Goal: Task Accomplishment & Management: Manage account settings

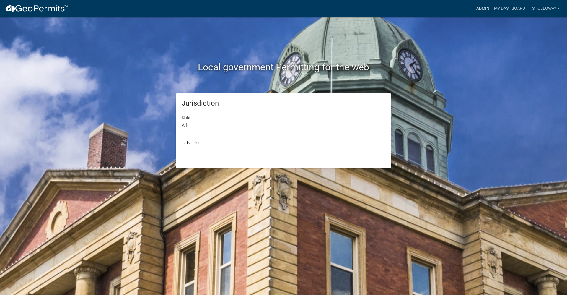
click at [477, 7] on link "Admin" at bounding box center [483, 8] width 18 height 11
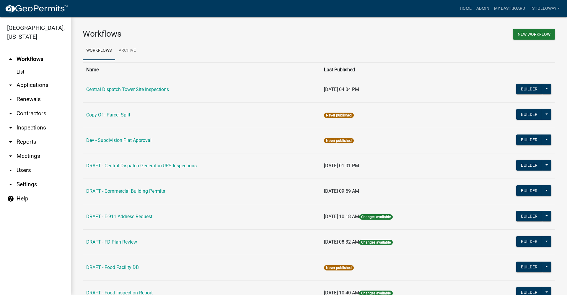
click at [30, 107] on link "arrow_drop_down Contractors" at bounding box center [35, 113] width 71 height 14
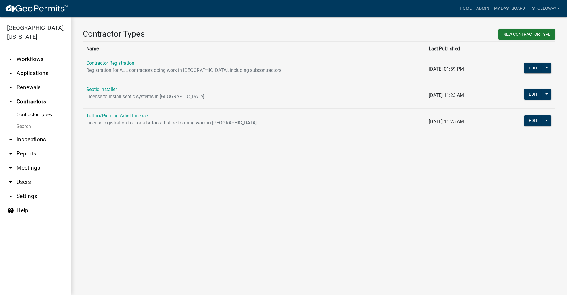
click at [32, 133] on link "arrow_drop_down Inspections" at bounding box center [35, 139] width 71 height 14
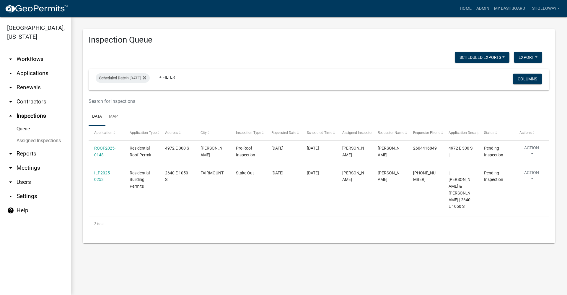
click at [24, 94] on link "arrow_drop_down Contractors" at bounding box center [35, 101] width 71 height 14
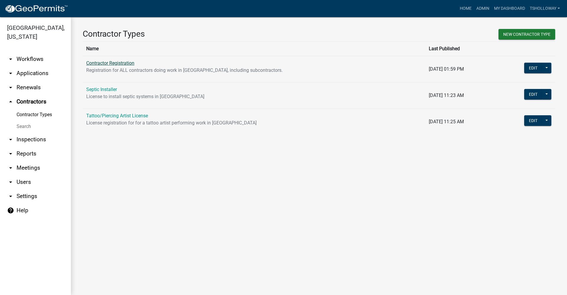
click at [103, 63] on link "Contractor Registration" at bounding box center [110, 63] width 48 height 6
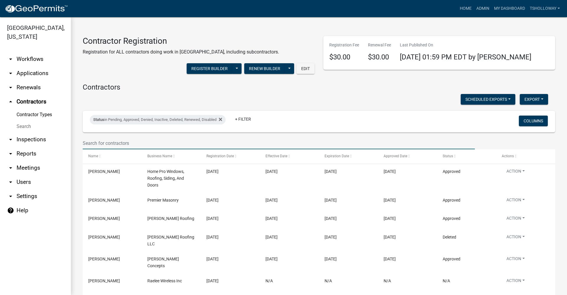
click at [107, 144] on input "text" at bounding box center [279, 143] width 392 height 12
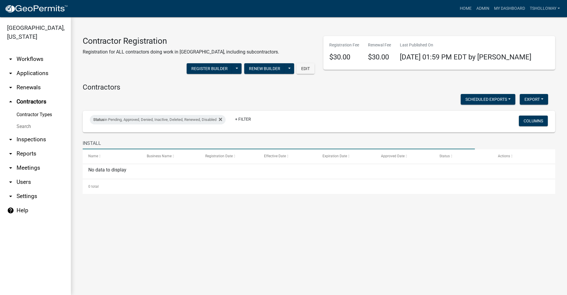
type input "INSTALL"
click at [32, 66] on link "arrow_drop_down Applications" at bounding box center [35, 73] width 71 height 14
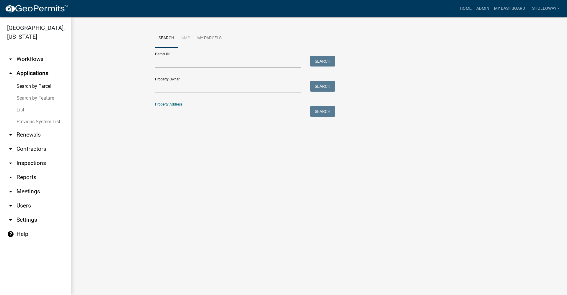
click at [190, 110] on input "Property Address:" at bounding box center [228, 112] width 146 height 12
click at [29, 142] on link "arrow_drop_down Contractors" at bounding box center [35, 149] width 71 height 14
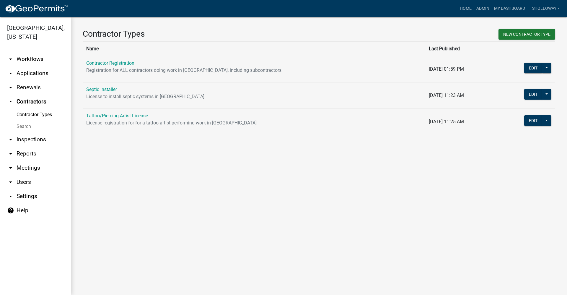
click at [30, 66] on link "arrow_drop_down Applications" at bounding box center [35, 73] width 71 height 14
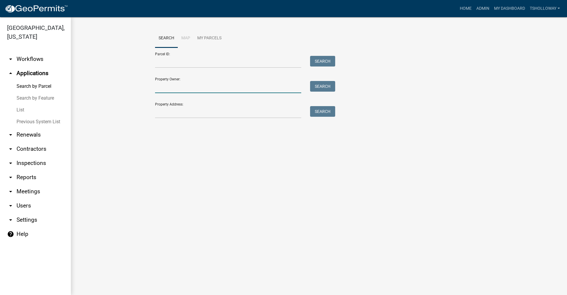
click at [159, 87] on input "Property Owner:" at bounding box center [228, 87] width 146 height 12
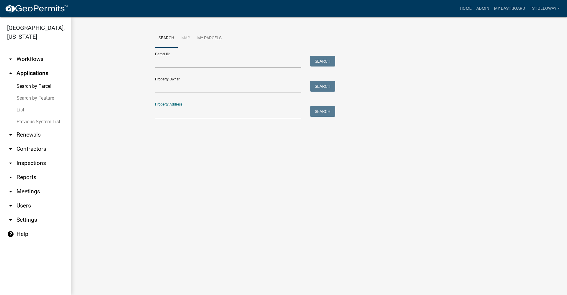
click at [158, 113] on input "Property Address:" at bounding box center [228, 112] width 146 height 12
type input "E"
type input "5975"
click at [28, 156] on link "arrow_drop_down Inspections" at bounding box center [35, 163] width 71 height 14
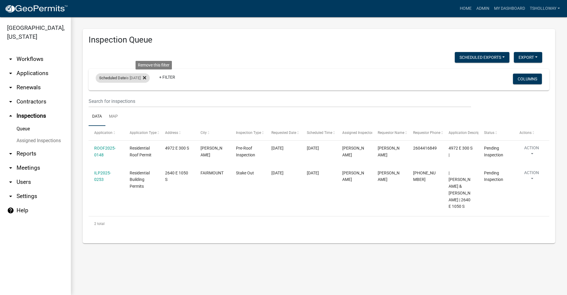
click at [146, 77] on icon at bounding box center [144, 77] width 3 height 3
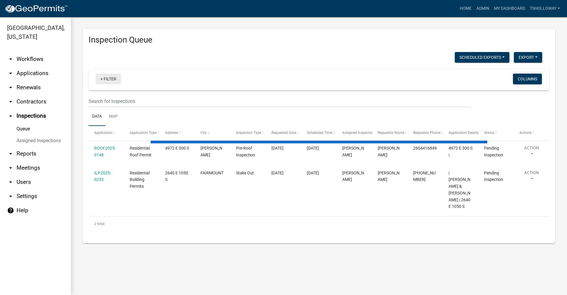
click at [104, 81] on link "+ Filter" at bounding box center [108, 78] width 25 height 11
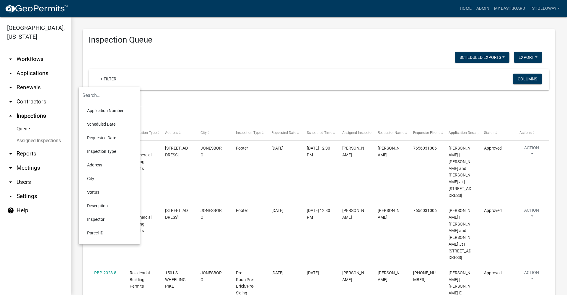
click at [114, 124] on li "Scheduled Date" at bounding box center [109, 124] width 54 height 14
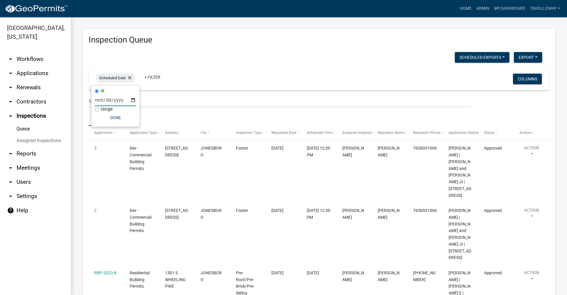
click at [134, 100] on input "date" at bounding box center [115, 100] width 41 height 12
type input "2025-09-15"
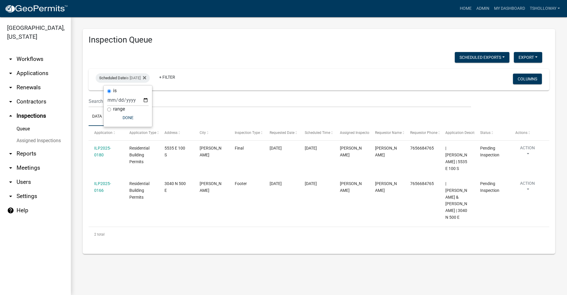
drag, startPoint x: -51, startPoint y: 302, endPoint x: 30, endPoint y: 65, distance: 250.8
click at [30, 66] on link "arrow_drop_down Applications" at bounding box center [35, 73] width 71 height 14
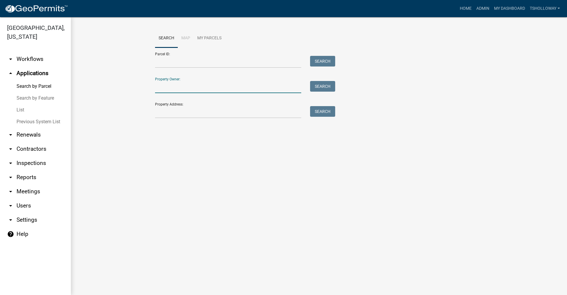
click at [172, 89] on input "Property Owner:" at bounding box center [228, 87] width 146 height 12
click at [328, 89] on button "Search" at bounding box center [322, 86] width 25 height 11
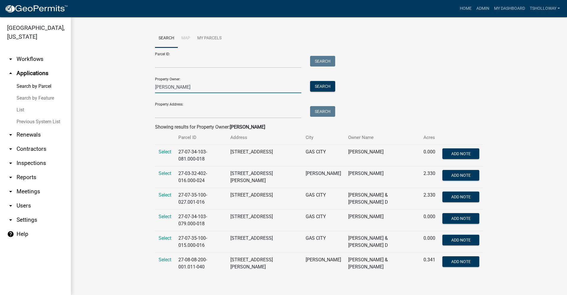
click at [175, 86] on input "hunnicut" at bounding box center [228, 87] width 146 height 12
click at [323, 85] on button "Search" at bounding box center [322, 86] width 25 height 11
click at [187, 88] on input "hunnicutt" at bounding box center [228, 87] width 146 height 12
click at [331, 85] on button "Search" at bounding box center [322, 86] width 25 height 11
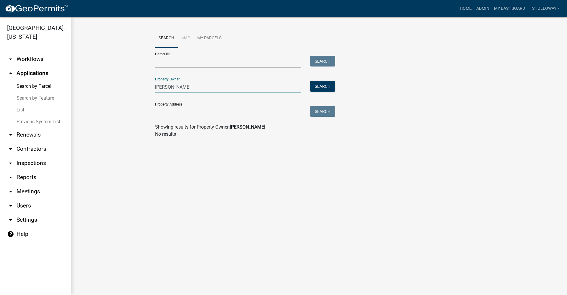
drag, startPoint x: 191, startPoint y: 86, endPoint x: 133, endPoint y: 90, distance: 58.0
click at [133, 90] on wm-workflow-application-search-view "Search Map My Parcels Parcel ID: Search Property Owner: hunnicutt nolan Search …" at bounding box center [319, 85] width 472 height 113
type input "6"
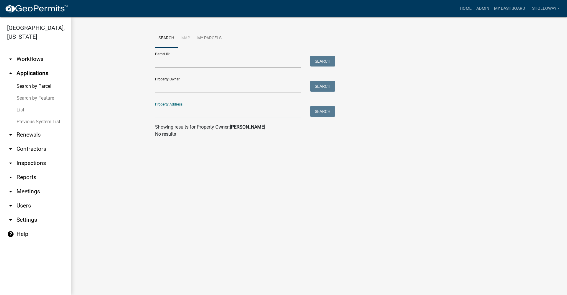
click at [160, 114] on input "Property Address:" at bounding box center [228, 112] width 146 height 12
type input "600 e"
click at [318, 112] on button "Search" at bounding box center [322, 111] width 25 height 11
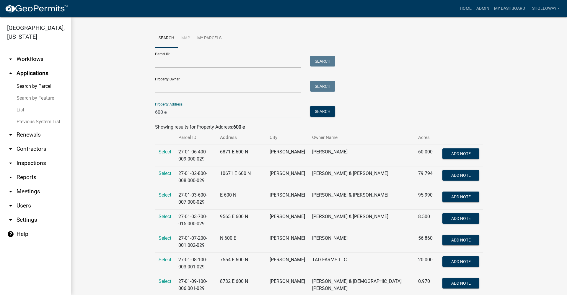
drag, startPoint x: 159, startPoint y: 110, endPoint x: 101, endPoint y: 120, distance: 59.2
type input "2501 s 600 e"
click at [321, 113] on button "Search" at bounding box center [322, 111] width 25 height 11
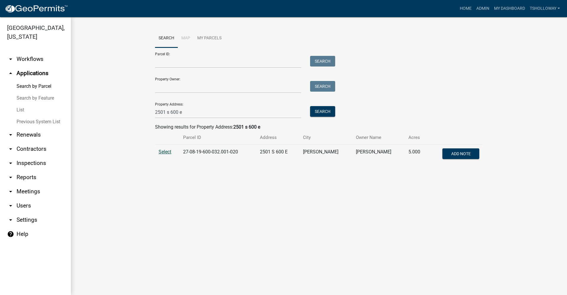
click at [163, 150] on span "Select" at bounding box center [164, 152] width 13 height 6
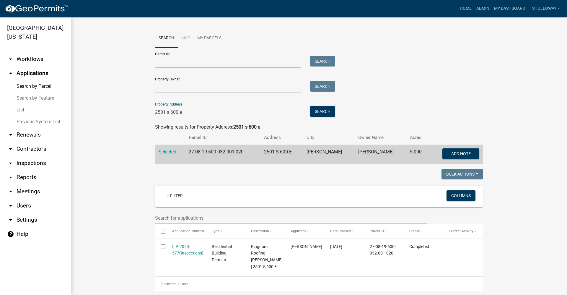
drag, startPoint x: 183, startPoint y: 111, endPoint x: 90, endPoint y: 113, distance: 93.3
click at [90, 113] on wm-workflow-application-search-view "Search Map My Parcels Parcel ID: Search Property Owner: Search Property Address…" at bounding box center [319, 214] width 472 height 370
type input "5975 s 300 w"
click at [326, 109] on button "Search" at bounding box center [322, 111] width 25 height 11
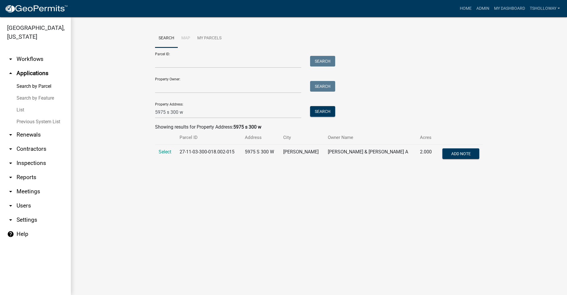
click at [20, 104] on link "List" at bounding box center [35, 110] width 71 height 12
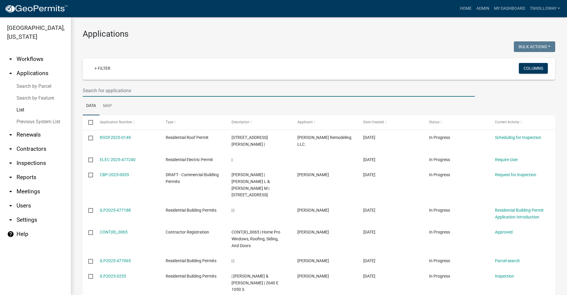
click at [102, 89] on input "text" at bounding box center [279, 90] width 392 height 12
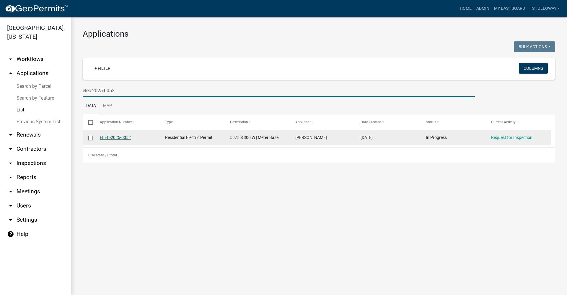
type input "elec-2025-0052"
click at [106, 136] on link "ELEC-2025-0052" at bounding box center [115, 137] width 31 height 5
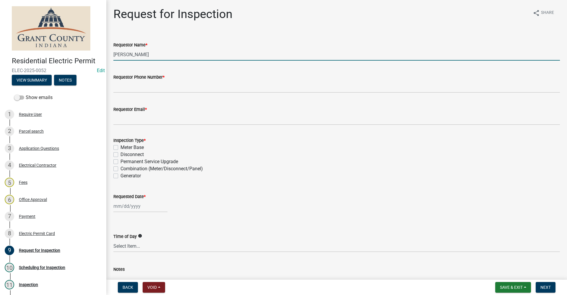
drag, startPoint x: 151, startPoint y: 53, endPoint x: 61, endPoint y: 61, distance: 90.3
click at [61, 61] on div "Residential Electric Permit ELEC-2025-0052 Edit View Summary Notes Show emails …" at bounding box center [283, 147] width 567 height 295
click at [120, 170] on label "Combination (Meter/Disconnect/Panel)" at bounding box center [161, 168] width 82 height 7
click at [120, 169] on input "Combination (Meter/Disconnect/Panel)" at bounding box center [122, 167] width 4 height 4
checkbox input "true"
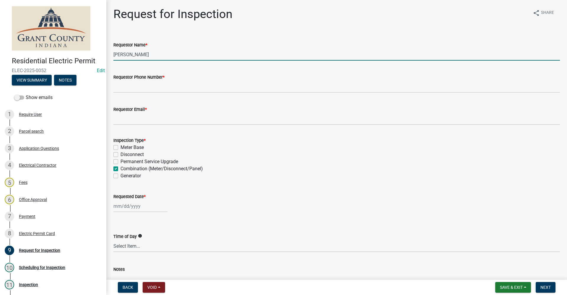
checkbox input "false"
checkbox input "true"
checkbox input "false"
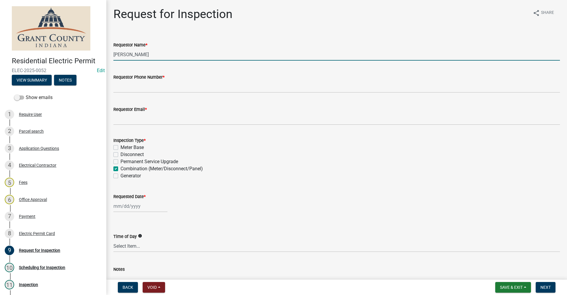
drag, startPoint x: 148, startPoint y: 54, endPoint x: 71, endPoint y: 66, distance: 78.6
click at [70, 66] on div "Residential Electric Permit ELEC-2025-0052 Edit View Summary Notes Show emails …" at bounding box center [283, 147] width 567 height 295
type input "Eric Scher"
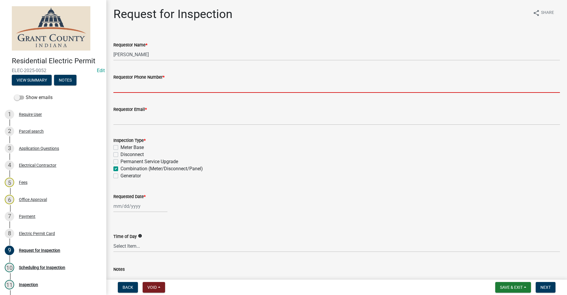
click at [129, 82] on input "Requestor Phone Number *" at bounding box center [336, 87] width 446 height 12
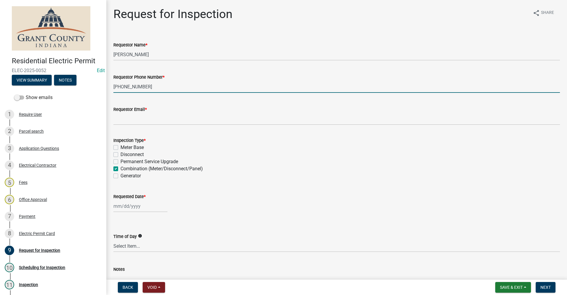
type input "765-517-0450"
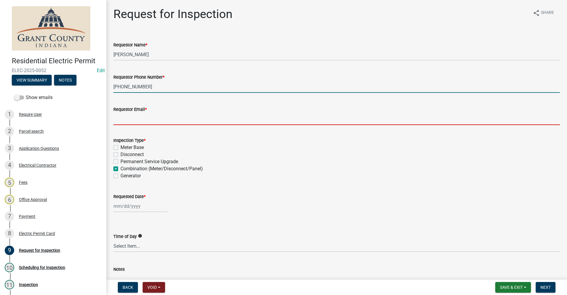
click at [121, 119] on input "Requestor Email *" at bounding box center [336, 119] width 446 height 12
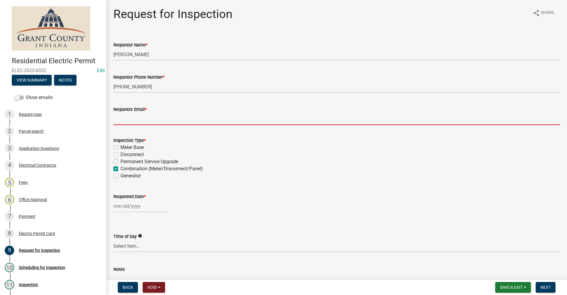
type input "no@email"
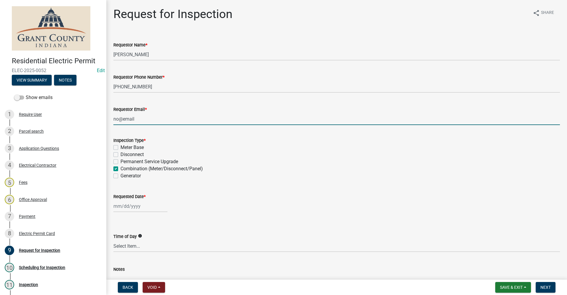
click at [130, 205] on div at bounding box center [140, 206] width 54 height 12
select select "9"
select select "2025"
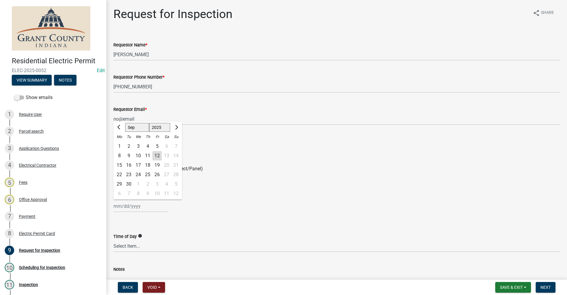
click at [156, 156] on div "12" at bounding box center [156, 155] width 9 height 9
type input "09/12/2025"
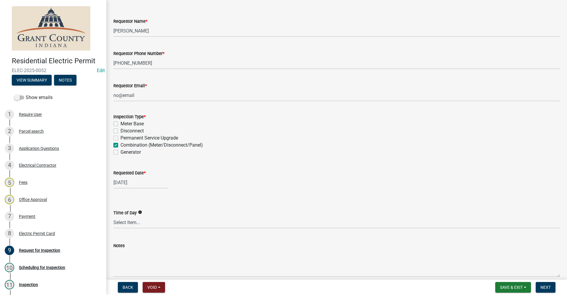
scroll to position [51, 0]
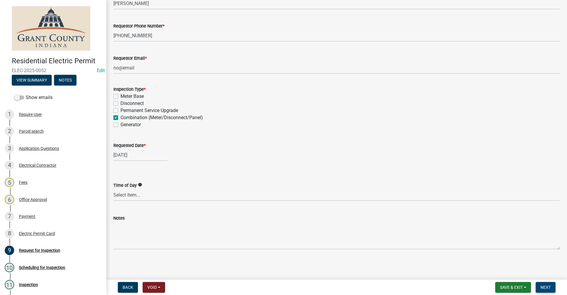
click at [546, 284] on button "Next" at bounding box center [545, 287] width 20 height 11
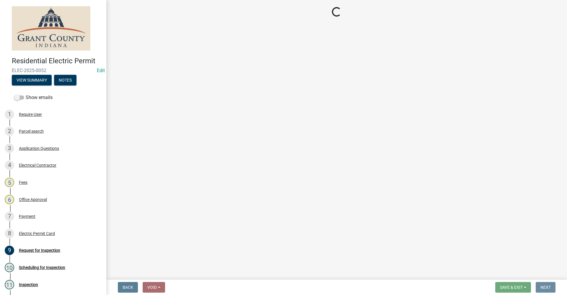
scroll to position [0, 0]
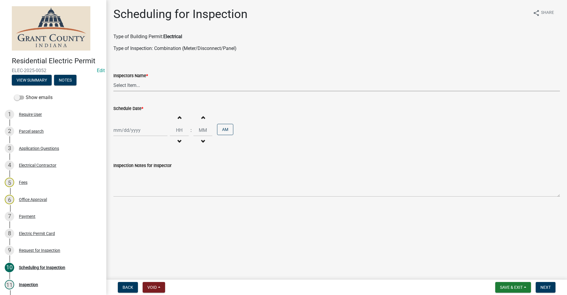
click at [129, 84] on select "Select Item... rberryhill (Randy Berryhill) jecouch (Jeffrey Couch) BBenefield …" at bounding box center [336, 85] width 446 height 12
select select "d7f9a44a-d2ea-4d3c-83b3-1aa71c950bd5"
click at [113, 79] on select "Select Item... rberryhill (Randy Berryhill) jecouch (Jeffrey Couch) BBenefield …" at bounding box center [336, 85] width 446 height 12
click at [117, 130] on div at bounding box center [140, 130] width 54 height 12
select select "9"
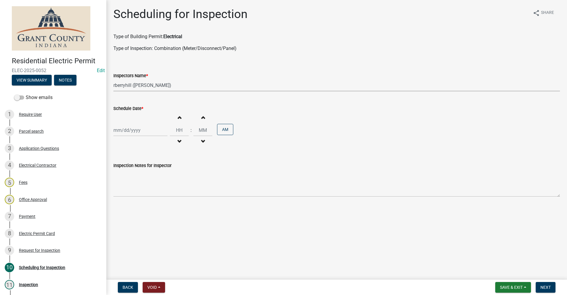
select select "2025"
click at [158, 170] on div "12" at bounding box center [156, 170] width 9 height 9
type input "09/12/2025"
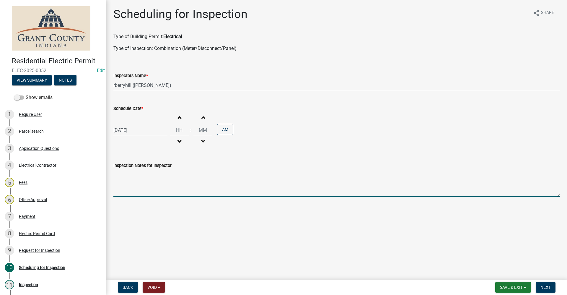
click at [125, 187] on textarea "Inspection Notes for Inspector" at bounding box center [336, 183] width 446 height 28
type textarea "Final inspection"
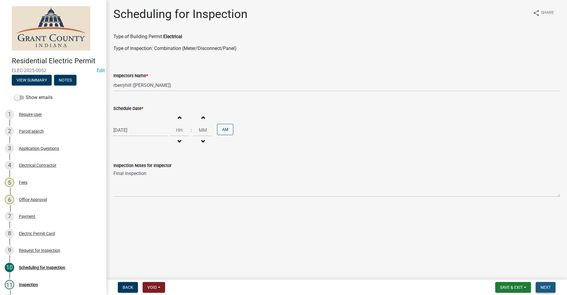
click at [546, 284] on button "Next" at bounding box center [545, 287] width 20 height 11
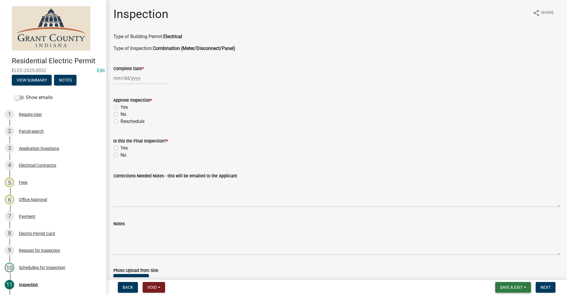
click at [507, 287] on span "Save & Exit" at bounding box center [511, 287] width 23 height 5
click at [502, 273] on button "Save & Exit" at bounding box center [506, 271] width 47 height 14
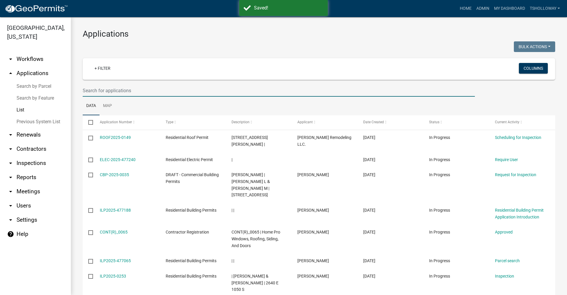
click at [113, 91] on input "text" at bounding box center [279, 90] width 392 height 12
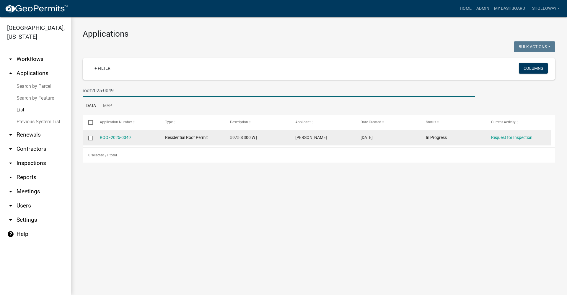
type input "roof2025-0049"
click at [197, 139] on span "Residential Roof Permit" at bounding box center [186, 137] width 43 height 5
click at [113, 135] on link "ROOF2025-0049" at bounding box center [115, 137] width 31 height 5
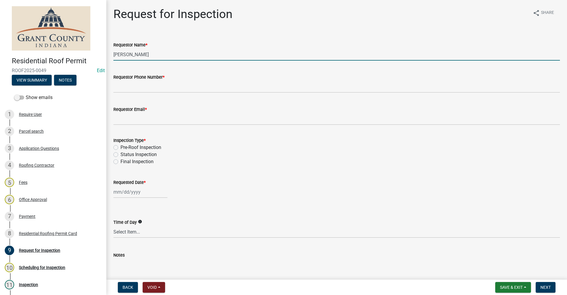
drag, startPoint x: 146, startPoint y: 54, endPoint x: 36, endPoint y: 53, distance: 109.5
click at [36, 53] on div "Residential Roof Permit ROOF2025-0049 Edit View Summary Notes Show emails 1 Req…" at bounding box center [283, 147] width 567 height 295
type input "Eric Scher"
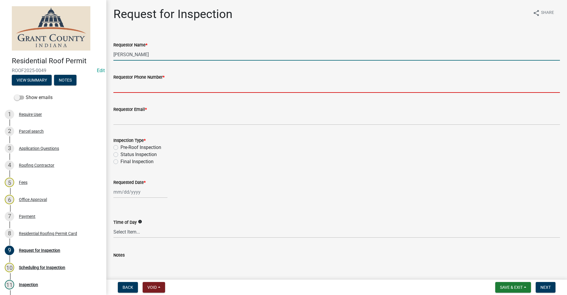
click at [122, 90] on input "Requestor Phone Number *" at bounding box center [336, 87] width 446 height 12
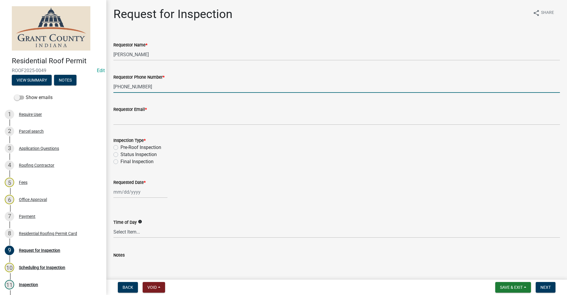
type input "765-517-0450"
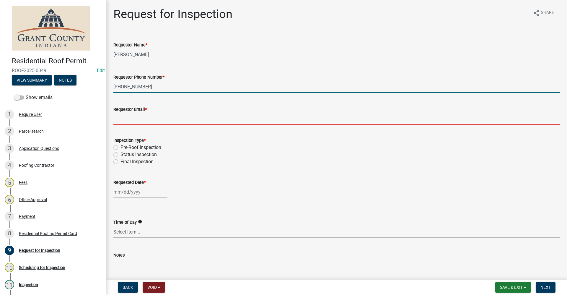
click at [121, 115] on input "Requestor Email *" at bounding box center [336, 119] width 446 height 12
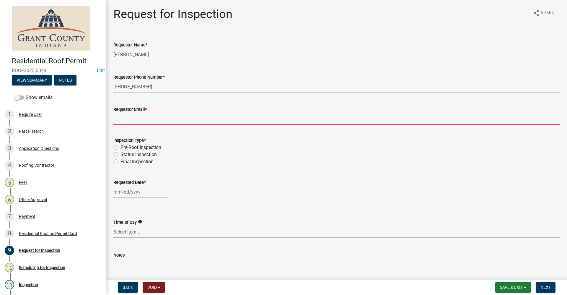
type input "no@email"
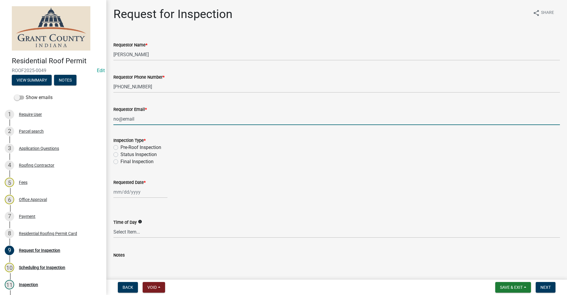
select select "9"
select select "2025"
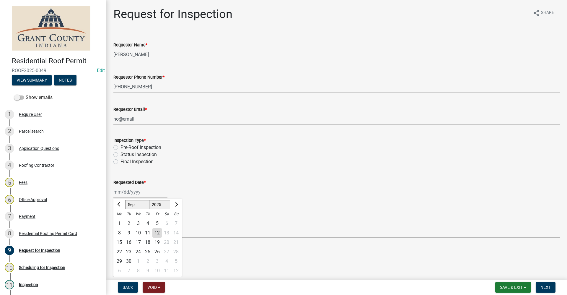
click at [120, 162] on label "Final Inspection" at bounding box center [136, 161] width 33 height 7
click at [120, 162] on input "Final Inspection" at bounding box center [122, 160] width 4 height 4
radio input "true"
click at [134, 194] on div at bounding box center [140, 192] width 54 height 12
select select "9"
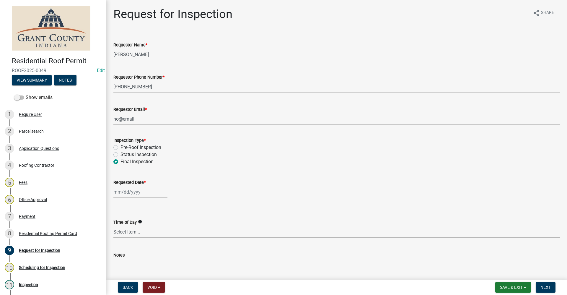
select select "2025"
click at [156, 232] on div "12" at bounding box center [156, 232] width 9 height 9
type input "09/12/2025"
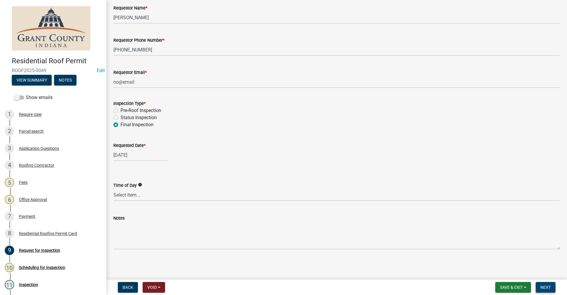
click at [548, 288] on span "Next" at bounding box center [545, 287] width 10 height 5
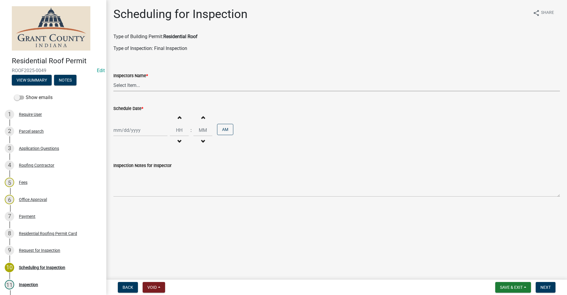
click at [118, 86] on select "Select Item... rberryhill (Randy Berryhill) jecouch (Jeffrey Couch) BBenefield …" at bounding box center [336, 85] width 446 height 12
select select "d7f9a44a-d2ea-4d3c-83b3-1aa71c950bd5"
click at [113, 79] on select "Select Item... rberryhill (Randy Berryhill) jecouch (Jeffrey Couch) BBenefield …" at bounding box center [336, 85] width 446 height 12
click at [127, 132] on div at bounding box center [140, 130] width 54 height 12
select select "9"
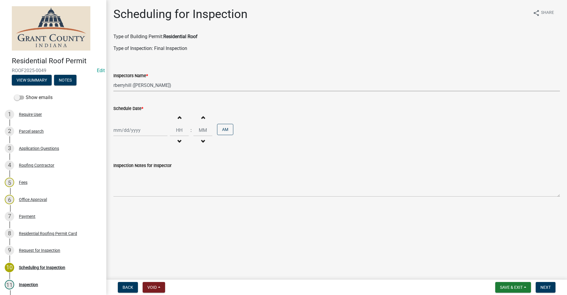
select select "2025"
click at [158, 171] on div "12" at bounding box center [156, 170] width 9 height 9
type input "09/12/2025"
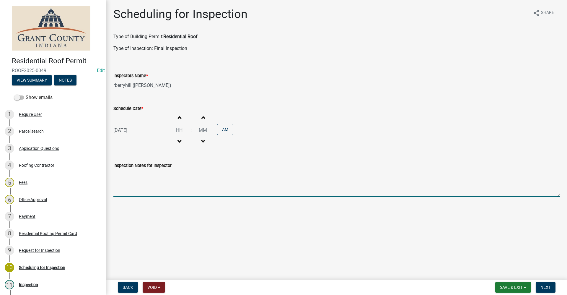
click at [135, 187] on textarea "Inspection Notes for Inspector" at bounding box center [336, 183] width 446 height 28
type textarea "Final"
click at [546, 286] on span "Next" at bounding box center [545, 287] width 10 height 5
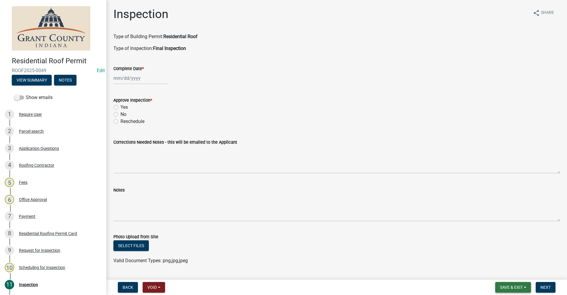
click at [516, 288] on span "Save & Exit" at bounding box center [511, 287] width 23 height 5
click at [501, 272] on button "Save & Exit" at bounding box center [506, 271] width 47 height 14
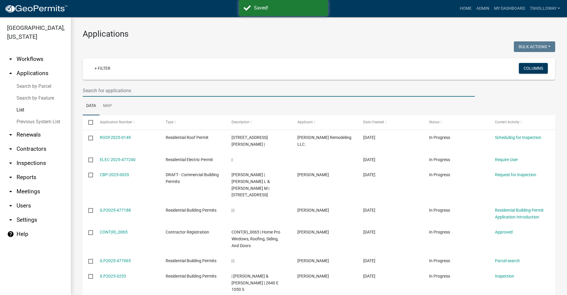
click at [93, 89] on input "text" at bounding box center [279, 90] width 392 height 12
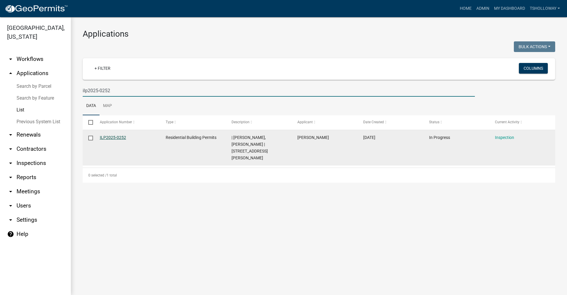
type input "ilp2025-0252"
click at [109, 138] on link "ILP2025-0252" at bounding box center [113, 137] width 26 height 5
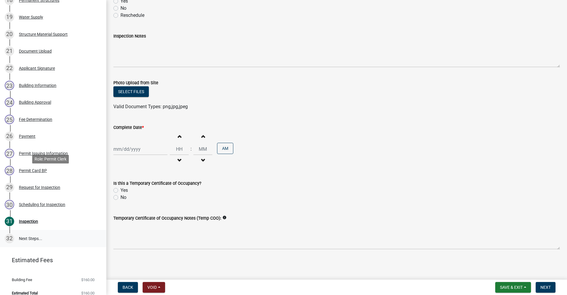
scroll to position [418, 0]
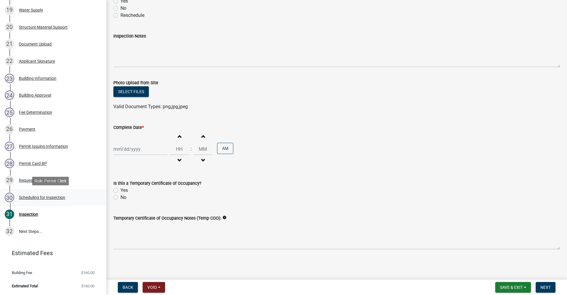
click at [53, 196] on div "Scheduling for Inspection" at bounding box center [42, 197] width 46 height 4
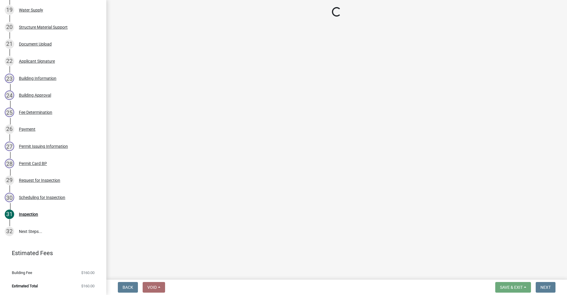
select select "d7f9a44a-d2ea-4d3c-83b3-1aa71c950bd5"
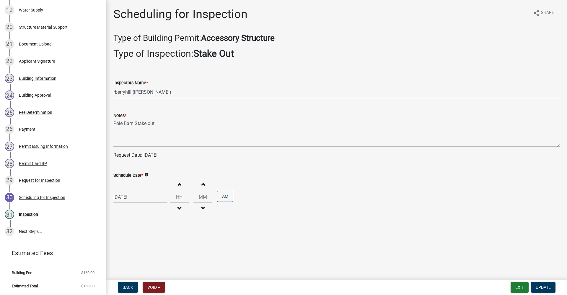
select select "9"
select select "2025"
click at [124, 196] on div "09/10/2025 Jan Feb Mar Apr May Jun Jul Aug Sep Oct Nov Dec 1525 1526 1527 1528 …" at bounding box center [140, 197] width 54 height 12
click at [156, 147] on div "12" at bounding box center [156, 146] width 9 height 9
type input "09/12/2025"
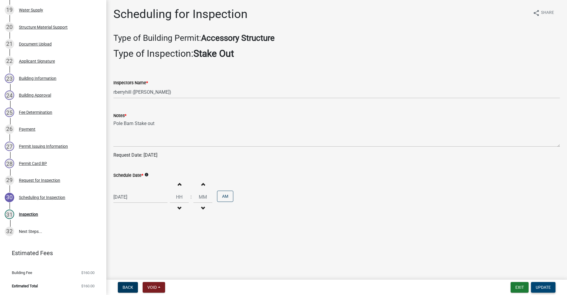
click at [545, 288] on span "Update" at bounding box center [542, 287] width 15 height 5
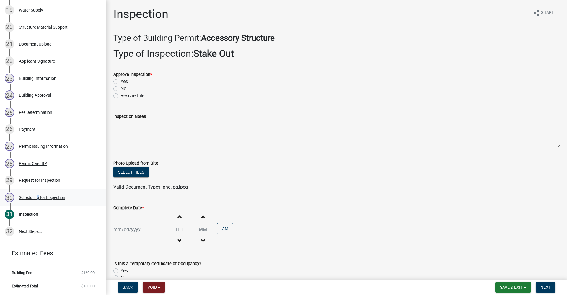
click at [36, 197] on div "Scheduling for Inspection" at bounding box center [42, 197] width 46 height 4
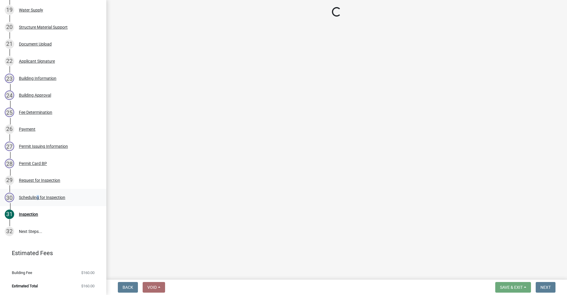
select select "d7f9a44a-d2ea-4d3c-83b3-1aa71c950bd5"
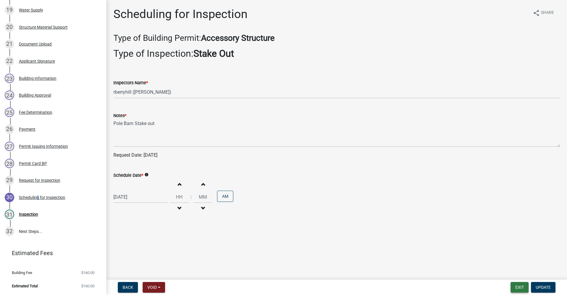
click at [522, 288] on button "Exit" at bounding box center [519, 287] width 18 height 11
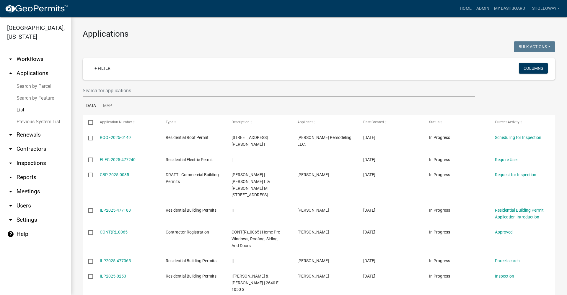
click at [31, 156] on link "arrow_drop_down Inspections" at bounding box center [35, 163] width 71 height 14
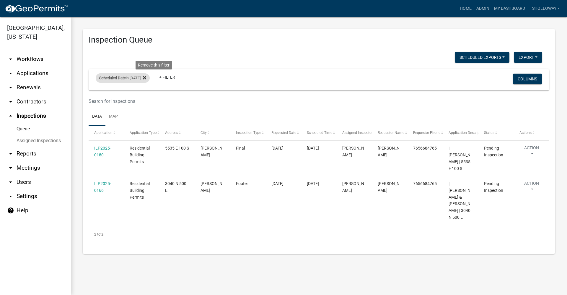
click at [146, 77] on icon at bounding box center [144, 77] width 3 height 3
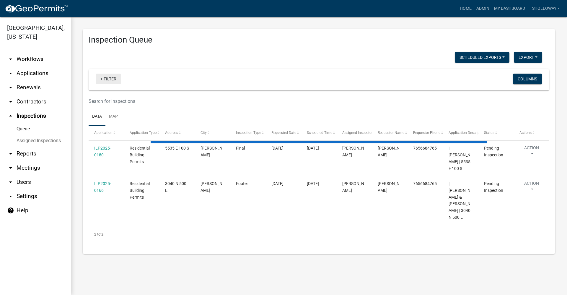
click at [106, 80] on link "+ Filter" at bounding box center [108, 78] width 25 height 11
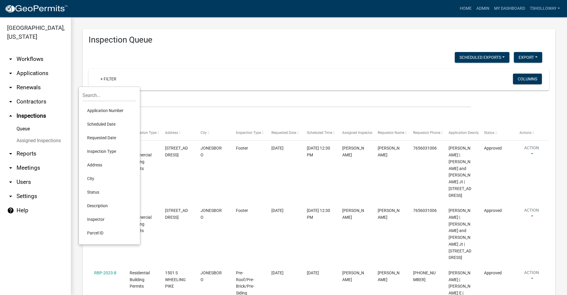
click at [112, 124] on li "Scheduled Date" at bounding box center [109, 124] width 54 height 14
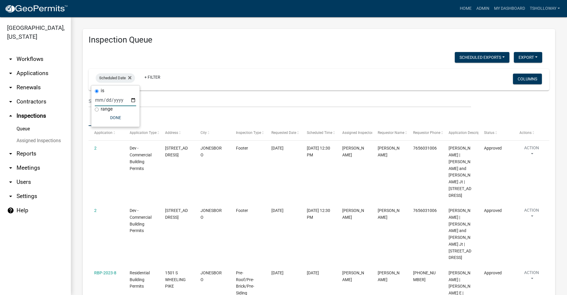
click at [133, 101] on input "date" at bounding box center [115, 100] width 41 height 12
type input "2025-09-12"
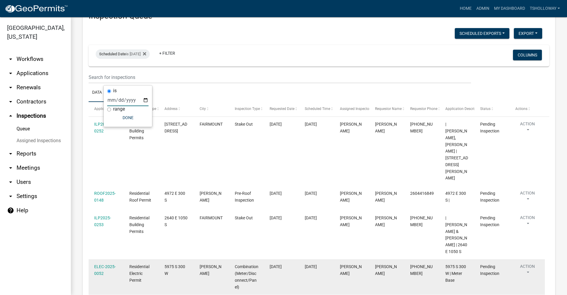
scroll to position [48, 0]
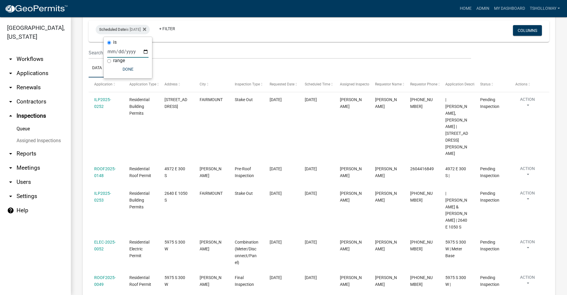
click at [32, 66] on link "arrow_drop_down Applications" at bounding box center [35, 73] width 71 height 14
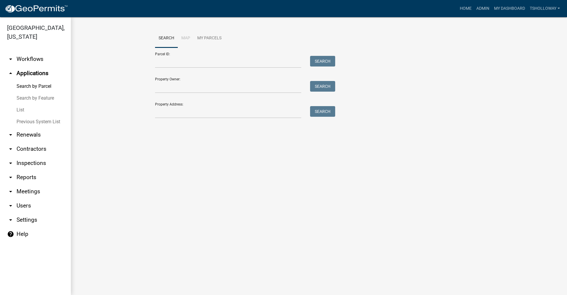
click at [23, 104] on link "List" at bounding box center [35, 110] width 71 height 12
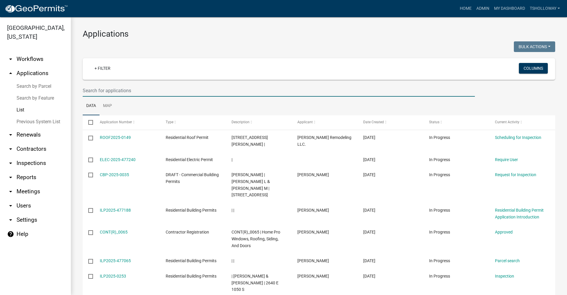
click at [97, 91] on input "text" at bounding box center [279, 90] width 392 height 12
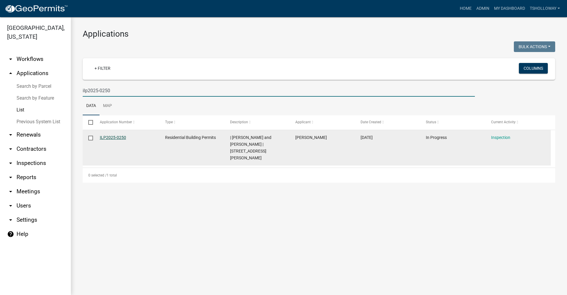
type input "ilp2025-0250"
click at [112, 138] on link "ILP2025-0250" at bounding box center [113, 137] width 26 height 5
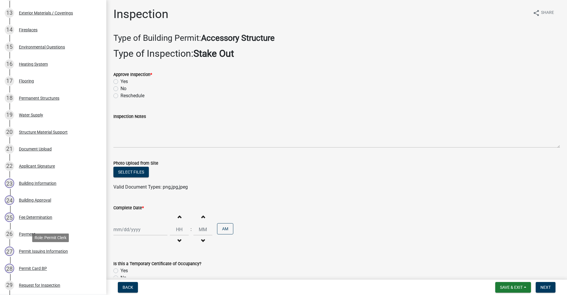
scroll to position [384, 0]
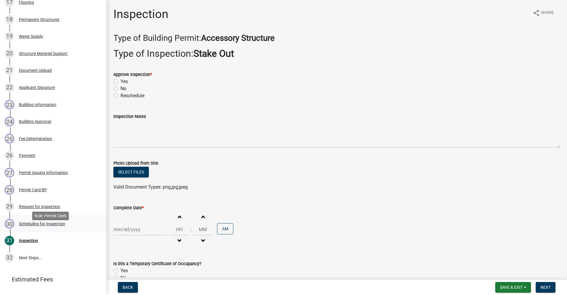
click at [53, 225] on div "Scheduling for Inspection" at bounding box center [42, 223] width 46 height 4
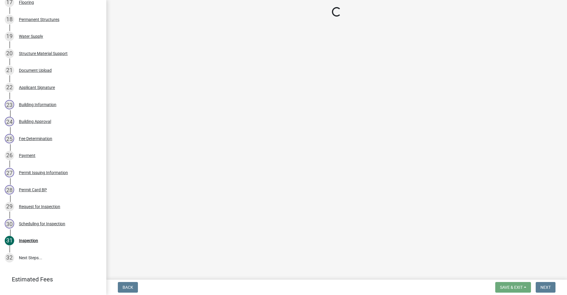
select select "d7f9a44a-d2ea-4d3c-83b3-1aa71c950bd5"
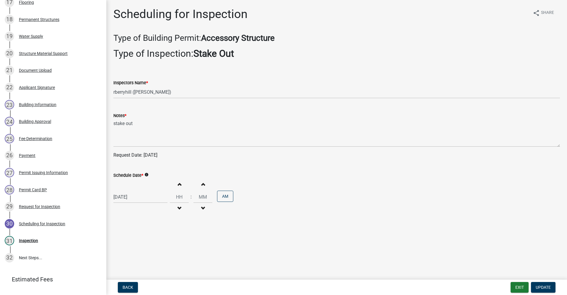
select select "9"
select select "2025"
click at [123, 197] on div "09/11/2025 Jan Feb Mar Apr May Jun Jul Aug Sep Oct Nov Dec 1525 1526 1527 1528 …" at bounding box center [140, 197] width 54 height 12
click at [157, 146] on div "12" at bounding box center [156, 146] width 9 height 9
type input "09/12/2025"
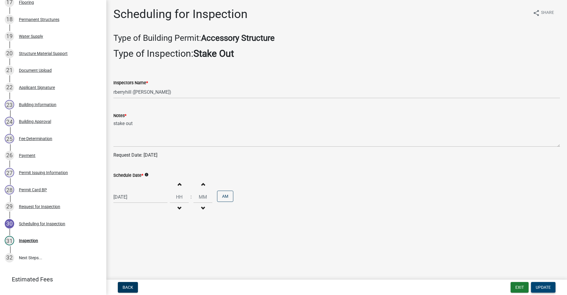
click at [538, 287] on span "Update" at bounding box center [542, 287] width 15 height 5
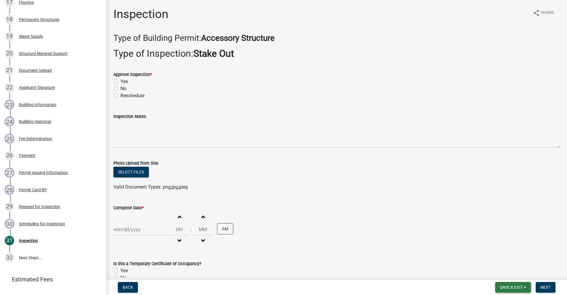
click at [513, 286] on span "Save & Exit" at bounding box center [511, 287] width 23 height 5
click at [501, 273] on button "Save & Exit" at bounding box center [506, 271] width 47 height 14
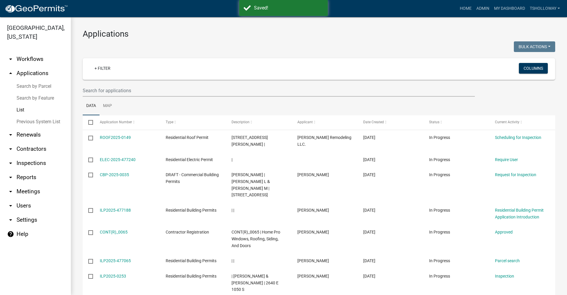
click at [30, 156] on link "arrow_drop_down Inspections" at bounding box center [35, 163] width 71 height 14
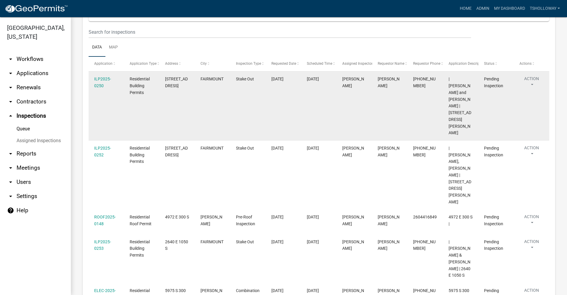
scroll to position [84, 0]
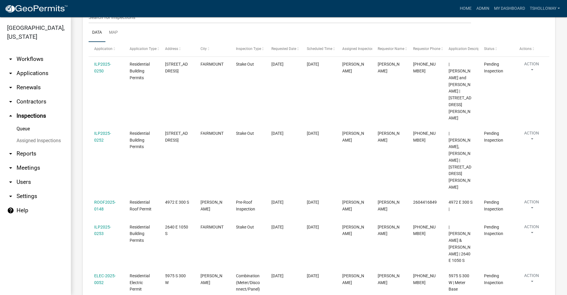
click at [31, 66] on link "arrow_drop_down Applications" at bounding box center [35, 73] width 71 height 14
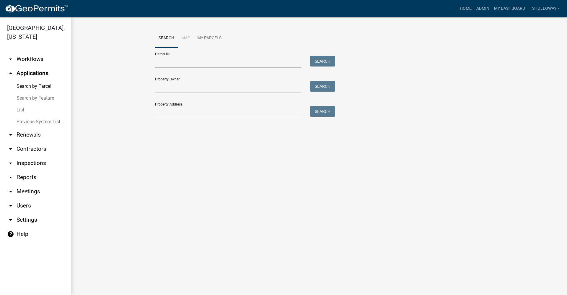
click at [17, 104] on link "List" at bounding box center [35, 110] width 71 height 12
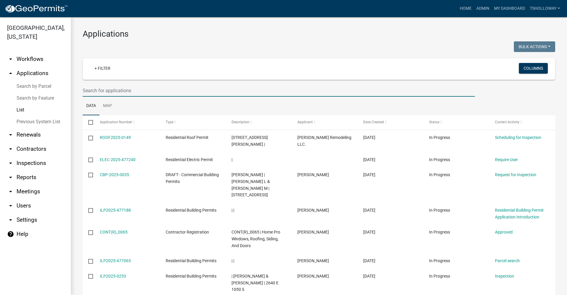
click at [88, 91] on input "text" at bounding box center [279, 90] width 392 height 12
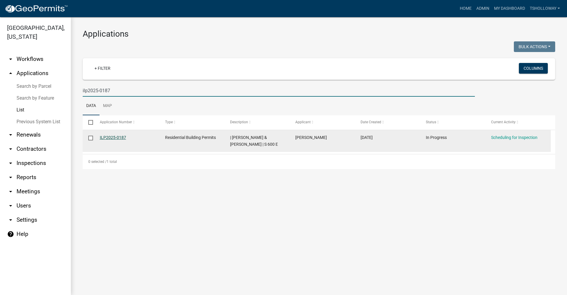
type input "ilp2025-0187"
click at [112, 135] on link "ILP2025-0187" at bounding box center [113, 137] width 26 height 5
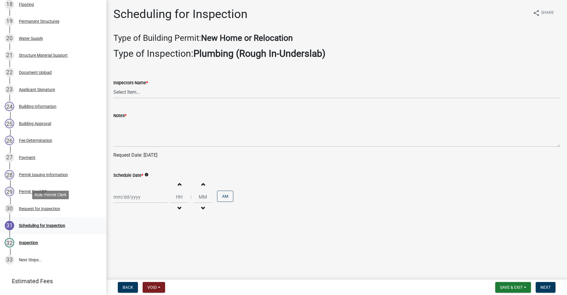
scroll to position [413, 0]
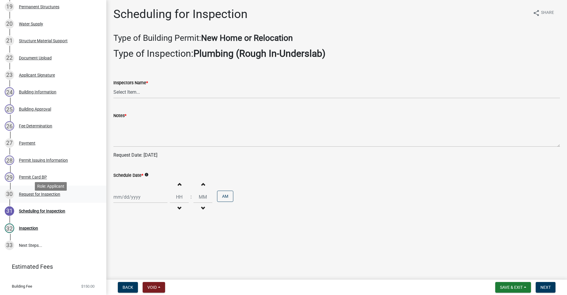
click at [35, 196] on div "Request for Inspection" at bounding box center [39, 194] width 41 height 4
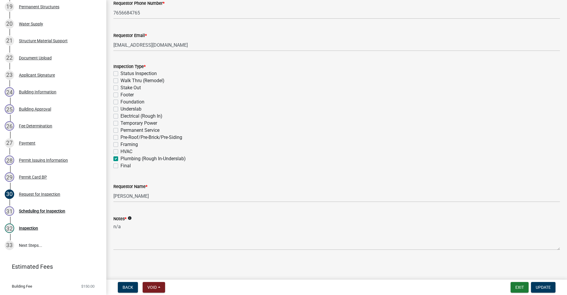
scroll to position [146, 0]
click at [538, 283] on button "Update" at bounding box center [543, 287] width 24 height 11
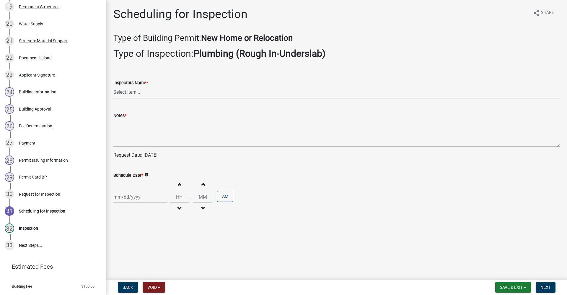
click at [136, 91] on select "Select Item... rberryhill (Randy Berryhill) jecouch (Jeffrey Couch) BBenefield …" at bounding box center [336, 92] width 446 height 12
select select "d7f9a44a-d2ea-4d3c-83b3-1aa71c950bd5"
click at [113, 86] on select "Select Item... rberryhill (Randy Berryhill) jecouch (Jeffrey Couch) BBenefield …" at bounding box center [336, 92] width 446 height 12
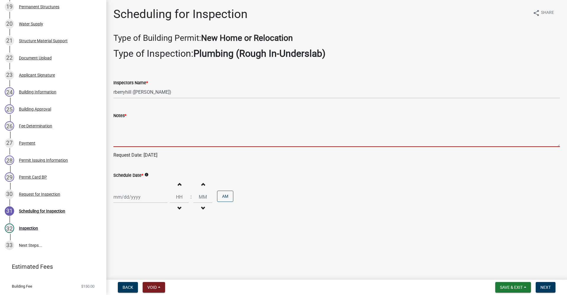
click at [136, 141] on textarea "Notes *" at bounding box center [336, 133] width 446 height 28
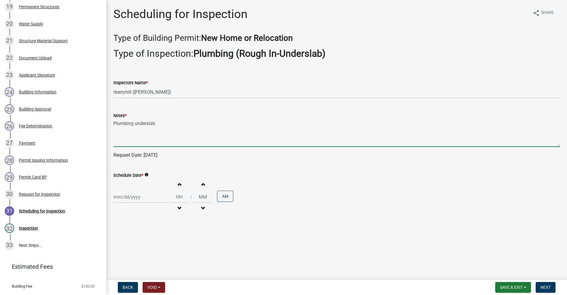
type textarea "Plumbing underslab"
click at [126, 195] on div at bounding box center [140, 197] width 54 height 12
select select "9"
select select "2025"
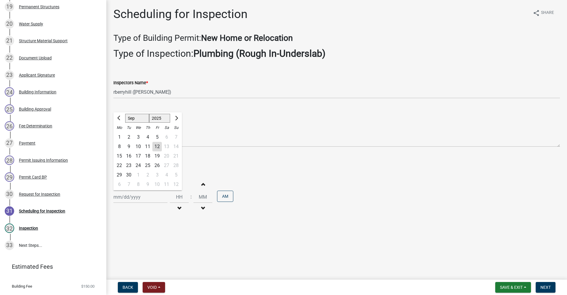
click at [156, 148] on div "12" at bounding box center [156, 146] width 9 height 9
type input "09/12/2025"
click at [544, 288] on span "Next" at bounding box center [545, 287] width 10 height 5
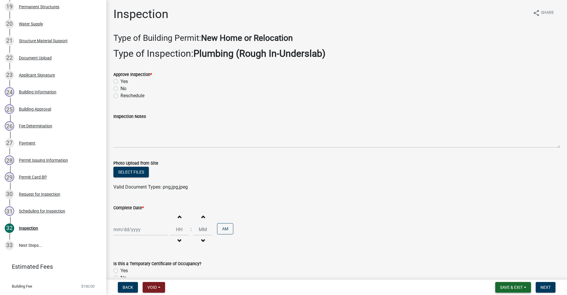
click at [511, 286] on span "Save & Exit" at bounding box center [511, 287] width 23 height 5
click at [493, 272] on button "Save & Exit" at bounding box center [506, 271] width 47 height 14
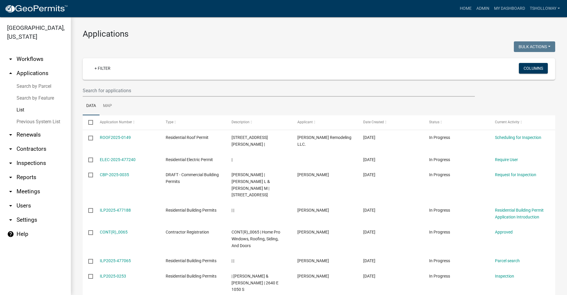
click at [30, 156] on link "arrow_drop_down Inspections" at bounding box center [35, 163] width 71 height 14
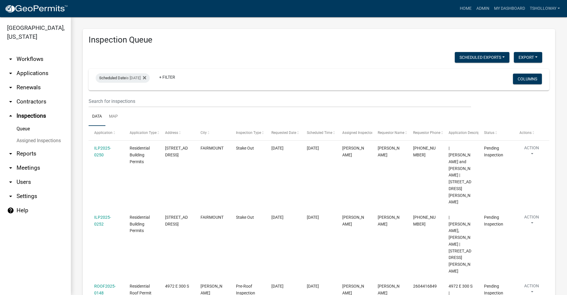
click at [36, 66] on link "arrow_drop_down Applications" at bounding box center [35, 73] width 71 height 14
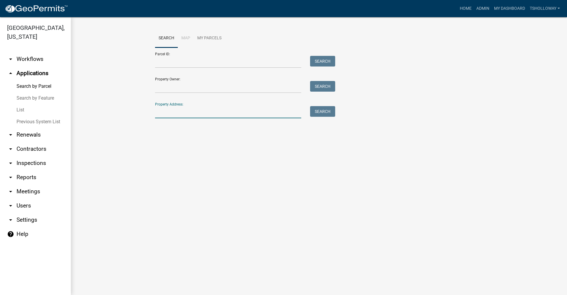
click at [168, 114] on input "Property Address:" at bounding box center [228, 112] width 146 height 12
type input "2320 n Miller"
click at [326, 110] on button "Search" at bounding box center [322, 111] width 25 height 11
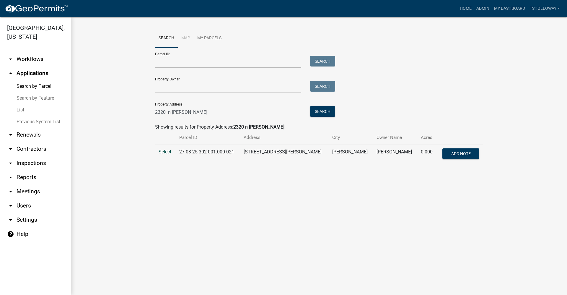
click at [165, 152] on span "Select" at bounding box center [164, 152] width 13 height 6
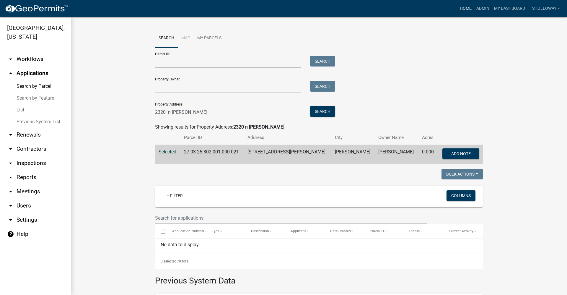
click at [462, 7] on link "Home" at bounding box center [465, 8] width 17 height 11
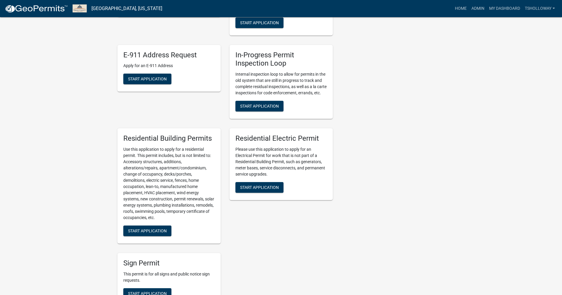
scroll to position [325, 0]
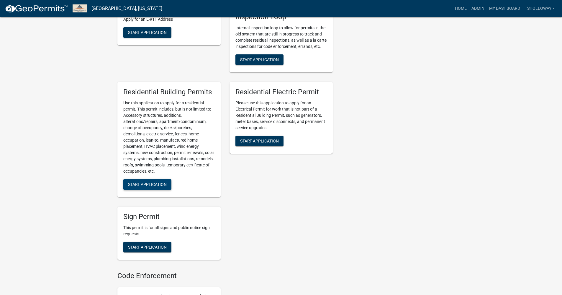
click at [157, 187] on span "Start Application" at bounding box center [147, 184] width 39 height 5
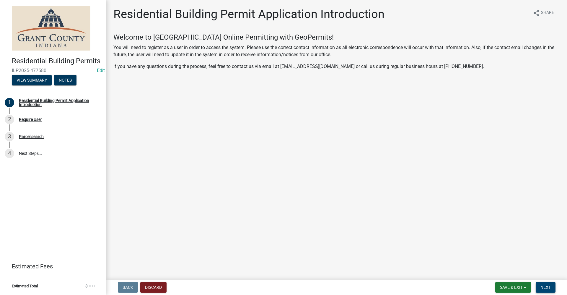
click at [546, 286] on span "Next" at bounding box center [545, 287] width 10 height 5
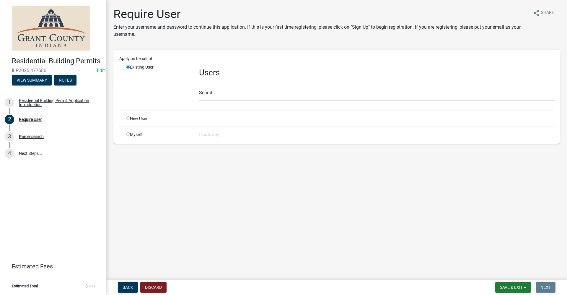
click at [129, 134] on input "radio" at bounding box center [128, 134] width 4 height 4
radio input "true"
radio input "false"
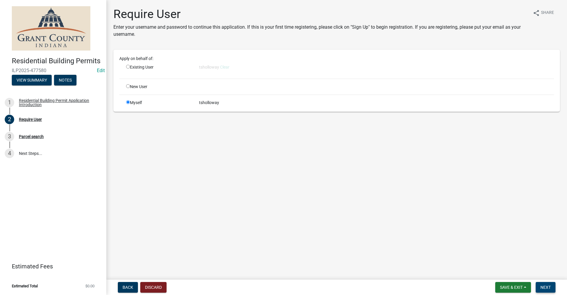
click at [551, 287] on button "Next" at bounding box center [545, 287] width 20 height 11
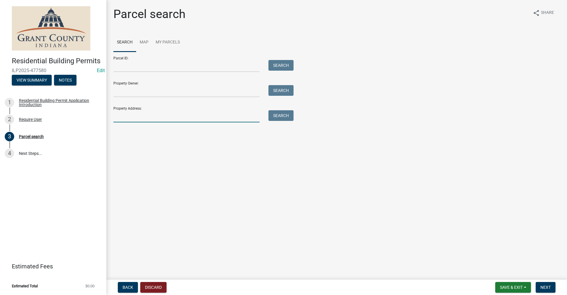
click at [132, 115] on input "Property Address:" at bounding box center [186, 116] width 146 height 12
type input "2320 N Miller"
click at [285, 114] on button "Search" at bounding box center [280, 115] width 25 height 11
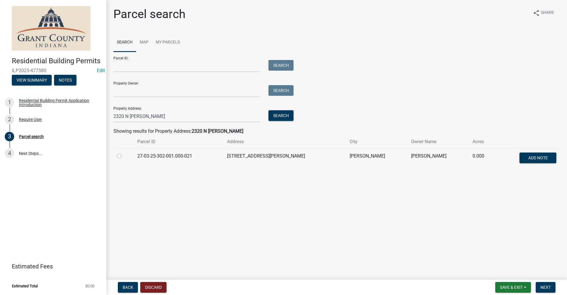
click at [124, 152] on label at bounding box center [124, 152] width 0 height 0
click at [124, 156] on input "radio" at bounding box center [126, 154] width 4 height 4
radio input "true"
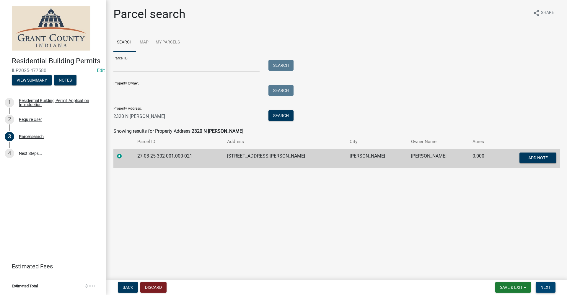
click at [546, 288] on span "Next" at bounding box center [545, 287] width 10 height 5
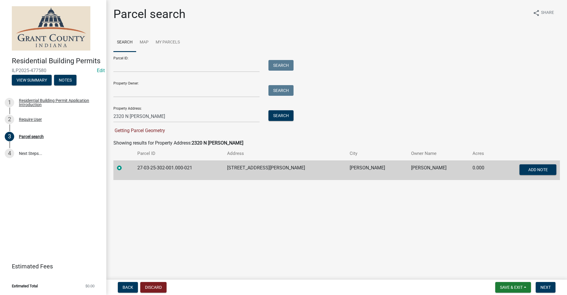
click at [190, 138] on wm-search-parcel-data-activity-input "Search Map My Parcels Parcel ID: Search Property Owner: Search Property Address…" at bounding box center [336, 106] width 446 height 147
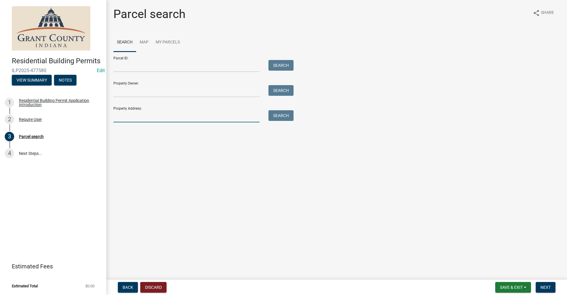
click at [125, 116] on input "Property Address:" at bounding box center [186, 116] width 146 height 12
type input "2320 N Miller"
click at [277, 120] on button "Search" at bounding box center [280, 115] width 25 height 11
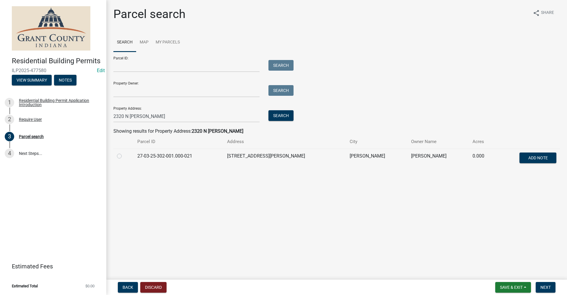
click at [124, 152] on label at bounding box center [124, 152] width 0 height 0
click at [124, 156] on input "radio" at bounding box center [126, 154] width 4 height 4
radio input "true"
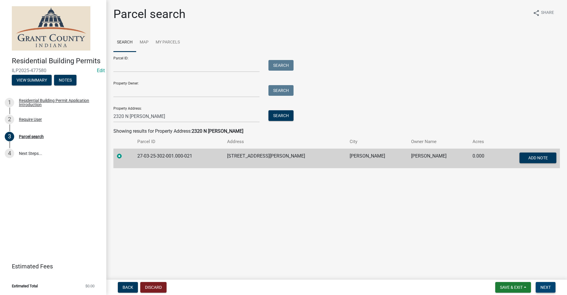
click at [545, 289] on span "Next" at bounding box center [545, 287] width 10 height 5
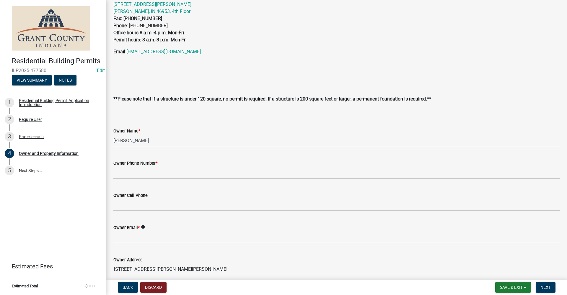
scroll to position [59, 0]
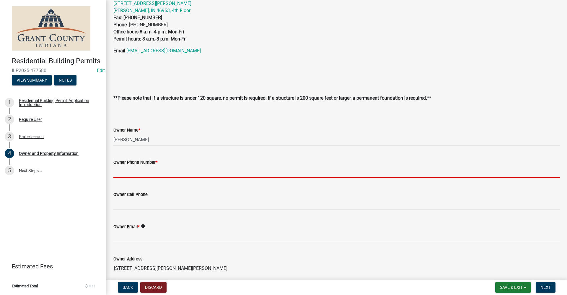
click at [144, 172] on input "Owner Phone Number *" at bounding box center [336, 172] width 446 height 12
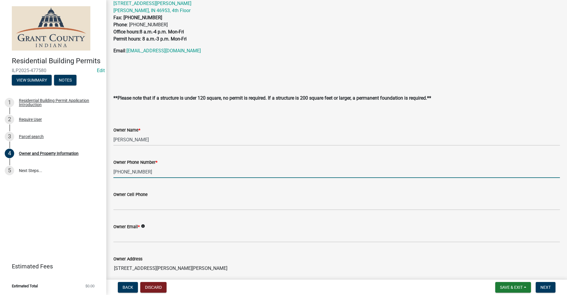
type input "[PHONE_NUMBER]"
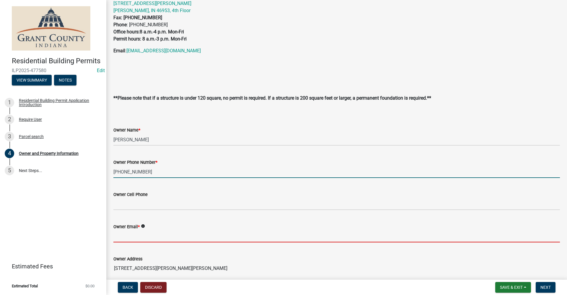
click at [119, 234] on input "Owner Email *" at bounding box center [336, 236] width 446 height 12
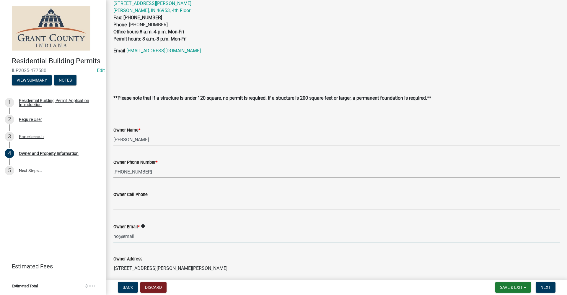
type input "no@email"
click at [283, 246] on wm-data-entity-input "Owner Email * info no@email" at bounding box center [336, 231] width 446 height 32
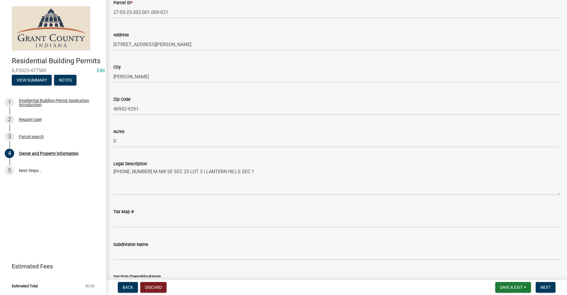
scroll to position [443, 0]
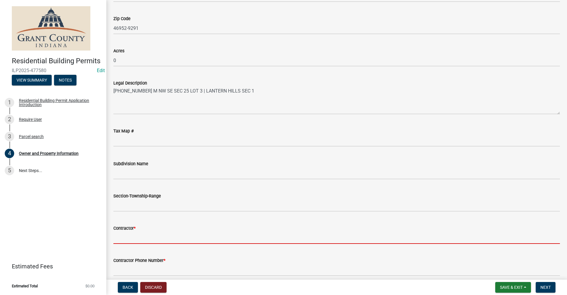
click at [127, 234] on input "Contractor *" at bounding box center [336, 237] width 446 height 12
type input "Self"
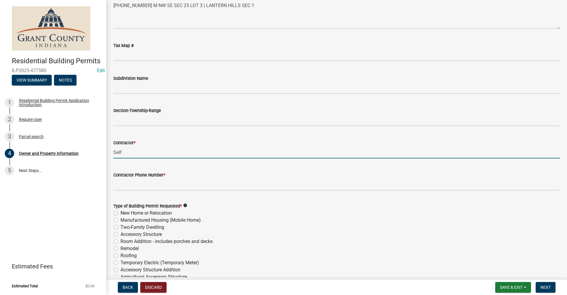
scroll to position [531, 0]
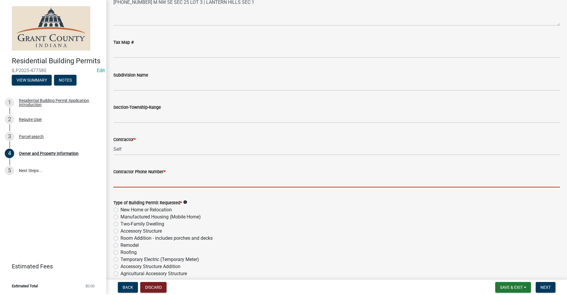
click at [130, 179] on input "Contractor Phone Number *" at bounding box center [336, 181] width 446 height 12
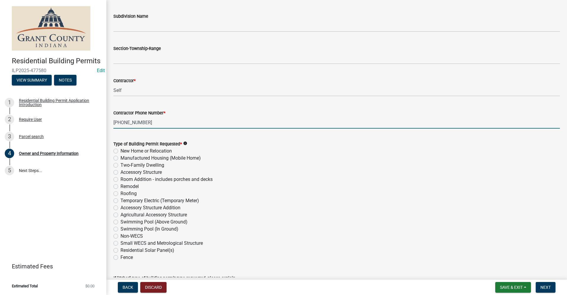
scroll to position [590, 0]
type input "765-251-1343"
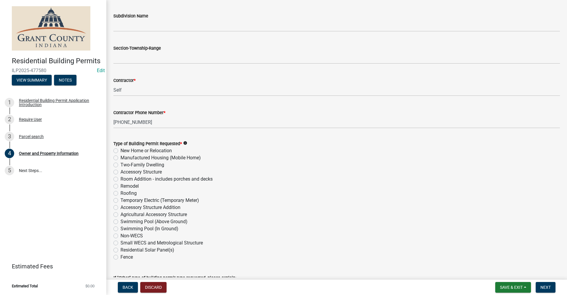
click at [120, 171] on label "Accessory Structure" at bounding box center [140, 171] width 41 height 7
click at [120, 171] on input "Accessory Structure" at bounding box center [122, 170] width 4 height 4
radio input "true"
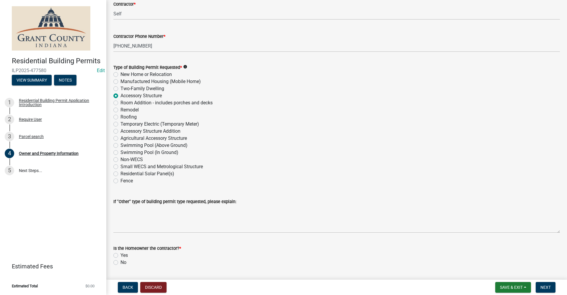
scroll to position [684, 0]
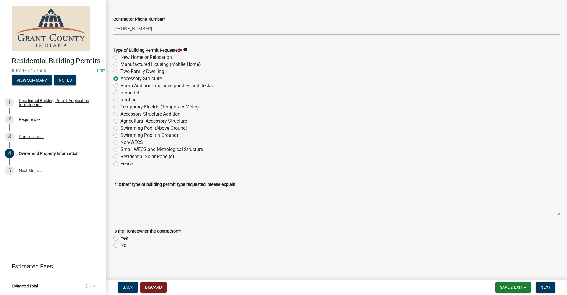
click at [120, 237] on label "Yes" at bounding box center [123, 237] width 7 height 7
click at [120, 237] on input "Yes" at bounding box center [122, 236] width 4 height 4
radio input "true"
click at [552, 286] on button "Next" at bounding box center [545, 287] width 20 height 11
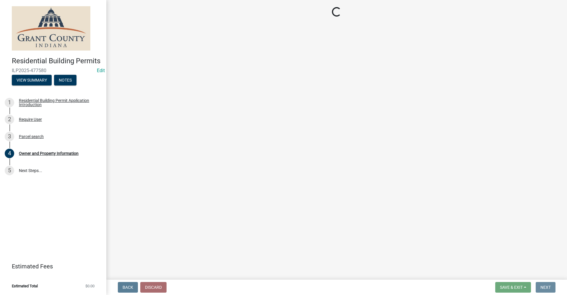
scroll to position [0, 0]
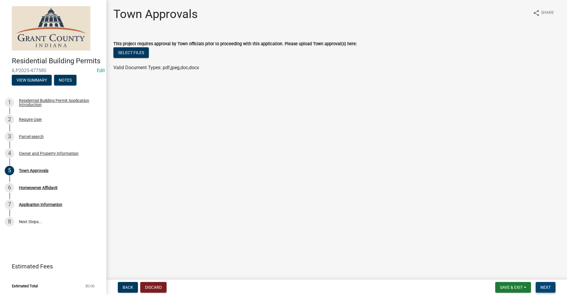
click at [545, 286] on span "Next" at bounding box center [545, 287] width 10 height 5
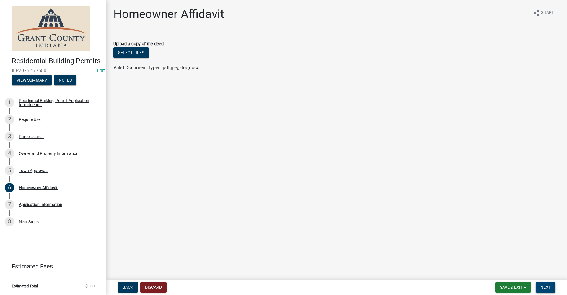
click at [544, 287] on span "Next" at bounding box center [545, 287] width 10 height 5
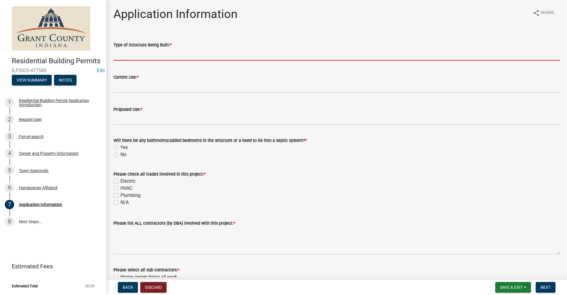
click at [151, 52] on input "Type of Structure Being Built: *" at bounding box center [336, 54] width 446 height 12
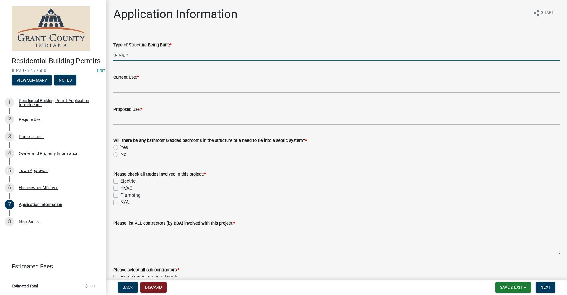
type input "garage"
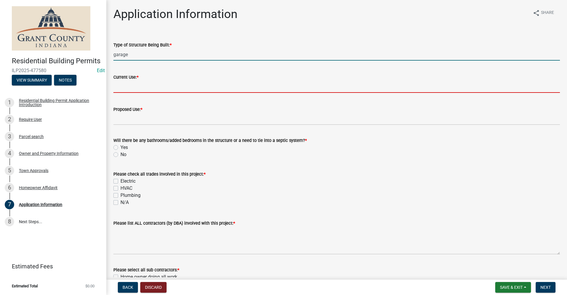
click at [147, 86] on input "Current Use: *" at bounding box center [336, 87] width 446 height 12
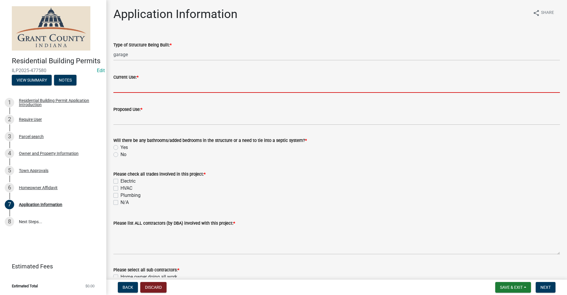
type input "N/A"
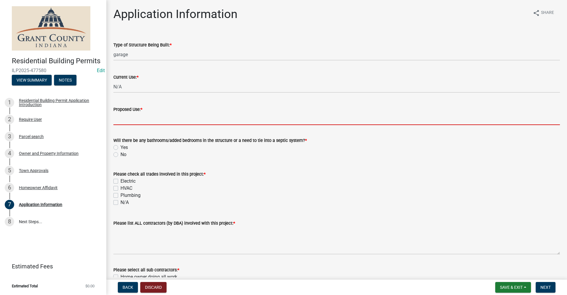
click at [144, 123] on input "Proposed Use: *" at bounding box center [336, 119] width 446 height 12
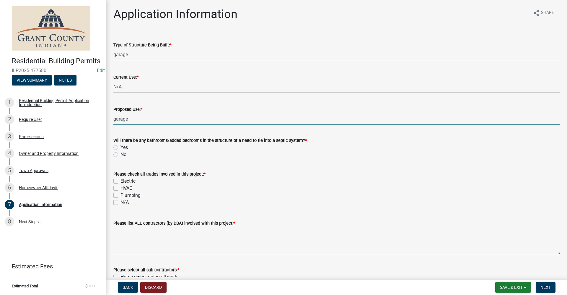
type input "garage"
click at [116, 157] on div "No" at bounding box center [336, 154] width 446 height 7
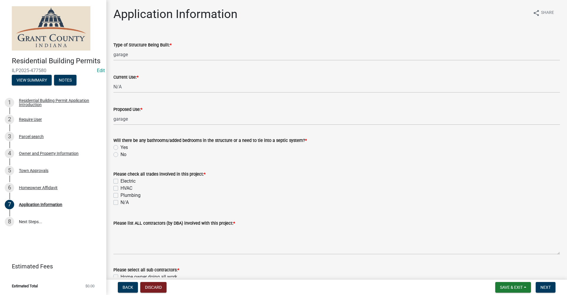
click at [120, 156] on label "No" at bounding box center [123, 154] width 6 height 7
click at [120, 155] on input "No" at bounding box center [122, 153] width 4 height 4
radio input "true"
click at [120, 201] on label "N/A" at bounding box center [124, 202] width 8 height 7
click at [120, 201] on input "N/A" at bounding box center [122, 201] width 4 height 4
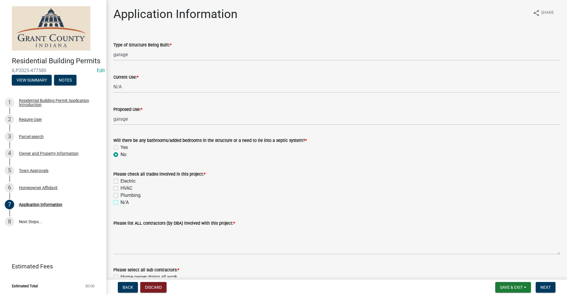
checkbox input "true"
checkbox input "false"
checkbox input "true"
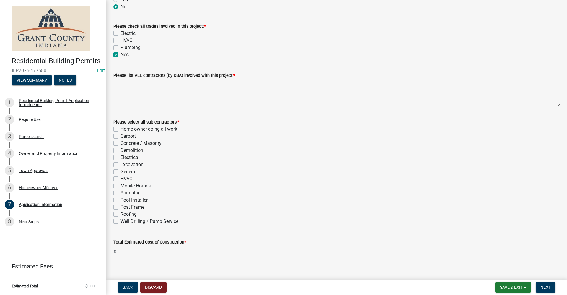
scroll to position [156, 0]
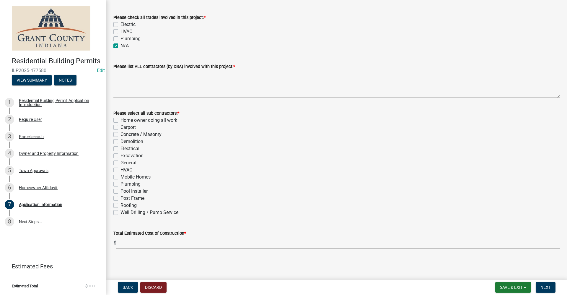
click at [120, 119] on label "Home owner doing all work" at bounding box center [148, 120] width 57 height 7
click at [120, 119] on input "Home owner doing all work" at bounding box center [122, 119] width 4 height 4
checkbox input "true"
checkbox input "false"
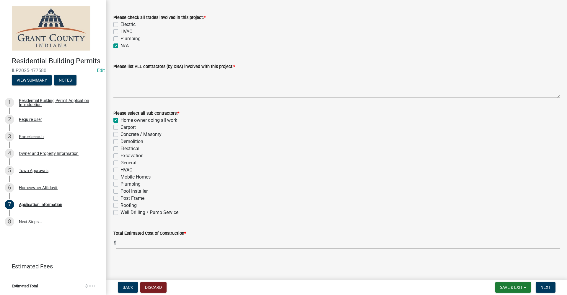
checkbox input "false"
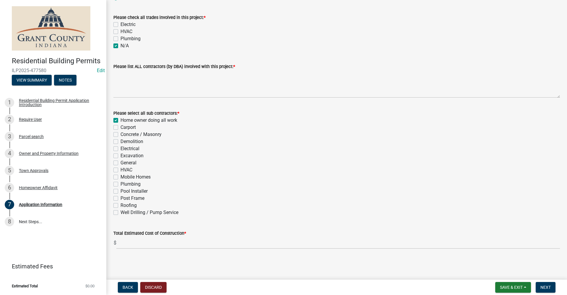
checkbox input "false"
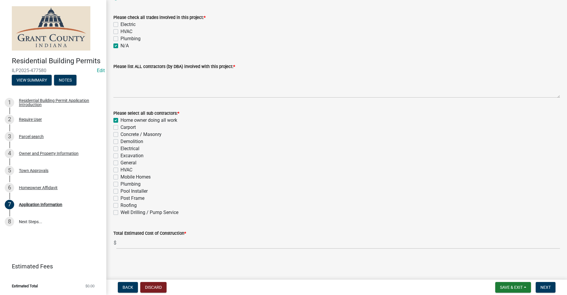
checkbox input "false"
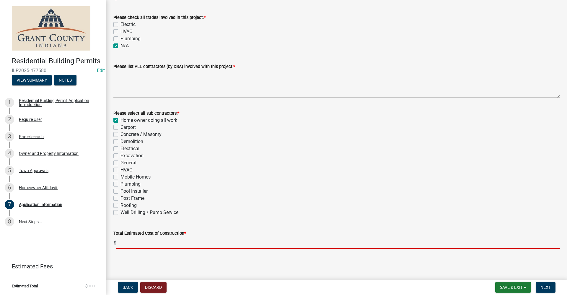
click at [130, 244] on input "text" at bounding box center [337, 242] width 443 height 12
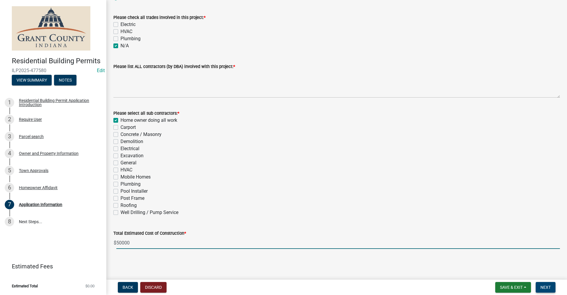
type input "50000"
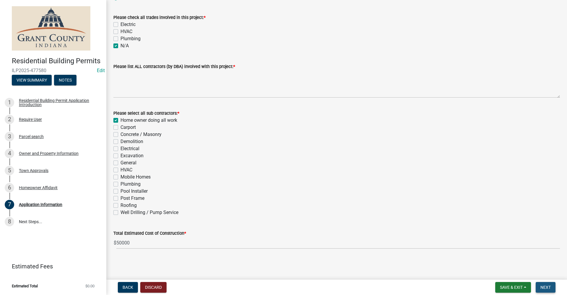
click at [544, 287] on span "Next" at bounding box center [545, 287] width 10 height 5
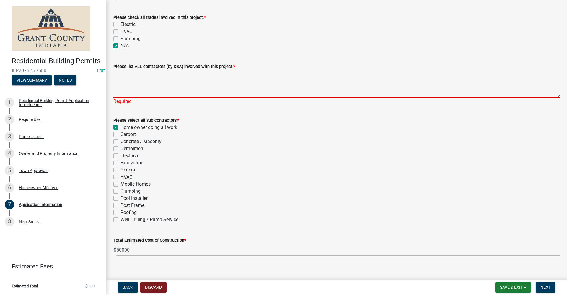
click at [138, 90] on textarea "Please list ALL contractors (by DBA) involved with this project: *" at bounding box center [336, 84] width 446 height 28
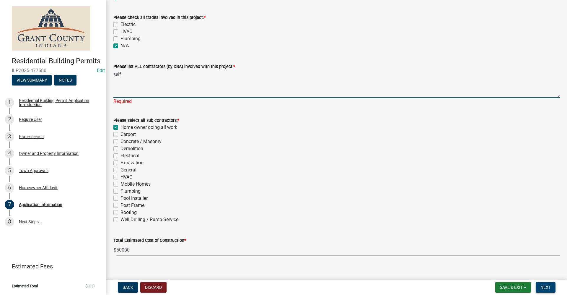
type textarea "self"
click at [547, 287] on span "Next" at bounding box center [545, 287] width 10 height 5
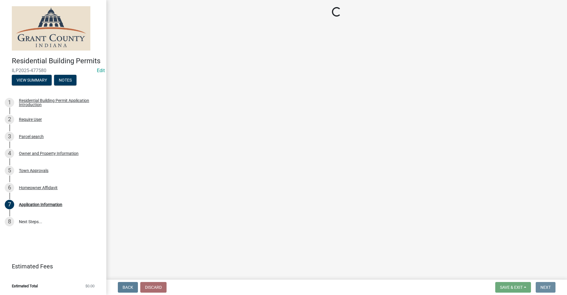
scroll to position [0, 0]
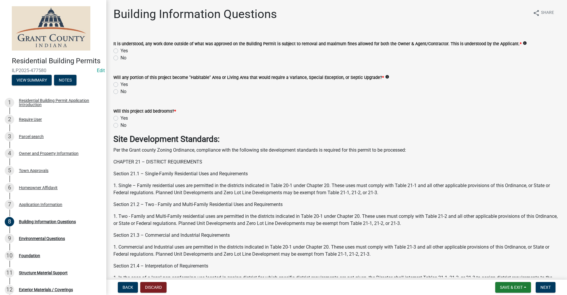
click at [120, 50] on label "Yes" at bounding box center [123, 50] width 7 height 7
click at [120, 50] on input "Yes" at bounding box center [122, 49] width 4 height 4
radio input "true"
click at [120, 92] on label "No" at bounding box center [123, 91] width 6 height 7
click at [120, 92] on input "No" at bounding box center [122, 90] width 4 height 4
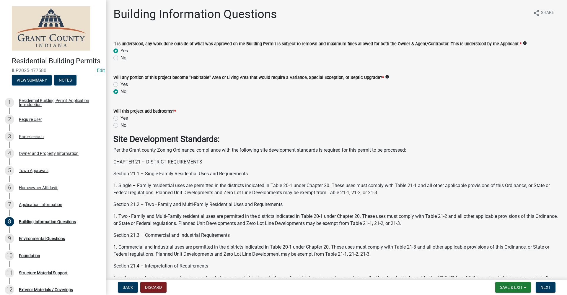
radio input "true"
click at [120, 125] on label "No" at bounding box center [123, 125] width 6 height 7
click at [120, 125] on input "No" at bounding box center [122, 124] width 4 height 4
radio input "true"
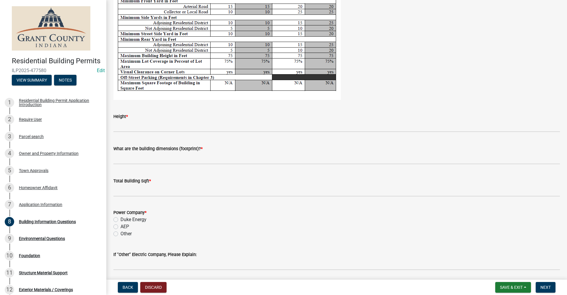
scroll to position [1083, 0]
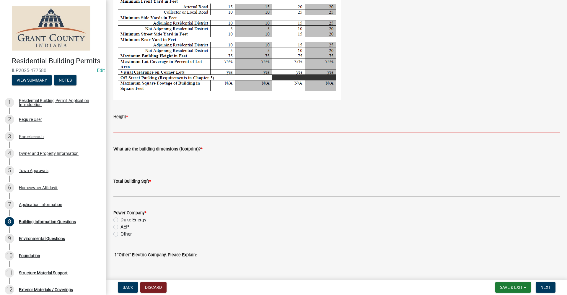
click at [138, 127] on input "Height *" at bounding box center [336, 126] width 446 height 12
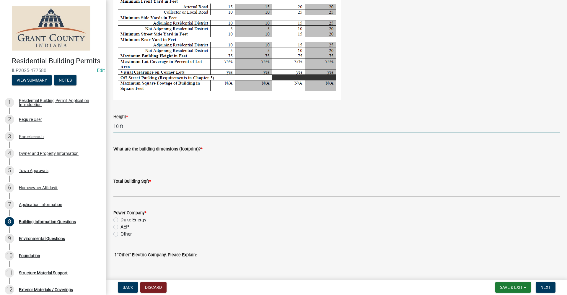
type input "10 ft"
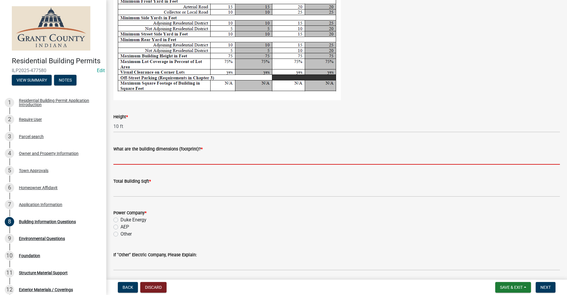
click at [160, 159] on input "What are the building dimensions (footprint)? *" at bounding box center [336, 158] width 446 height 12
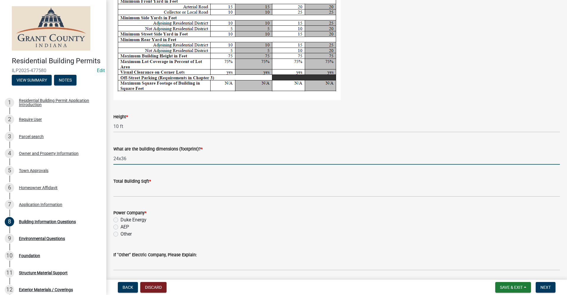
type input "24x36"
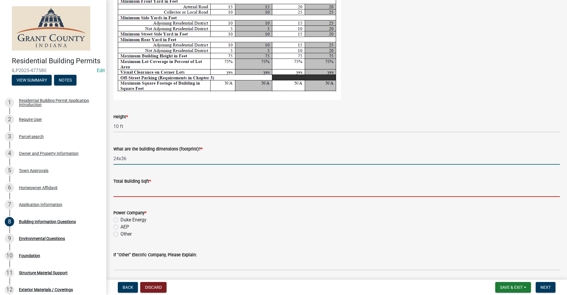
click at [143, 192] on input "text" at bounding box center [336, 190] width 446 height 12
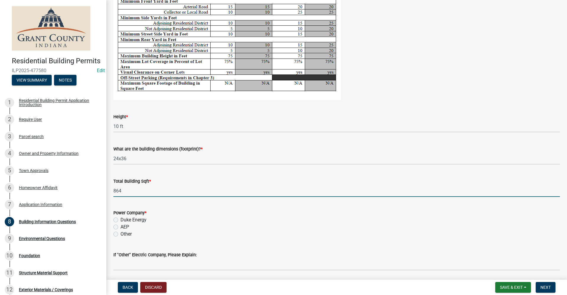
type input "864"
click at [120, 226] on label "AEP" at bounding box center [124, 226] width 9 height 7
click at [120, 226] on input "AEP" at bounding box center [122, 225] width 4 height 4
radio input "true"
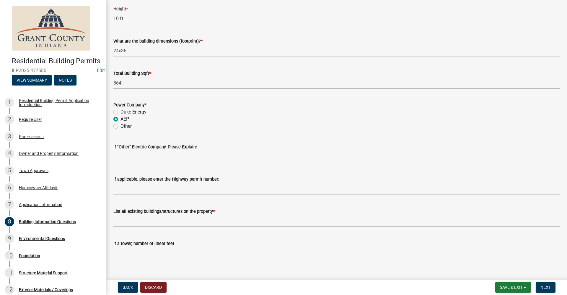
scroll to position [1201, 0]
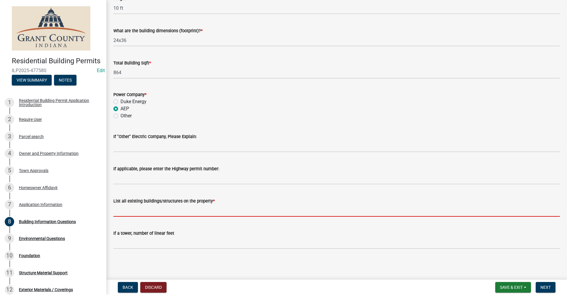
click at [138, 210] on input "List all existing buildings/structures on the property *" at bounding box center [336, 210] width 446 height 12
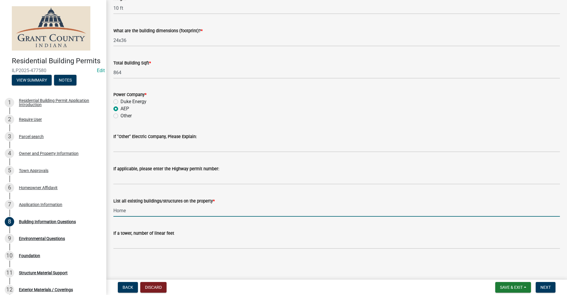
type input "Home"
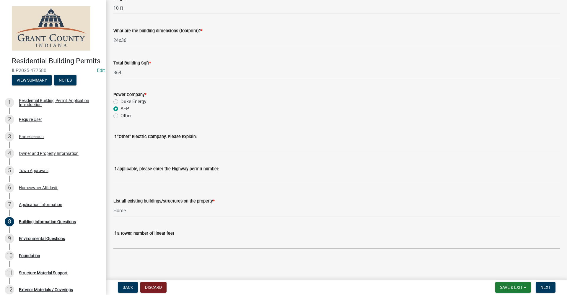
click at [113, 238] on div "If a tower, number of linear feet" at bounding box center [336, 234] width 455 height 27
click at [545, 287] on span "Next" at bounding box center [545, 287] width 10 height 5
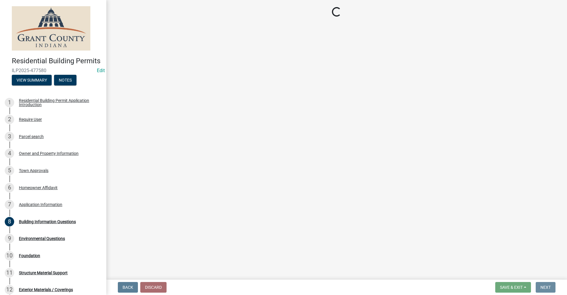
scroll to position [0, 0]
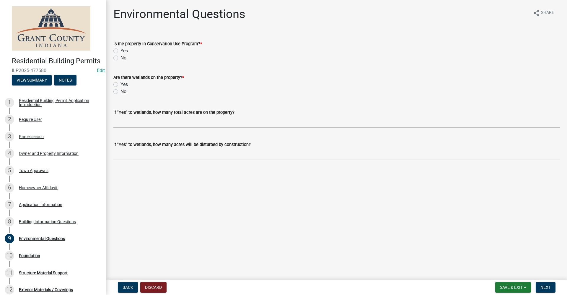
click at [120, 60] on label "No" at bounding box center [123, 57] width 6 height 7
click at [120, 58] on input "No" at bounding box center [122, 56] width 4 height 4
radio input "true"
click at [120, 92] on label "No" at bounding box center [123, 91] width 6 height 7
click at [120, 92] on input "No" at bounding box center [122, 90] width 4 height 4
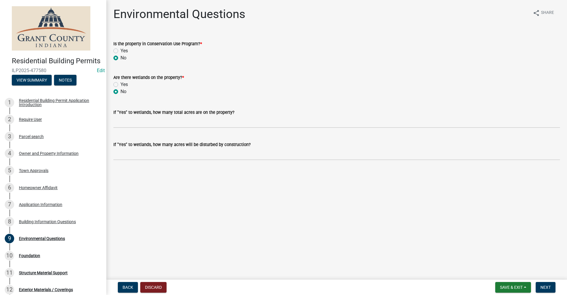
radio input "true"
click at [544, 285] on span "Next" at bounding box center [545, 287] width 10 height 5
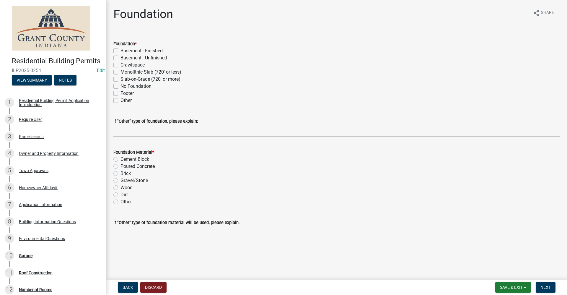
click at [120, 79] on label "Slab-on-Grade (720' or more)" at bounding box center [150, 79] width 60 height 7
click at [120, 79] on input "Slab-on-Grade (720' or more)" at bounding box center [122, 78] width 4 height 4
checkbox input "true"
checkbox input "false"
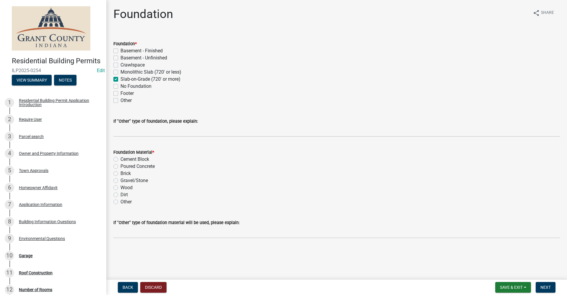
checkbox input "false"
checkbox input "true"
checkbox input "false"
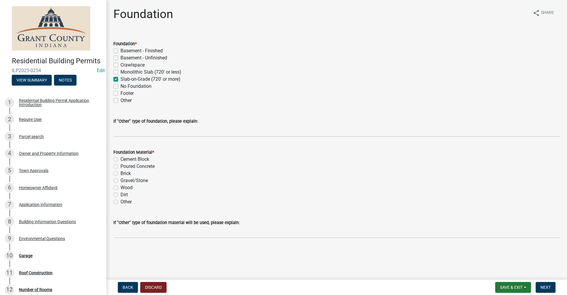
checkbox input "false"
click at [120, 166] on label "Poured Concrete" at bounding box center [137, 166] width 34 height 7
click at [120, 166] on input "Poured Concrete" at bounding box center [122, 165] width 4 height 4
radio input "true"
click at [551, 285] on button "Next" at bounding box center [545, 287] width 20 height 11
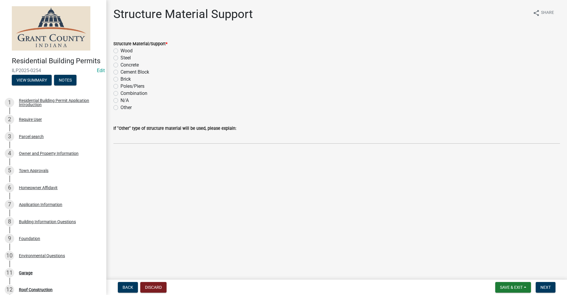
click at [120, 50] on label "Wood" at bounding box center [126, 50] width 12 height 7
click at [120, 50] on input "Wood" at bounding box center [122, 49] width 4 height 4
radio input "true"
click at [547, 285] on span "Next" at bounding box center [545, 287] width 10 height 5
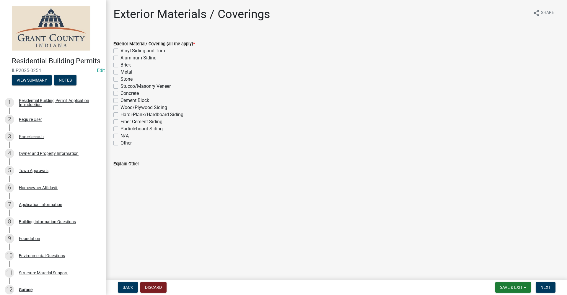
click at [120, 51] on label "Vinyl Siding and Trim" at bounding box center [142, 50] width 45 height 7
click at [120, 51] on input "Vinyl Siding and Trim" at bounding box center [122, 49] width 4 height 4
checkbox input "true"
checkbox input "false"
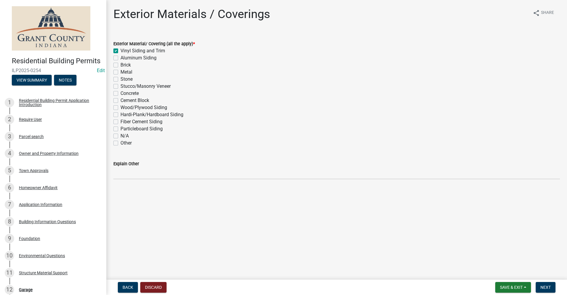
checkbox input "false"
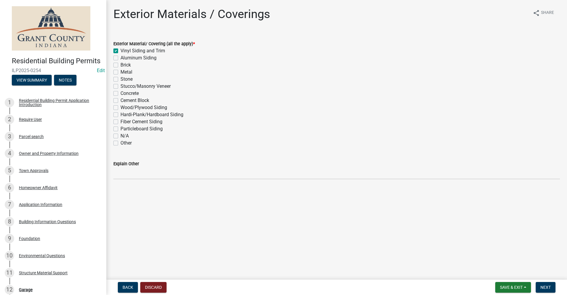
checkbox input "false"
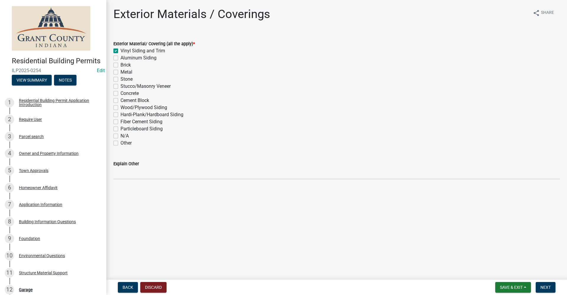
checkbox input "false"
click at [544, 288] on span "Next" at bounding box center [545, 287] width 10 height 5
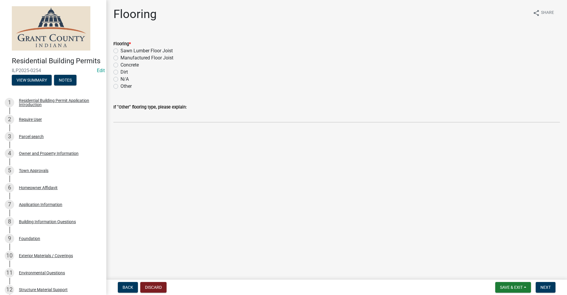
click at [120, 65] on label "Concrete" at bounding box center [129, 64] width 18 height 7
click at [120, 65] on input "Concrete" at bounding box center [122, 63] width 4 height 4
radio input "true"
click at [542, 287] on span "Next" at bounding box center [545, 287] width 10 height 5
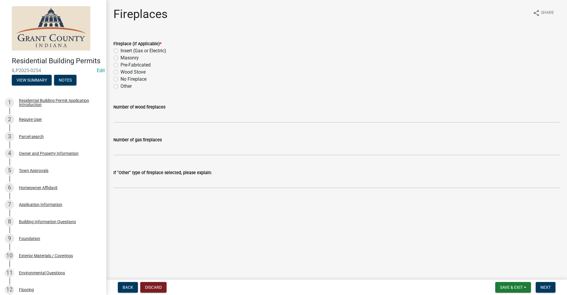
click at [120, 79] on label "No Fireplace" at bounding box center [133, 79] width 26 height 7
click at [120, 79] on input "No Fireplace" at bounding box center [122, 78] width 4 height 4
radio input "true"
click at [541, 288] on span "Next" at bounding box center [545, 287] width 10 height 5
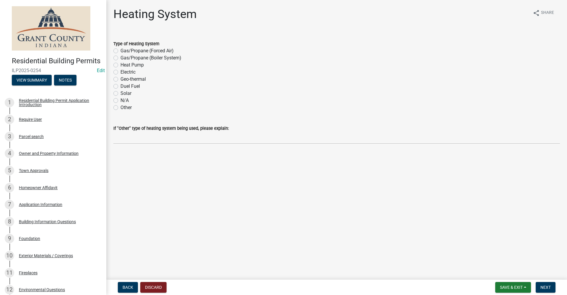
click at [120, 101] on label "N/A" at bounding box center [124, 100] width 8 height 7
click at [120, 101] on input "N/A" at bounding box center [122, 99] width 4 height 4
radio input "true"
click at [548, 288] on span "Next" at bounding box center [545, 287] width 10 height 5
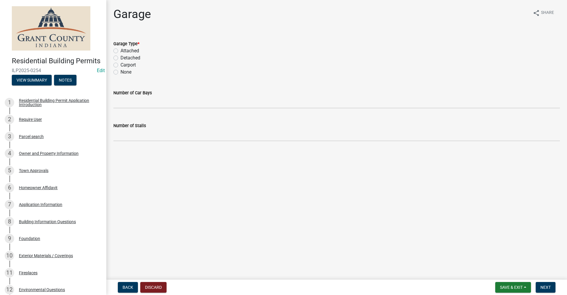
click at [120, 59] on label "Detached" at bounding box center [130, 57] width 20 height 7
click at [120, 58] on input "Detached" at bounding box center [122, 56] width 4 height 4
radio input "true"
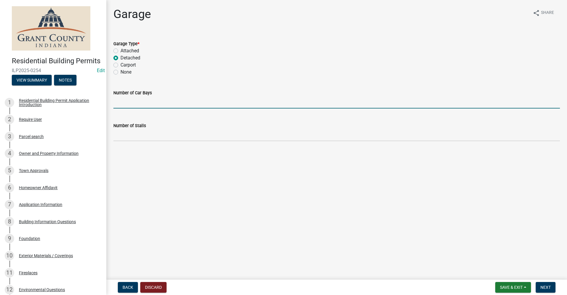
click at [118, 104] on input "text" at bounding box center [336, 102] width 446 height 12
type input "1"
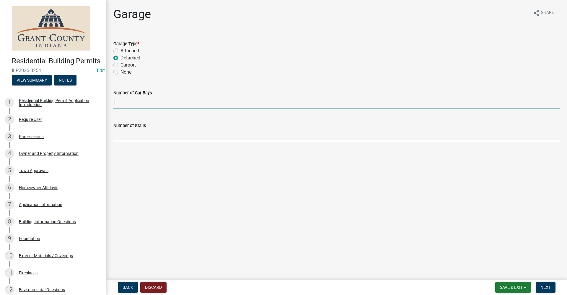
click at [135, 134] on input "text" at bounding box center [336, 135] width 446 height 12
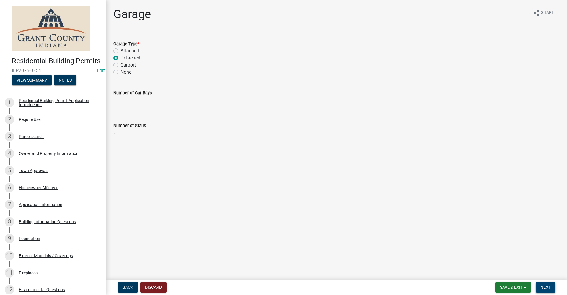
type input "1"
click at [547, 288] on span "Next" at bounding box center [545, 287] width 10 height 5
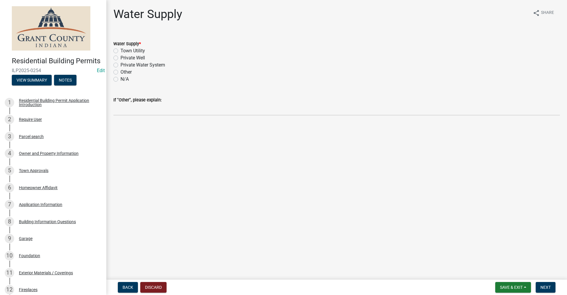
click at [120, 59] on label "Private Well" at bounding box center [132, 57] width 24 height 7
click at [120, 58] on input "Private Well" at bounding box center [122, 56] width 4 height 4
radio input "true"
click at [547, 286] on span "Next" at bounding box center [545, 287] width 10 height 5
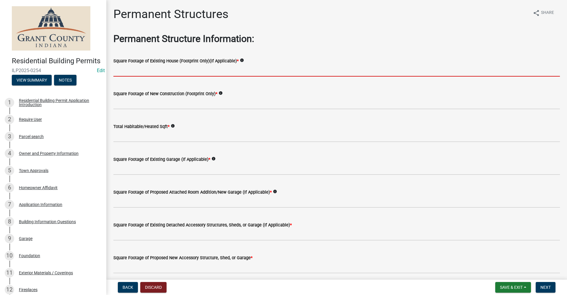
click at [157, 69] on input "text" at bounding box center [336, 70] width 446 height 12
click at [118, 72] on input "text" at bounding box center [336, 70] width 446 height 12
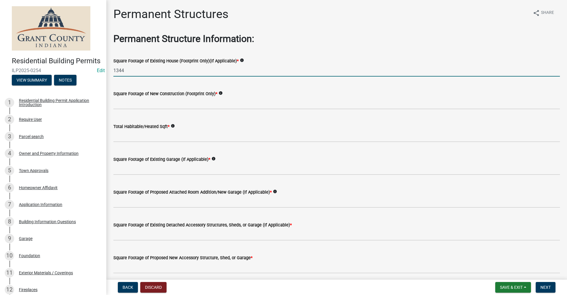
type input "1344"
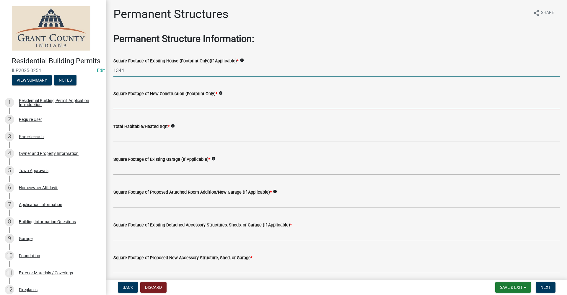
click at [139, 104] on input "text" at bounding box center [336, 103] width 446 height 12
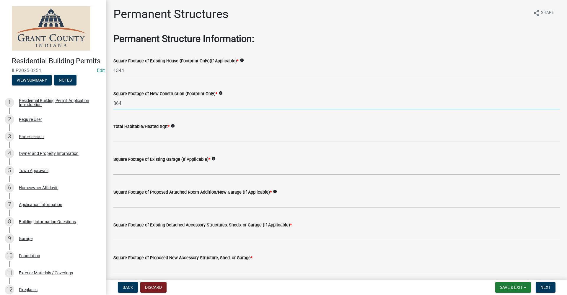
type input "864"
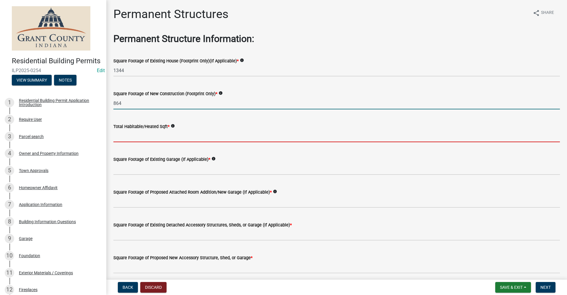
click at [133, 136] on input "text" at bounding box center [336, 136] width 446 height 12
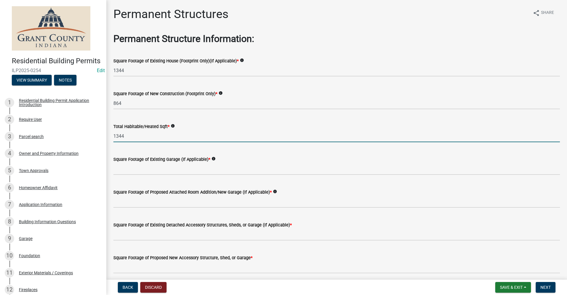
type input "1344"
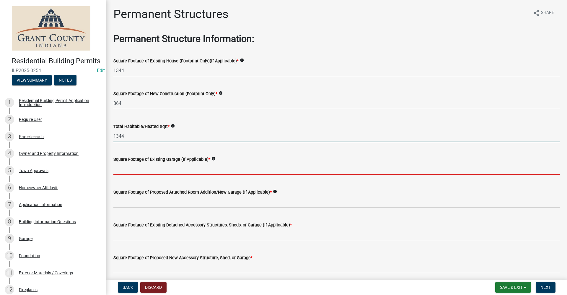
click at [125, 170] on input "text" at bounding box center [336, 169] width 446 height 12
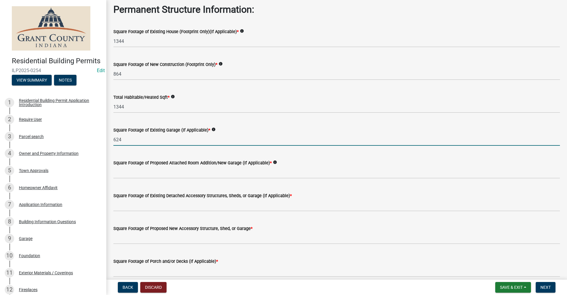
scroll to position [30, 0]
type input "624"
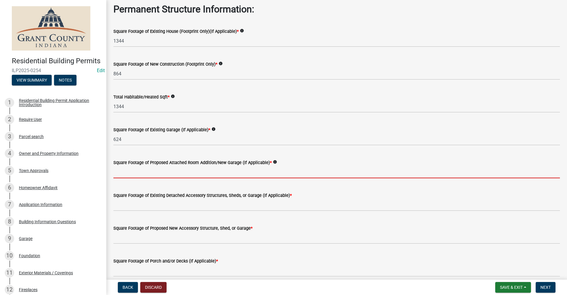
click at [179, 173] on input "text" at bounding box center [336, 172] width 446 height 12
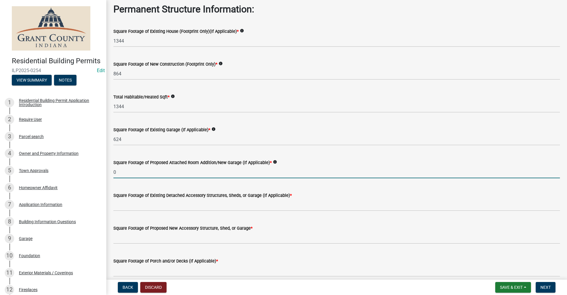
type input "0"
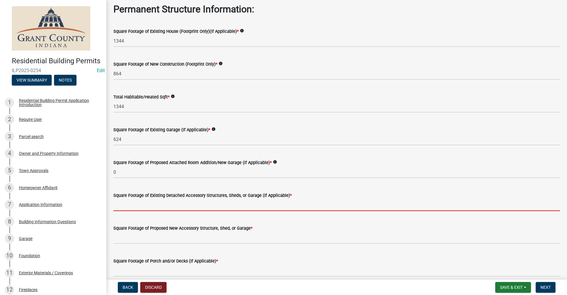
click at [134, 205] on input "text" at bounding box center [336, 205] width 446 height 12
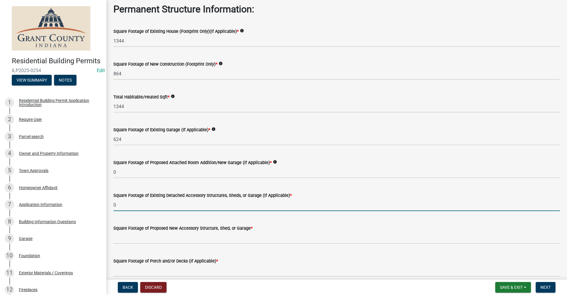
scroll to position [59, 0]
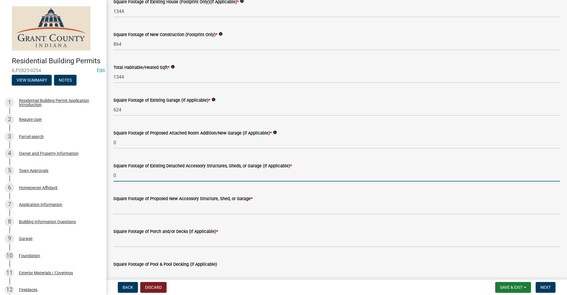
type input "0"
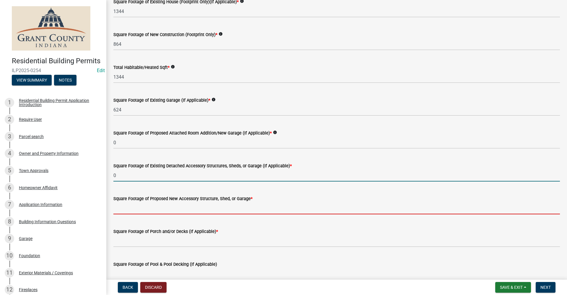
click at [141, 209] on input "text" at bounding box center [336, 208] width 446 height 12
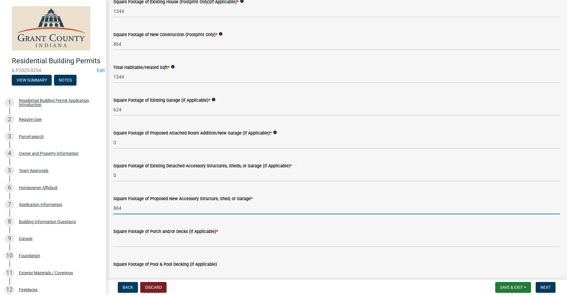
scroll to position [89, 0]
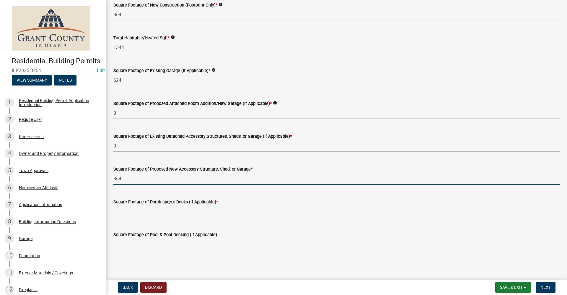
type input "864"
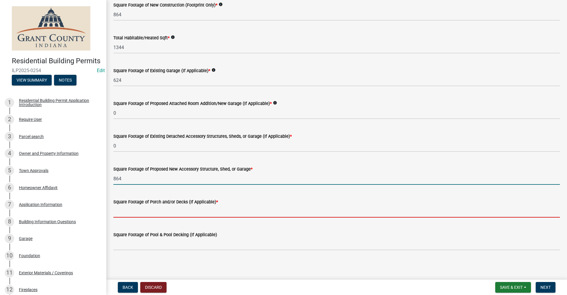
click at [161, 211] on input "text" at bounding box center [336, 211] width 446 height 12
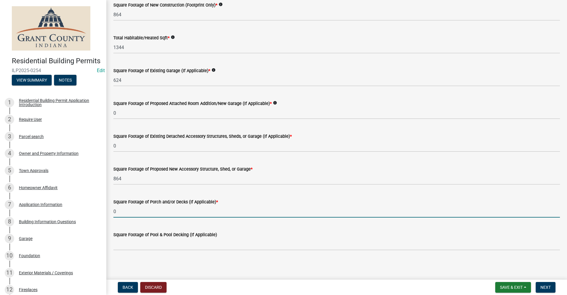
type input "0"
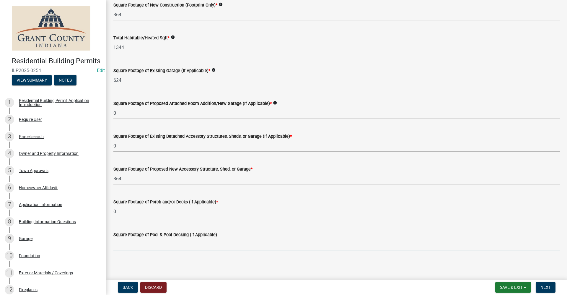
click at [194, 241] on input "text" at bounding box center [336, 244] width 446 height 12
type input "0"
click at [552, 288] on button "Next" at bounding box center [545, 287] width 20 height 11
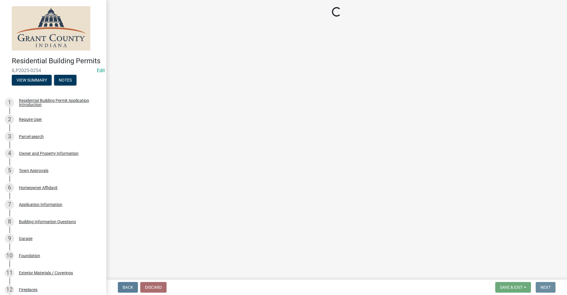
scroll to position [0, 0]
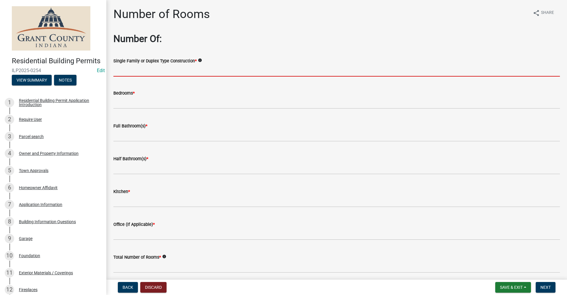
click at [134, 73] on input "Single Family or Duplex Type Construction *" at bounding box center [336, 70] width 446 height 12
type input "NA"
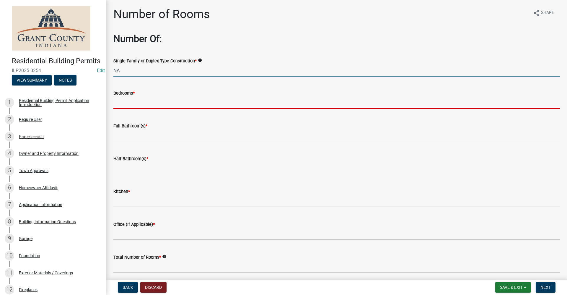
click at [126, 104] on input "text" at bounding box center [336, 103] width 446 height 12
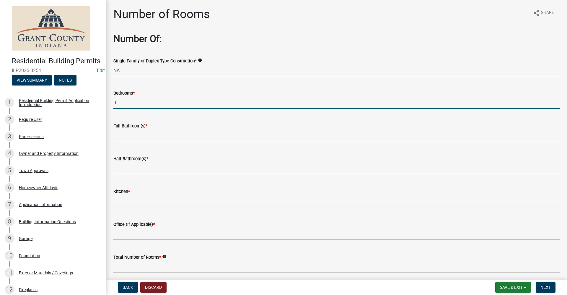
type input "0"
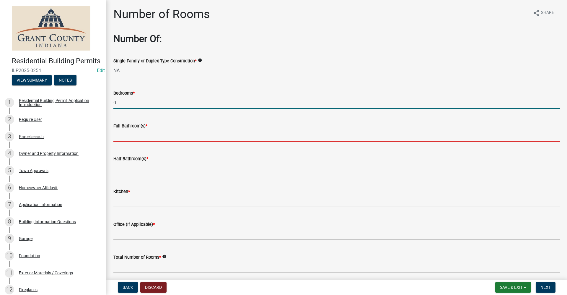
click at [128, 135] on input "text" at bounding box center [336, 135] width 446 height 12
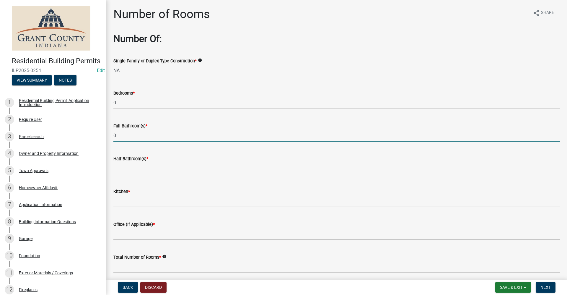
type input "0"
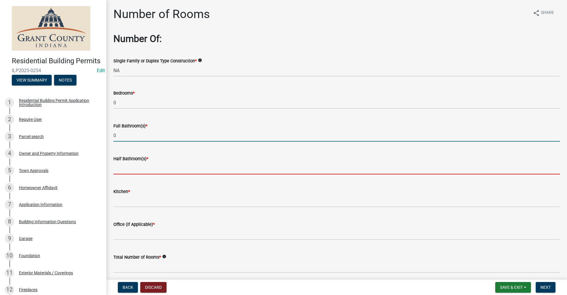
click at [124, 168] on input "text" at bounding box center [336, 168] width 446 height 12
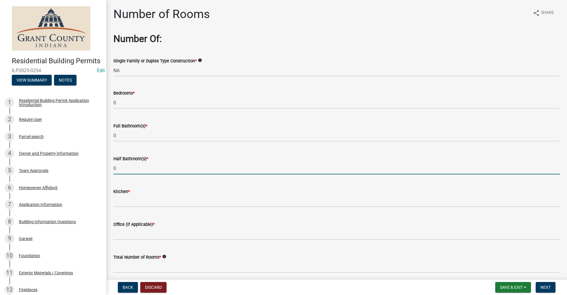
type input "0"
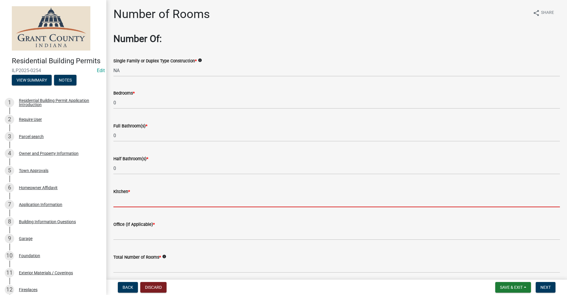
click at [124, 200] on input "text" at bounding box center [336, 201] width 446 height 12
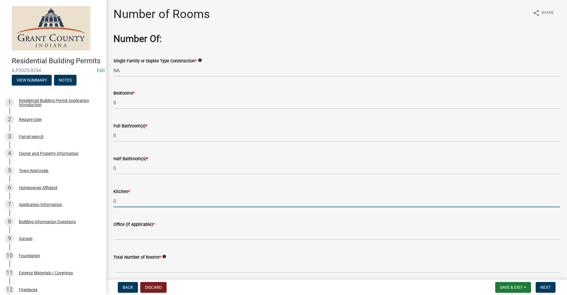
type input "0"
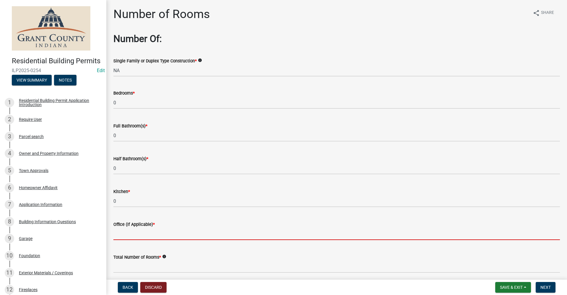
click at [126, 231] on input "text" at bounding box center [336, 234] width 446 height 12
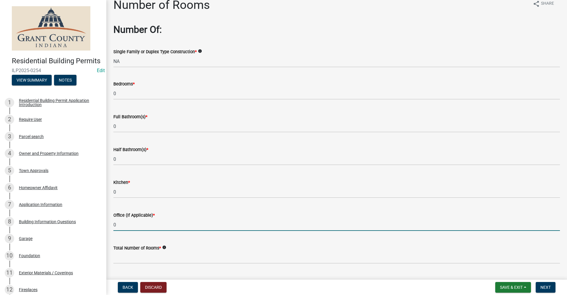
scroll to position [24, 0]
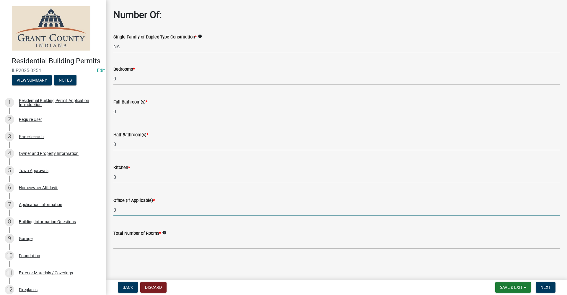
type input "0"
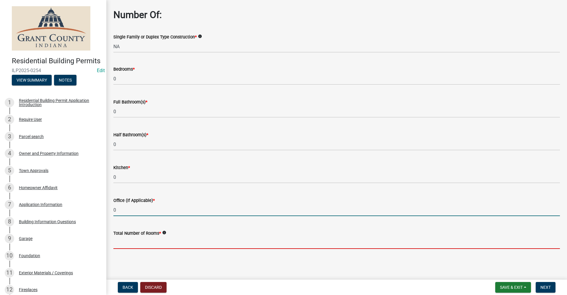
click at [120, 238] on input "text" at bounding box center [336, 242] width 446 height 12
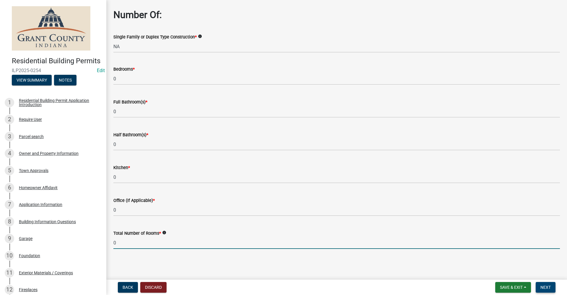
type input "0"
click at [551, 286] on button "Next" at bounding box center [545, 287] width 20 height 11
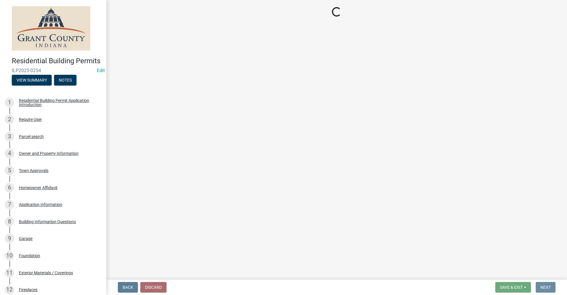
scroll to position [0, 0]
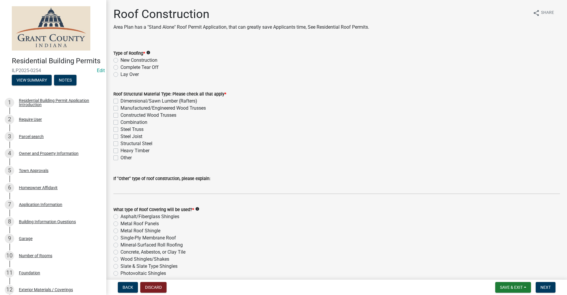
click at [120, 59] on label "New Construction" at bounding box center [138, 60] width 37 height 7
click at [120, 59] on input "New Construction" at bounding box center [122, 59] width 4 height 4
radio input "true"
click at [120, 101] on label "Dimensional/Sawn Lumber (Rafters)" at bounding box center [158, 100] width 77 height 7
click at [120, 101] on input "Dimensional/Sawn Lumber (Rafters)" at bounding box center [122, 99] width 4 height 4
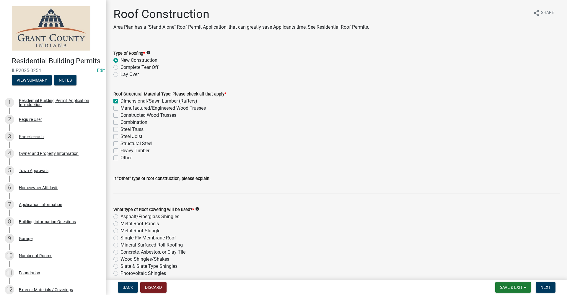
checkbox input "true"
checkbox input "false"
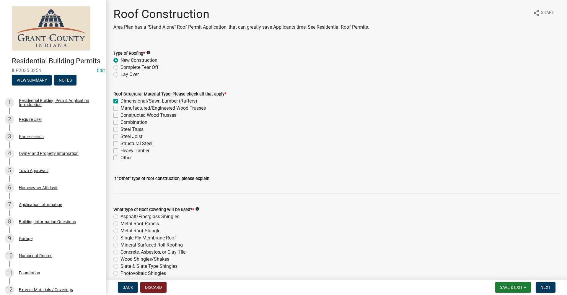
checkbox input "false"
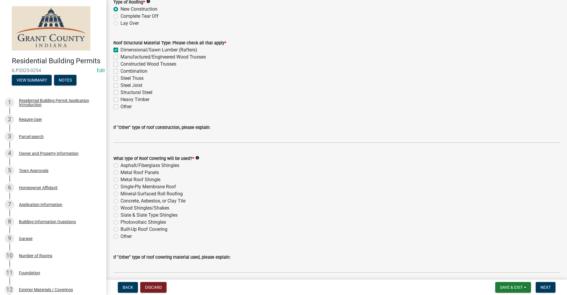
scroll to position [59, 0]
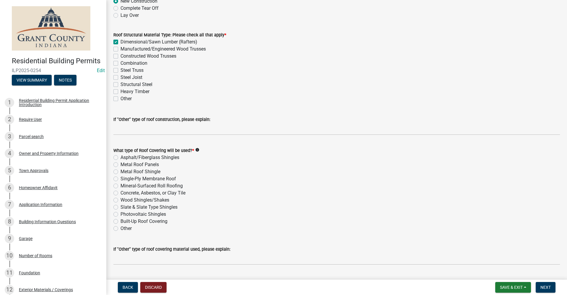
click at [120, 158] on label "Asphalt/Fiberglass Shingles" at bounding box center [149, 157] width 59 height 7
click at [120, 158] on input "Asphalt/Fiberglass Shingles" at bounding box center [122, 156] width 4 height 4
radio input "true"
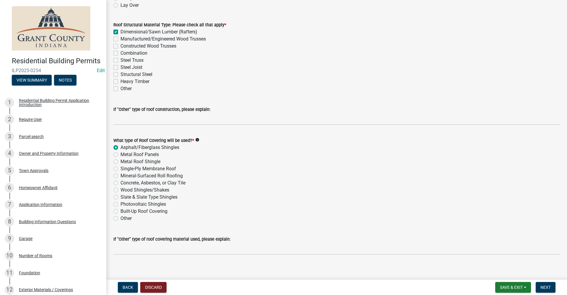
scroll to position [74, 0]
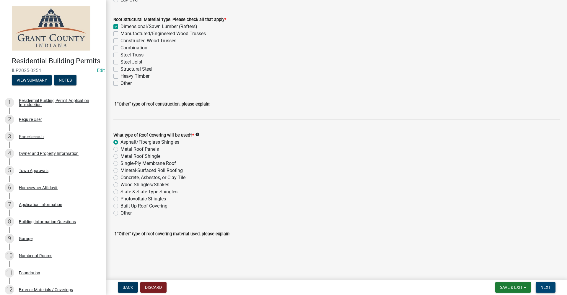
click at [549, 291] on button "Next" at bounding box center [545, 287] width 20 height 11
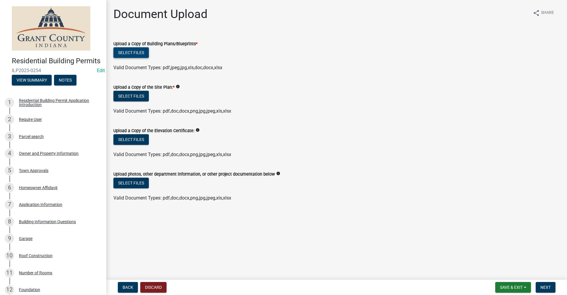
click at [143, 51] on button "Select files" at bounding box center [130, 52] width 35 height 11
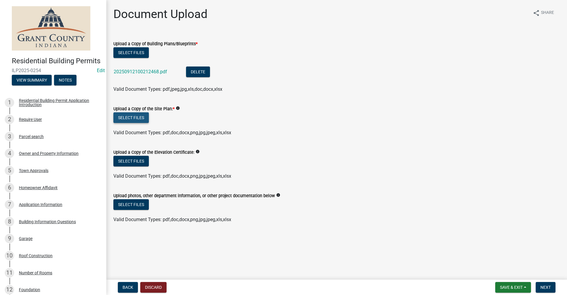
click at [134, 120] on button "Select files" at bounding box center [130, 117] width 35 height 11
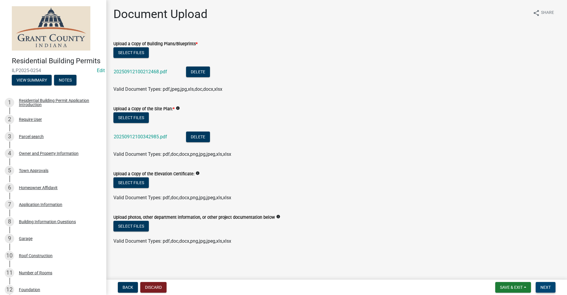
click at [543, 286] on span "Next" at bounding box center [545, 287] width 10 height 5
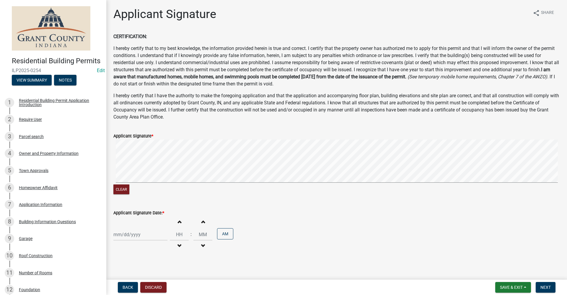
click at [125, 234] on div at bounding box center [140, 234] width 54 height 12
select select "9"
select select "2025"
click at [158, 184] on div "12" at bounding box center [156, 183] width 9 height 9
type input "09/12/2025"
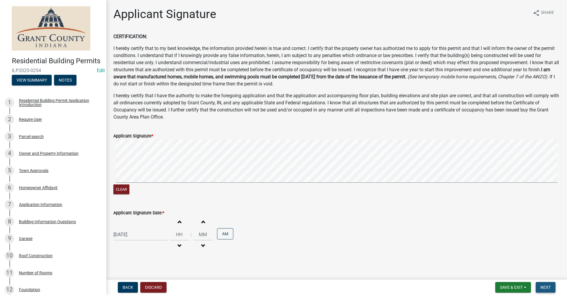
click at [545, 285] on span "Next" at bounding box center [545, 287] width 10 height 5
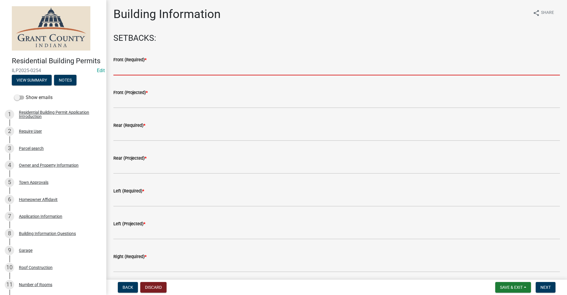
click at [131, 68] on input "text" at bounding box center [336, 69] width 446 height 12
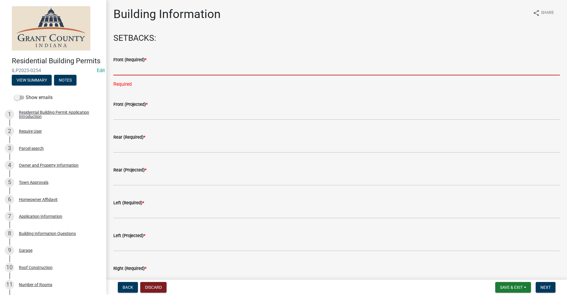
click at [123, 73] on input "text" at bounding box center [336, 69] width 446 height 12
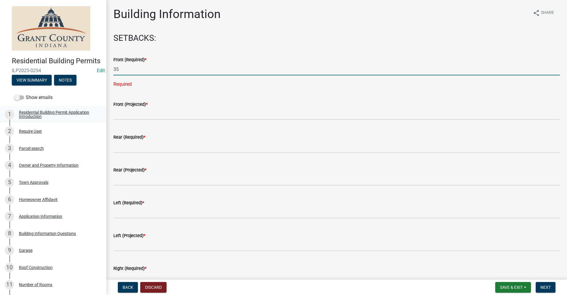
type input "35"
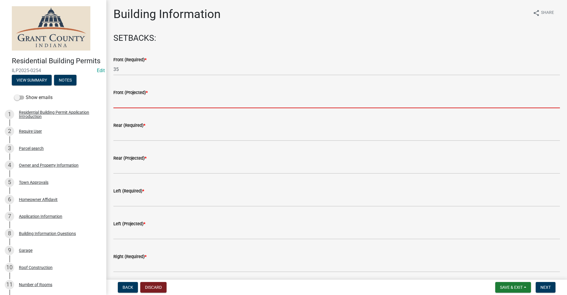
click at [121, 104] on input "text" at bounding box center [336, 102] width 446 height 12
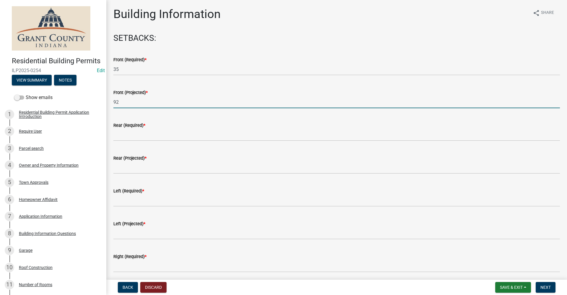
type input "92"
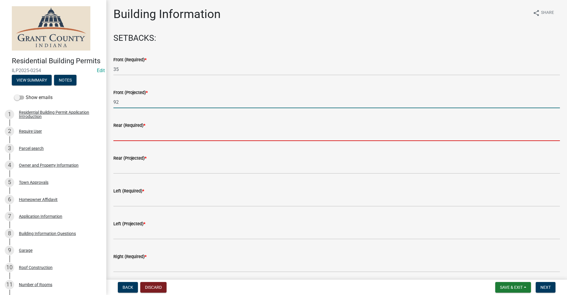
click at [121, 133] on input "text" at bounding box center [336, 135] width 446 height 12
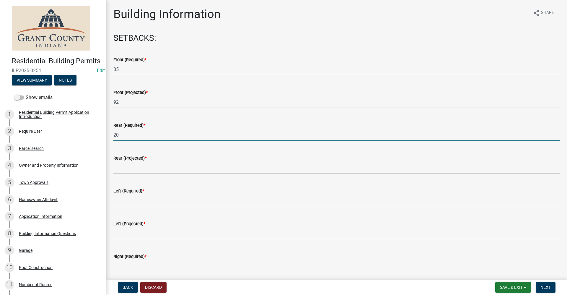
type input "20"
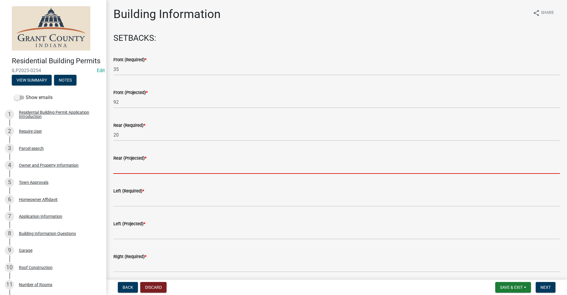
click at [116, 166] on input "text" at bounding box center [336, 167] width 446 height 12
click at [120, 168] on input "text" at bounding box center [336, 167] width 446 height 12
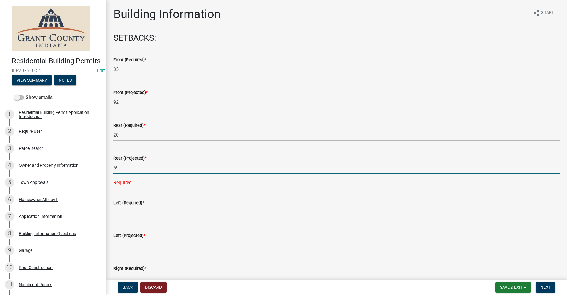
type input "69"
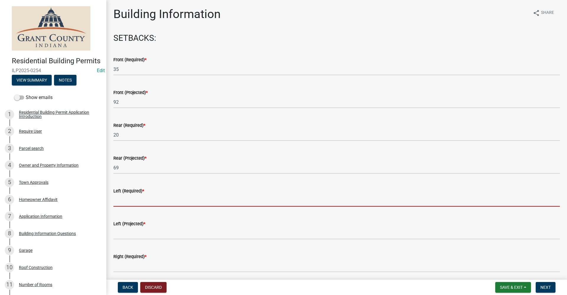
click at [126, 202] on input "text" at bounding box center [336, 200] width 446 height 12
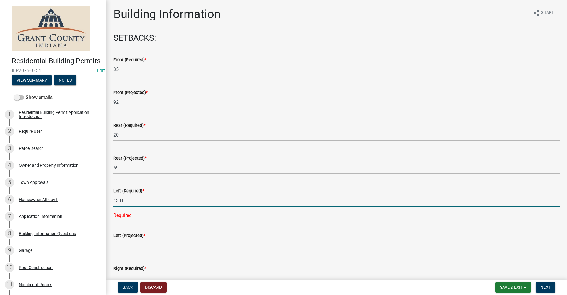
type input "13"
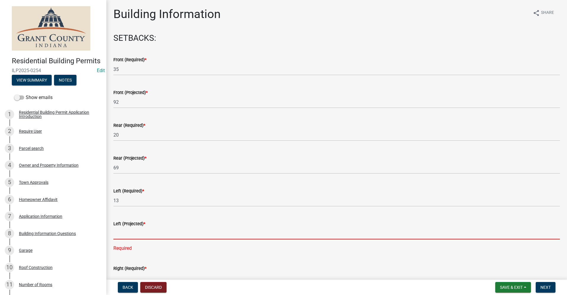
click at [131, 235] on input "text" at bounding box center [336, 233] width 446 height 12
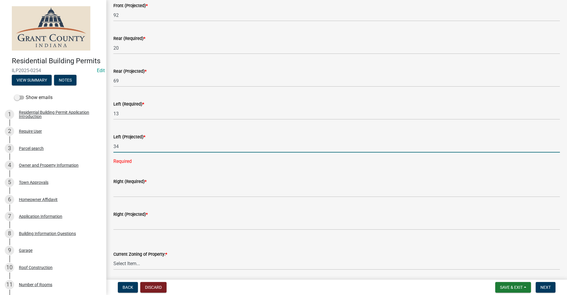
scroll to position [89, 0]
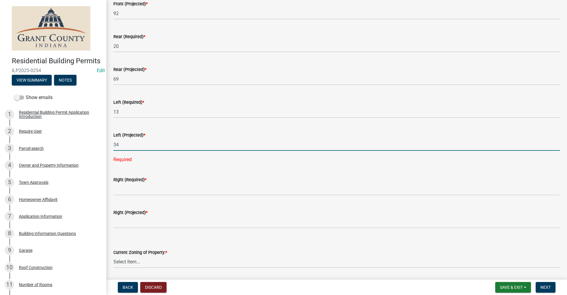
type input "34"
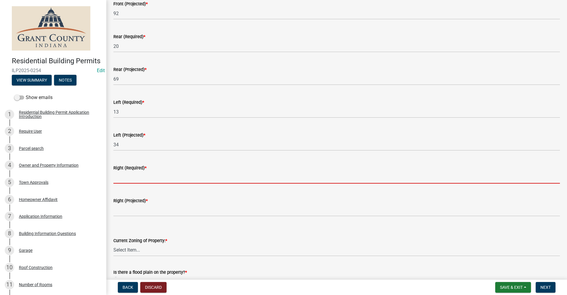
click at [119, 190] on wm-data-entity-input-list "SETBACKS: Front (Required) * 35 Front (Projected) * 92 Rear (Required) * 20 Rea…" at bounding box center [336, 246] width 446 height 603
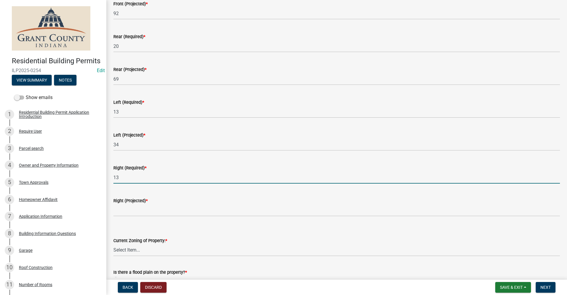
type input "13"
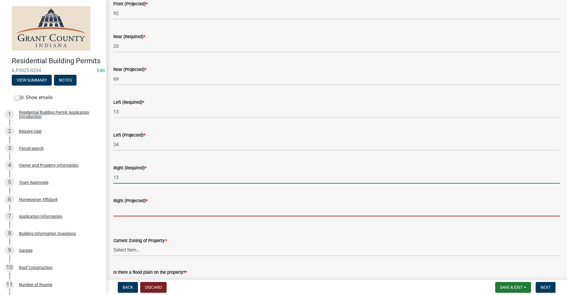
click at [136, 210] on input "text" at bounding box center [336, 210] width 446 height 12
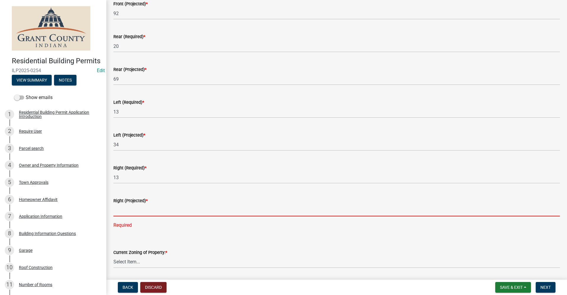
click at [117, 211] on input "text" at bounding box center [336, 210] width 446 height 12
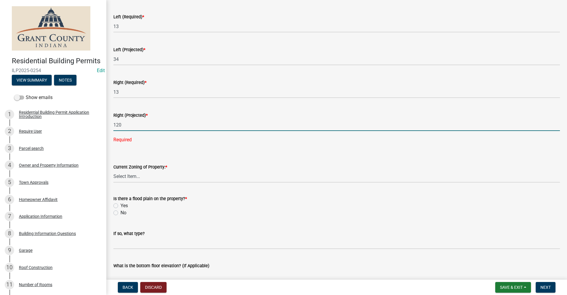
scroll to position [177, 0]
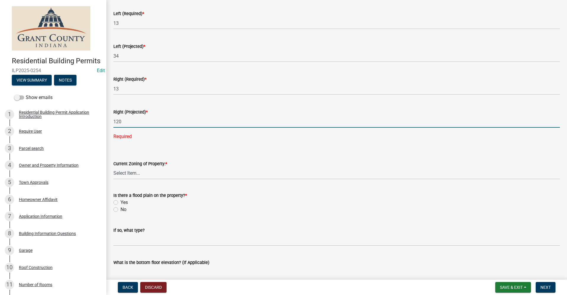
type input "120"
click at [127, 173] on wm-data-entity-input-list "SETBACKS: Front (Required) * 35 Front (Projected) * 92 Rear (Required) * 20 Rea…" at bounding box center [336, 163] width 446 height 614
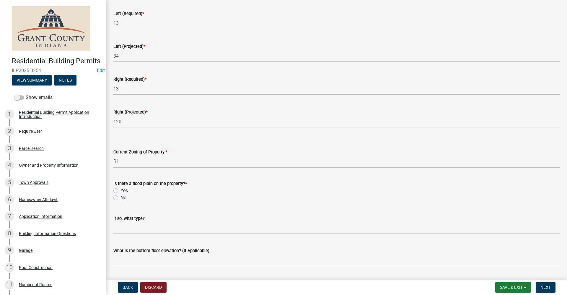
click at [113, 155] on select "Select Item... AG RS R1 R2 R3 R4 R5 PB NC LB CC GB I1 I2 I3 MH" at bounding box center [336, 161] width 446 height 12
select select "86216643-6ab7-441b-bb31-49cf75250aca"
click at [120, 199] on label "No" at bounding box center [123, 197] width 6 height 7
click at [120, 198] on input "No" at bounding box center [122, 196] width 4 height 4
radio input "true"
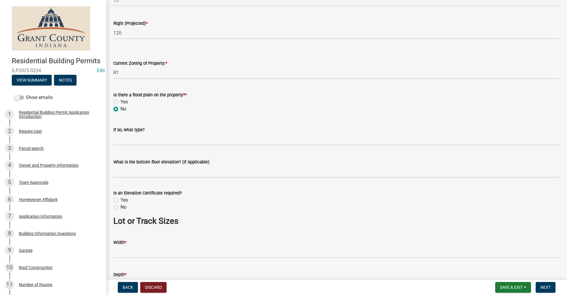
scroll to position [295, 0]
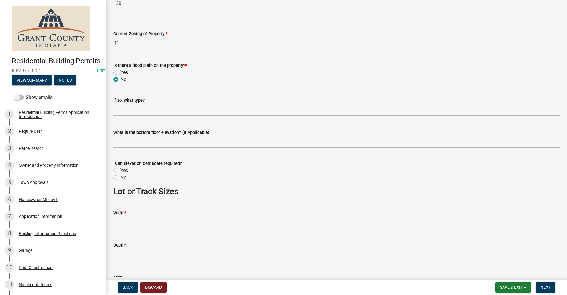
click at [120, 177] on label "No" at bounding box center [123, 177] width 6 height 7
click at [120, 177] on input "No" at bounding box center [122, 176] width 4 height 4
radio input "true"
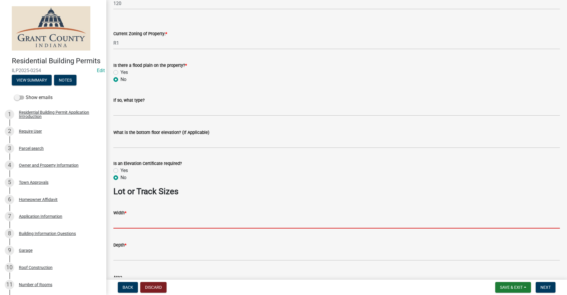
click at [137, 227] on input "Width *" at bounding box center [336, 222] width 446 height 12
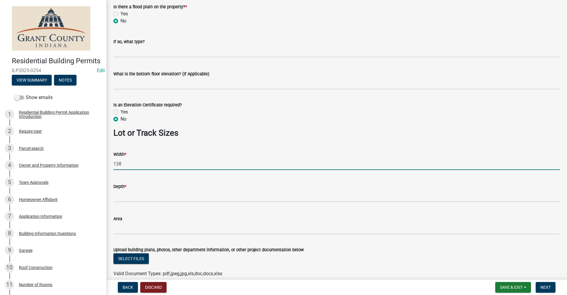
scroll to position [354, 0]
type input "138"
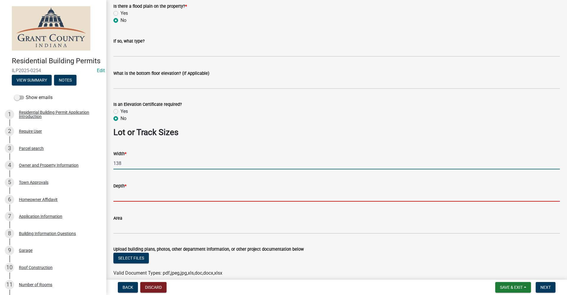
click at [122, 194] on input "Depth *" at bounding box center [336, 195] width 446 height 12
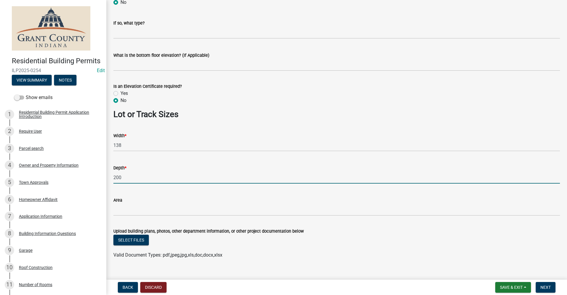
scroll to position [382, 0]
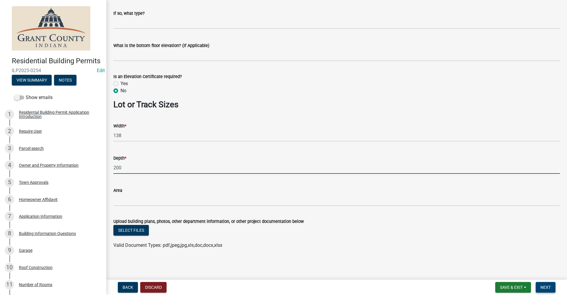
type input "200"
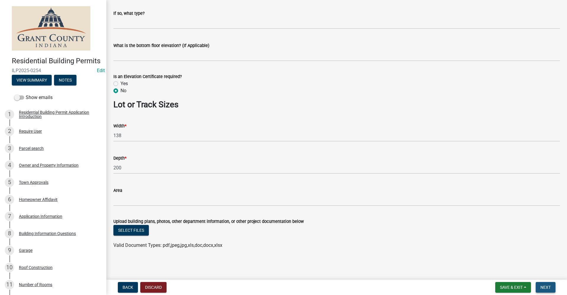
click at [547, 286] on span "Next" at bounding box center [545, 287] width 10 height 5
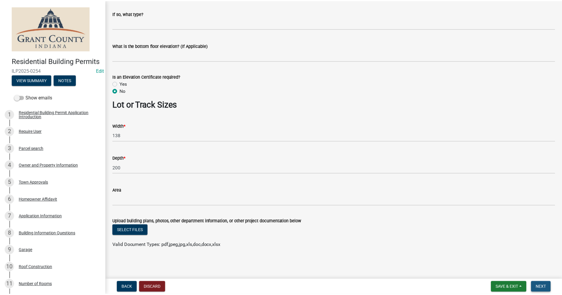
scroll to position [0, 0]
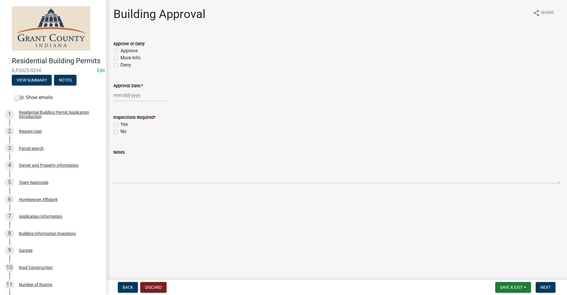
click at [120, 50] on label "Approve" at bounding box center [128, 50] width 17 height 7
click at [120, 50] on input "Approve" at bounding box center [122, 49] width 4 height 4
radio input "true"
select select "9"
select select "2025"
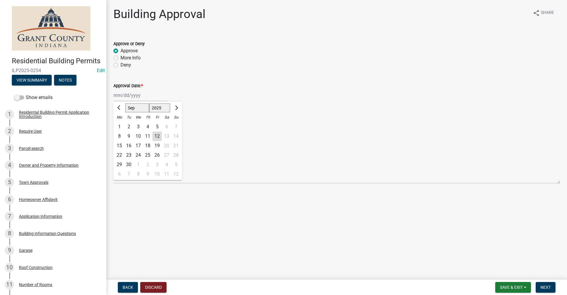
click at [134, 97] on div "Jan Feb Mar Apr May Jun Jul Aug Sep Oct Nov Dec 1525 1526 1527 1528 1529 1530 1…" at bounding box center [140, 95] width 54 height 12
click at [158, 135] on div "12" at bounding box center [156, 135] width 9 height 9
type input "09/12/2025"
click at [120, 124] on label "Yes" at bounding box center [123, 124] width 7 height 7
click at [120, 124] on input "Yes" at bounding box center [122, 123] width 4 height 4
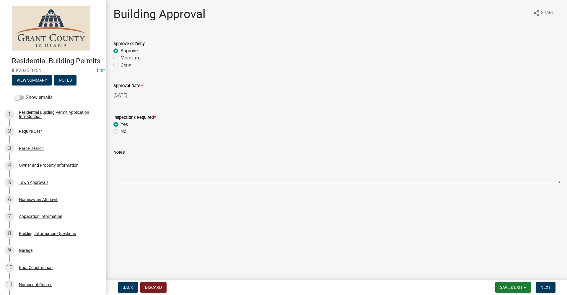
radio input "true"
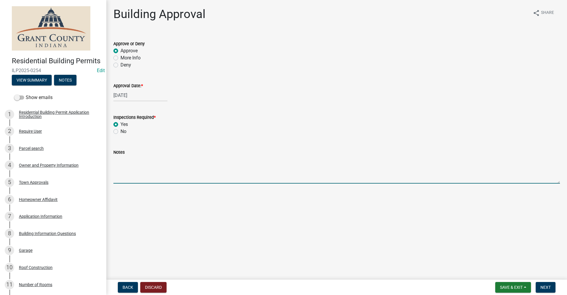
click at [120, 175] on textarea "Notes" at bounding box center [336, 170] width 446 height 28
type textarea "new unattached garage"
click at [549, 286] on span "Next" at bounding box center [545, 287] width 10 height 5
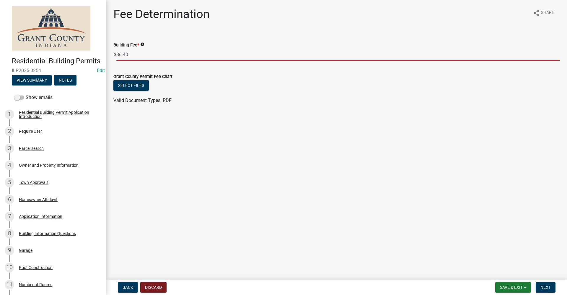
drag, startPoint x: 130, startPoint y: 53, endPoint x: 112, endPoint y: 52, distance: 18.3
click at [112, 52] on div "Building Fee * info $ 86.40" at bounding box center [336, 46] width 455 height 27
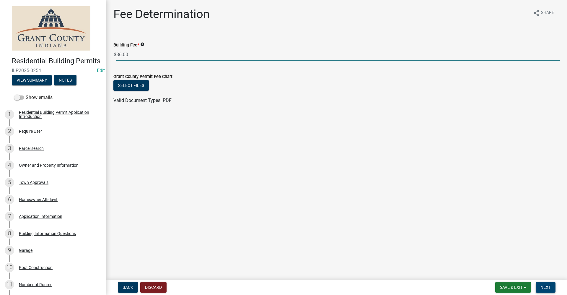
type input "86.00"
click at [550, 287] on span "Next" at bounding box center [545, 287] width 10 height 5
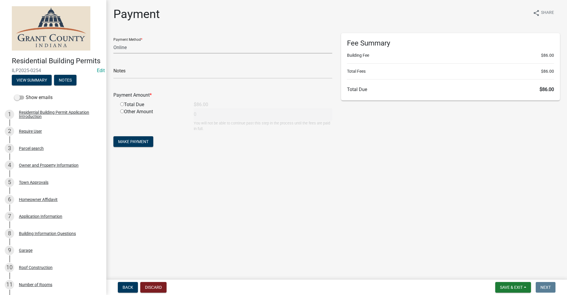
click at [127, 50] on select "Credit Card POS Check Cash Online" at bounding box center [222, 47] width 219 height 12
select select "0: 2"
click at [113, 41] on select "Credit Card POS Check Cash Online" at bounding box center [222, 47] width 219 height 12
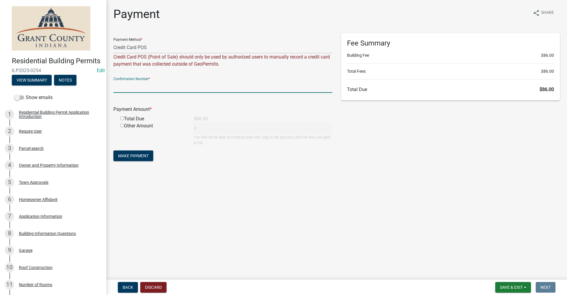
click at [128, 87] on input "text" at bounding box center [222, 87] width 219 height 12
paste input "14963572"
type input "14963572"
click at [122, 118] on input "radio" at bounding box center [122, 118] width 4 height 4
radio input "true"
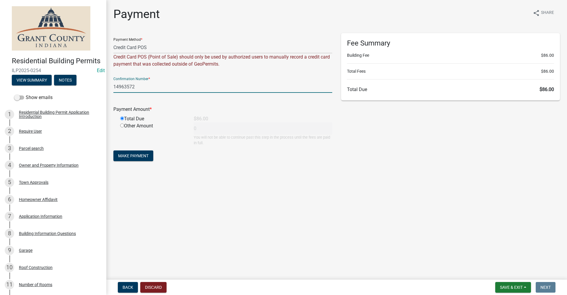
type input "86"
click at [134, 157] on span "Make Payment" at bounding box center [133, 155] width 30 height 5
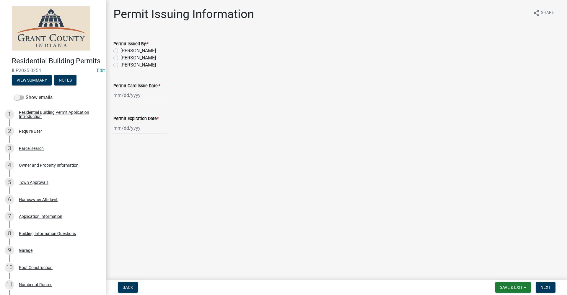
click at [120, 59] on label "Belinda Benefield" at bounding box center [137, 57] width 35 height 7
click at [120, 58] on input "Belinda Benefield" at bounding box center [122, 56] width 4 height 4
radio input "true"
click at [134, 96] on div at bounding box center [140, 95] width 54 height 12
select select "9"
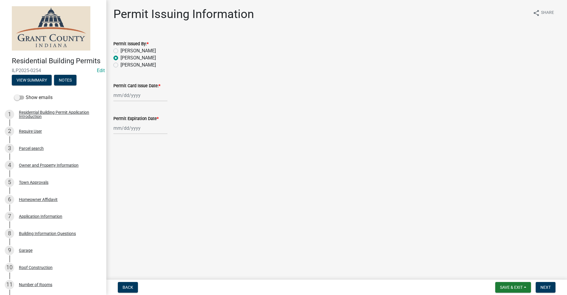
select select "2025"
click at [157, 137] on div "12" at bounding box center [156, 135] width 9 height 9
type input "09/12/2025"
click at [132, 130] on div at bounding box center [140, 128] width 54 height 12
select select "9"
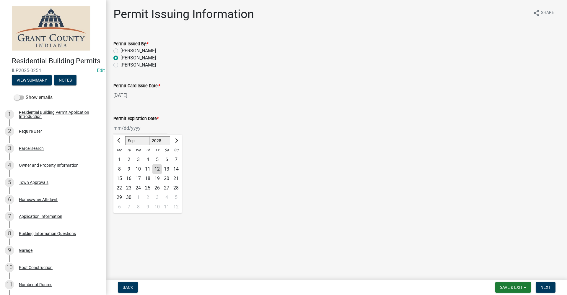
click at [163, 141] on select "1525 1526 1527 1528 1529 1530 1531 1532 1533 1534 1535 1536 1537 1538 1539 1540…" at bounding box center [159, 140] width 21 height 9
select select "2026"
click at [149, 136] on select "1525 1526 1527 1528 1529 1530 1531 1532 1533 1534 1535 1536 1537 1538 1539 1540…" at bounding box center [159, 140] width 21 height 9
click at [166, 169] on div "12" at bounding box center [166, 168] width 9 height 9
type input "09/12/2026"
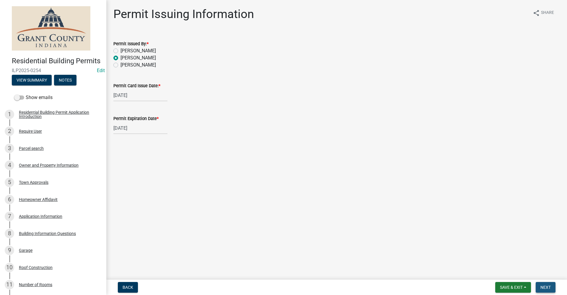
click at [542, 286] on span "Next" at bounding box center [545, 287] width 10 height 5
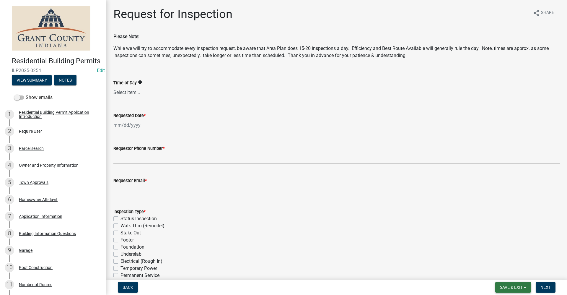
click at [506, 288] on span "Save & Exit" at bounding box center [511, 287] width 23 height 5
click at [508, 272] on button "Save & Exit" at bounding box center [506, 271] width 47 height 14
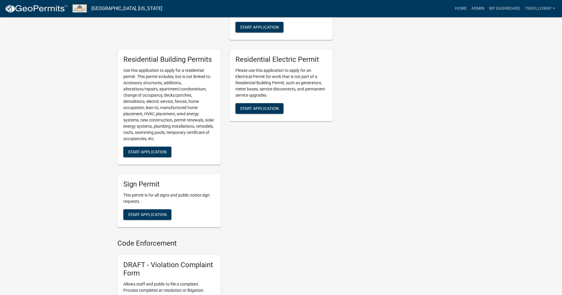
scroll to position [328, 0]
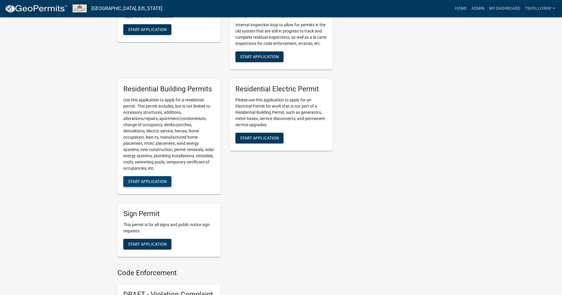
click at [146, 187] on button "Start Application" at bounding box center [147, 181] width 48 height 11
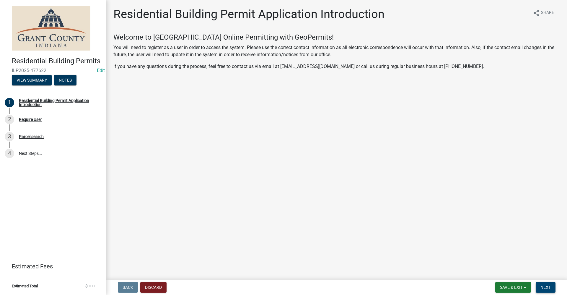
click at [549, 286] on span "Next" at bounding box center [545, 287] width 10 height 5
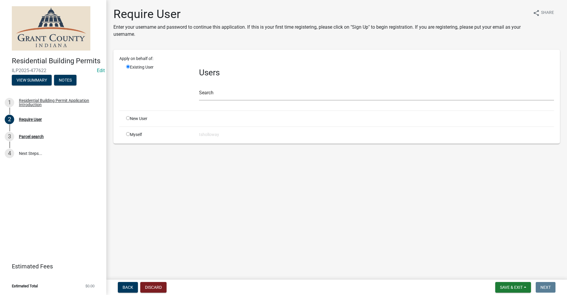
click at [126, 135] on input "radio" at bounding box center [128, 134] width 4 height 4
radio input "true"
radio input "false"
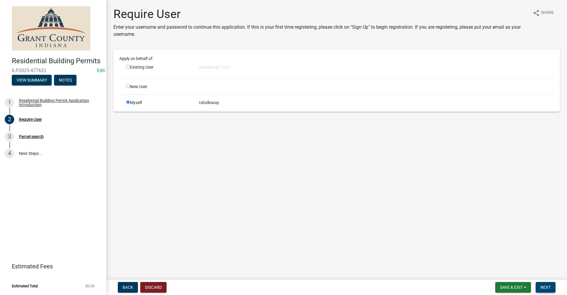
click at [544, 288] on span "Next" at bounding box center [545, 287] width 10 height 5
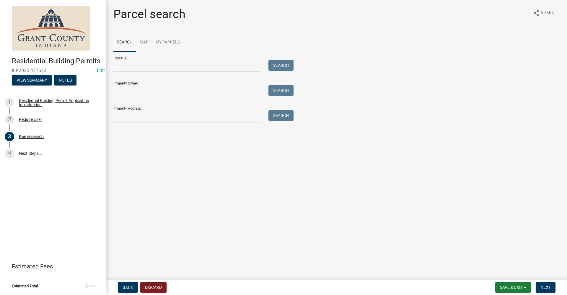
click at [122, 110] on input "Property Address:" at bounding box center [186, 116] width 146 height 12
type input "10700 s 800 w"
click at [281, 116] on button "Search" at bounding box center [280, 115] width 25 height 11
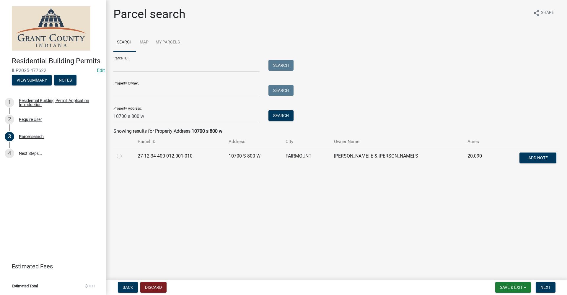
click at [124, 152] on label at bounding box center [124, 152] width 0 height 0
click at [124, 155] on input "radio" at bounding box center [126, 154] width 4 height 4
radio input "true"
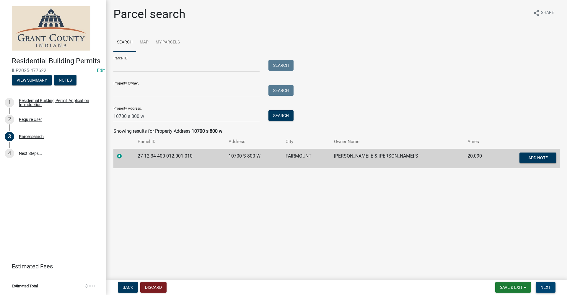
click at [546, 289] on span "Next" at bounding box center [545, 287] width 10 height 5
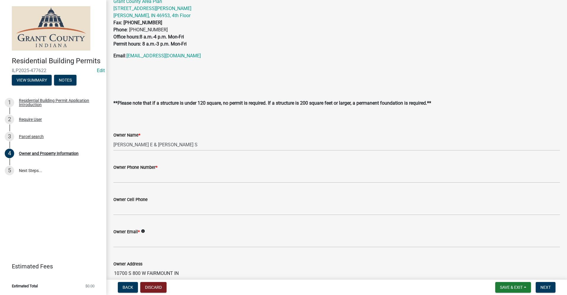
scroll to position [59, 0]
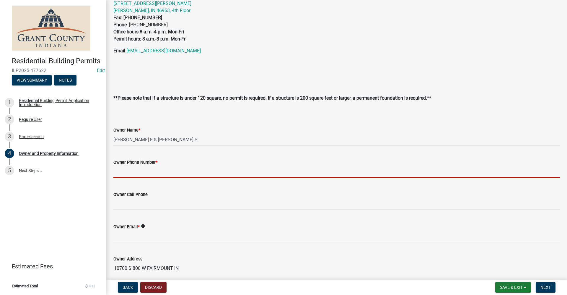
click at [133, 173] on input "Owner Phone Number *" at bounding box center [336, 172] width 446 height 12
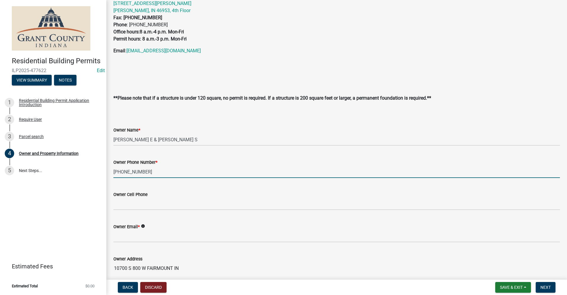
type input "765-661-0957"
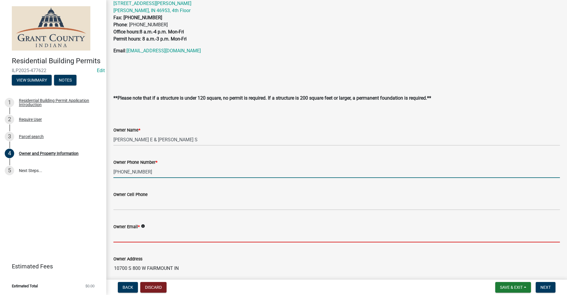
click at [123, 238] on input "Owner Email *" at bounding box center [336, 236] width 446 height 12
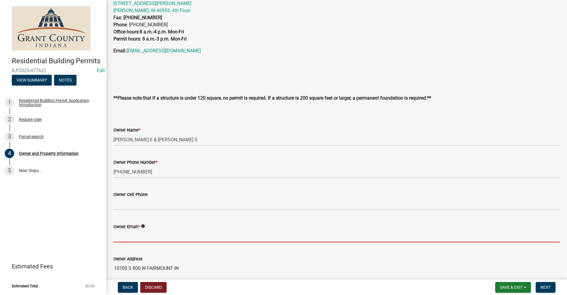
type input "no@email"
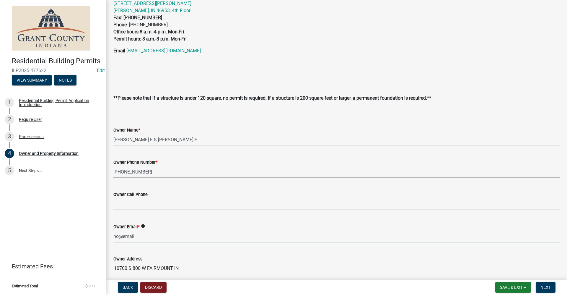
type input "7656612410"
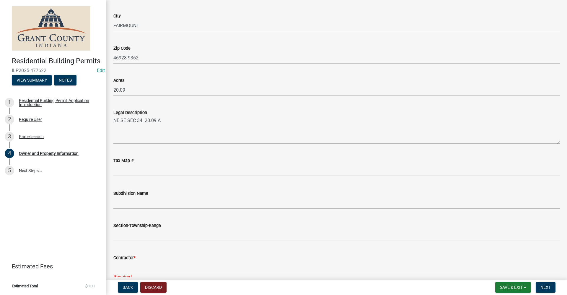
scroll to position [472, 0]
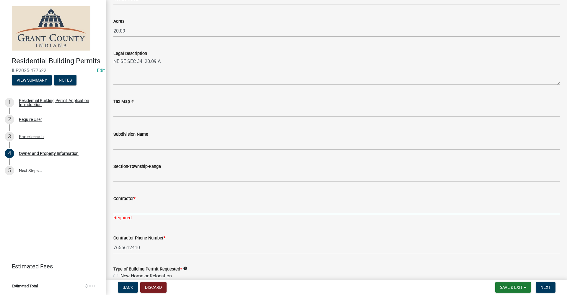
click at [134, 203] on input "Contractor *" at bounding box center [336, 208] width 446 height 12
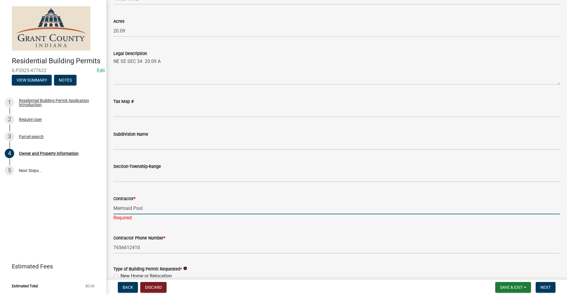
type input "Mermaid Pool"
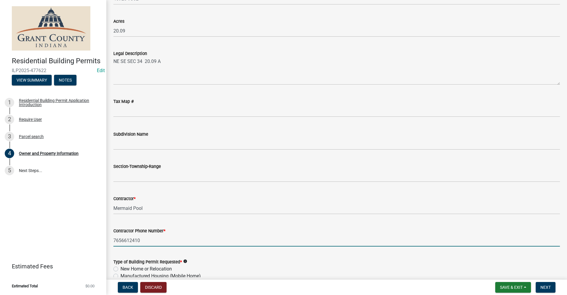
drag, startPoint x: 140, startPoint y: 247, endPoint x: 117, endPoint y: 249, distance: 24.0
click at [112, 248] on div "Owner and Property Information share Share You may contact the Office of the Ar…" at bounding box center [336, 3] width 455 height 936
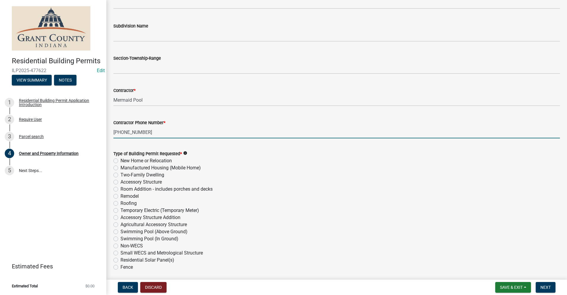
scroll to position [590, 0]
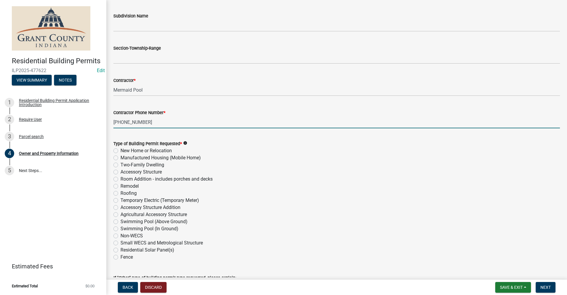
type input "765-748-5640"
click at [120, 228] on label "Swimming Pool (In Ground)" at bounding box center [149, 228] width 58 height 7
click at [120, 228] on input "Swimming Pool (In Ground)" at bounding box center [122, 227] width 4 height 4
radio input "true"
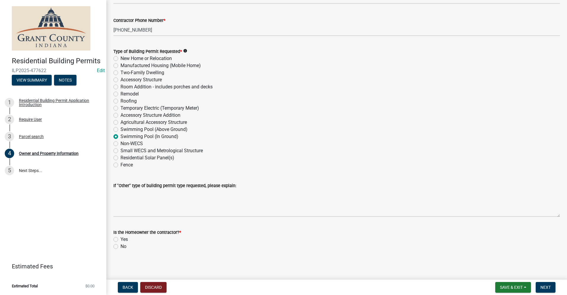
scroll to position [684, 0]
click at [120, 246] on label "No" at bounding box center [123, 244] width 6 height 7
click at [120, 245] on input "No" at bounding box center [122, 243] width 4 height 4
radio input "true"
click at [546, 287] on span "Next" at bounding box center [545, 287] width 10 height 5
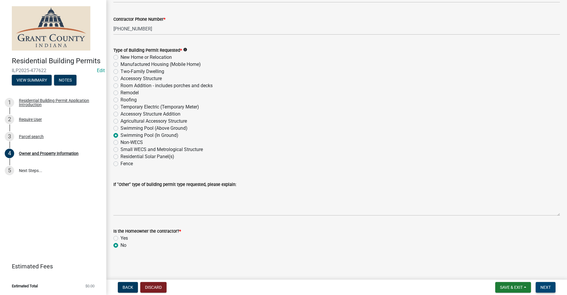
scroll to position [0, 0]
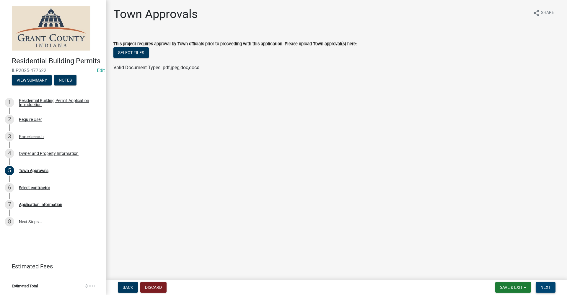
click at [542, 285] on span "Next" at bounding box center [545, 287] width 10 height 5
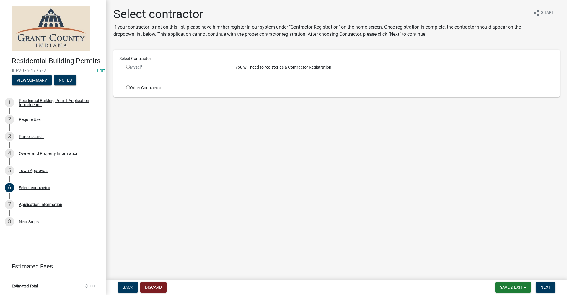
click at [127, 88] on input "radio" at bounding box center [128, 87] width 4 height 4
radio input "true"
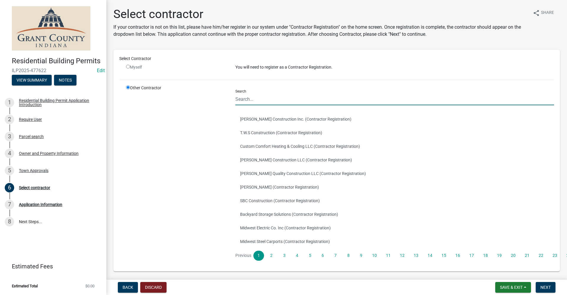
click at [242, 99] on input "Search" at bounding box center [394, 99] width 318 height 12
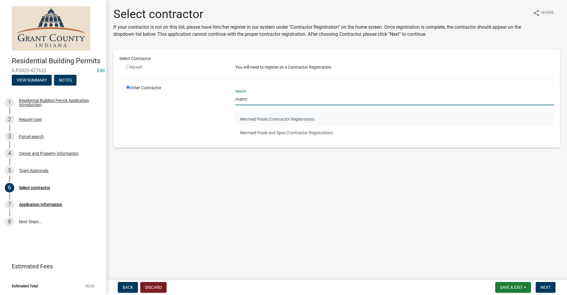
type input "merm"
click at [272, 120] on button "Mermaid Pools (Contractor Registration)" at bounding box center [394, 119] width 318 height 14
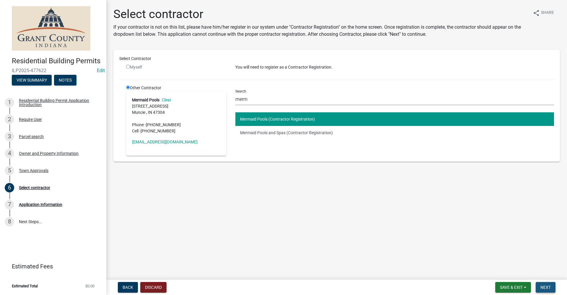
click at [551, 286] on button "Next" at bounding box center [545, 287] width 20 height 11
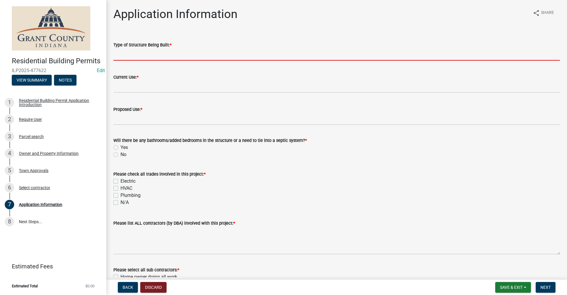
click at [130, 55] on input "Type of Structure Being Built: *" at bounding box center [336, 54] width 446 height 12
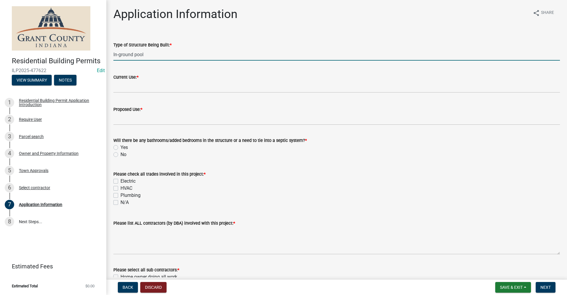
type input "In-ground pool"
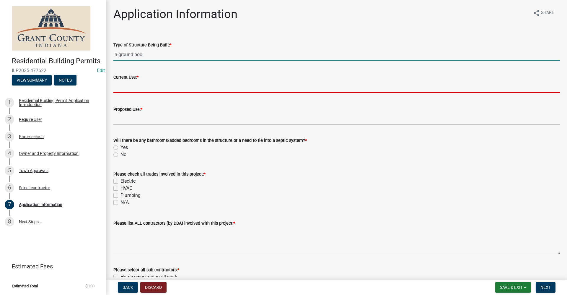
click at [131, 81] on input "Current Use: *" at bounding box center [336, 87] width 446 height 12
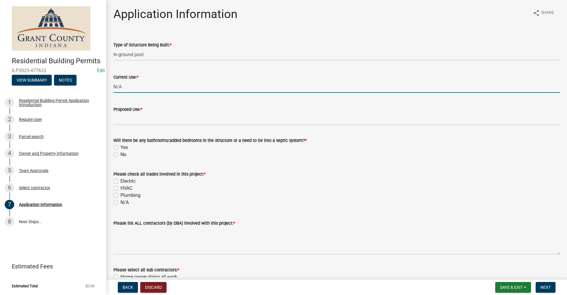
type input "N/A"
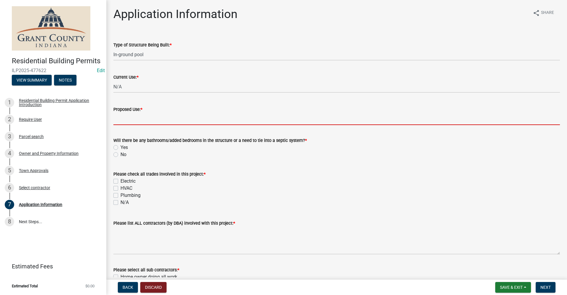
click at [133, 114] on input "Proposed Use: *" at bounding box center [336, 119] width 446 height 12
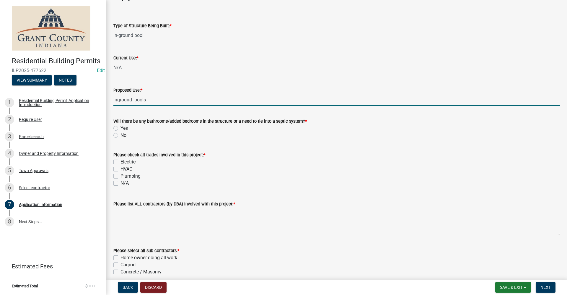
scroll to position [30, 0]
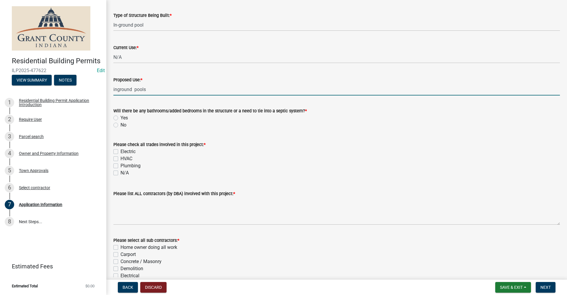
type input "inground pools"
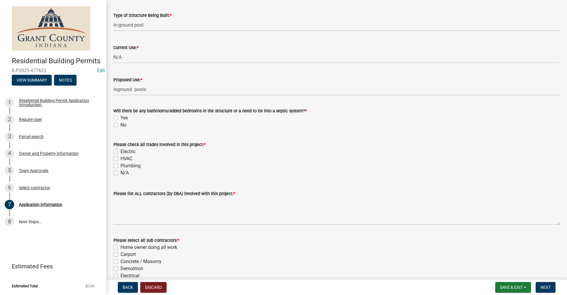
click at [120, 126] on label "No" at bounding box center [123, 124] width 6 height 7
click at [120, 125] on input "No" at bounding box center [122, 123] width 4 height 4
radio input "true"
click at [120, 165] on label "Plumbing" at bounding box center [130, 165] width 20 height 7
click at [120, 165] on input "Plumbing" at bounding box center [122, 164] width 4 height 4
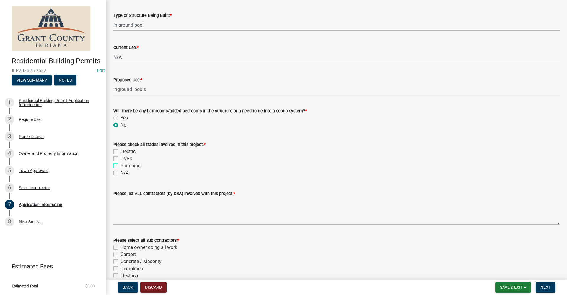
checkbox input "true"
checkbox input "false"
checkbox input "true"
checkbox input "false"
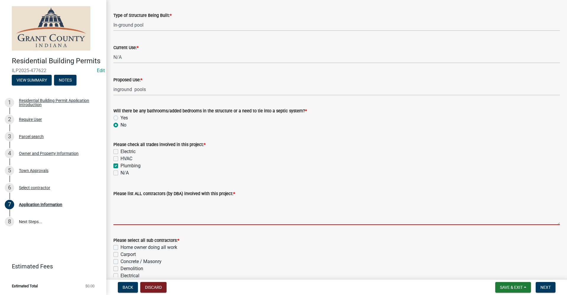
click at [121, 219] on textarea "Please list ALL contractors (by DBA) involved with this project: *" at bounding box center [336, 211] width 446 height 28
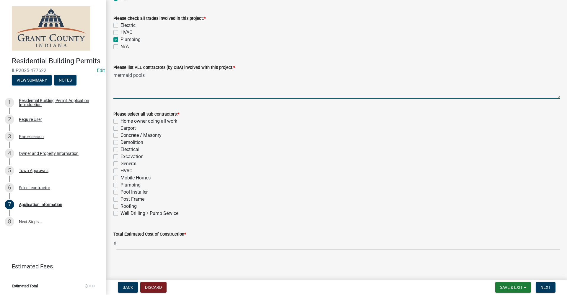
scroll to position [156, 0]
type textarea "mermaid pools"
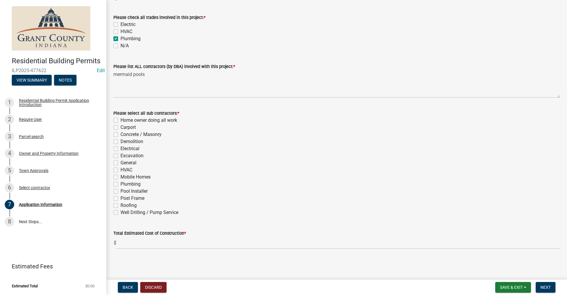
click at [120, 135] on label "Concrete / Masonry" at bounding box center [140, 134] width 41 height 7
click at [120, 135] on input "Concrete / Masonry" at bounding box center [122, 133] width 4 height 4
checkbox input "true"
checkbox input "false"
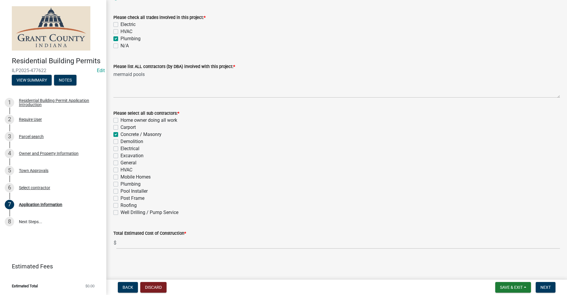
checkbox input "true"
checkbox input "false"
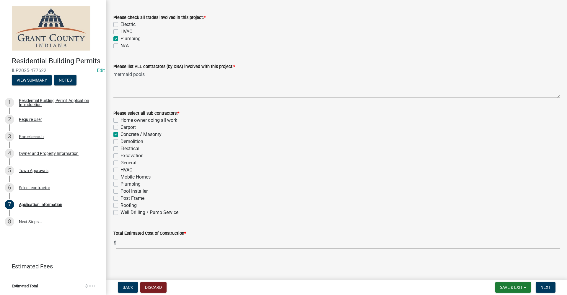
checkbox input "false"
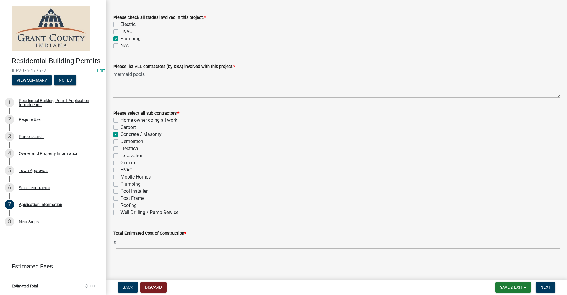
checkbox input "false"
click at [120, 184] on label "Plumbing" at bounding box center [130, 183] width 20 height 7
click at [120, 184] on input "Plumbing" at bounding box center [122, 182] width 4 height 4
checkbox input "true"
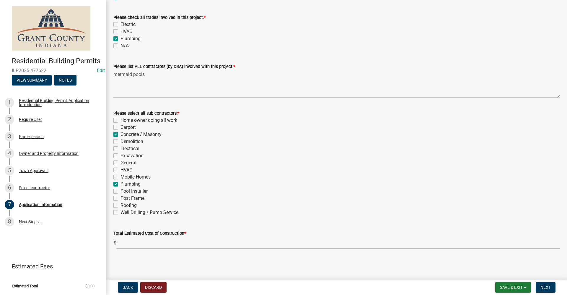
checkbox input "false"
checkbox input "true"
checkbox input "false"
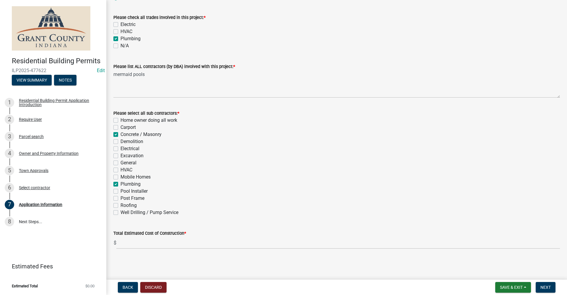
checkbox input "false"
checkbox input "true"
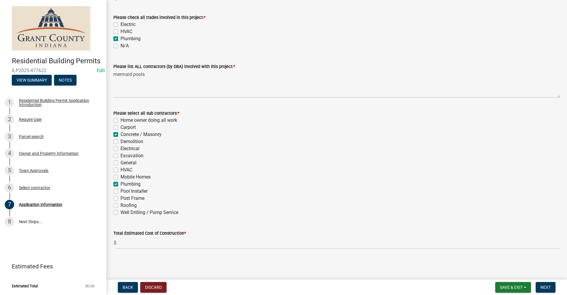
checkbox input "false"
click at [120, 134] on label "Concrete / Masonry" at bounding box center [140, 134] width 41 height 7
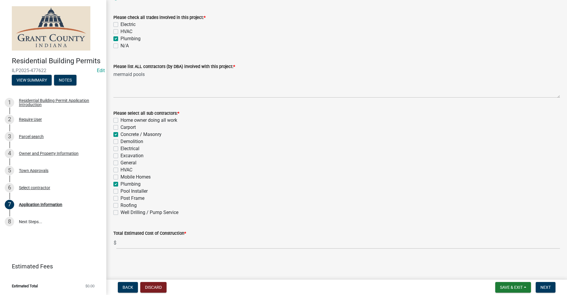
click at [120, 134] on input "Concrete / Masonry" at bounding box center [122, 133] width 4 height 4
checkbox input "false"
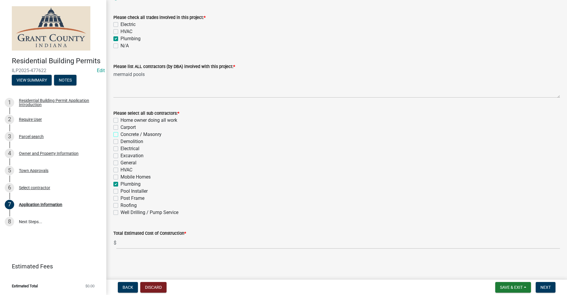
checkbox input "false"
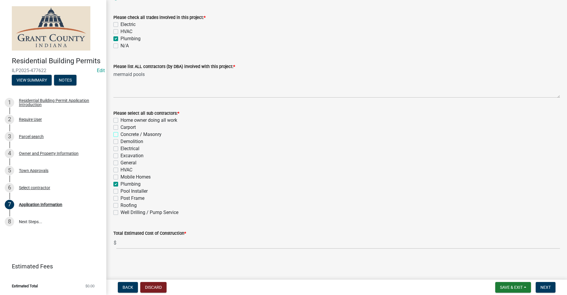
checkbox input "false"
checkbox input "true"
click at [120, 183] on label "Plumbing" at bounding box center [130, 183] width 20 height 7
click at [120, 183] on input "Plumbing" at bounding box center [122, 182] width 4 height 4
click at [120, 192] on label "Pool Installer" at bounding box center [133, 190] width 27 height 7
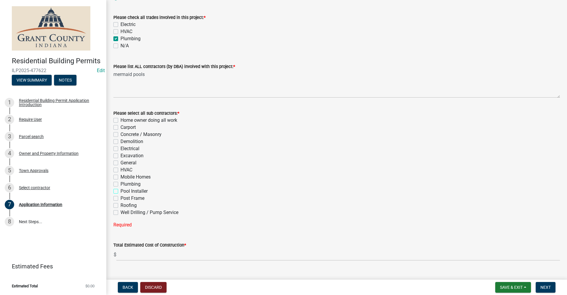
click at [120, 191] on input "Pool Installer" at bounding box center [122, 189] width 4 height 4
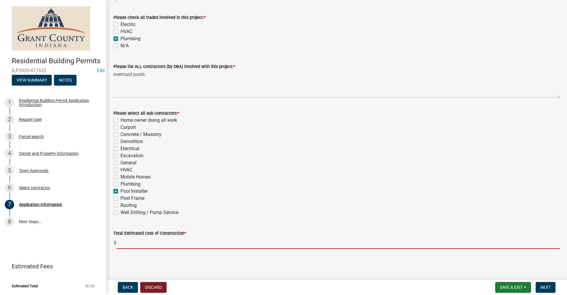
click at [130, 244] on input "text" at bounding box center [337, 242] width 443 height 12
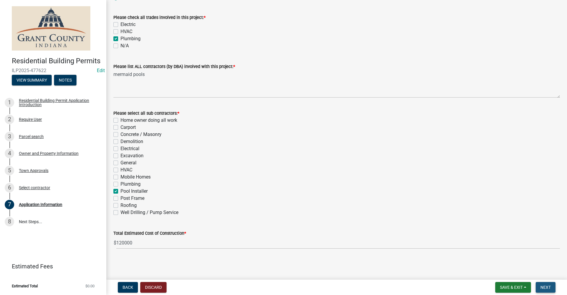
click at [548, 287] on span "Next" at bounding box center [545, 287] width 10 height 5
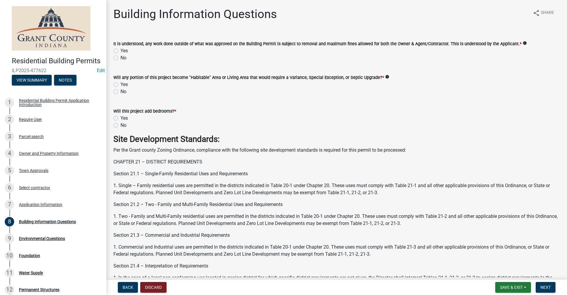
click at [120, 49] on label "Yes" at bounding box center [123, 50] width 7 height 7
click at [120, 49] on input "Yes" at bounding box center [122, 49] width 4 height 4
click at [120, 94] on label "No" at bounding box center [123, 91] width 6 height 7
click at [120, 92] on input "No" at bounding box center [122, 90] width 4 height 4
click at [120, 126] on label "No" at bounding box center [123, 125] width 6 height 7
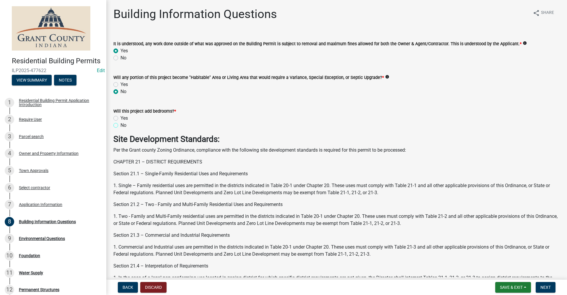
click at [120, 125] on input "No" at bounding box center [122, 124] width 4 height 4
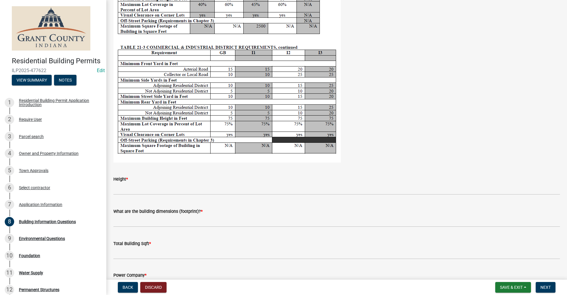
scroll to position [1151, 0]
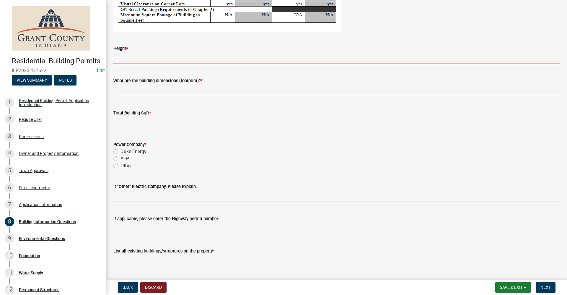
click at [127, 59] on input "Height *" at bounding box center [336, 58] width 446 height 12
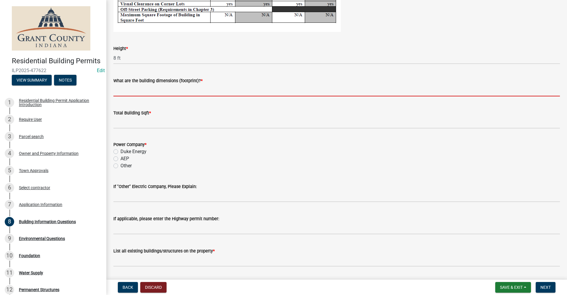
click at [133, 89] on input "What are the building dimensions (footprint)? *" at bounding box center [336, 90] width 446 height 12
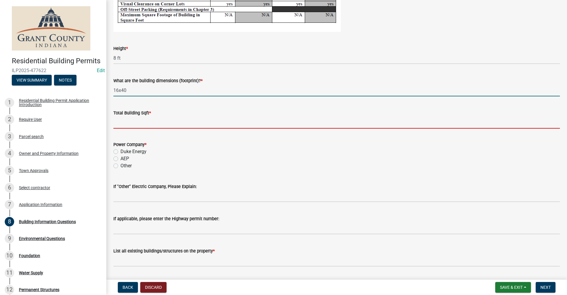
click at [120, 122] on input "text" at bounding box center [336, 122] width 446 height 12
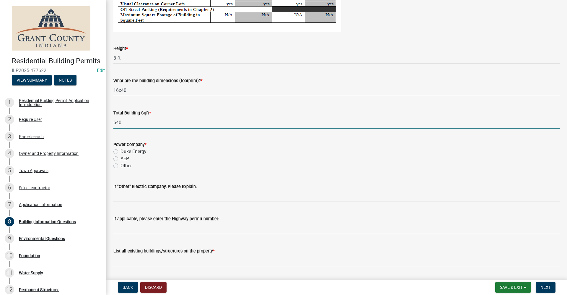
click at [120, 158] on label "AEP" at bounding box center [124, 158] width 9 height 7
click at [120, 158] on input "AEP" at bounding box center [122, 157] width 4 height 4
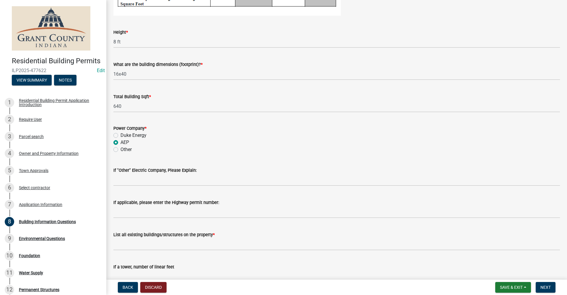
scroll to position [1201, 0]
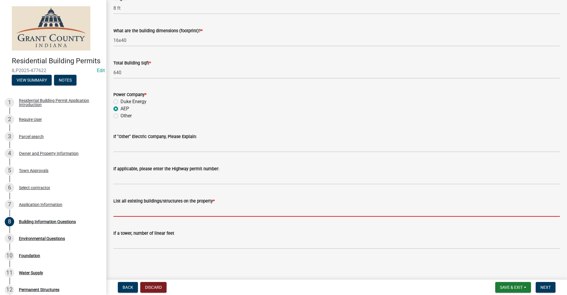
click at [125, 212] on input "List all existing buildings/structures on the property *" at bounding box center [336, 210] width 446 height 12
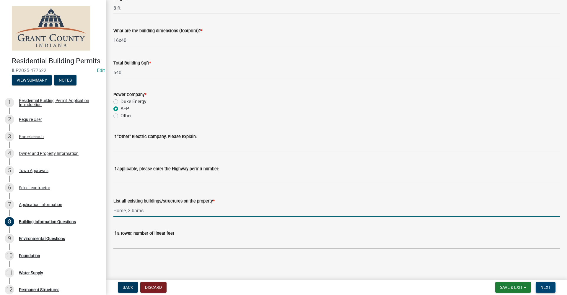
click at [550, 287] on span "Next" at bounding box center [545, 287] width 10 height 5
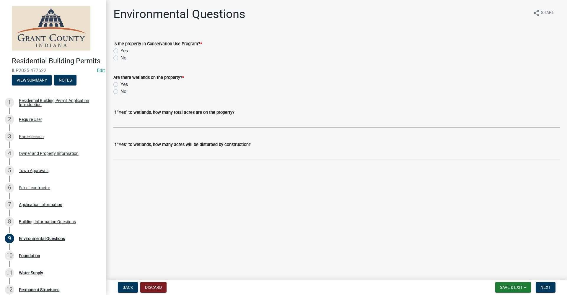
click at [120, 59] on label "No" at bounding box center [123, 57] width 6 height 7
click at [120, 58] on input "No" at bounding box center [122, 56] width 4 height 4
click at [120, 91] on label "No" at bounding box center [123, 91] width 6 height 7
click at [120, 91] on input "No" at bounding box center [122, 90] width 4 height 4
click at [549, 287] on span "Next" at bounding box center [545, 287] width 10 height 5
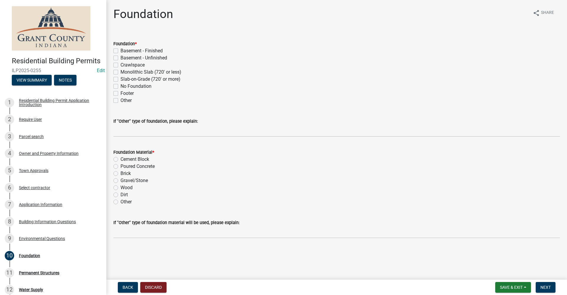
click at [118, 100] on div "Other" at bounding box center [336, 100] width 446 height 7
click at [120, 101] on label "Other" at bounding box center [125, 100] width 11 height 7
click at [120, 101] on input "Other" at bounding box center [122, 99] width 4 height 4
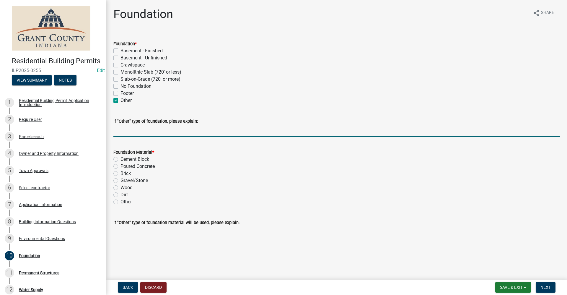
click at [118, 131] on input "If "Other" type of foundation, please explain:" at bounding box center [336, 131] width 446 height 12
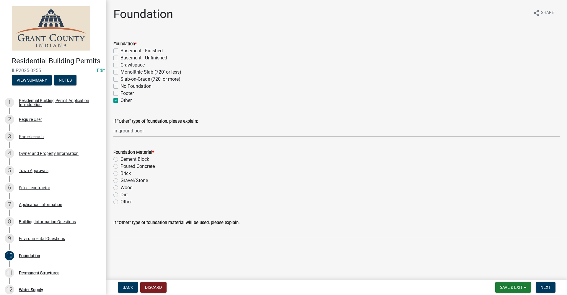
click at [120, 202] on label "Other" at bounding box center [125, 201] width 11 height 7
click at [120, 202] on input "Other" at bounding box center [122, 200] width 4 height 4
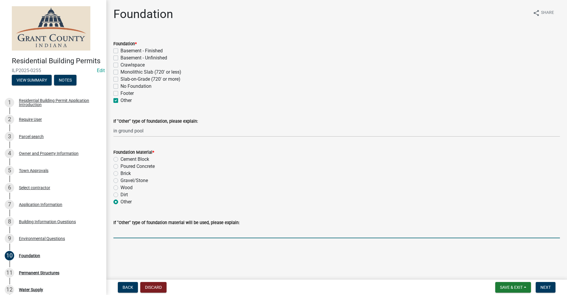
click at [137, 230] on input "If "Other" type of foundation material will be used, please explain:" at bounding box center [336, 232] width 446 height 12
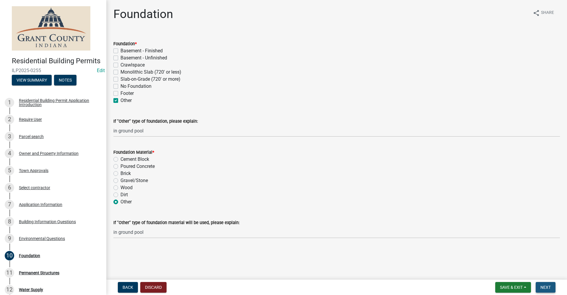
click at [543, 286] on span "Next" at bounding box center [545, 287] width 10 height 5
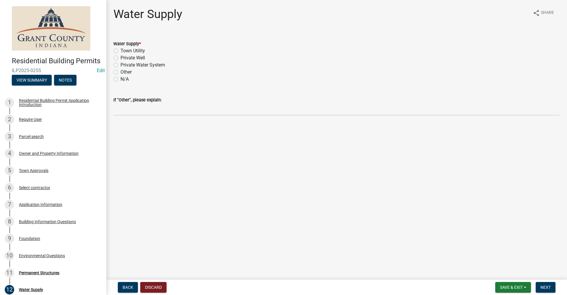
click at [120, 58] on label "Private Well" at bounding box center [132, 57] width 24 height 7
click at [120, 58] on input "Private Well" at bounding box center [122, 56] width 4 height 4
click at [542, 287] on span "Next" at bounding box center [545, 287] width 10 height 5
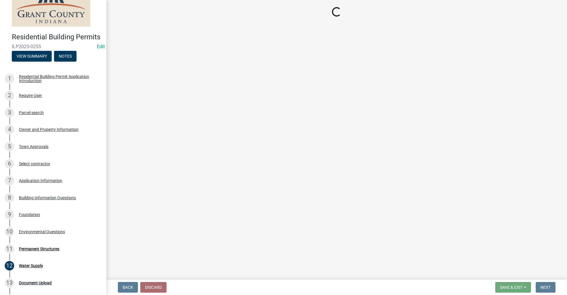
scroll to position [26, 0]
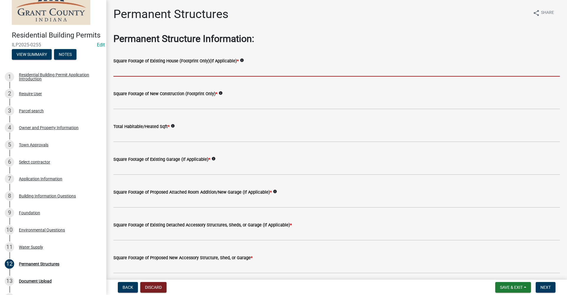
click at [127, 71] on input "text" at bounding box center [336, 70] width 446 height 12
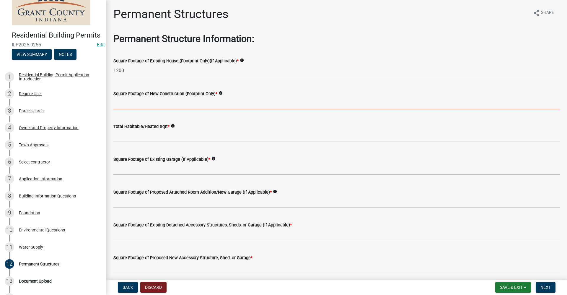
click at [158, 102] on input "text" at bounding box center [336, 103] width 446 height 12
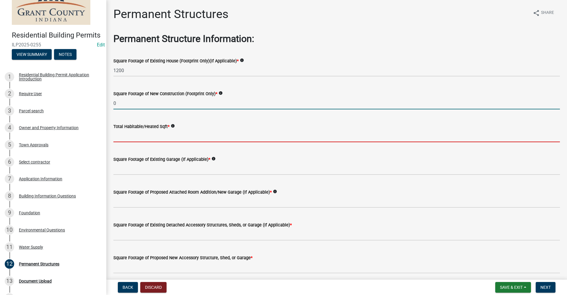
click at [127, 138] on input "text" at bounding box center [336, 136] width 446 height 12
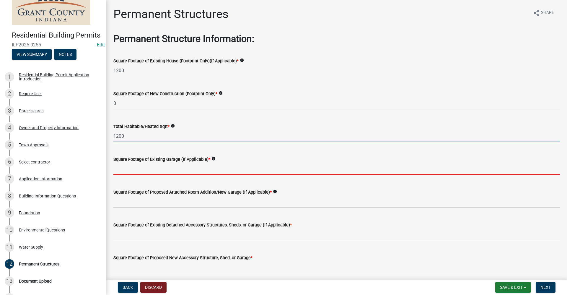
click at [128, 170] on input "text" at bounding box center [336, 169] width 446 height 12
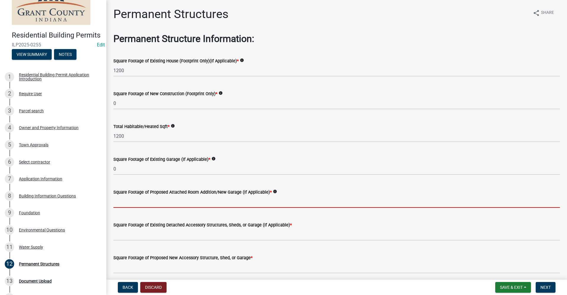
click at [150, 200] on input "text" at bounding box center [336, 201] width 446 height 12
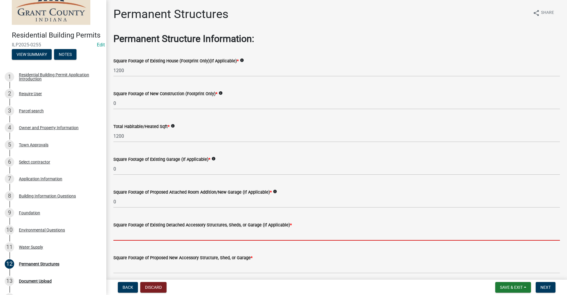
click at [129, 236] on input "text" at bounding box center [336, 234] width 446 height 12
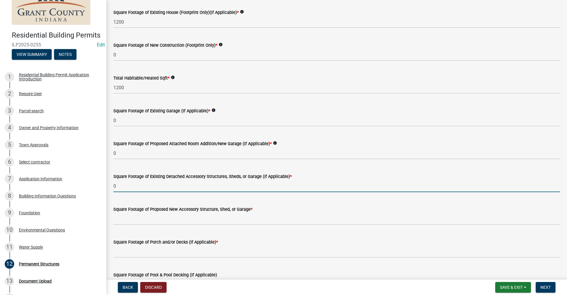
scroll to position [59, 0]
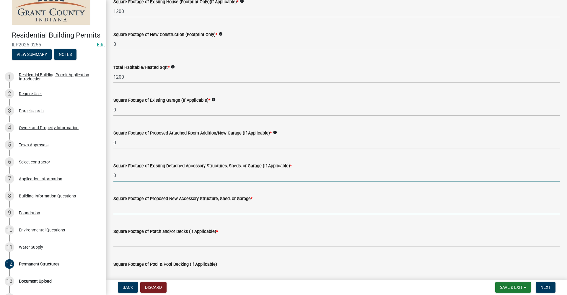
click at [146, 208] on input "text" at bounding box center [336, 208] width 446 height 12
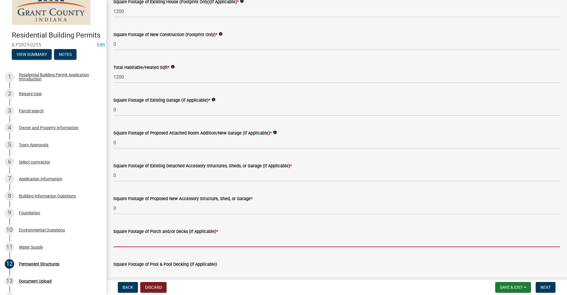
click at [121, 243] on input "text" at bounding box center [336, 241] width 446 height 12
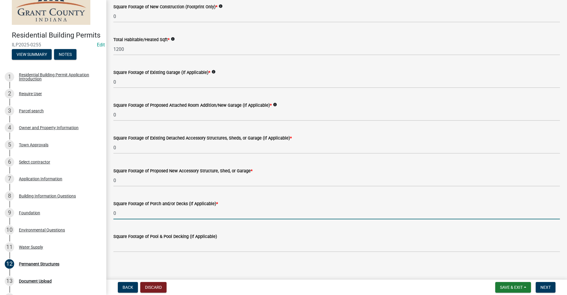
scroll to position [90, 0]
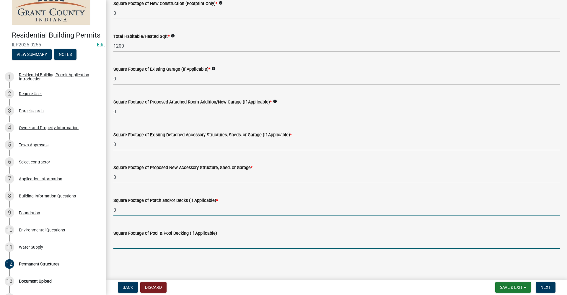
click at [142, 243] on input "text" at bounding box center [336, 242] width 446 height 12
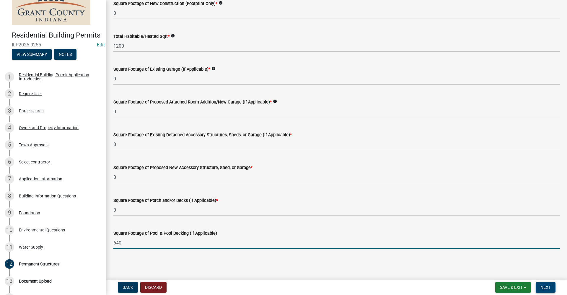
click at [545, 289] on span "Next" at bounding box center [545, 287] width 10 height 5
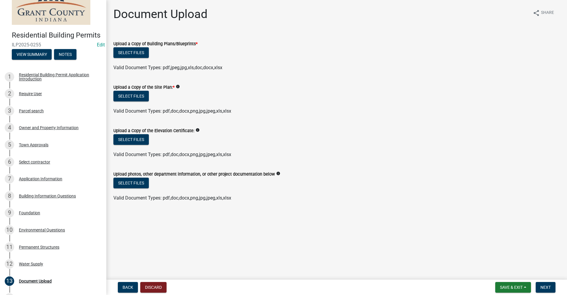
click at [138, 46] on label "Upload a Copy of Building Plans/Blueprints *" at bounding box center [155, 44] width 84 height 4
click at [127, 53] on button "Select files" at bounding box center [130, 52] width 35 height 11
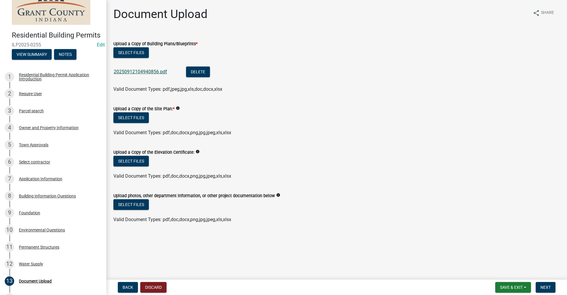
click at [146, 71] on link "20250912104940856.pdf" at bounding box center [140, 72] width 53 height 6
click at [130, 120] on button "Select files" at bounding box center [130, 117] width 35 height 11
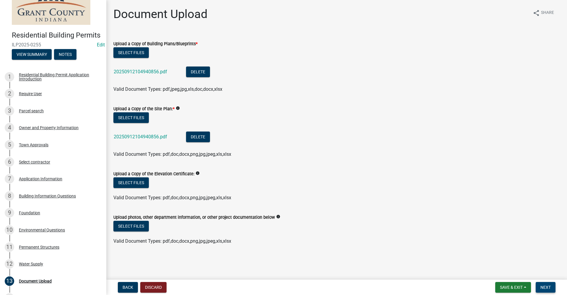
click at [547, 287] on span "Next" at bounding box center [545, 287] width 10 height 5
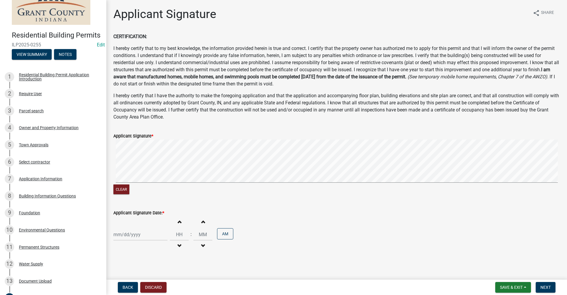
click at [132, 235] on div at bounding box center [140, 234] width 54 height 12
click at [155, 184] on div "12" at bounding box center [156, 183] width 9 height 9
click at [547, 287] on span "Next" at bounding box center [545, 287] width 10 height 5
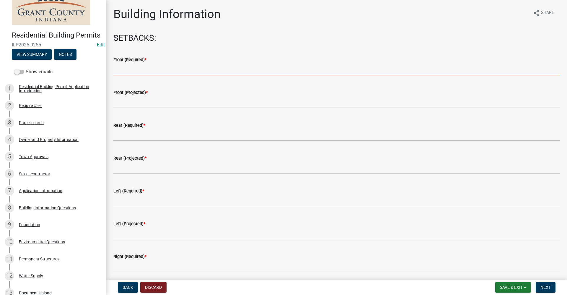
click at [129, 68] on input "text" at bounding box center [336, 69] width 446 height 12
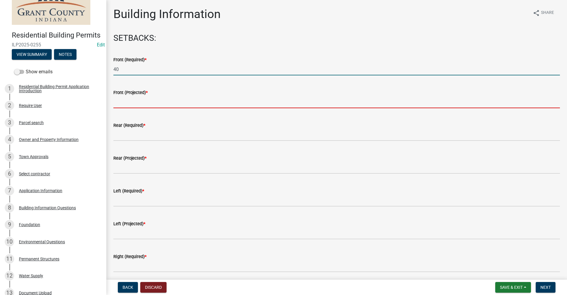
click at [124, 100] on input "text" at bounding box center [336, 102] width 446 height 12
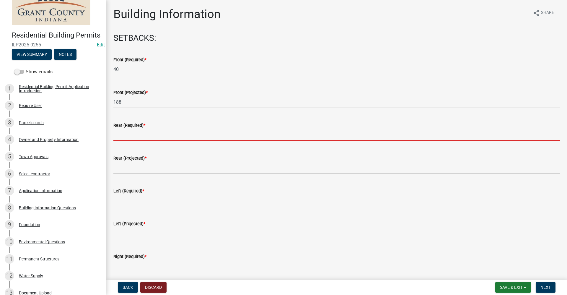
click at [123, 137] on input "text" at bounding box center [336, 135] width 446 height 12
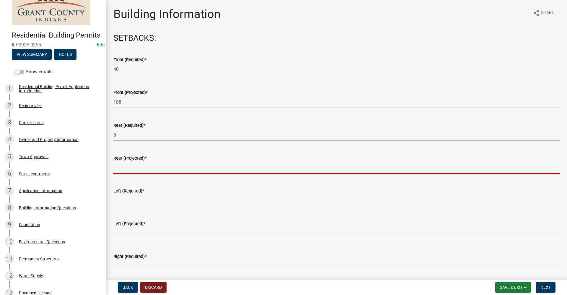
click at [125, 170] on input "text" at bounding box center [336, 167] width 446 height 12
click at [121, 165] on input "text" at bounding box center [336, 167] width 446 height 12
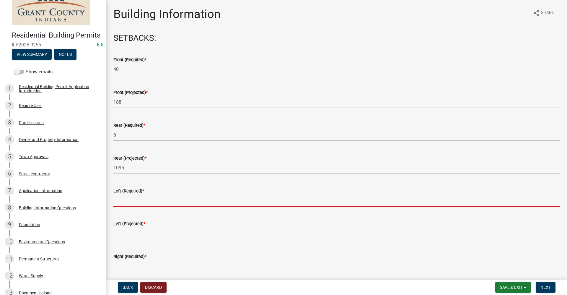
click at [119, 210] on wm-data-entity-input "Left (Required) *" at bounding box center [336, 195] width 446 height 33
click at [124, 202] on input "text" at bounding box center [336, 200] width 446 height 12
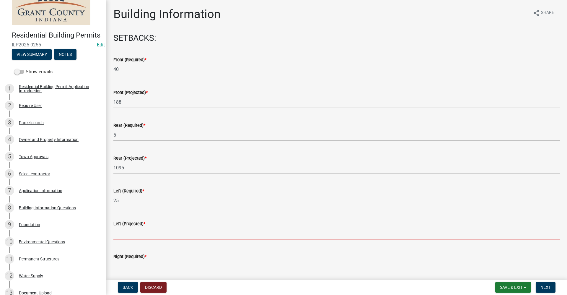
click at [122, 243] on wm-data-entity-input "Left (Projected) *" at bounding box center [336, 228] width 446 height 33
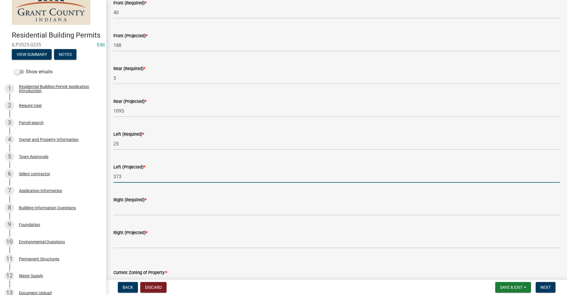
scroll to position [59, 0]
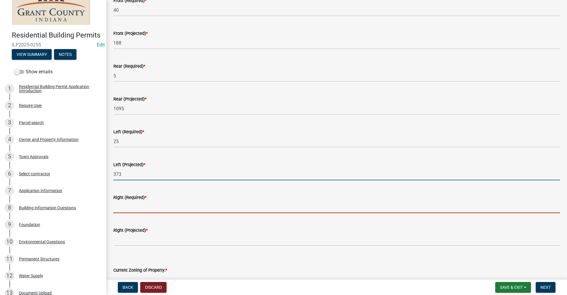
click at [130, 209] on input "text" at bounding box center [336, 207] width 446 height 12
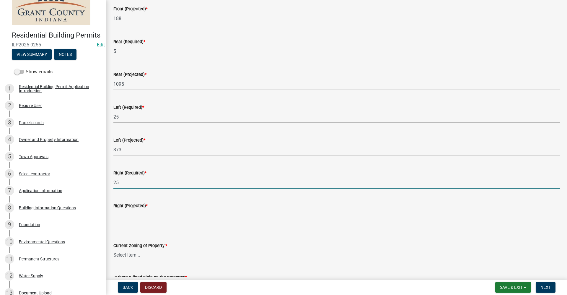
scroll to position [118, 0]
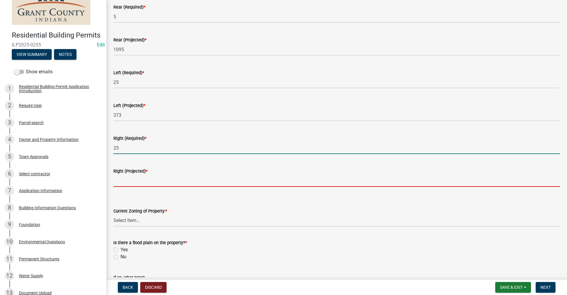
click at [129, 181] on input "text" at bounding box center [336, 180] width 446 height 12
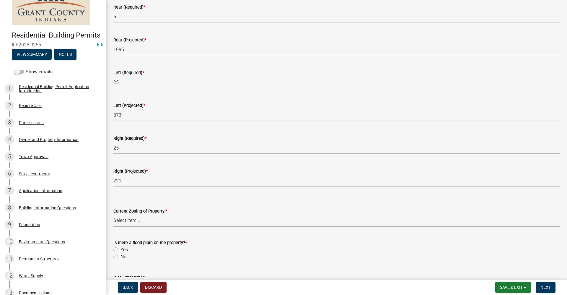
click at [129, 221] on select "Select Item... AG RS R1 R2 R3 R4 R5 PB NC LB CC GB I1 I2 I3 MH" at bounding box center [336, 220] width 446 height 12
click at [113, 214] on select "Select Item... AG RS R1 R2 R3 R4 R5 PB NC LB CC GB I1 I2 I3 MH" at bounding box center [336, 220] width 446 height 12
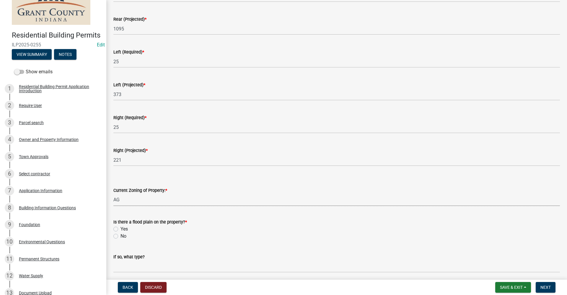
scroll to position [177, 0]
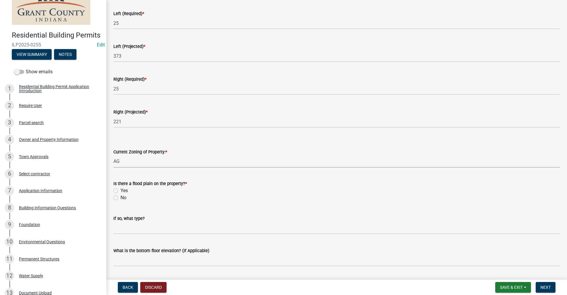
click at [120, 198] on label "No" at bounding box center [123, 197] width 6 height 7
click at [120, 198] on input "No" at bounding box center [122, 196] width 4 height 4
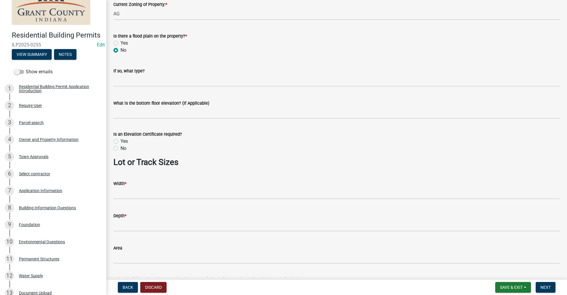
scroll to position [325, 0]
click at [120, 149] on label "No" at bounding box center [123, 147] width 6 height 7
click at [120, 148] on input "No" at bounding box center [122, 146] width 4 height 4
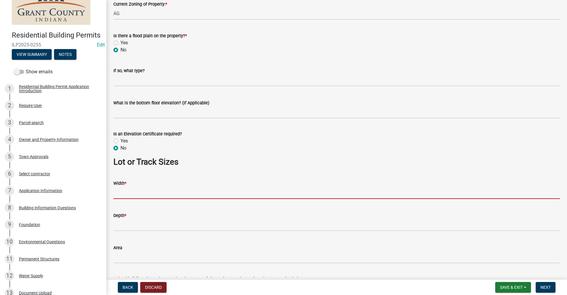
click at [126, 193] on input "Width *" at bounding box center [336, 193] width 446 height 12
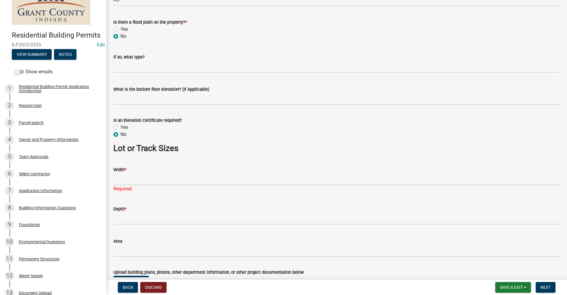
scroll to position [354, 0]
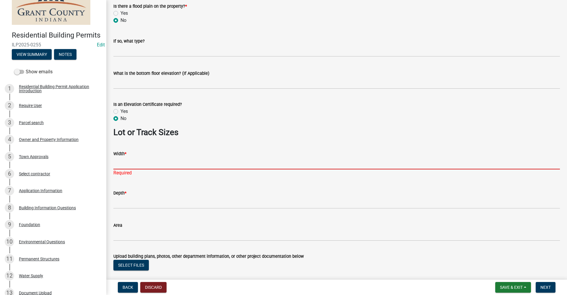
click at [130, 162] on input "Width *" at bounding box center [336, 163] width 446 height 12
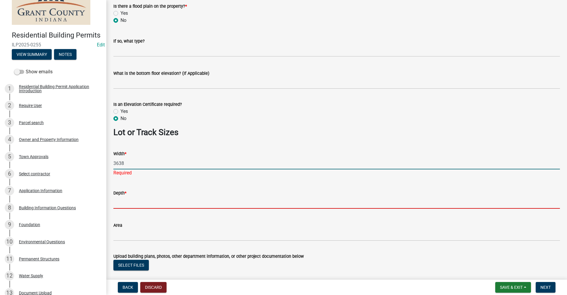
click at [131, 202] on wm-data-entity-input "Depth *" at bounding box center [336, 197] width 446 height 32
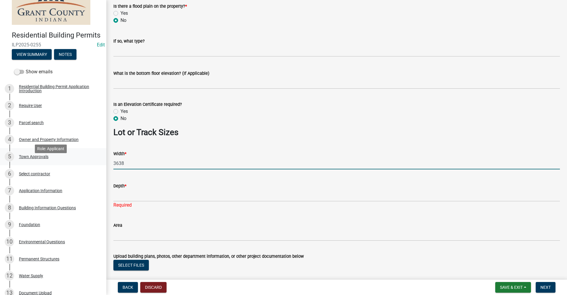
drag, startPoint x: 125, startPoint y: 162, endPoint x: 62, endPoint y: 167, distance: 62.5
click at [62, 167] on div "Residential Building Permits ILP2025-0255 Edit View Summary Notes Show emails 1…" at bounding box center [283, 147] width 567 height 295
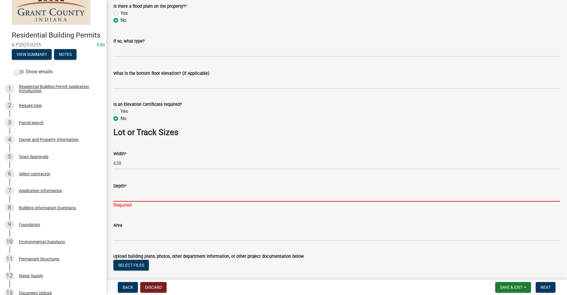
click at [127, 194] on input "Depth *" at bounding box center [336, 195] width 446 height 12
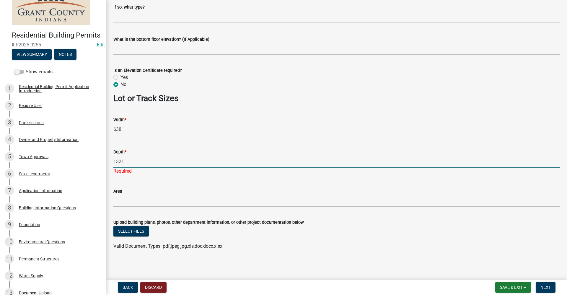
scroll to position [389, 0]
click at [546, 289] on span "Next" at bounding box center [545, 287] width 10 height 5
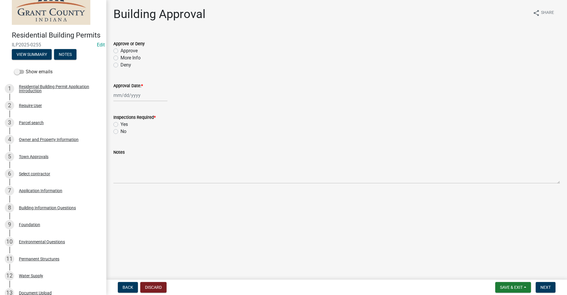
click at [120, 50] on label "Approve" at bounding box center [128, 50] width 17 height 7
click at [120, 50] on input "Approve" at bounding box center [122, 49] width 4 height 4
click at [124, 98] on div "Jan Feb Mar Apr May Jun Jul Aug Sep Oct Nov Dec 1525 1526 1527 1528 1529 1530 1…" at bounding box center [140, 95] width 54 height 12
click at [159, 135] on div "12" at bounding box center [156, 135] width 9 height 9
click at [120, 125] on label "Yes" at bounding box center [123, 124] width 7 height 7
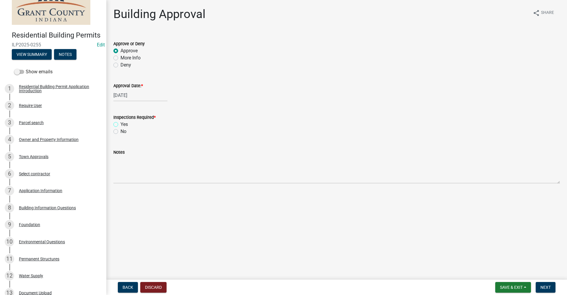
click at [120, 125] on input "Yes" at bounding box center [122, 123] width 4 height 4
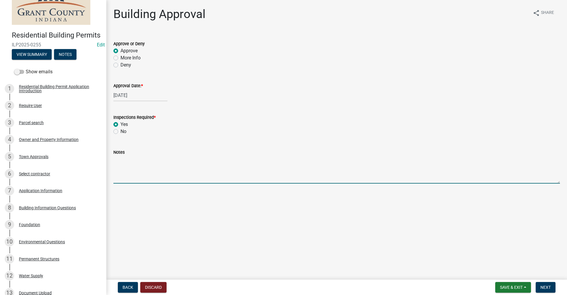
click at [125, 171] on textarea "Notes" at bounding box center [336, 170] width 446 height 28
click at [544, 288] on span "Next" at bounding box center [545, 287] width 10 height 5
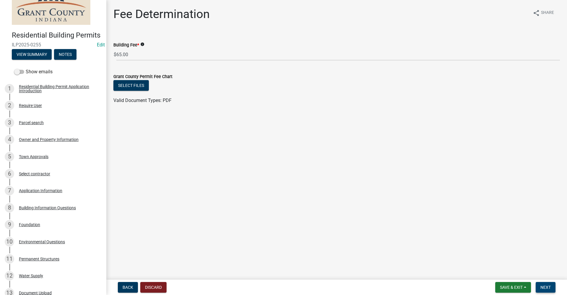
click at [543, 288] on span "Next" at bounding box center [545, 287] width 10 height 5
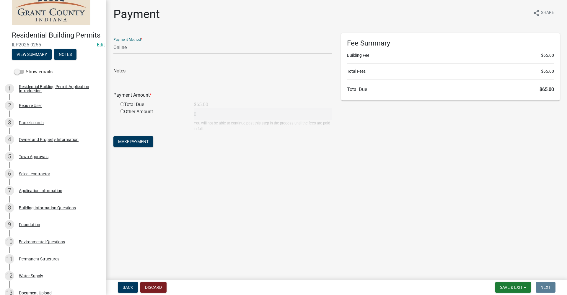
click at [125, 48] on select "Credit Card POS Check Cash Online" at bounding box center [222, 47] width 219 height 12
click at [113, 41] on select "Credit Card POS Check Cash Online" at bounding box center [222, 47] width 219 height 12
click at [138, 73] on input "text" at bounding box center [222, 72] width 219 height 12
click at [121, 104] on input "radio" at bounding box center [122, 104] width 4 height 4
click at [140, 143] on span "Make Payment" at bounding box center [133, 141] width 30 height 5
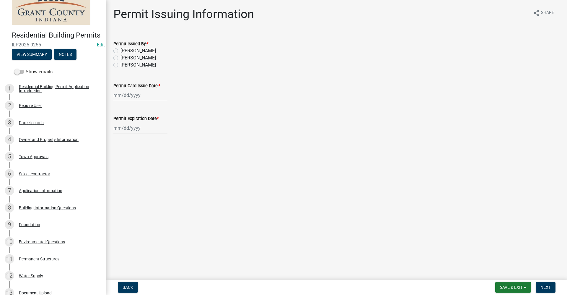
click at [120, 58] on label "Belinda Benefield" at bounding box center [137, 57] width 35 height 7
click at [120, 58] on input "Belinda Benefield" at bounding box center [122, 56] width 4 height 4
click at [125, 97] on div at bounding box center [140, 95] width 54 height 12
click at [156, 136] on div "12" at bounding box center [156, 135] width 9 height 9
click at [130, 130] on div "Jan Feb Mar Apr May Jun Jul Aug Sep Oct Nov Dec 1525 1526 1527 1528 1529 1530 1…" at bounding box center [140, 128] width 54 height 12
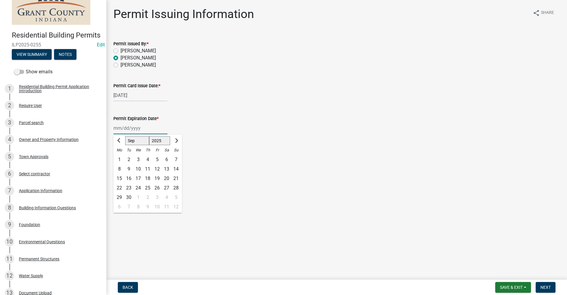
click at [165, 142] on select "1525 1526 1527 1528 1529 1530 1531 1532 1533 1534 1535 1536 1537 1538 1539 1540…" at bounding box center [159, 140] width 21 height 9
click at [199, 122] on div "Permit Expiration Date *" at bounding box center [336, 118] width 446 height 7
click at [129, 128] on div "Jan Feb Mar Apr May Jun Jul Aug Sep Oct Nov Dec 1525 1526 1527 1528 1529 1530 1…" at bounding box center [140, 128] width 54 height 12
click at [176, 141] on span "Next month" at bounding box center [176, 140] width 4 height 4
click at [131, 130] on input "Permit Expiration Date *" at bounding box center [140, 128] width 54 height 12
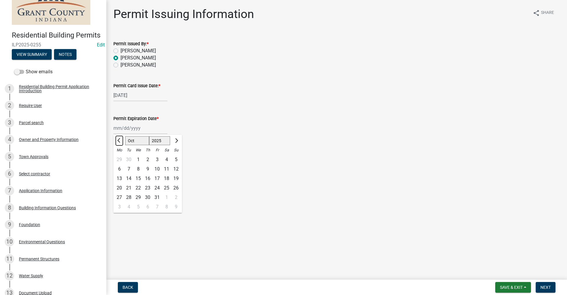
click at [119, 141] on span "Previous month" at bounding box center [119, 140] width 4 height 4
click at [163, 139] on select "1525 1526 1527 1528 1529 1530 1531 1532 1533 1534 1535 1536 1537 1538 1539 1540…" at bounding box center [159, 140] width 21 height 9
click at [149, 136] on select "1525 1526 1527 1528 1529 1530 1531 1532 1533 1534 1535 1536 1537 1538 1539 1540…" at bounding box center [159, 140] width 21 height 9
click at [166, 169] on div "12" at bounding box center [166, 168] width 9 height 9
click at [546, 288] on span "Next" at bounding box center [545, 287] width 10 height 5
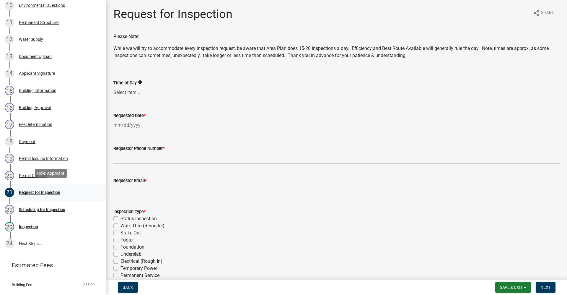
scroll to position [282, 0]
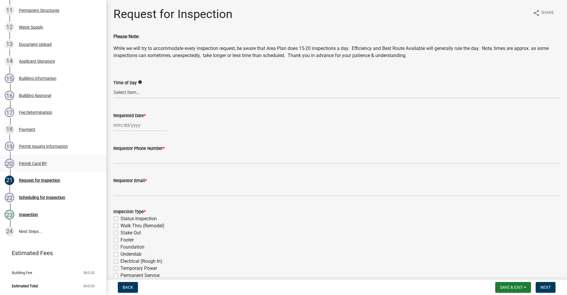
click at [31, 164] on div "Permit Card BP" at bounding box center [33, 163] width 28 height 4
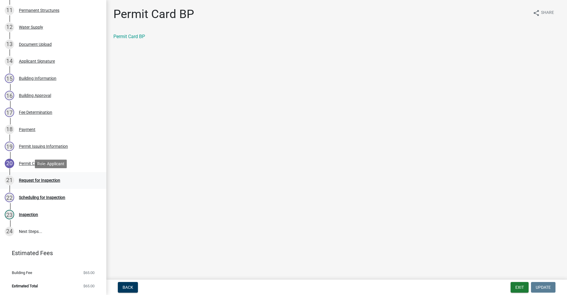
click at [39, 180] on div "Request for Inspection" at bounding box center [39, 180] width 41 height 4
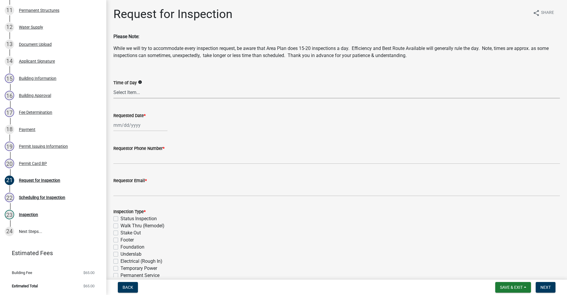
click at [123, 93] on select "Select Item... AM PM Anytime" at bounding box center [336, 92] width 446 height 12
click at [113, 86] on select "Select Item... AM PM Anytime" at bounding box center [336, 92] width 446 height 12
click at [126, 127] on div "Jan Feb Mar Apr May Jun Jul Aug Sep Oct Nov Dec 1525 1526 1527 1528 1529 1530 1…" at bounding box center [140, 125] width 54 height 12
click at [120, 176] on div "15" at bounding box center [119, 175] width 9 height 9
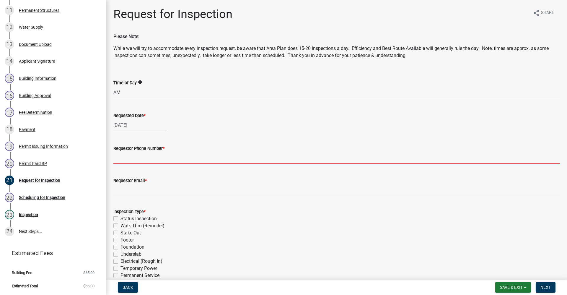
click at [128, 158] on input "Requestor Phone Number *" at bounding box center [336, 158] width 446 height 12
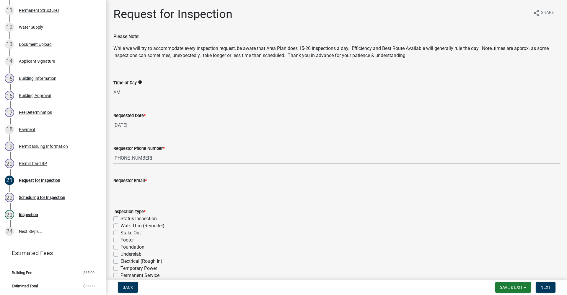
click at [132, 187] on input "Requestor Email *" at bounding box center [336, 190] width 446 height 12
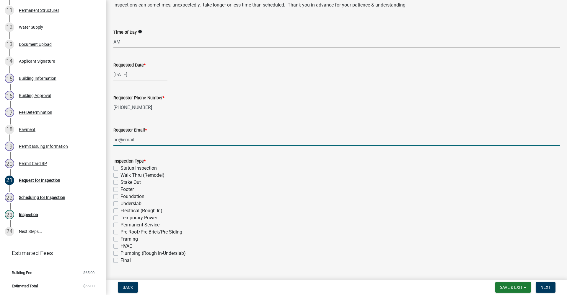
scroll to position [59, 0]
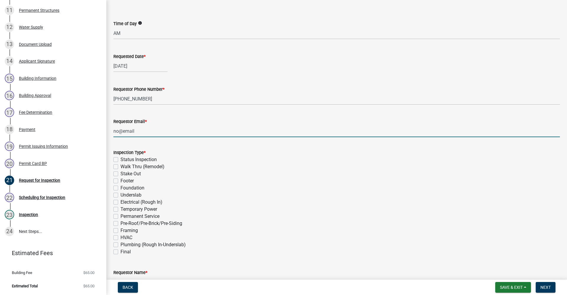
click at [120, 173] on label "Stake Out" at bounding box center [130, 173] width 20 height 7
click at [120, 173] on input "Stake Out" at bounding box center [122, 172] width 4 height 4
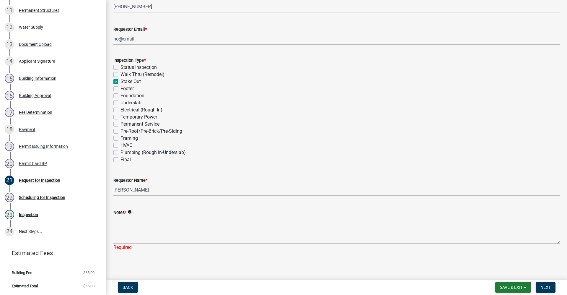
scroll to position [153, 0]
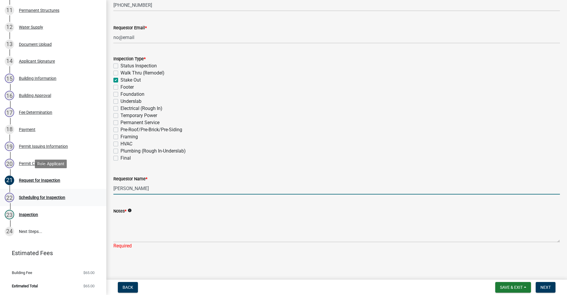
drag, startPoint x: 151, startPoint y: 189, endPoint x: 53, endPoint y: 189, distance: 97.7
click at [63, 187] on div "Residential Building Permits ILP2025-0255 Edit View Summary Notes Show emails 1…" at bounding box center [283, 147] width 567 height 295
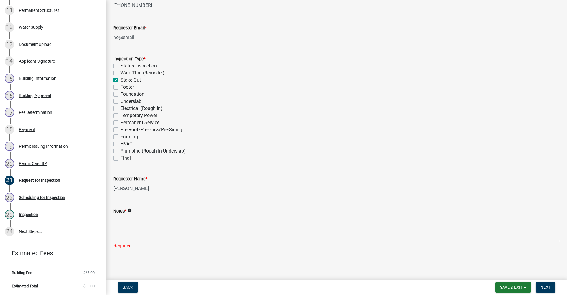
click at [131, 225] on textarea "Notes *" at bounding box center [336, 228] width 446 height 28
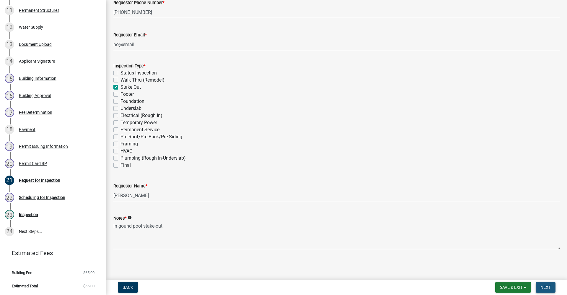
click at [545, 286] on span "Next" at bounding box center [545, 287] width 10 height 5
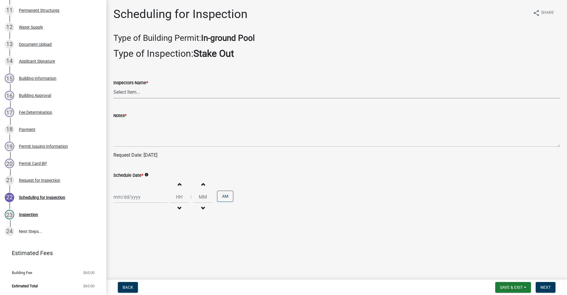
click at [129, 92] on select "Select Item... rberryhill (Randy Berryhill) jecouch (Jeffrey Couch) BBenefield …" at bounding box center [336, 92] width 446 height 12
click at [113, 86] on select "Select Item... rberryhill (Randy Berryhill) jecouch (Jeffrey Couch) BBenefield …" at bounding box center [336, 92] width 446 height 12
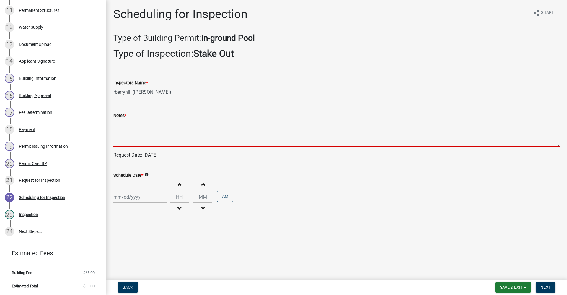
click at [122, 142] on textarea "Notes *" at bounding box center [336, 133] width 446 height 28
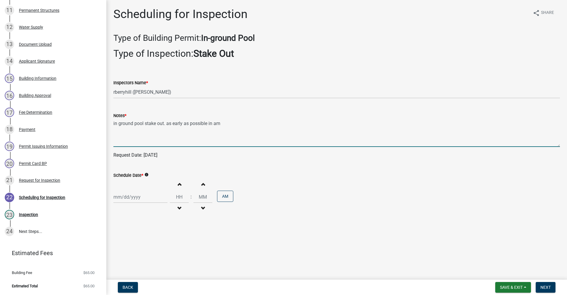
click at [130, 197] on div at bounding box center [140, 197] width 54 height 12
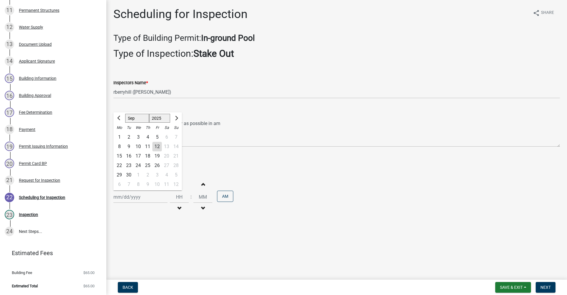
click at [119, 156] on div "15" at bounding box center [119, 155] width 9 height 9
click at [548, 287] on span "Next" at bounding box center [545, 287] width 10 height 5
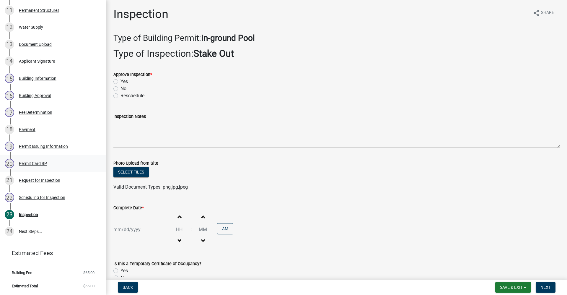
click at [33, 162] on div "Permit Card BP" at bounding box center [33, 163] width 28 height 4
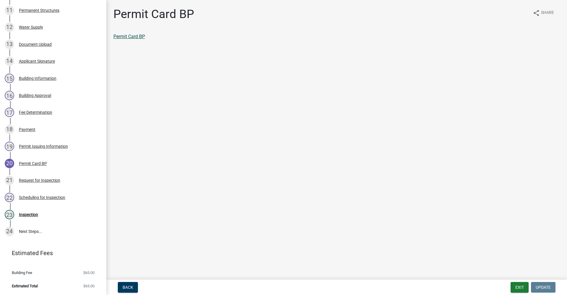
click at [124, 36] on link "Permit Card BP" at bounding box center [129, 37] width 32 height 6
click at [27, 213] on div "Inspection" at bounding box center [28, 214] width 19 height 4
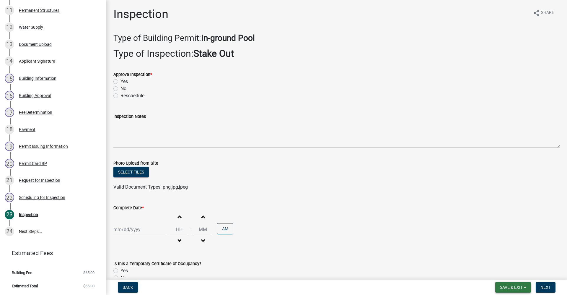
click at [507, 289] on span "Save & Exit" at bounding box center [511, 287] width 23 height 5
click at [504, 272] on button "Save & Exit" at bounding box center [506, 271] width 47 height 14
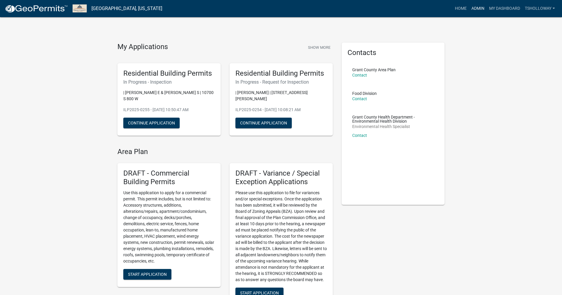
click at [474, 8] on link "Admin" at bounding box center [478, 8] width 18 height 11
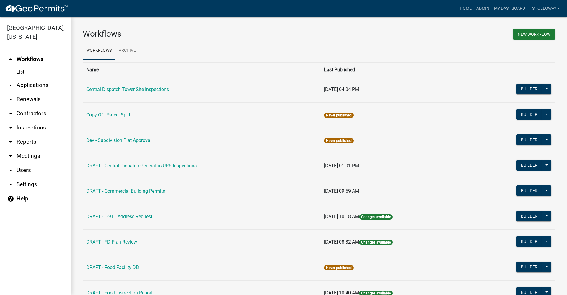
click at [29, 120] on link "arrow_drop_down Inspections" at bounding box center [35, 127] width 71 height 14
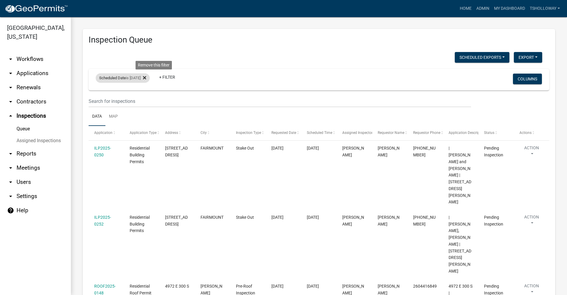
click at [146, 77] on icon at bounding box center [144, 77] width 3 height 3
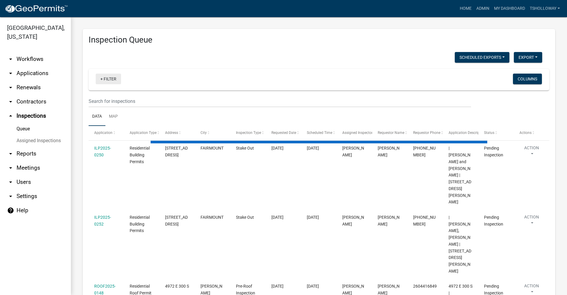
click at [103, 81] on link "+ Filter" at bounding box center [108, 78] width 25 height 11
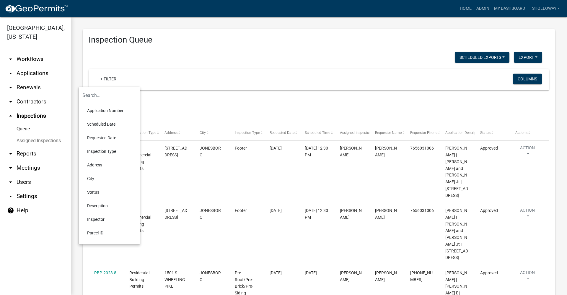
click at [108, 124] on li "Scheduled Date" at bounding box center [109, 124] width 54 height 14
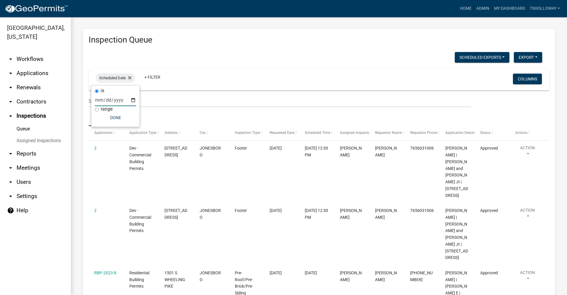
click at [133, 100] on input "date" at bounding box center [115, 100] width 41 height 12
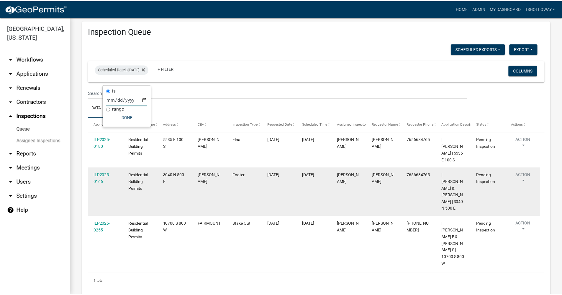
scroll to position [13, 0]
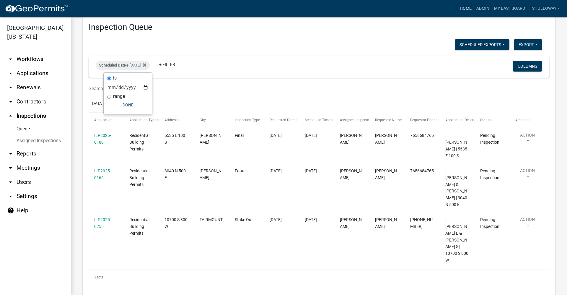
click at [463, 6] on link "Home" at bounding box center [465, 8] width 17 height 11
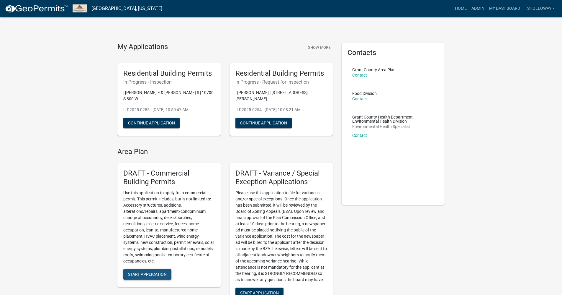
click at [147, 272] on span "Start Application" at bounding box center [147, 273] width 39 height 5
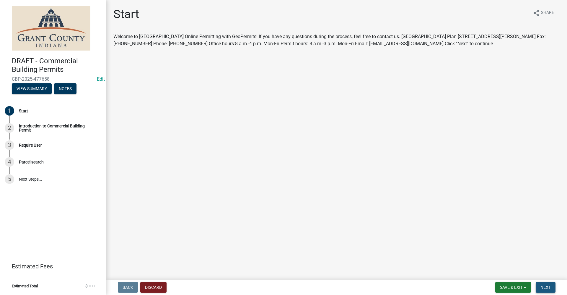
click at [542, 288] on span "Next" at bounding box center [545, 287] width 10 height 5
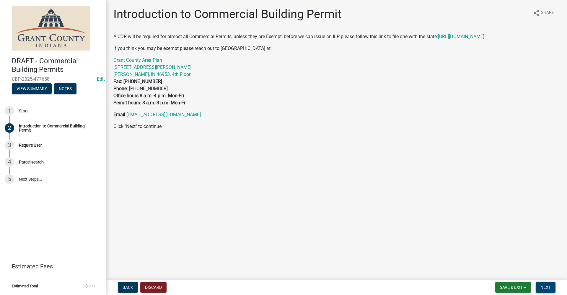
click at [546, 288] on span "Next" at bounding box center [545, 287] width 10 height 5
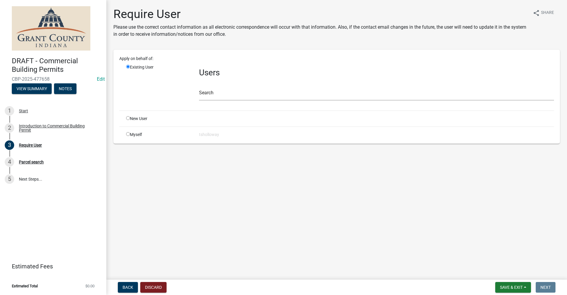
click at [128, 134] on input "radio" at bounding box center [128, 134] width 4 height 4
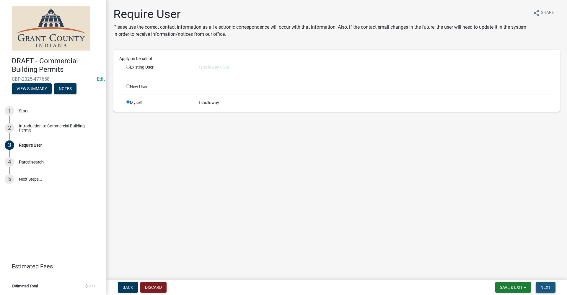
click at [545, 287] on span "Next" at bounding box center [545, 287] width 10 height 5
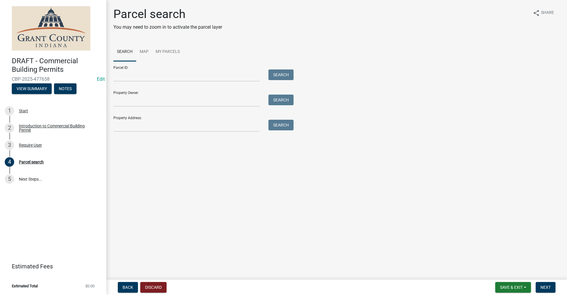
click at [126, 132] on div "Parcel search You may need to zoom in to activate the parcel layer share Share …" at bounding box center [336, 72] width 455 height 130
click at [137, 126] on input "Property Address:" at bounding box center [186, 126] width 146 height 12
click at [279, 127] on button "Search" at bounding box center [280, 125] width 25 height 11
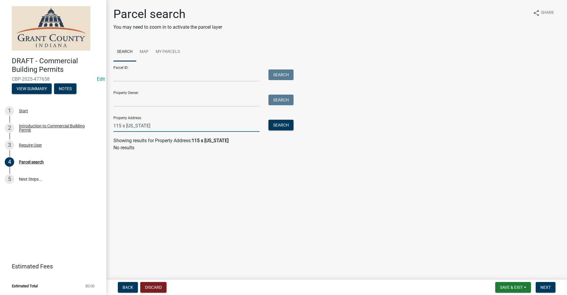
click at [116, 125] on input "115 s pennsylvania" at bounding box center [186, 126] width 146 height 12
click at [289, 127] on button "Search" at bounding box center [280, 125] width 25 height 11
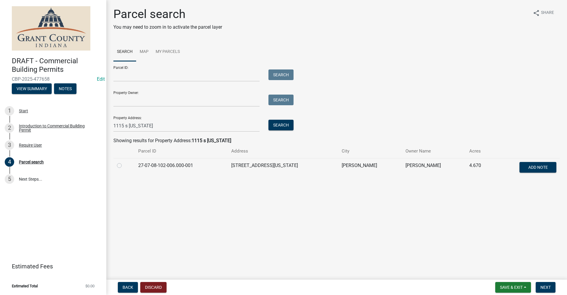
click at [124, 162] on label at bounding box center [124, 162] width 0 height 0
click at [124, 166] on input "radio" at bounding box center [126, 164] width 4 height 4
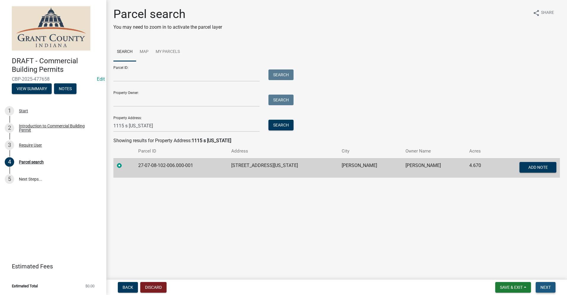
click at [547, 286] on span "Next" at bounding box center [545, 287] width 10 height 5
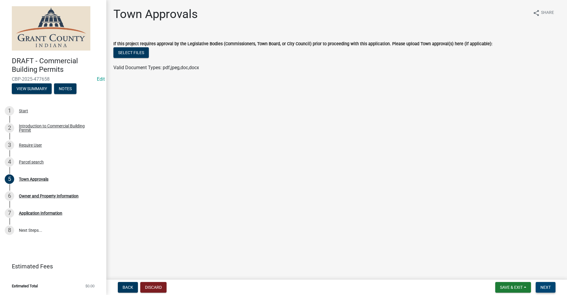
click at [548, 288] on span "Next" at bounding box center [545, 287] width 10 height 5
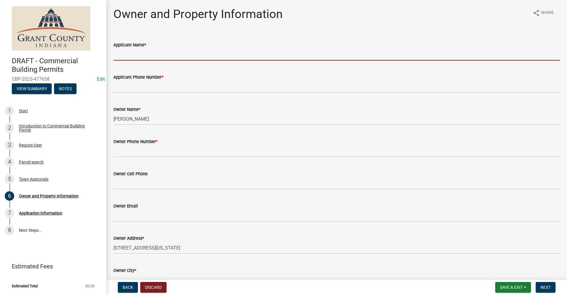
click at [148, 54] on input "Applicant Name *" at bounding box center [336, 54] width 446 height 12
click at [117, 55] on input "Applicant Name *" at bounding box center [336, 54] width 446 height 12
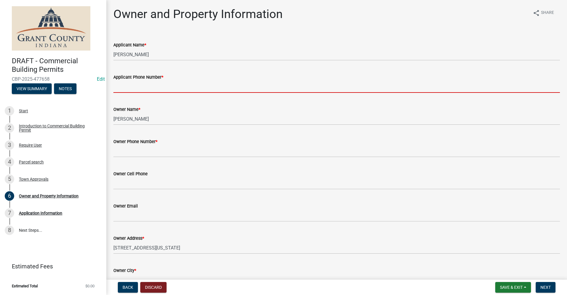
click at [128, 86] on input "Applicant Phone Number *" at bounding box center [336, 87] width 446 height 12
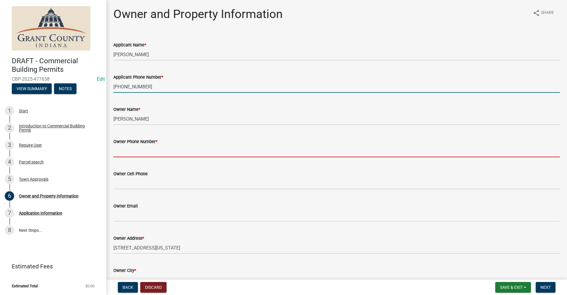
click at [124, 153] on input "Owner Phone Number *" at bounding box center [336, 151] width 446 height 12
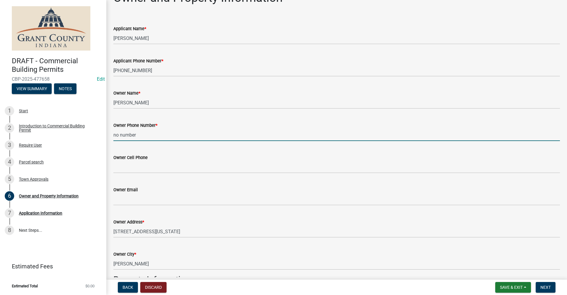
scroll to position [30, 0]
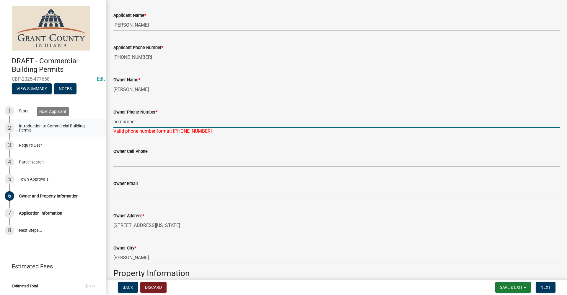
drag, startPoint x: 138, startPoint y: 123, endPoint x: 81, endPoint y: 125, distance: 57.9
click at [81, 125] on div "DRAFT - Commercial Building Permits CBP-2025-477658 Edit View Summary Notes 1 S…" at bounding box center [283, 147] width 567 height 295
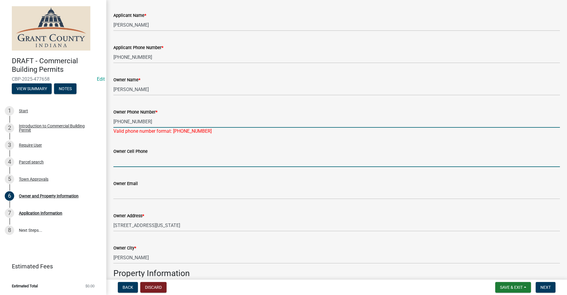
click at [147, 164] on wm-data-entity-input "Owner Cell Phone" at bounding box center [336, 155] width 446 height 32
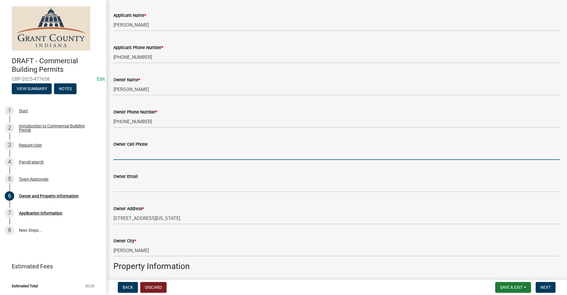
click at [296, 205] on div "Owner Address *" at bounding box center [336, 208] width 446 height 7
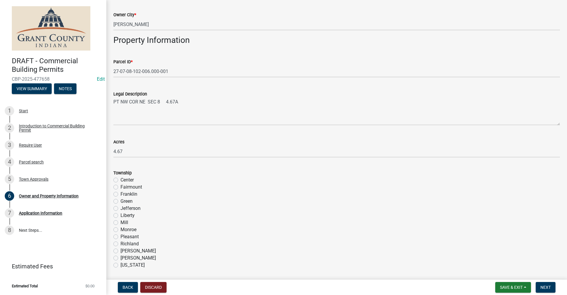
scroll to position [266, 0]
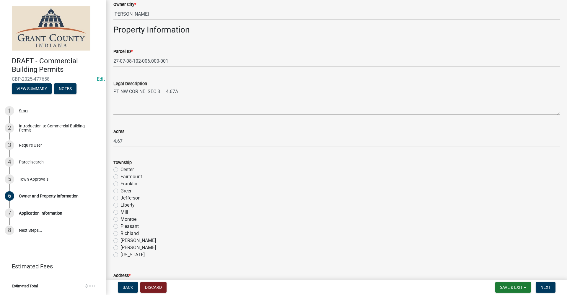
click at [120, 170] on label "Center" at bounding box center [126, 169] width 13 height 7
click at [120, 170] on input "Center" at bounding box center [122, 168] width 4 height 4
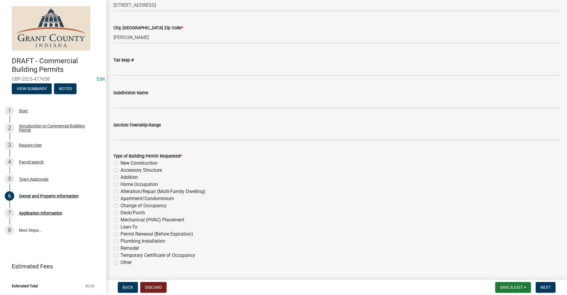
scroll to position [561, 0]
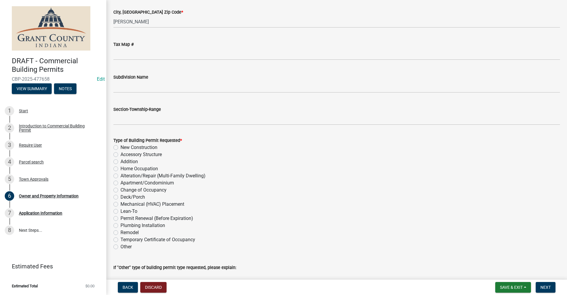
click at [120, 246] on label "Other" at bounding box center [125, 246] width 11 height 7
click at [120, 246] on input "Other" at bounding box center [122, 245] width 4 height 4
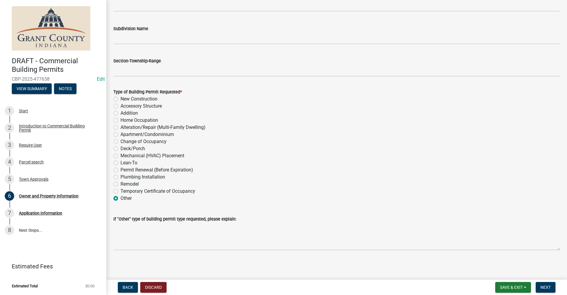
scroll to position [610, 0]
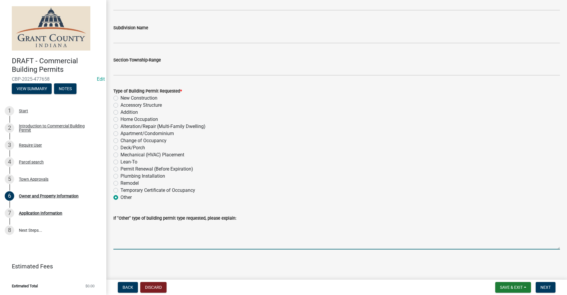
drag, startPoint x: 135, startPoint y: 241, endPoint x: 141, endPoint y: 243, distance: 6.0
click at [136, 241] on textarea "If "Other" type of building permit type requested, please explain:" at bounding box center [336, 235] width 446 height 28
click at [542, 287] on span "Next" at bounding box center [545, 287] width 10 height 5
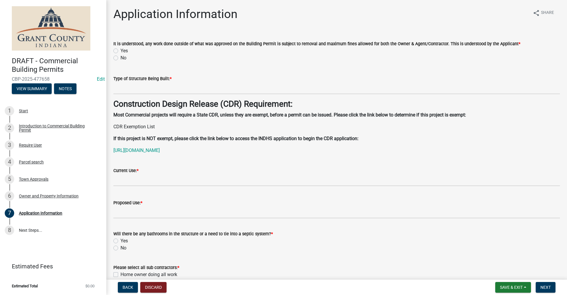
click at [120, 48] on label "Yes" at bounding box center [123, 50] width 7 height 7
click at [120, 48] on input "Yes" at bounding box center [122, 49] width 4 height 4
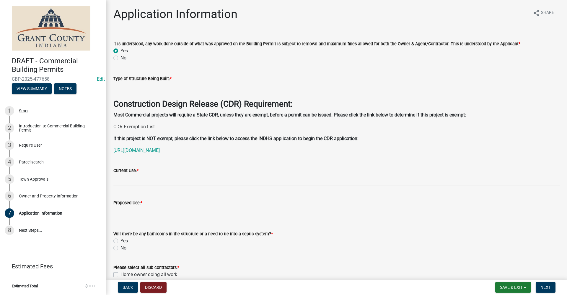
click at [140, 90] on input "Type of Structure Being Built: *" at bounding box center [336, 88] width 446 height 12
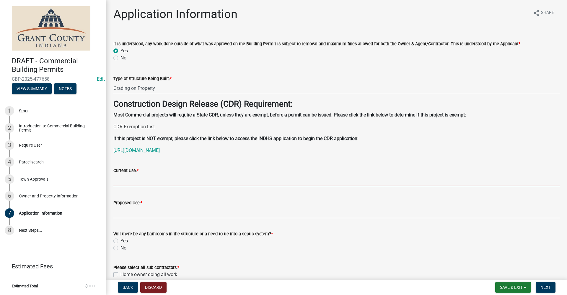
click at [126, 179] on input "Current Use: *" at bounding box center [336, 180] width 446 height 12
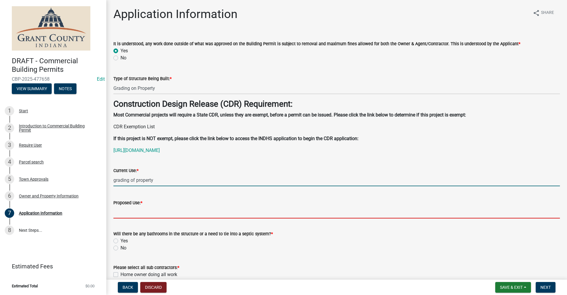
click at [126, 212] on input "Proposed Use: *" at bounding box center [336, 212] width 446 height 12
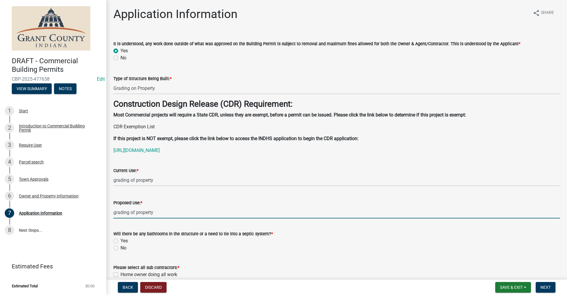
click at [120, 249] on label "No" at bounding box center [123, 247] width 6 height 7
click at [120, 248] on input "No" at bounding box center [122, 246] width 4 height 4
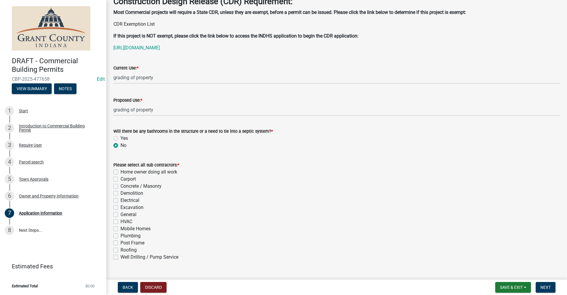
scroll to position [114, 0]
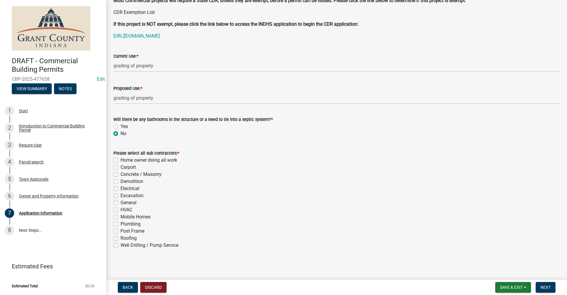
click at [120, 196] on label "Excavation" at bounding box center [131, 195] width 23 height 7
click at [120, 196] on input "Excavation" at bounding box center [122, 194] width 4 height 4
click at [548, 285] on span "Next" at bounding box center [545, 287] width 10 height 5
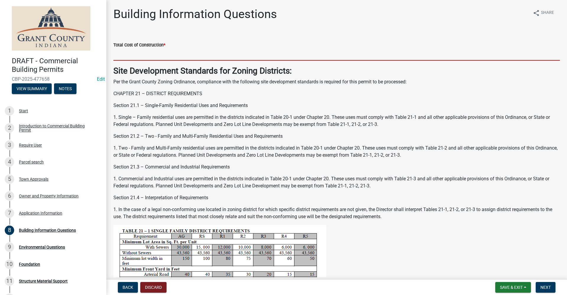
click at [132, 57] on input "text" at bounding box center [336, 54] width 446 height 12
click at [127, 52] on input "text" at bounding box center [336, 54] width 446 height 12
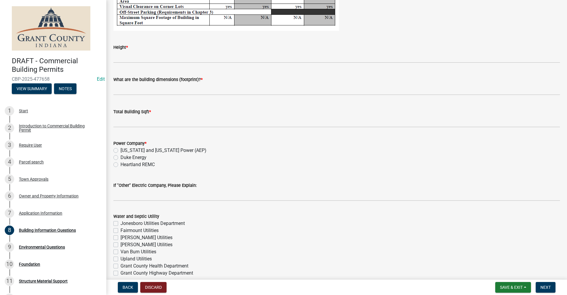
scroll to position [1092, 0]
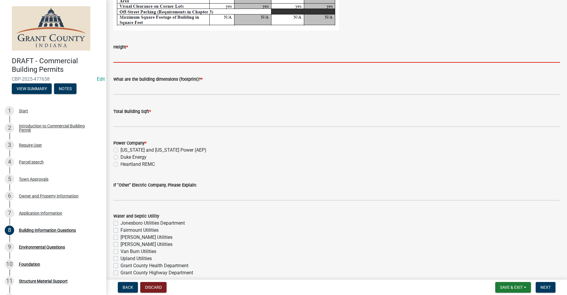
click at [139, 55] on input "Height *" at bounding box center [336, 56] width 446 height 12
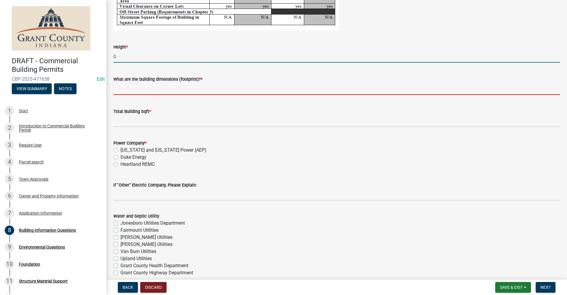
click at [140, 89] on input "What are the building dimensions (footprint)? *" at bounding box center [336, 89] width 446 height 12
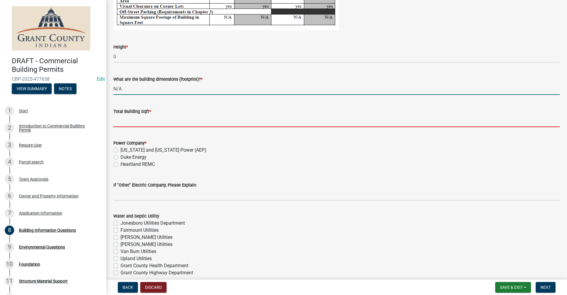
click at [132, 121] on input "text" at bounding box center [336, 121] width 446 height 12
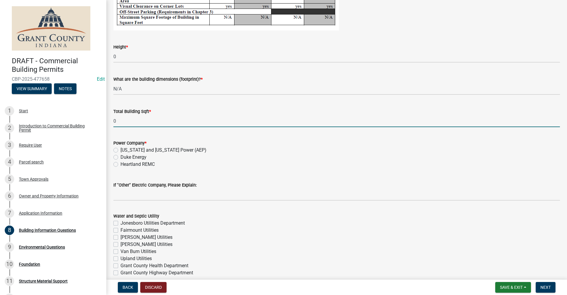
click at [120, 151] on label "Indiana and Michigan Power (AEP)" at bounding box center [163, 149] width 86 height 7
click at [120, 150] on input "Indiana and Michigan Power (AEP)" at bounding box center [122, 148] width 4 height 4
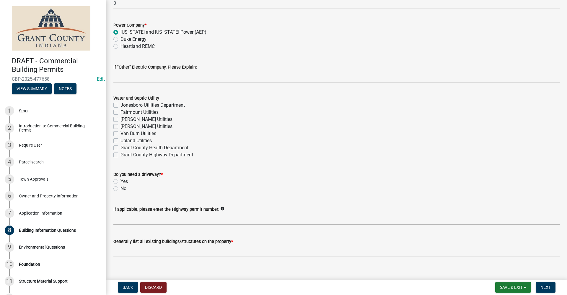
scroll to position [1210, 0]
drag, startPoint x: 117, startPoint y: 104, endPoint x: 120, endPoint y: 106, distance: 3.7
click at [120, 104] on label "Jonesboro Utilities Department" at bounding box center [152, 104] width 64 height 7
click at [120, 104] on input "Jonesboro Utilities Department" at bounding box center [122, 103] width 4 height 4
click at [120, 188] on label "No" at bounding box center [123, 187] width 6 height 7
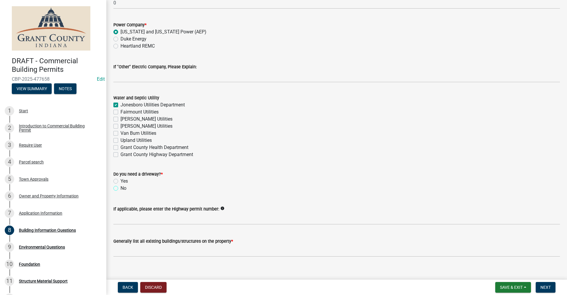
click at [120, 188] on input "No" at bounding box center [122, 186] width 4 height 4
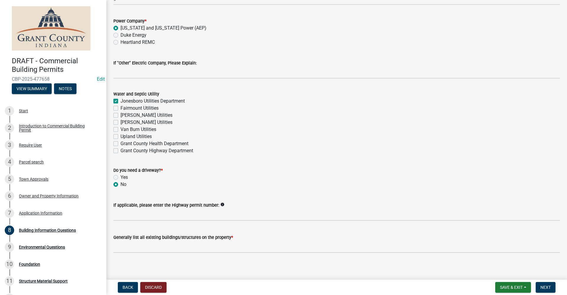
scroll to position [1217, 0]
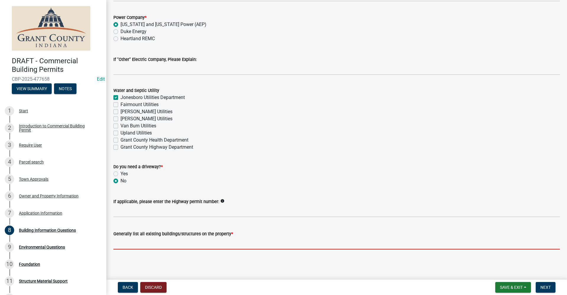
click at [166, 246] on input "Generally list all existing buildings/structures on the property *" at bounding box center [336, 243] width 446 height 12
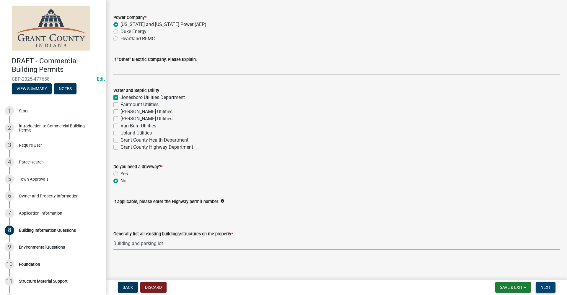
click at [540, 287] on span "Next" at bounding box center [545, 287] width 10 height 5
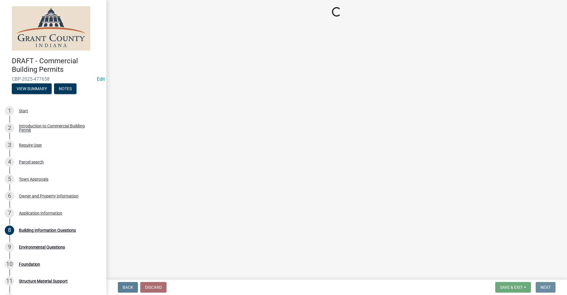
scroll to position [0, 0]
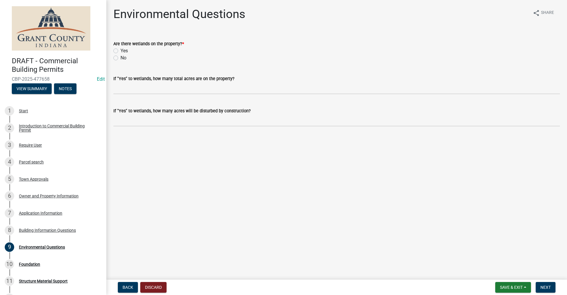
click at [120, 58] on label "No" at bounding box center [123, 57] width 6 height 7
click at [120, 58] on input "No" at bounding box center [122, 56] width 4 height 4
click at [543, 286] on span "Next" at bounding box center [545, 287] width 10 height 5
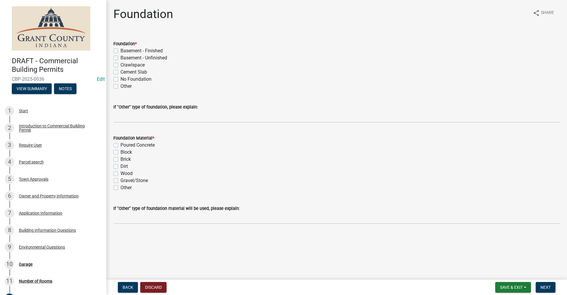
click at [120, 79] on label "No Foundation" at bounding box center [135, 79] width 31 height 7
click at [120, 79] on input "No Foundation" at bounding box center [122, 78] width 4 height 4
click at [120, 187] on label "Other" at bounding box center [125, 187] width 11 height 7
click at [120, 187] on input "Other" at bounding box center [122, 186] width 4 height 4
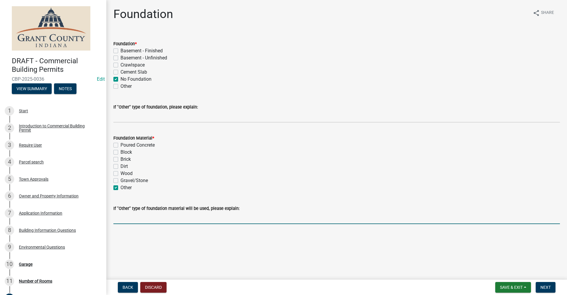
click at [122, 218] on input "If "Other" type of foundation material will be used, please explain:" at bounding box center [336, 218] width 446 height 12
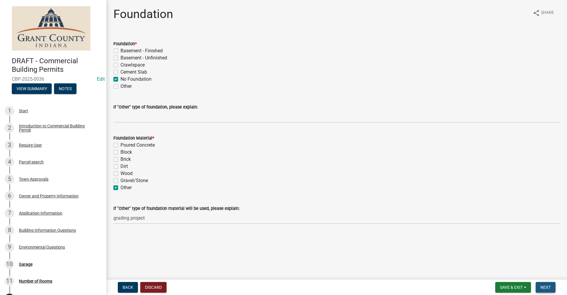
click at [543, 286] on span "Next" at bounding box center [545, 287] width 10 height 5
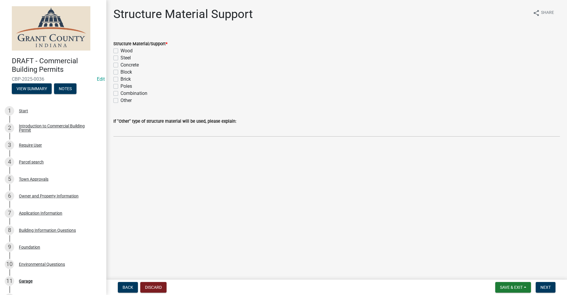
click at [120, 101] on label "Other" at bounding box center [125, 100] width 11 height 7
click at [120, 101] on input "Other" at bounding box center [122, 99] width 4 height 4
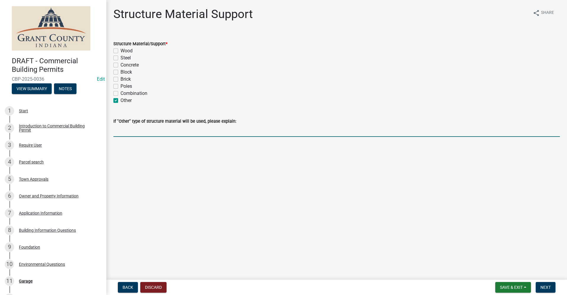
click at [123, 132] on input "If "Other" type of structure material will be used, please explain:" at bounding box center [336, 131] width 446 height 12
click at [547, 287] on span "Next" at bounding box center [545, 287] width 10 height 5
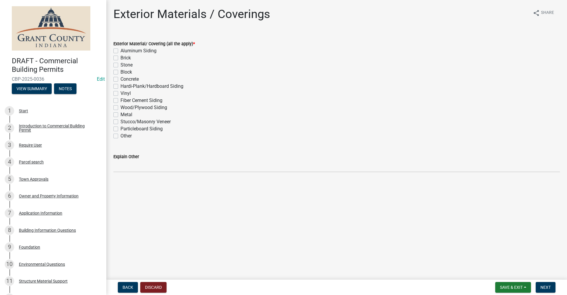
drag, startPoint x: 115, startPoint y: 136, endPoint x: 118, endPoint y: 138, distance: 3.8
click at [120, 136] on label "Other" at bounding box center [125, 135] width 11 height 7
click at [120, 136] on input "Other" at bounding box center [122, 134] width 4 height 4
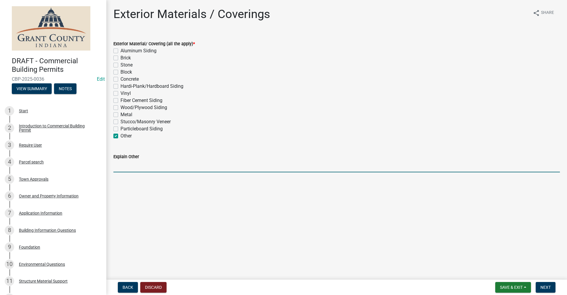
click at [122, 166] on input "Explain Other" at bounding box center [336, 166] width 446 height 12
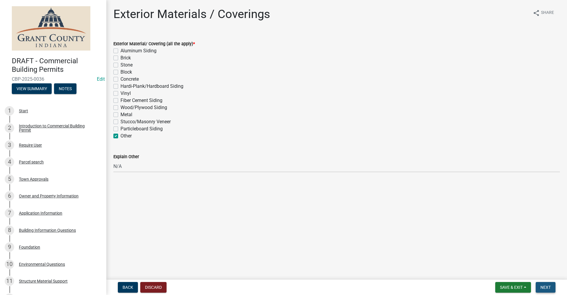
click at [544, 286] on span "Next" at bounding box center [545, 287] width 10 height 5
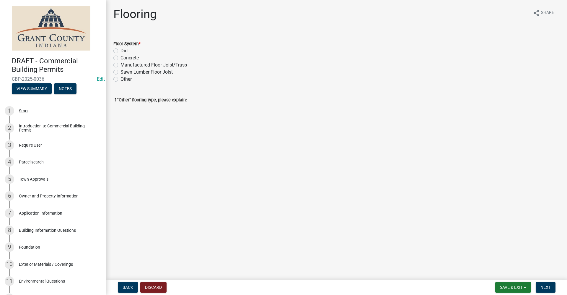
click at [120, 79] on label "Other" at bounding box center [125, 79] width 11 height 7
click at [120, 79] on input "Other" at bounding box center [122, 78] width 4 height 4
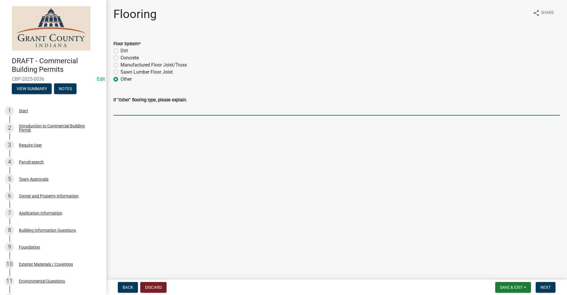
click at [121, 110] on input "If "Other" flooring type, please explain:" at bounding box center [336, 109] width 446 height 12
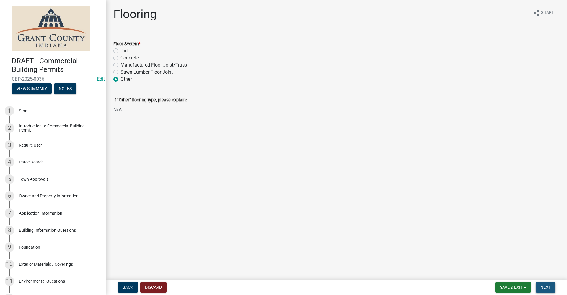
click at [545, 288] on span "Next" at bounding box center [545, 287] width 10 height 5
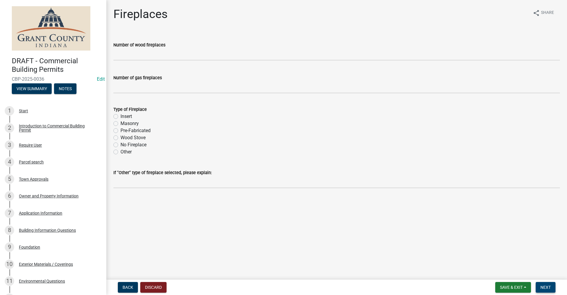
click at [545, 287] on span "Next" at bounding box center [545, 287] width 10 height 5
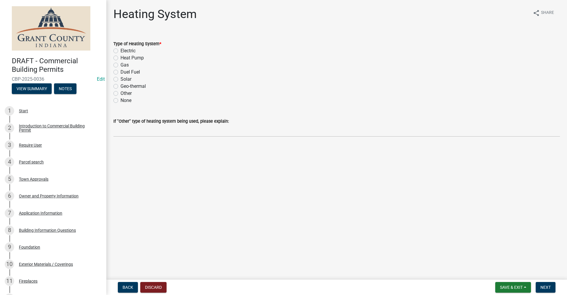
click at [120, 101] on label "None" at bounding box center [125, 100] width 11 height 7
click at [120, 101] on input "None" at bounding box center [122, 99] width 4 height 4
click at [547, 289] on span "Next" at bounding box center [545, 287] width 10 height 5
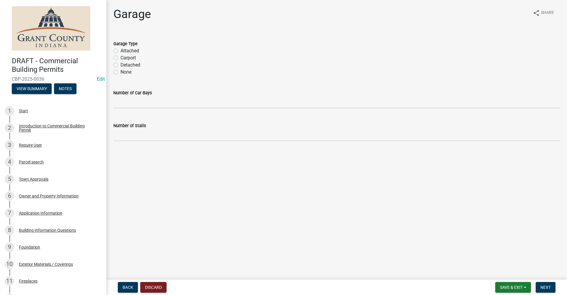
click at [120, 72] on label "None" at bounding box center [125, 71] width 11 height 7
click at [120, 72] on input "None" at bounding box center [122, 70] width 4 height 4
click at [549, 290] on button "Next" at bounding box center [545, 287] width 20 height 11
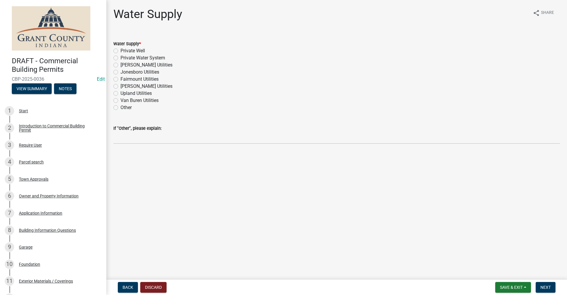
click at [120, 107] on label "Other" at bounding box center [125, 107] width 11 height 7
click at [120, 107] on input "Other" at bounding box center [122, 106] width 4 height 4
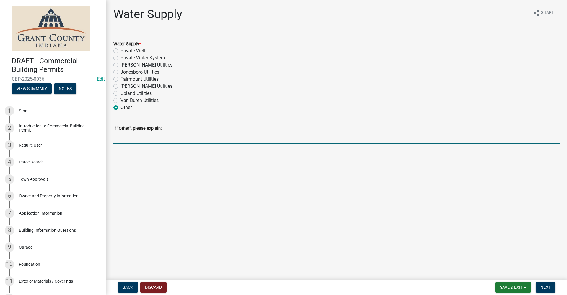
drag, startPoint x: 120, startPoint y: 138, endPoint x: 123, endPoint y: 138, distance: 3.2
click at [120, 138] on input "If "Other", please explain:" at bounding box center [336, 138] width 446 height 12
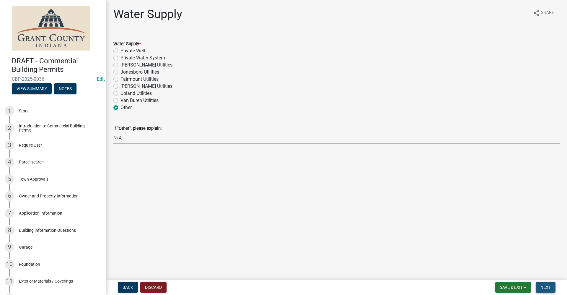
click at [548, 286] on span "Next" at bounding box center [545, 287] width 10 height 5
click at [120, 58] on label "Community Sewage / Septic" at bounding box center [149, 57] width 59 height 7
click at [120, 58] on input "Community Sewage / Septic" at bounding box center [122, 56] width 4 height 4
click at [551, 287] on button "Next" at bounding box center [545, 287] width 20 height 11
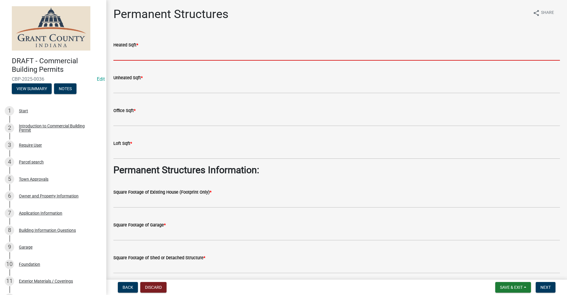
click at [144, 53] on input "text" at bounding box center [336, 54] width 446 height 12
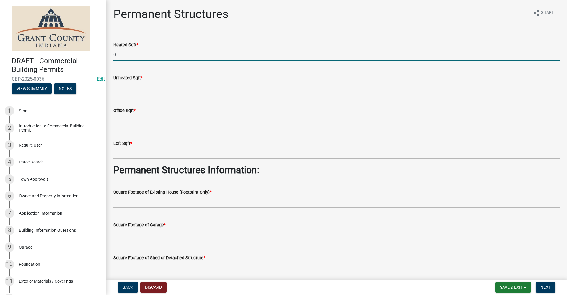
click at [135, 84] on input "text" at bounding box center [336, 87] width 446 height 12
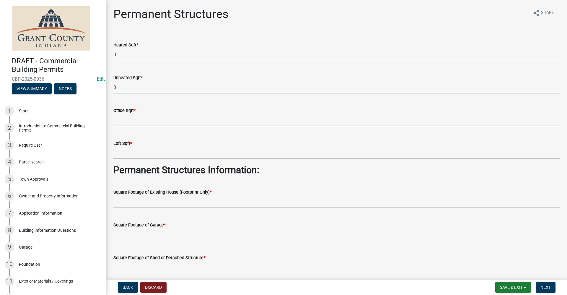
drag, startPoint x: 119, startPoint y: 119, endPoint x: 126, endPoint y: 119, distance: 6.5
click at [119, 119] on input "text" at bounding box center [336, 120] width 446 height 12
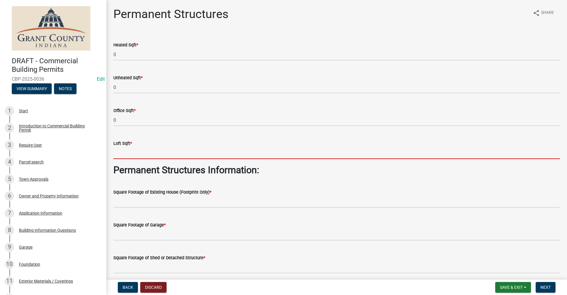
click at [123, 150] on input "text" at bounding box center [336, 153] width 446 height 12
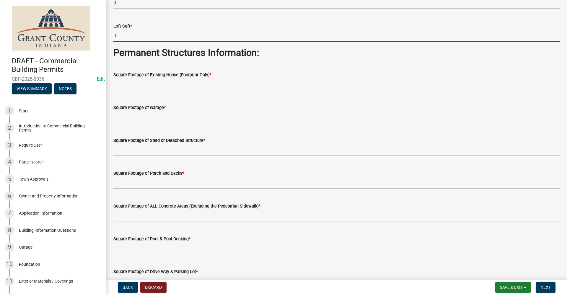
scroll to position [118, 0]
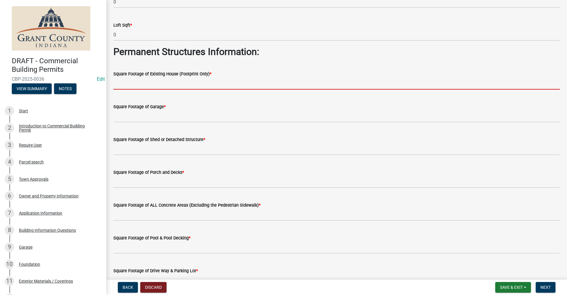
click at [167, 84] on input "text" at bounding box center [336, 83] width 446 height 12
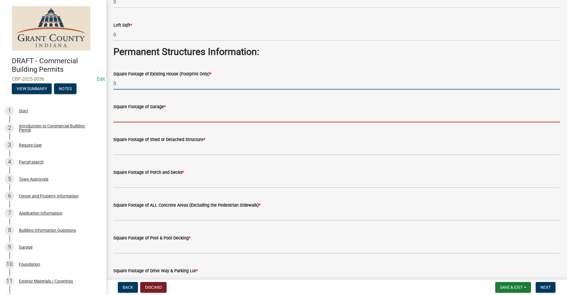
click at [125, 116] on input "text" at bounding box center [336, 116] width 446 height 12
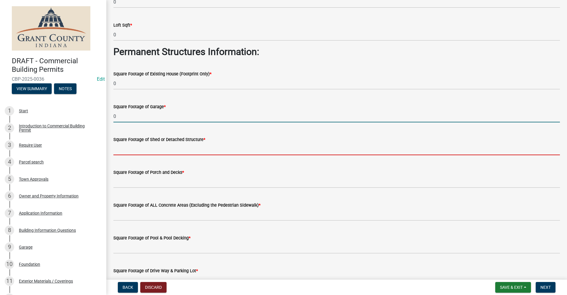
click at [134, 149] on input "text" at bounding box center [336, 149] width 446 height 12
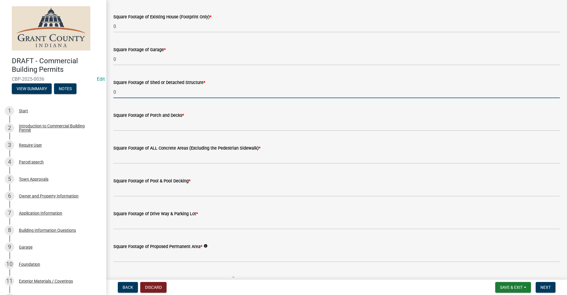
scroll to position [177, 0]
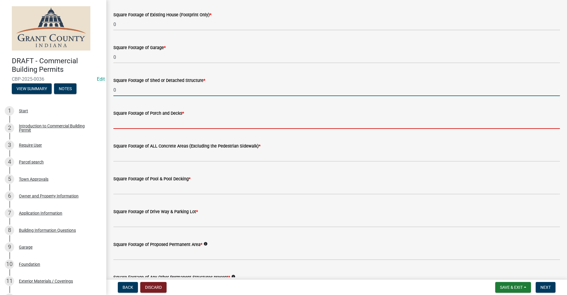
click at [166, 122] on input "text" at bounding box center [336, 123] width 446 height 12
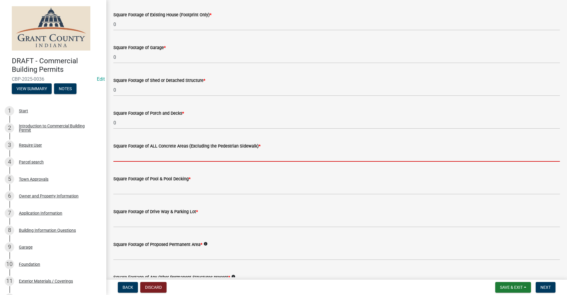
click at [165, 151] on input "text" at bounding box center [336, 155] width 446 height 12
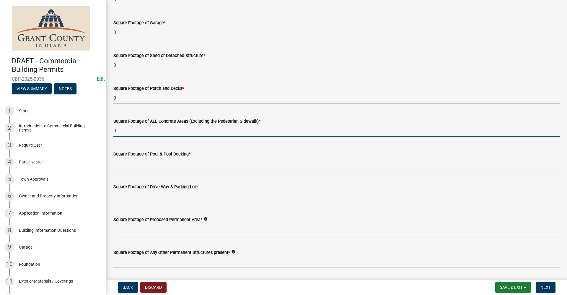
scroll to position [236, 0]
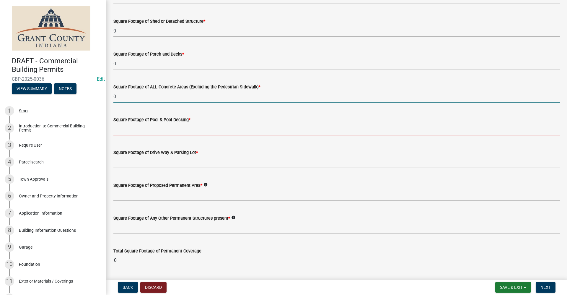
click at [162, 129] on input "text" at bounding box center [336, 129] width 446 height 12
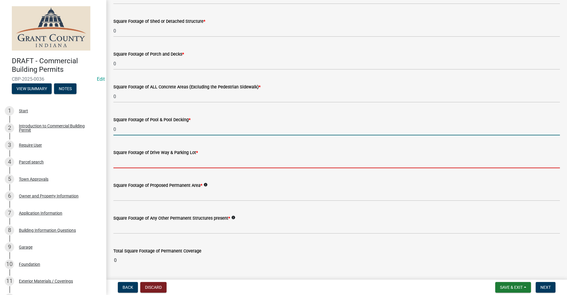
click at [137, 161] on input "text" at bounding box center [336, 162] width 446 height 12
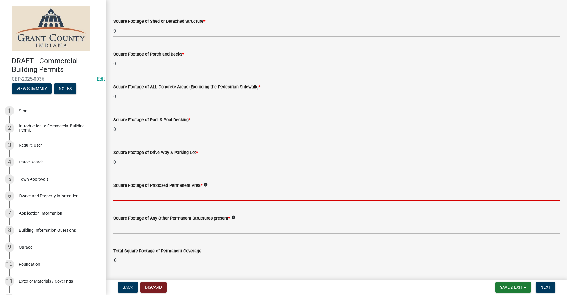
click at [126, 196] on input "text" at bounding box center [336, 195] width 446 height 12
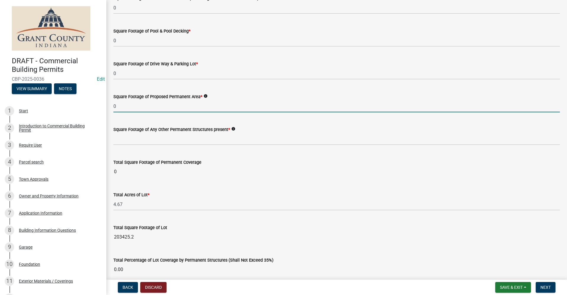
scroll to position [351, 0]
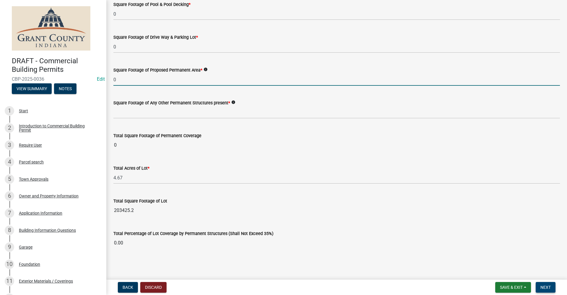
click at [550, 287] on span "Next" at bounding box center [545, 287] width 10 height 5
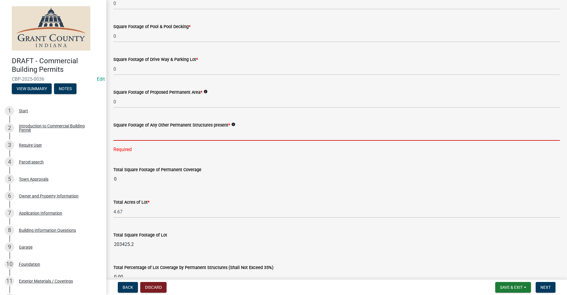
click at [133, 132] on input "text" at bounding box center [336, 134] width 446 height 12
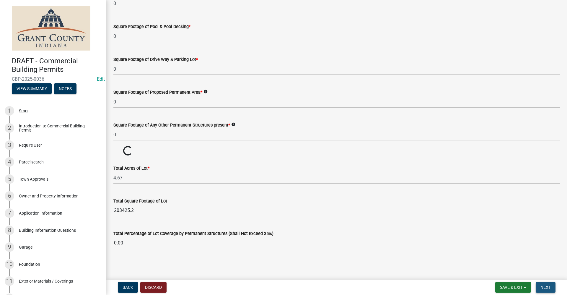
click at [552, 287] on button "Next" at bounding box center [545, 287] width 20 height 11
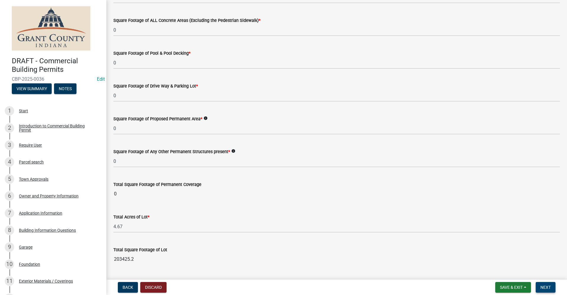
scroll to position [292, 0]
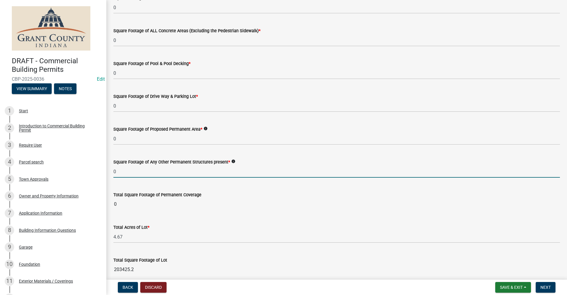
drag, startPoint x: 117, startPoint y: 171, endPoint x: 113, endPoint y: 170, distance: 5.0
click at [112, 170] on div "Square Footage of Any Other Permanent Structures present * info 0" at bounding box center [336, 163] width 455 height 27
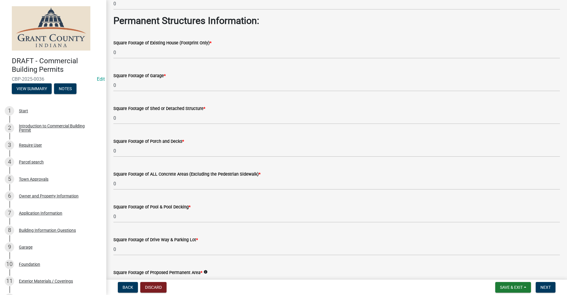
scroll to position [145, 0]
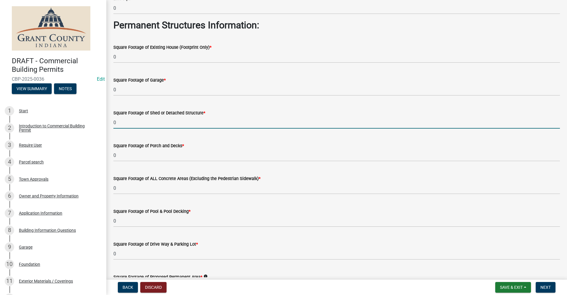
drag, startPoint x: 115, startPoint y: 122, endPoint x: 102, endPoint y: 123, distance: 13.3
click at [102, 122] on div "DRAFT - Commercial Building Permits CBP-2025-0036 Edit View Summary Notes 1 Sta…" at bounding box center [283, 147] width 567 height 295
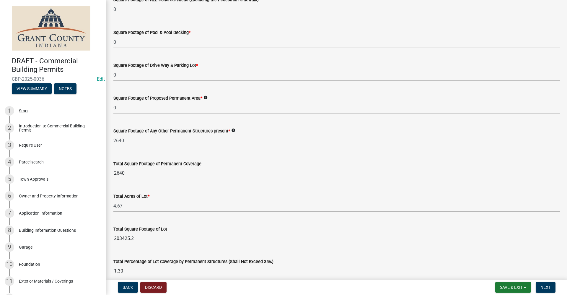
scroll to position [351, 0]
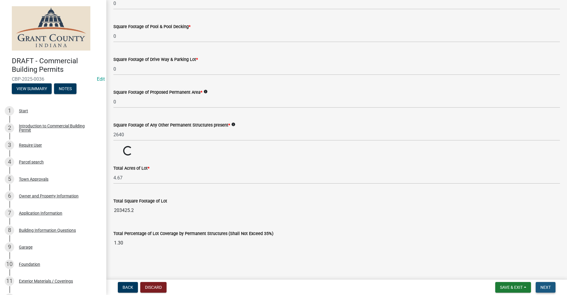
click at [545, 288] on span "Next" at bounding box center [545, 287] width 10 height 5
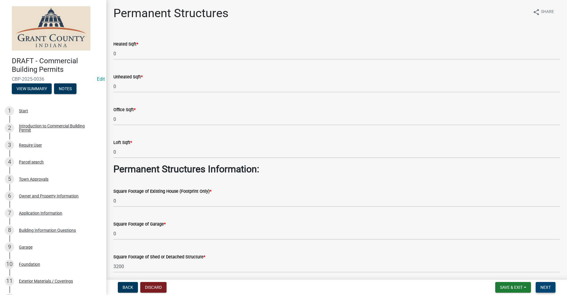
scroll to position [0, 0]
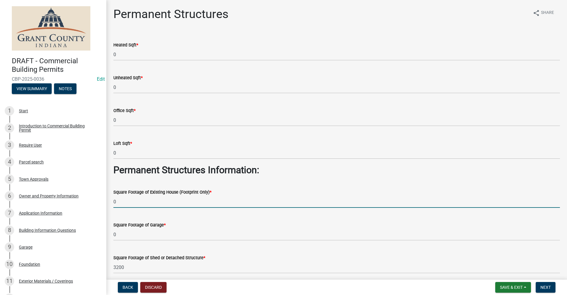
click at [129, 201] on input "0" at bounding box center [336, 201] width 446 height 12
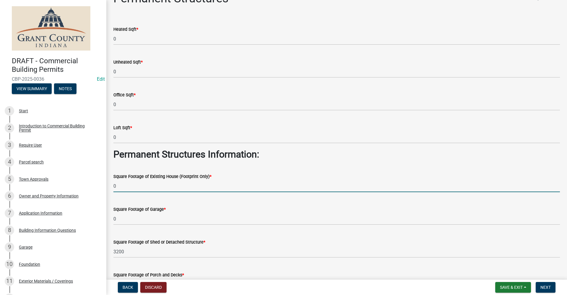
scroll to position [59, 0]
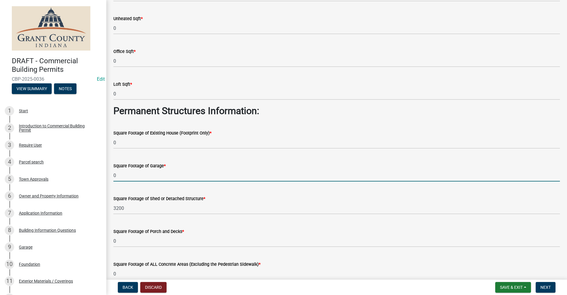
click at [120, 175] on input "0" at bounding box center [336, 175] width 446 height 12
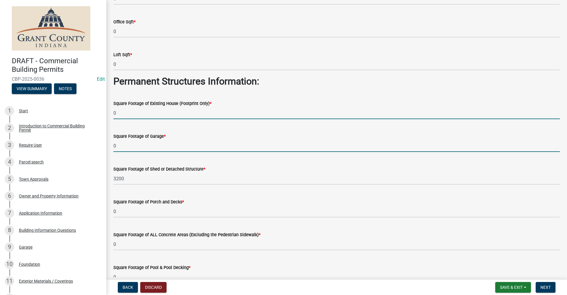
click at [116, 113] on input "0" at bounding box center [336, 113] width 446 height 12
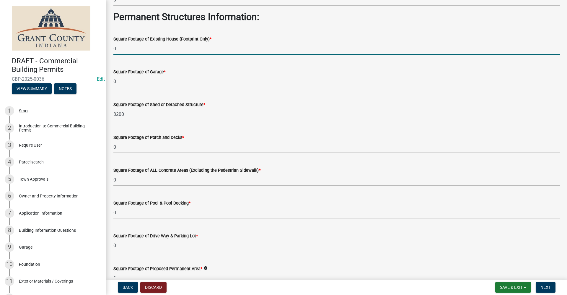
scroll to position [177, 0]
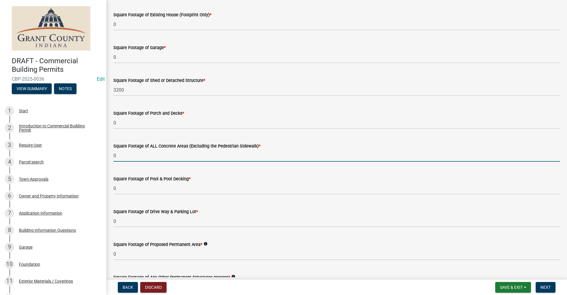
click at [126, 156] on input "0" at bounding box center [336, 155] width 446 height 12
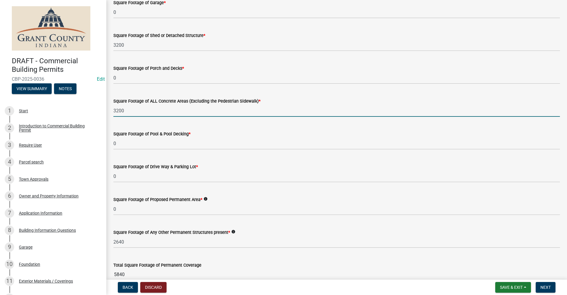
scroll to position [295, 0]
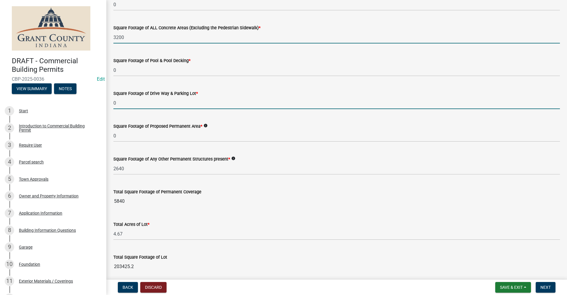
click at [148, 102] on input "0" at bounding box center [336, 103] width 446 height 12
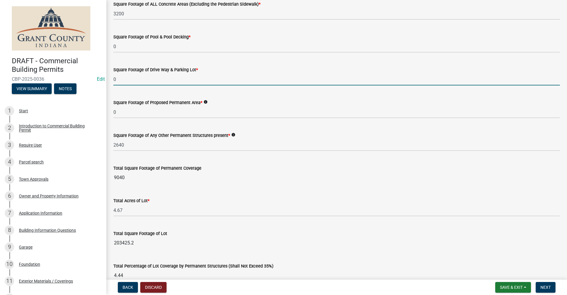
scroll to position [351, 0]
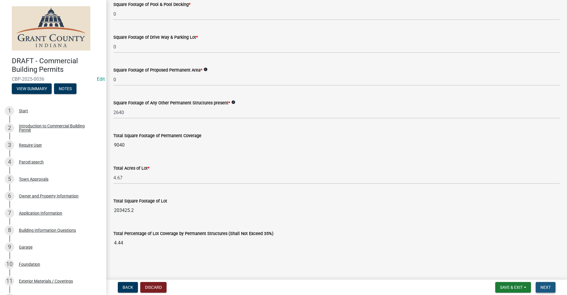
click at [548, 286] on span "Next" at bounding box center [545, 287] width 10 height 5
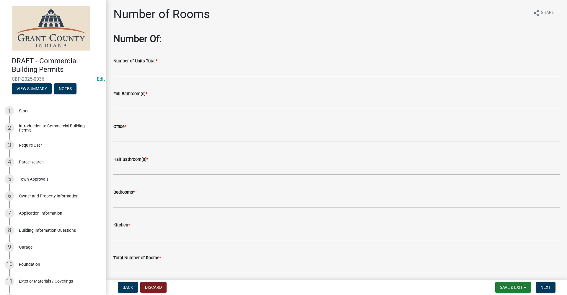
drag, startPoint x: 138, startPoint y: 65, endPoint x: 139, endPoint y: 68, distance: 3.2
click at [139, 68] on form "Number of Units Total *" at bounding box center [336, 66] width 446 height 19
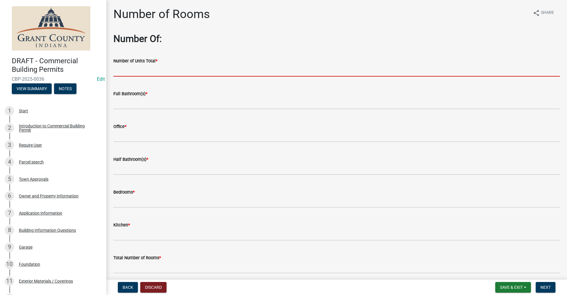
click at [138, 70] on input "text" at bounding box center [336, 70] width 446 height 12
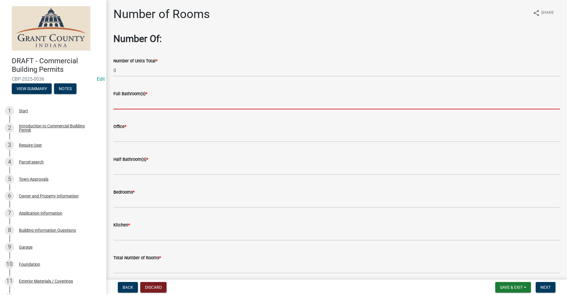
click at [133, 107] on input "text" at bounding box center [336, 103] width 446 height 12
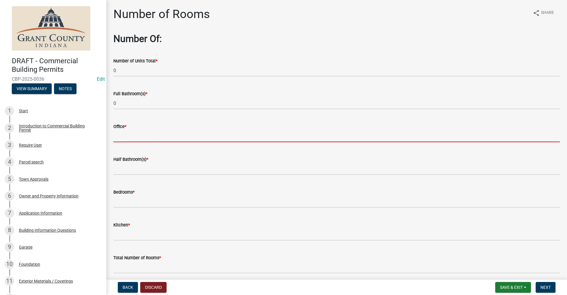
click at [129, 136] on input "text" at bounding box center [336, 136] width 446 height 12
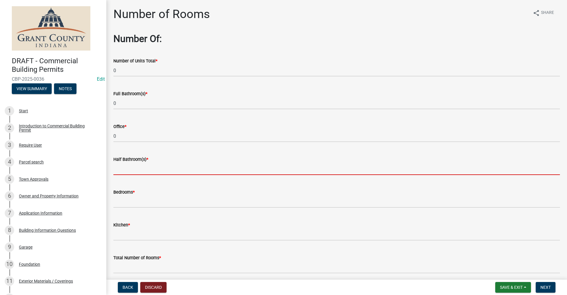
click at [133, 170] on input "text" at bounding box center [336, 169] width 446 height 12
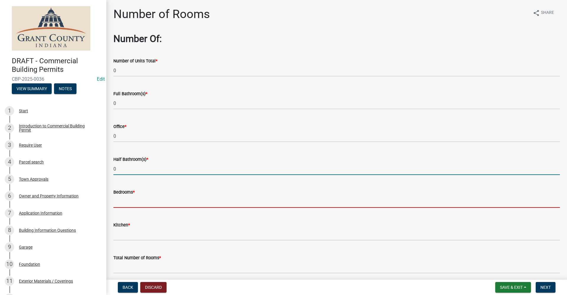
click at [131, 200] on input "text" at bounding box center [336, 201] width 446 height 12
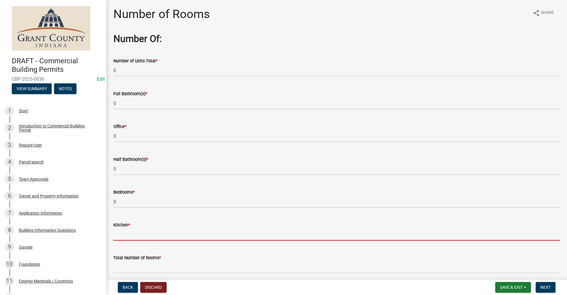
click at [123, 230] on input "text" at bounding box center [336, 234] width 446 height 12
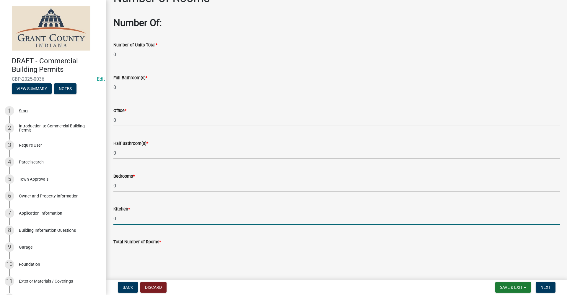
scroll to position [24, 0]
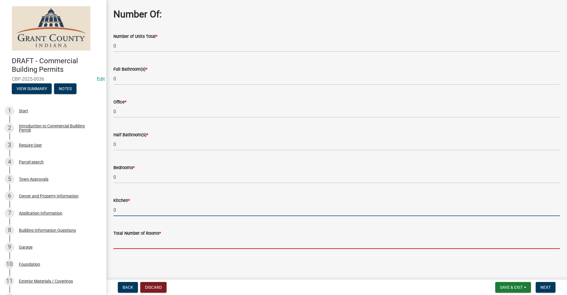
click at [133, 238] on input "text" at bounding box center [336, 242] width 446 height 12
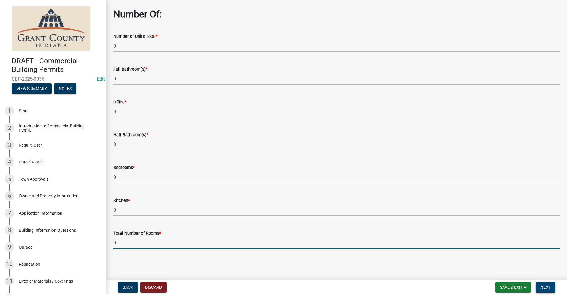
click at [549, 286] on span "Next" at bounding box center [545, 287] width 10 height 5
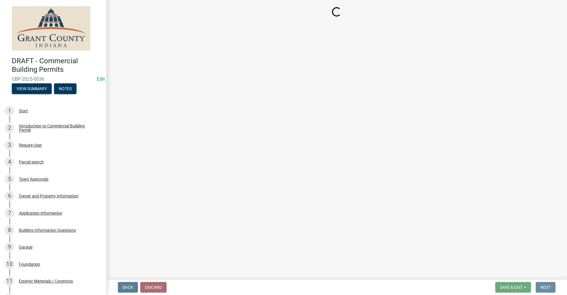
scroll to position [0, 0]
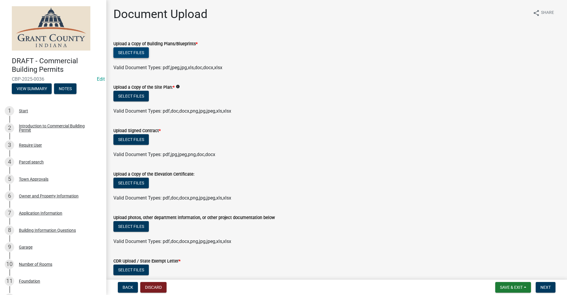
click at [131, 51] on button "Select files" at bounding box center [130, 52] width 35 height 11
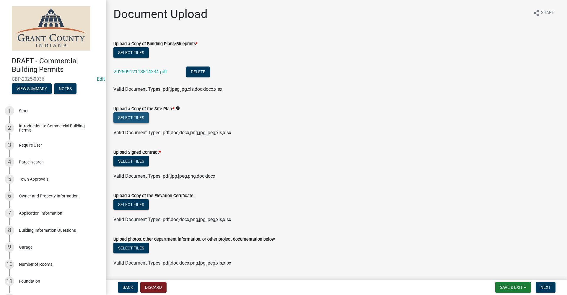
click at [135, 117] on button "Select files" at bounding box center [130, 117] width 35 height 11
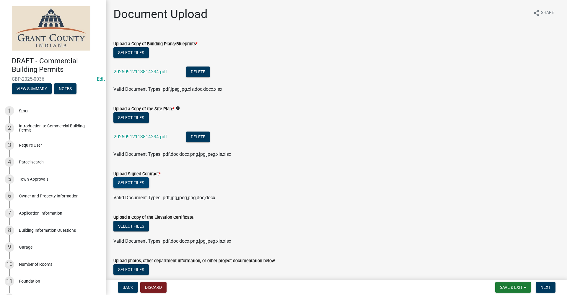
click at [134, 184] on button "Select files" at bounding box center [130, 182] width 35 height 11
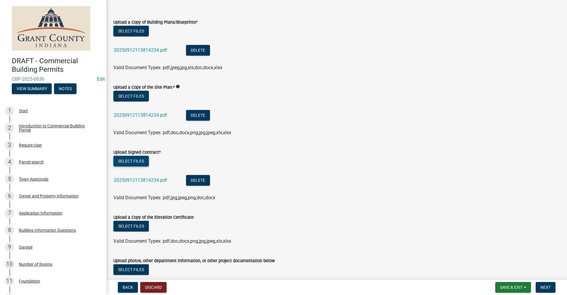
scroll to position [104, 0]
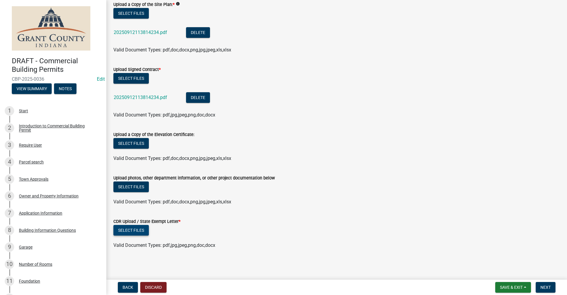
click at [138, 230] on button "Select files" at bounding box center [130, 230] width 35 height 11
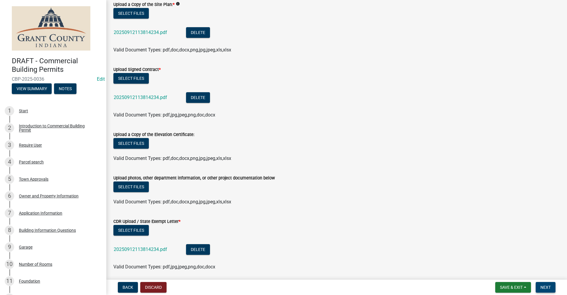
click at [547, 287] on span "Next" at bounding box center [545, 287] width 10 height 5
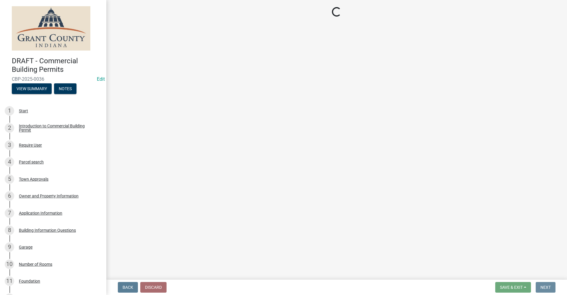
scroll to position [0, 0]
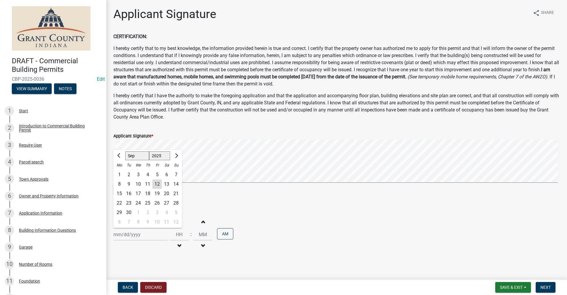
drag, startPoint x: 116, startPoint y: 237, endPoint x: 116, endPoint y: 241, distance: 3.8
click at [116, 238] on div "Jan Feb Mar Apr May Jun Jul Aug Sep Oct Nov Dec 1525 1526 1527 1528 1529 1530 1…" at bounding box center [140, 234] width 54 height 12
click at [157, 183] on div "12" at bounding box center [156, 183] width 9 height 9
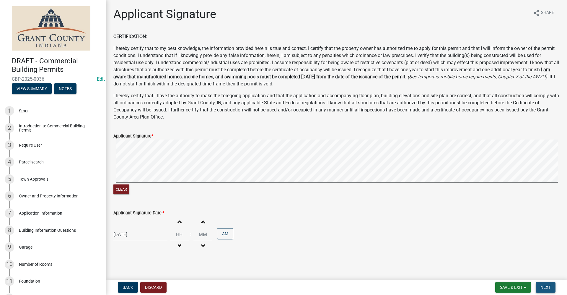
click at [549, 284] on button "Next" at bounding box center [545, 287] width 20 height 11
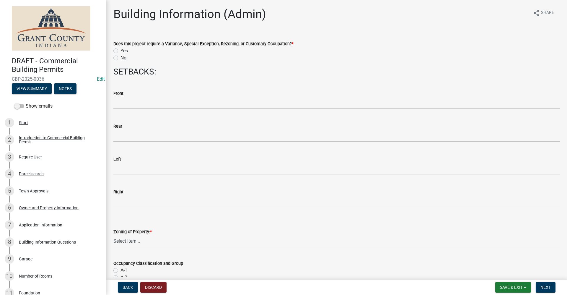
click at [120, 58] on label "No" at bounding box center [123, 57] width 6 height 7
click at [120, 58] on input "No" at bounding box center [122, 56] width 4 height 4
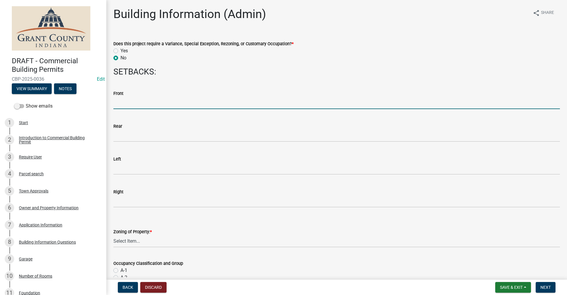
click at [120, 102] on input "text" at bounding box center [336, 103] width 446 height 12
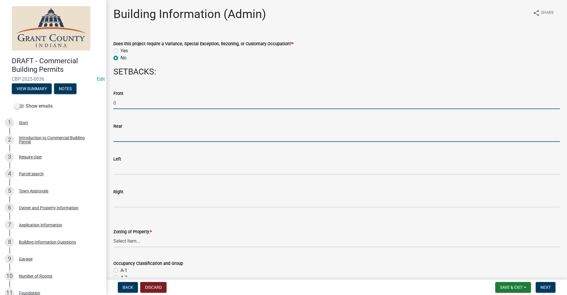
click at [131, 138] on input "text" at bounding box center [336, 136] width 446 height 12
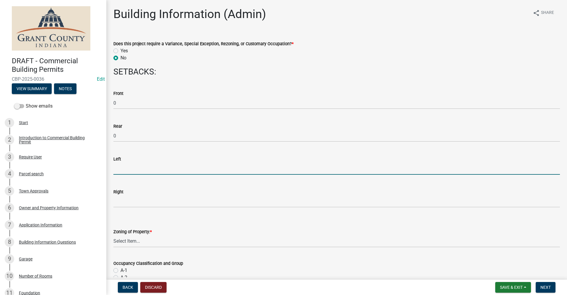
click at [125, 170] on input "text" at bounding box center [336, 168] width 446 height 12
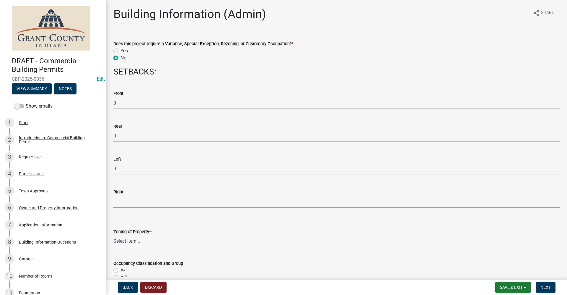
click at [125, 202] on input "text" at bounding box center [336, 201] width 446 height 12
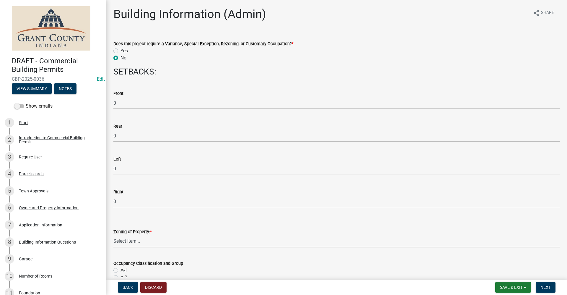
click at [143, 244] on select "Select Item... AG RS R1 R2 R3 R4 R5 PB NC LB CC GB I1 I2 I3 MH" at bounding box center [336, 241] width 446 height 12
click at [113, 235] on select "Select Item... AG RS R1 R2 R3 R4 R5 PB NC LB CC GB I1 I2 I3 MH" at bounding box center [336, 241] width 446 height 12
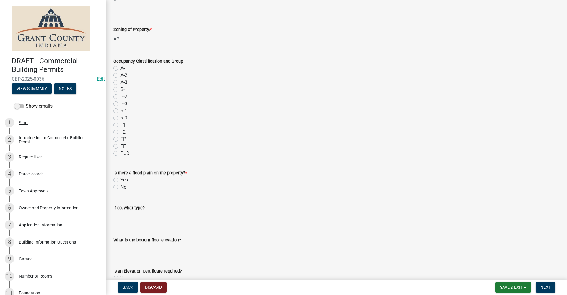
scroll to position [207, 0]
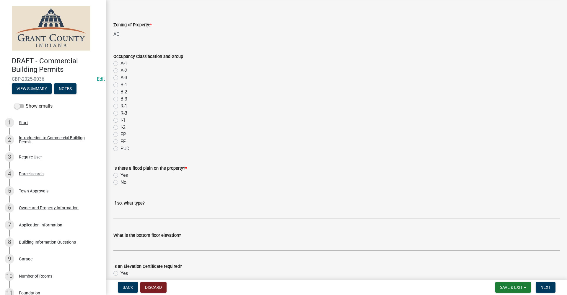
click at [120, 183] on label "No" at bounding box center [123, 182] width 6 height 7
click at [120, 182] on input "No" at bounding box center [122, 181] width 4 height 4
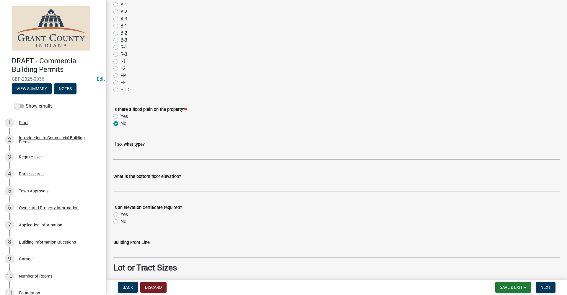
scroll to position [295, 0]
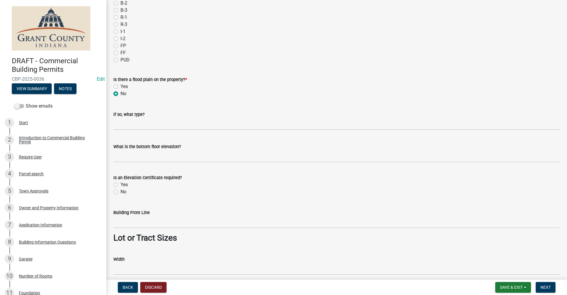
click at [120, 191] on label "No" at bounding box center [123, 191] width 6 height 7
click at [120, 191] on input "No" at bounding box center [122, 190] width 4 height 4
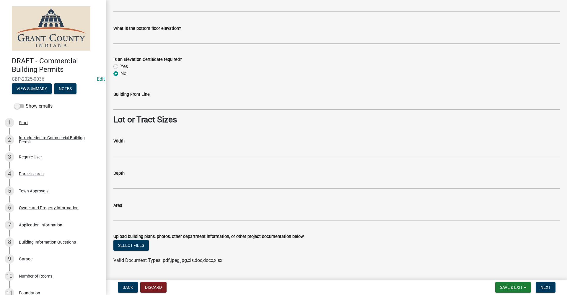
scroll to position [428, 0]
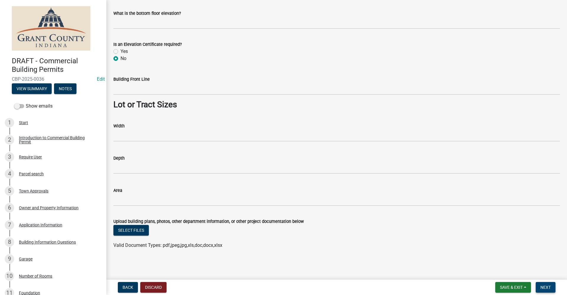
click at [545, 289] on span "Next" at bounding box center [545, 287] width 10 height 5
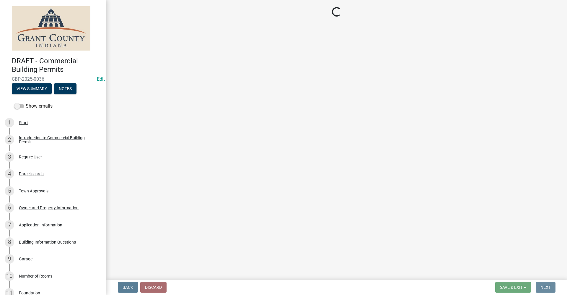
scroll to position [0, 0]
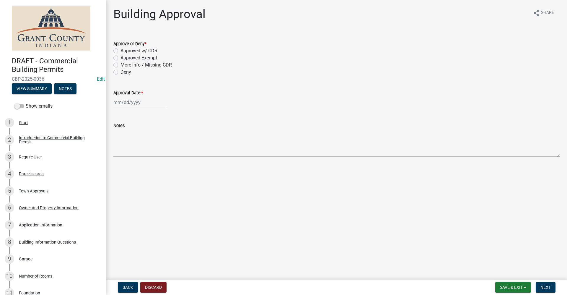
click at [120, 58] on label "Approved Exempt" at bounding box center [138, 57] width 37 height 7
click at [120, 58] on input "Approved Exempt" at bounding box center [122, 56] width 4 height 4
click at [128, 104] on div "Jan Feb Mar Apr May Jun Jul Aug Sep Oct Nov Dec 1525 1526 1527 1528 1529 1530 1…" at bounding box center [140, 102] width 54 height 12
click at [156, 143] on div "12" at bounding box center [156, 142] width 9 height 9
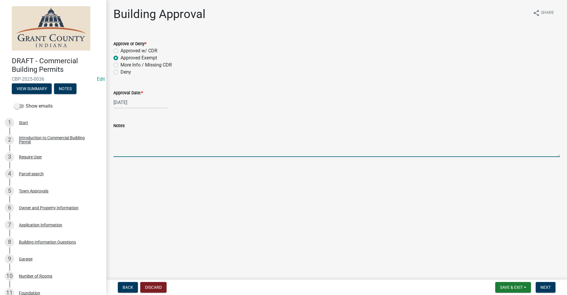
drag, startPoint x: 143, startPoint y: 151, endPoint x: 148, endPoint y: 150, distance: 5.0
click at [144, 150] on textarea "Notes" at bounding box center [336, 143] width 446 height 28
click at [548, 286] on span "Next" at bounding box center [545, 287] width 10 height 5
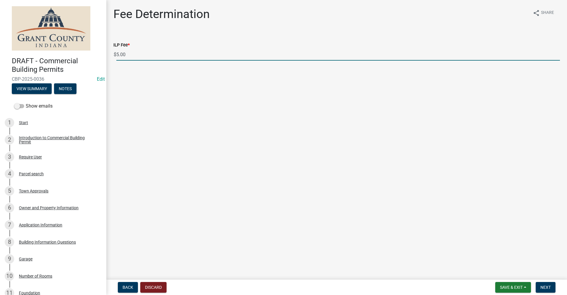
drag, startPoint x: 129, startPoint y: 55, endPoint x: 117, endPoint y: 54, distance: 12.4
click at [117, 54] on input "5.00" at bounding box center [337, 54] width 443 height 12
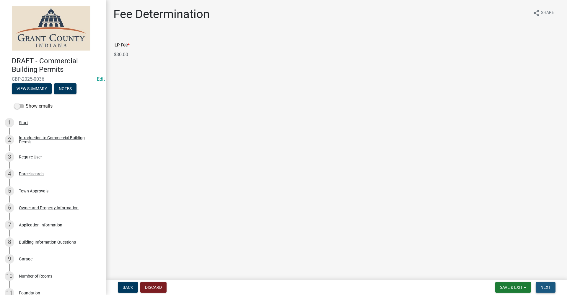
click at [546, 288] on span "Next" at bounding box center [545, 287] width 10 height 5
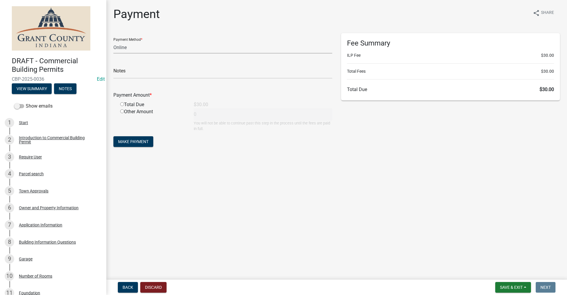
click at [134, 48] on select "Credit Card POS Check Cash Online" at bounding box center [222, 47] width 219 height 12
click at [113, 41] on select "Credit Card POS Check Cash Online" at bounding box center [222, 47] width 219 height 12
click at [122, 74] on input "text" at bounding box center [222, 72] width 219 height 12
click at [123, 104] on input "radio" at bounding box center [122, 104] width 4 height 4
click at [131, 139] on span "Make Payment" at bounding box center [133, 141] width 30 height 5
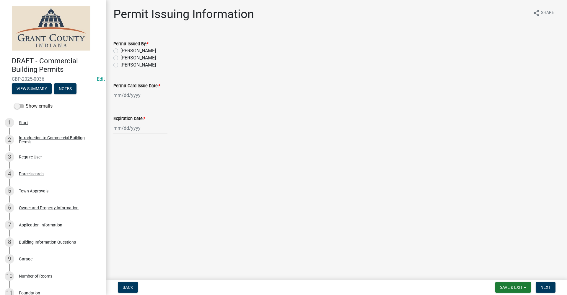
click at [120, 58] on label "Belinda Benefield" at bounding box center [137, 57] width 35 height 7
click at [120, 58] on input "Belinda Benefield" at bounding box center [122, 56] width 4 height 4
click at [127, 102] on wm-data-entity-input "Permit Card Issue Date: *" at bounding box center [336, 90] width 446 height 33
click at [125, 97] on div "Jan Feb Mar Apr May Jun Jul Aug Sep Oct Nov Dec 1525 1526 1527 1528 1529 1530 1…" at bounding box center [140, 95] width 54 height 12
click at [156, 135] on div "12" at bounding box center [156, 135] width 9 height 9
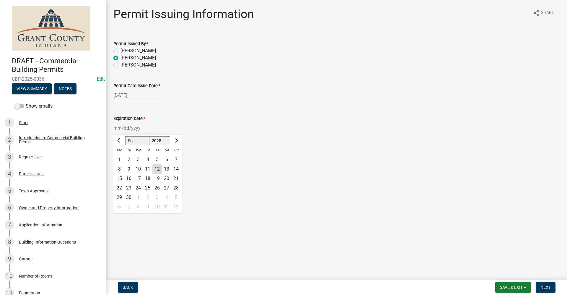
click at [138, 130] on div "Jan Feb Mar Apr May Jun Jul Aug Sep Oct Nov Dec 1525 1526 1527 1528 1529 1530 1…" at bounding box center [140, 128] width 54 height 12
click at [163, 140] on select "1525 1526 1527 1528 1529 1530 1531 1532 1533 1534 1535 1536 1537 1538 1539 1540…" at bounding box center [159, 140] width 21 height 9
click at [149, 136] on select "1525 1526 1527 1528 1529 1530 1531 1532 1533 1534 1535 1536 1537 1538 1539 1540…" at bounding box center [159, 140] width 21 height 9
click at [166, 170] on div "12" at bounding box center [166, 168] width 9 height 9
click at [545, 289] on span "Next" at bounding box center [545, 287] width 10 height 5
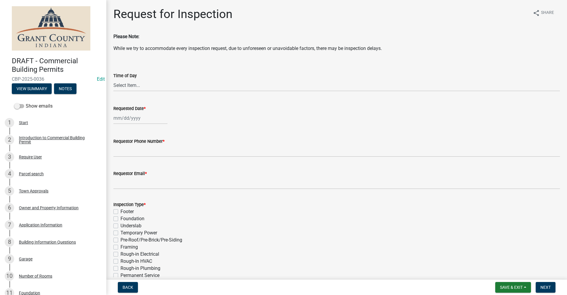
click at [119, 120] on div at bounding box center [140, 118] width 54 height 12
click at [119, 169] on div "15" at bounding box center [119, 168] width 9 height 9
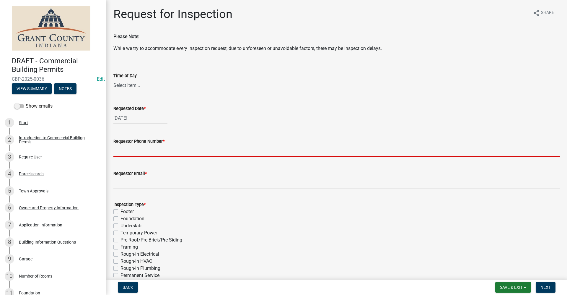
click at [127, 152] on input "Requestor Phone Number *" at bounding box center [336, 151] width 446 height 12
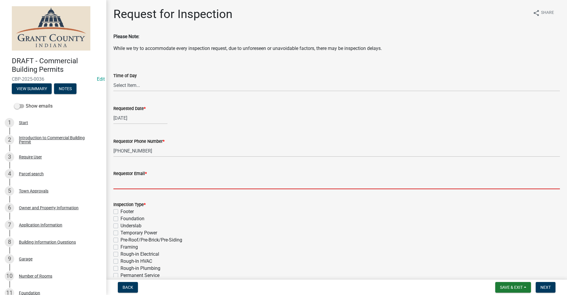
click at [121, 184] on input "Requestor Email *" at bounding box center [336, 183] width 446 height 12
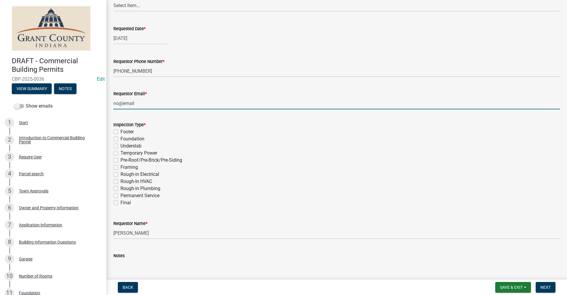
scroll to position [89, 0]
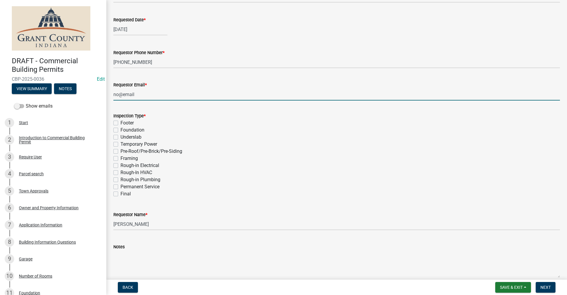
click at [119, 122] on div "Footer" at bounding box center [336, 122] width 446 height 7
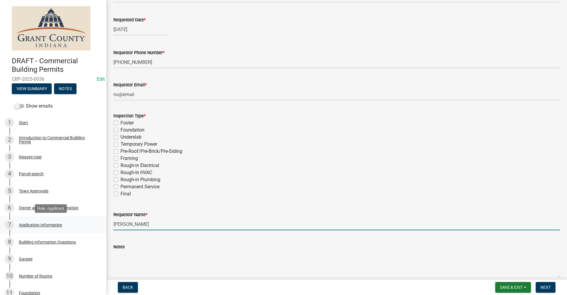
drag, startPoint x: 149, startPoint y: 224, endPoint x: 84, endPoint y: 221, distance: 65.0
click at [86, 221] on div "DRAFT - Commercial Building Permits CBP-2025-0036 Edit View Summary Notes Show …" at bounding box center [283, 147] width 567 height 295
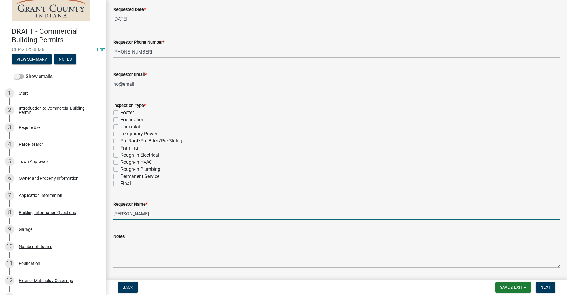
scroll to position [117, 0]
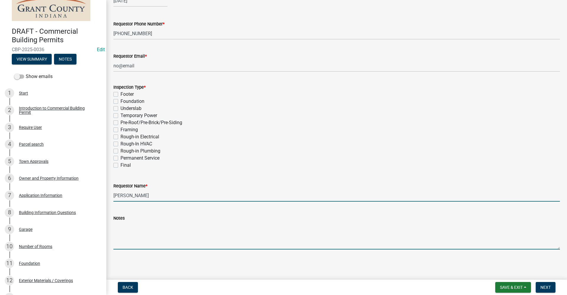
click at [141, 236] on textarea "Notes" at bounding box center [336, 235] width 446 height 28
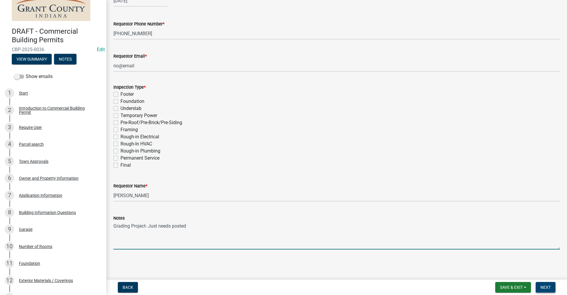
click at [547, 288] on span "Next" at bounding box center [545, 287] width 10 height 5
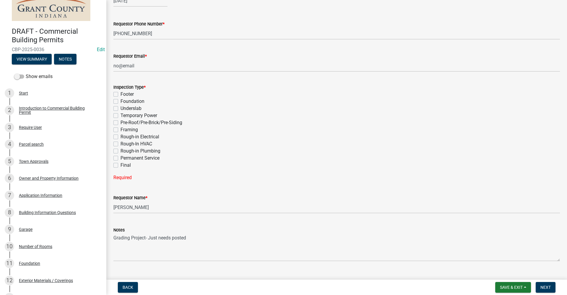
click at [120, 94] on label "Footer" at bounding box center [126, 94] width 13 height 7
click at [120, 94] on input "Footer" at bounding box center [122, 93] width 4 height 4
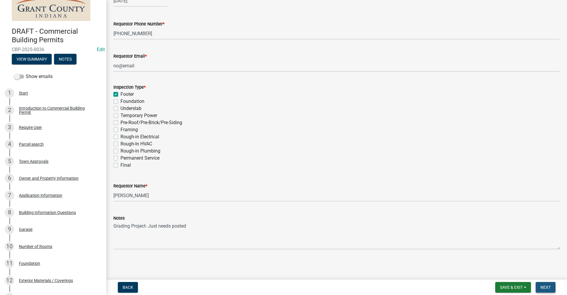
click at [546, 288] on span "Next" at bounding box center [545, 287] width 10 height 5
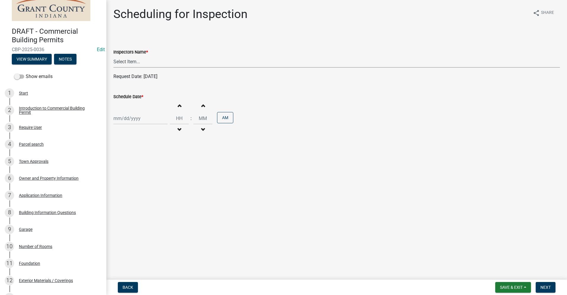
click at [123, 62] on select "Select Item... rberryhill (Randy Berryhill) jecouch (Jeffrey Couch) BBenefield …" at bounding box center [336, 61] width 446 height 12
click at [113, 55] on select "Select Item... rberryhill (Randy Berryhill) jecouch (Jeffrey Couch) BBenefield …" at bounding box center [336, 61] width 446 height 12
click at [129, 120] on div at bounding box center [140, 118] width 54 height 12
click at [120, 168] on div "15" at bounding box center [119, 168] width 9 height 9
click at [545, 286] on span "Next" at bounding box center [545, 287] width 10 height 5
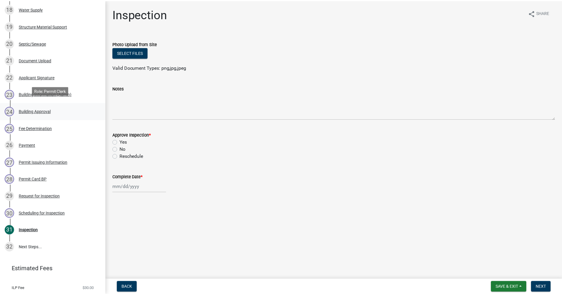
scroll to position [413, 0]
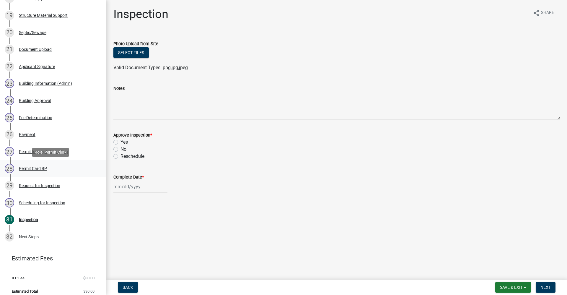
click at [34, 167] on div "Permit Card BP" at bounding box center [33, 168] width 28 height 4
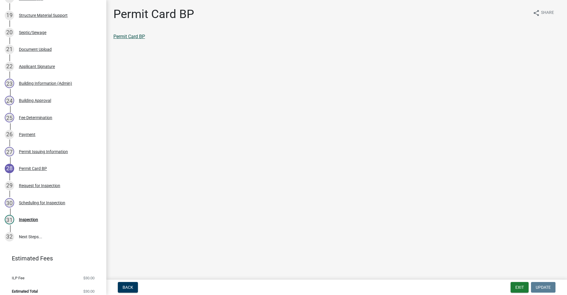
click at [136, 36] on link "Permit Card BP" at bounding box center [129, 37] width 32 height 6
click at [39, 218] on div "31 Inspection" at bounding box center [51, 219] width 92 height 9
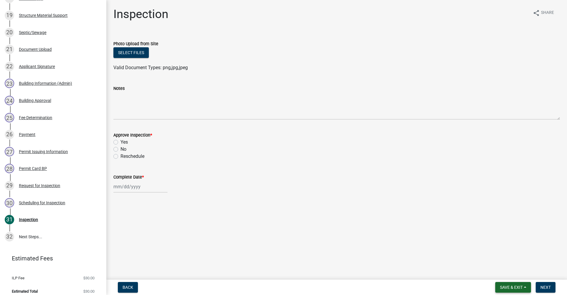
click at [513, 286] on span "Save & Exit" at bounding box center [511, 287] width 23 height 5
click at [505, 270] on button "Save & Exit" at bounding box center [506, 271] width 47 height 14
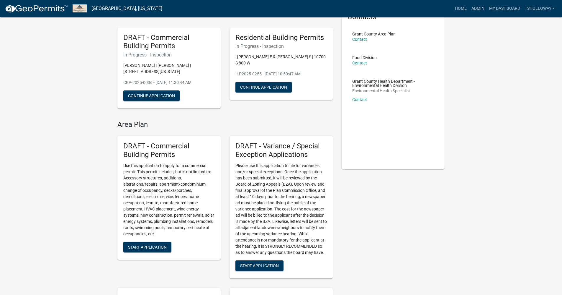
scroll to position [59, 0]
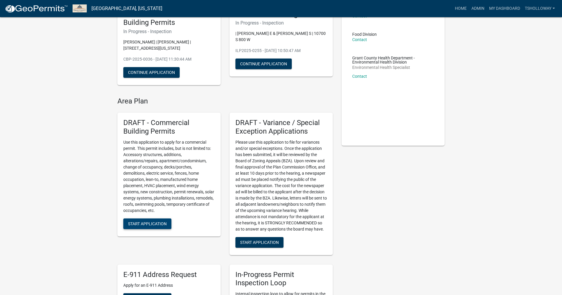
click at [150, 223] on span "Start Application" at bounding box center [147, 223] width 39 height 5
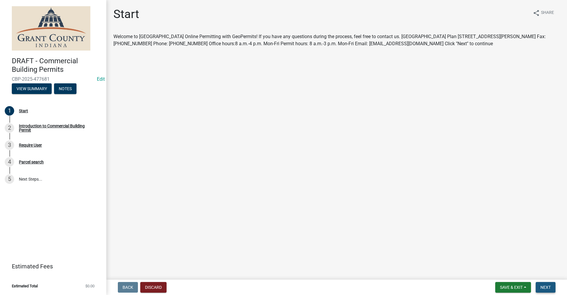
click at [550, 290] on button "Next" at bounding box center [545, 287] width 20 height 11
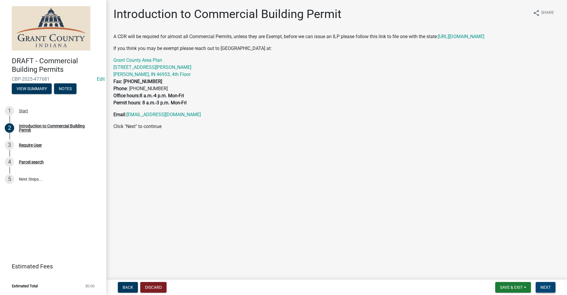
click at [545, 286] on span "Next" at bounding box center [545, 287] width 10 height 5
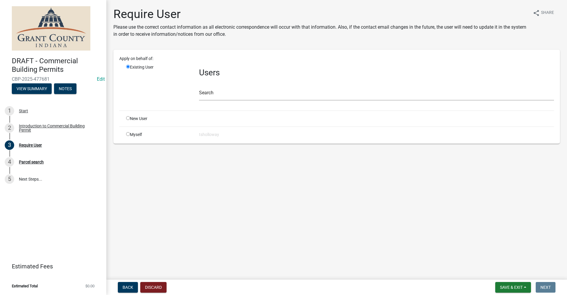
click at [129, 135] on input "radio" at bounding box center [128, 134] width 4 height 4
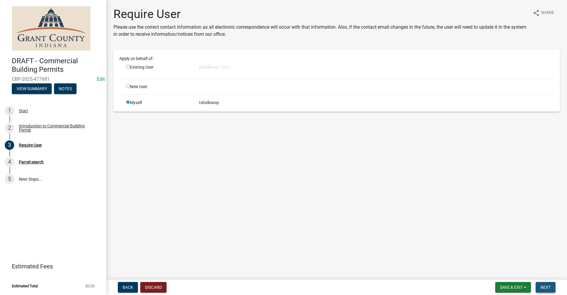
click at [548, 290] on button "Next" at bounding box center [545, 287] width 20 height 11
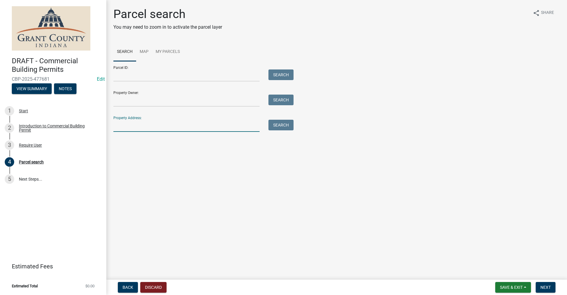
click at [119, 129] on input "Property Address:" at bounding box center [186, 126] width 146 height 12
click at [282, 126] on button "Search" at bounding box center [280, 125] width 25 height 11
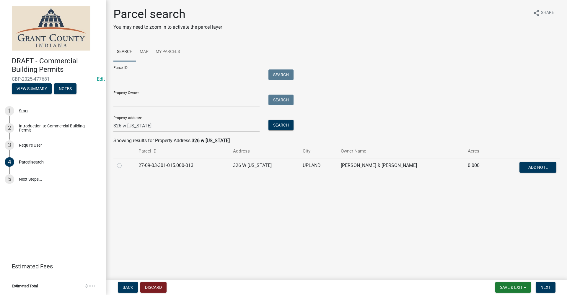
click at [124, 162] on label at bounding box center [124, 162] width 0 height 0
click at [124, 166] on input "radio" at bounding box center [126, 164] width 4 height 4
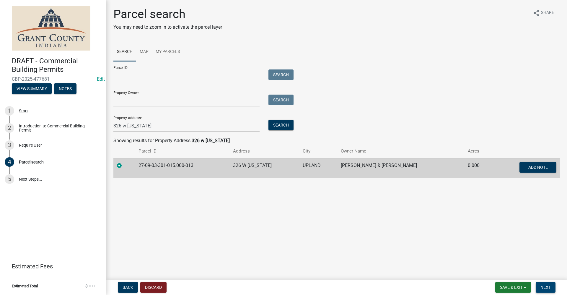
click at [548, 284] on button "Next" at bounding box center [545, 287] width 20 height 11
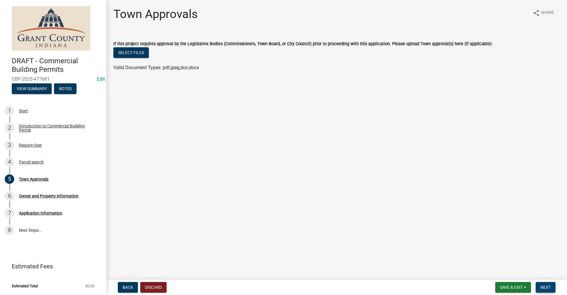
click at [547, 289] on span "Next" at bounding box center [545, 287] width 10 height 5
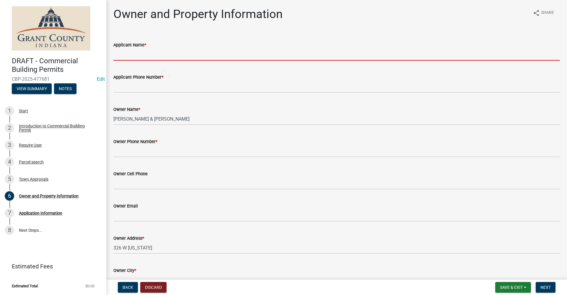
click at [132, 53] on input "Applicant Name *" at bounding box center [336, 54] width 446 height 12
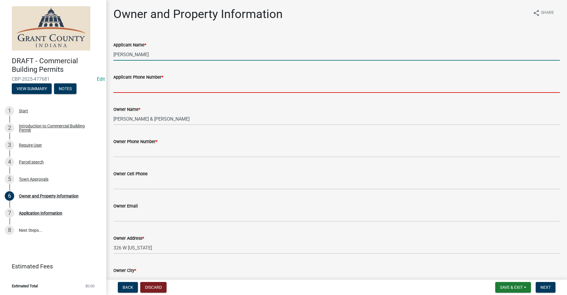
click at [138, 82] on input "Applicant Phone Number *" at bounding box center [336, 87] width 446 height 12
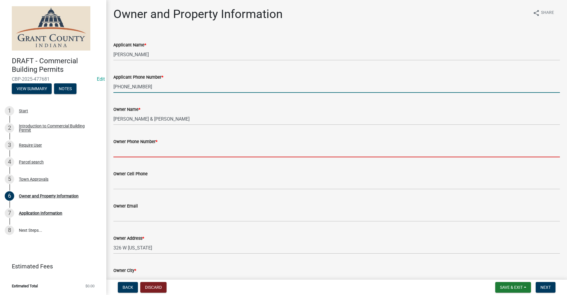
click at [146, 153] on input "Owner Phone Number *" at bounding box center [336, 151] width 446 height 12
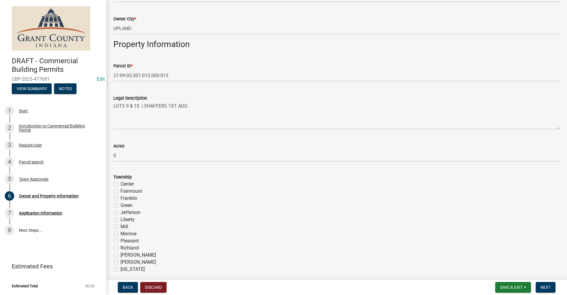
scroll to position [266, 0]
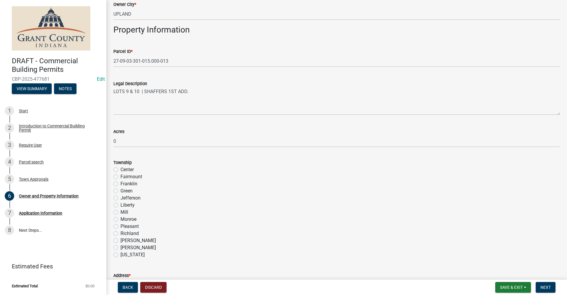
click at [120, 197] on label "Jefferson" at bounding box center [130, 197] width 20 height 7
click at [120, 197] on input "Jefferson" at bounding box center [122, 196] width 4 height 4
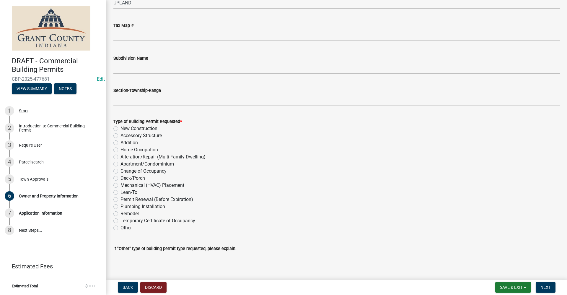
scroll to position [590, 0]
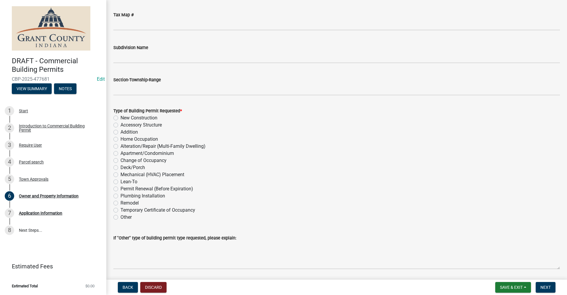
click at [120, 217] on label "Other" at bounding box center [125, 216] width 11 height 7
click at [120, 217] on input "Other" at bounding box center [122, 215] width 4 height 4
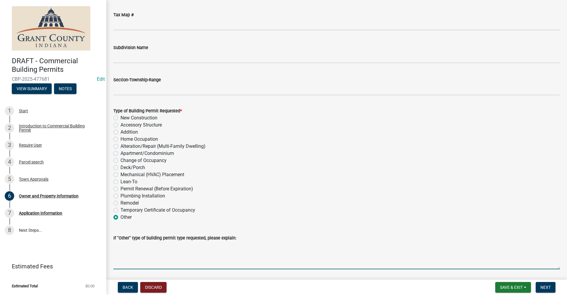
click at [125, 264] on textarea "If "Other" type of building permit type requested, please explain:" at bounding box center [336, 255] width 446 height 28
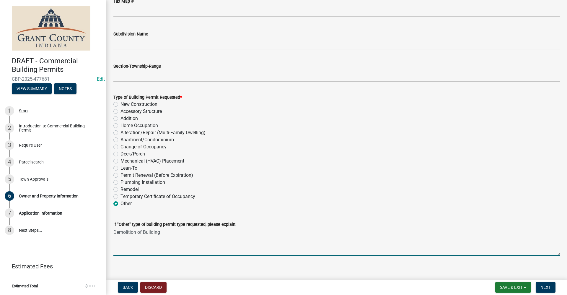
scroll to position [610, 0]
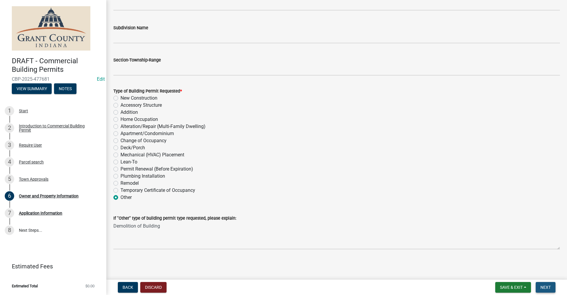
click at [547, 286] on span "Next" at bounding box center [545, 287] width 10 height 5
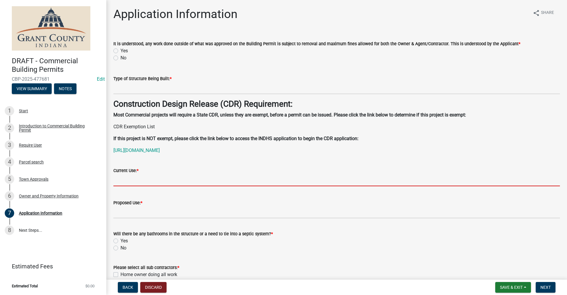
click at [135, 177] on input "Current Use: *" at bounding box center [336, 180] width 446 height 12
click at [120, 49] on label "Yes" at bounding box center [123, 50] width 7 height 7
click at [120, 49] on input "Yes" at bounding box center [122, 49] width 4 height 4
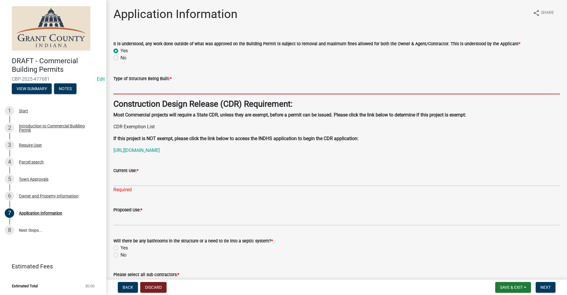
click at [117, 91] on input "Type of Structure Being Built: *" at bounding box center [336, 88] width 446 height 12
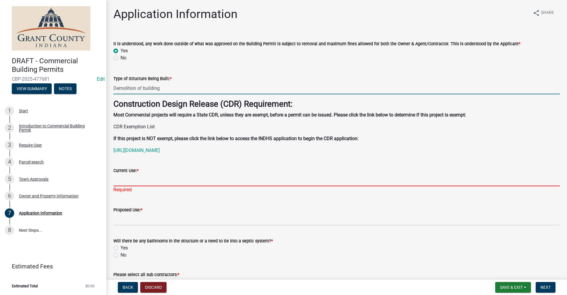
click at [126, 179] on input "Current Use: *" at bounding box center [336, 180] width 446 height 12
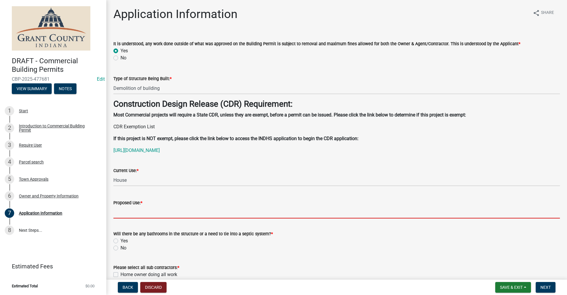
click at [122, 219] on wm-data-entity-input "Proposed Use: *" at bounding box center [336, 207] width 446 height 32
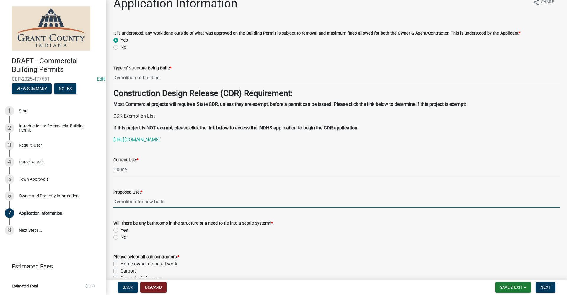
scroll to position [30, 0]
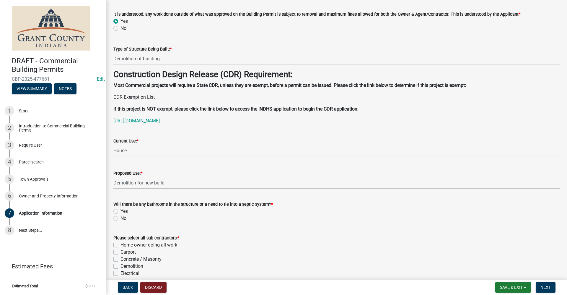
click at [120, 219] on label "No" at bounding box center [123, 218] width 6 height 7
click at [120, 218] on input "No" at bounding box center [122, 217] width 4 height 4
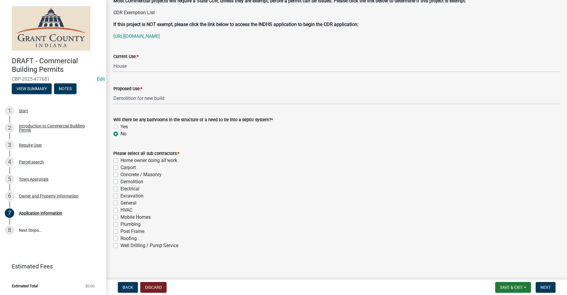
scroll to position [114, 0]
click at [120, 182] on label "Demolition" at bounding box center [131, 181] width 23 height 7
click at [120, 182] on input "Demolition" at bounding box center [122, 180] width 4 height 4
click at [547, 288] on span "Next" at bounding box center [545, 287] width 10 height 5
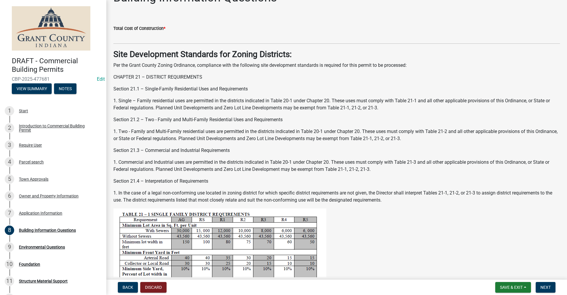
scroll to position [0, 0]
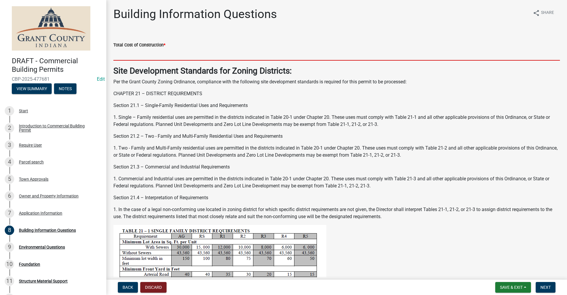
click at [127, 56] on input "text" at bounding box center [336, 54] width 446 height 12
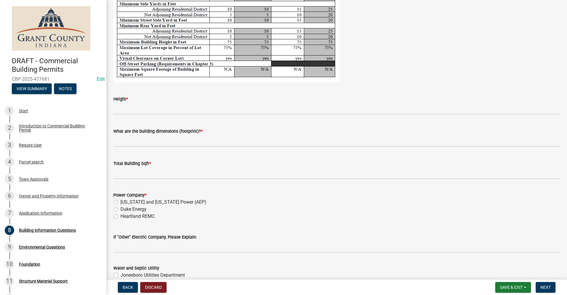
scroll to position [1062, 0]
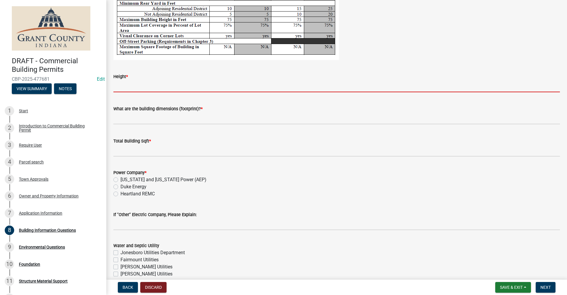
click at [133, 87] on input "Height *" at bounding box center [336, 86] width 446 height 12
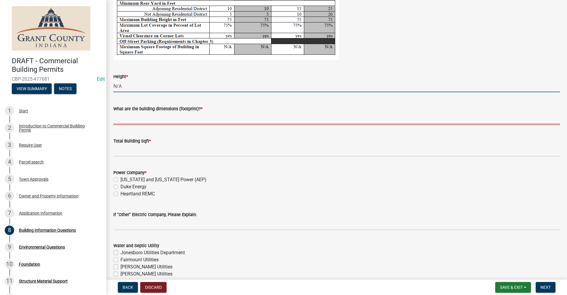
click at [138, 120] on input "What are the building dimensions (footprint)? *" at bounding box center [336, 118] width 446 height 12
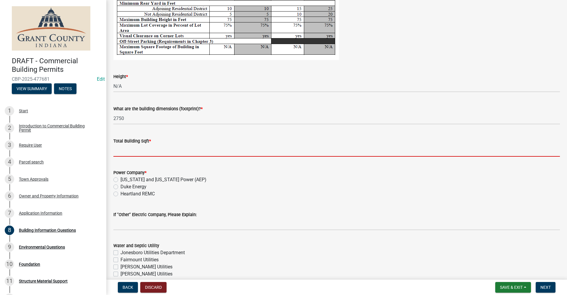
click at [130, 152] on input "text" at bounding box center [336, 150] width 446 height 12
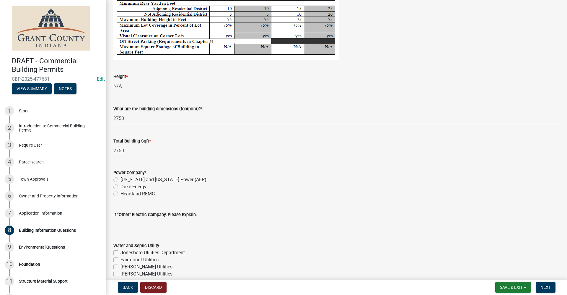
click at [120, 180] on label "Indiana and Michigan Power (AEP)" at bounding box center [163, 179] width 86 height 7
click at [120, 180] on input "Indiana and Michigan Power (AEP)" at bounding box center [122, 178] width 4 height 4
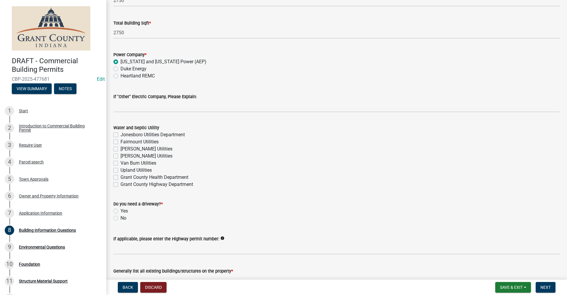
scroll to position [1181, 0]
click at [120, 168] on label "Upland Utilities" at bounding box center [135, 169] width 31 height 7
click at [120, 168] on input "Upland Utilities" at bounding box center [122, 168] width 4 height 4
drag, startPoint x: 117, startPoint y: 218, endPoint x: 126, endPoint y: 219, distance: 9.0
click at [120, 218] on label "No" at bounding box center [123, 217] width 6 height 7
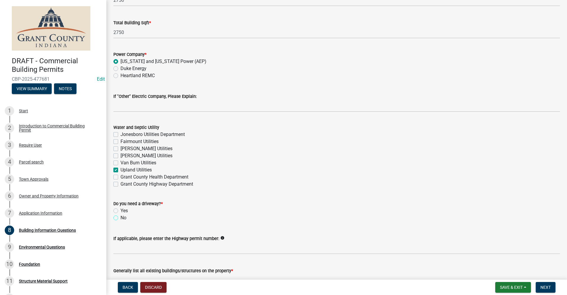
click at [120, 218] on input "No" at bounding box center [122, 216] width 4 height 4
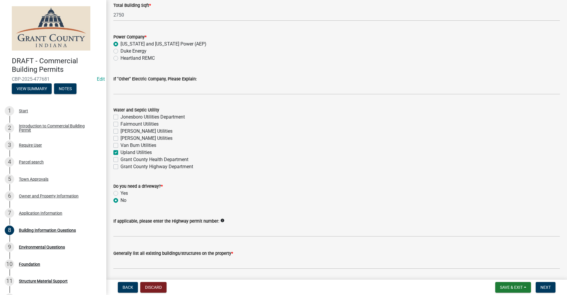
scroll to position [1217, 0]
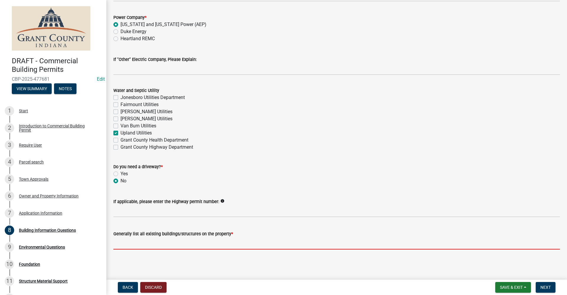
click at [137, 243] on input "Generally list all existing buildings/structures on the property *" at bounding box center [336, 243] width 446 height 12
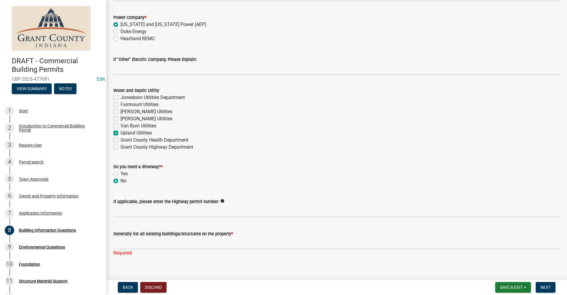
click at [306, 157] on form "Do you need a driveway? * Yes No" at bounding box center [336, 170] width 446 height 28
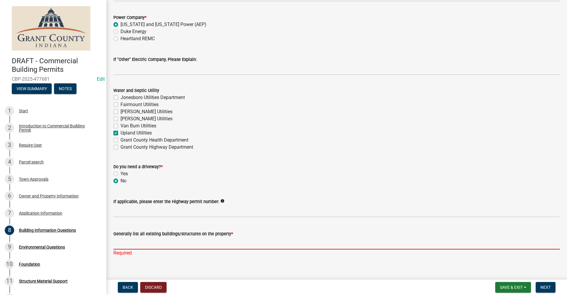
click at [126, 238] on input "Generally list all existing buildings/structures on the property *" at bounding box center [336, 243] width 446 height 12
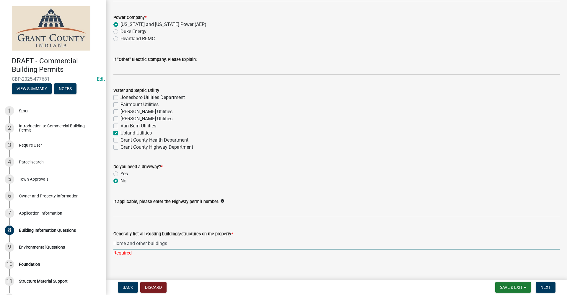
scroll to position [1225, 0]
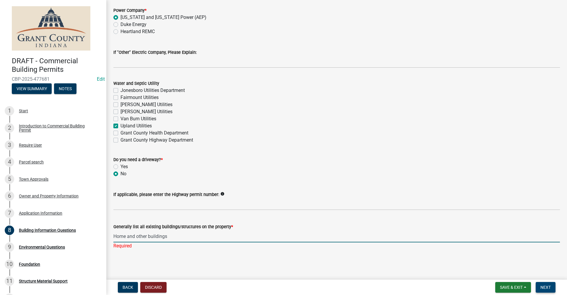
click at [540, 287] on button "Next" at bounding box center [545, 287] width 20 height 11
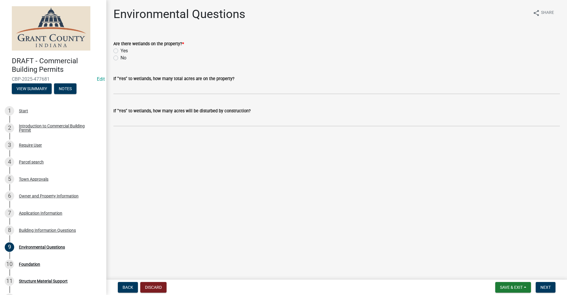
click at [120, 58] on label "No" at bounding box center [123, 57] width 6 height 7
click at [120, 58] on input "No" at bounding box center [122, 56] width 4 height 4
click at [551, 286] on button "Next" at bounding box center [545, 287] width 20 height 11
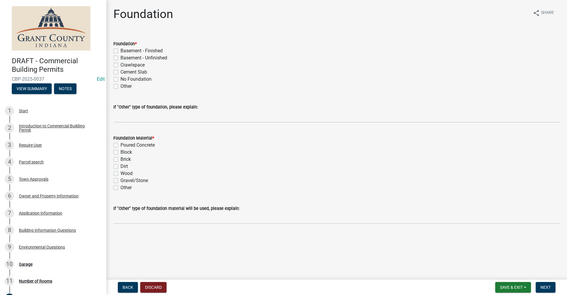
click at [120, 65] on label "Crawlspace" at bounding box center [132, 64] width 24 height 7
click at [120, 65] on input "Crawlspace" at bounding box center [122, 63] width 4 height 4
drag, startPoint x: 115, startPoint y: 151, endPoint x: 162, endPoint y: 180, distance: 54.7
click at [120, 151] on label "Block" at bounding box center [126, 151] width 12 height 7
click at [120, 151] on input "Block" at bounding box center [122, 150] width 4 height 4
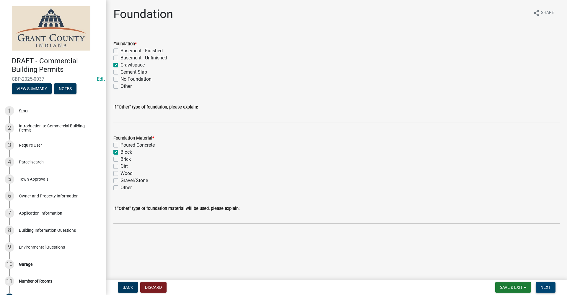
click at [542, 286] on span "Next" at bounding box center [545, 287] width 10 height 5
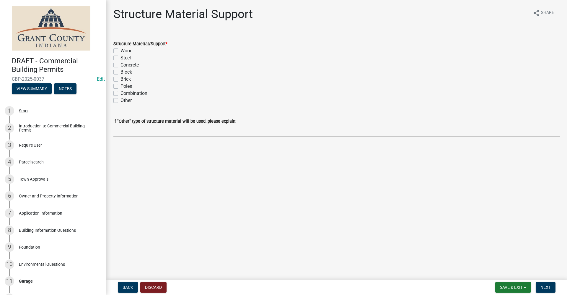
click at [120, 50] on label "Wood" at bounding box center [126, 50] width 12 height 7
click at [120, 50] on input "Wood" at bounding box center [122, 49] width 4 height 4
click at [544, 286] on span "Next" at bounding box center [545, 287] width 10 height 5
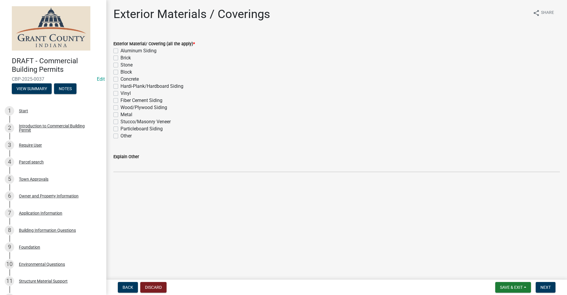
click at [120, 93] on label "Vinyl" at bounding box center [125, 93] width 10 height 7
click at [120, 93] on input "Vinyl" at bounding box center [122, 92] width 4 height 4
click at [544, 287] on span "Next" at bounding box center [545, 287] width 10 height 5
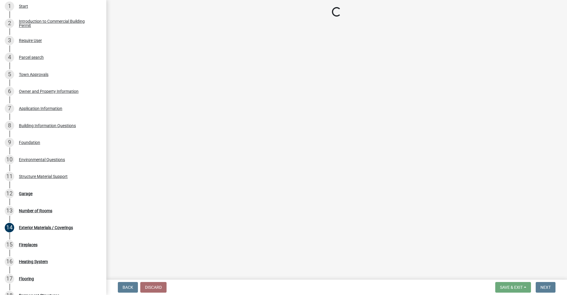
scroll to position [122, 0]
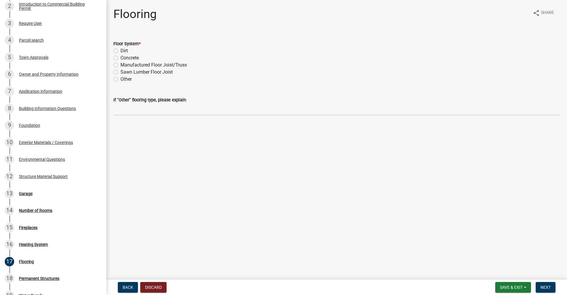
click at [120, 71] on label "Sawn Lumber Floor Joist" at bounding box center [146, 71] width 52 height 7
click at [120, 71] on input "Sawn Lumber Floor Joist" at bounding box center [122, 70] width 4 height 4
click at [542, 288] on span "Next" at bounding box center [545, 287] width 10 height 5
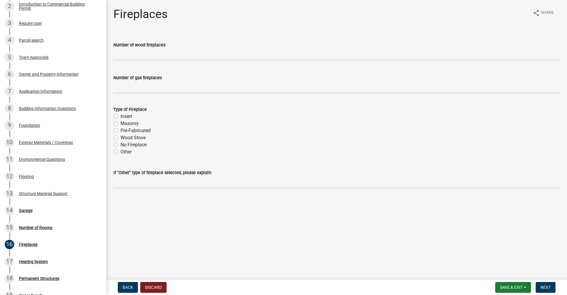
click at [120, 144] on label "No Fireplace" at bounding box center [133, 144] width 26 height 7
click at [120, 144] on input "No Fireplace" at bounding box center [122, 143] width 4 height 4
click at [539, 286] on button "Next" at bounding box center [545, 287] width 20 height 11
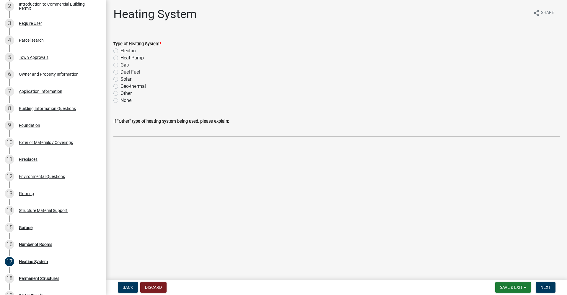
click at [120, 99] on label "None" at bounding box center [125, 100] width 11 height 7
click at [120, 99] on input "None" at bounding box center [122, 99] width 4 height 4
click at [549, 289] on span "Next" at bounding box center [545, 287] width 10 height 5
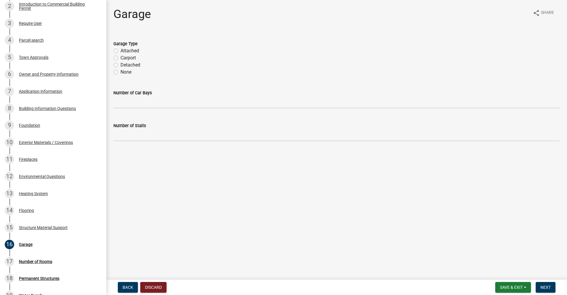
click at [120, 72] on label "None" at bounding box center [125, 71] width 11 height 7
click at [120, 72] on input "None" at bounding box center [122, 70] width 4 height 4
click at [548, 286] on span "Next" at bounding box center [545, 287] width 10 height 5
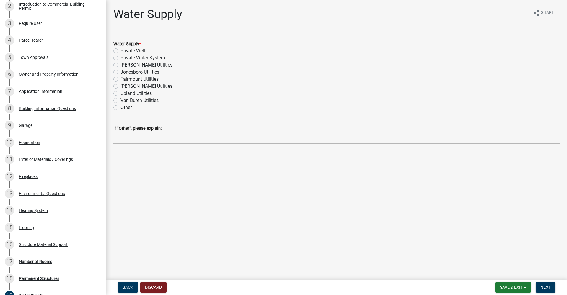
click at [120, 94] on label "Upland Utilities" at bounding box center [135, 93] width 31 height 7
click at [120, 94] on input "Upland Utilities" at bounding box center [122, 92] width 4 height 4
click at [542, 288] on span "Next" at bounding box center [545, 287] width 10 height 5
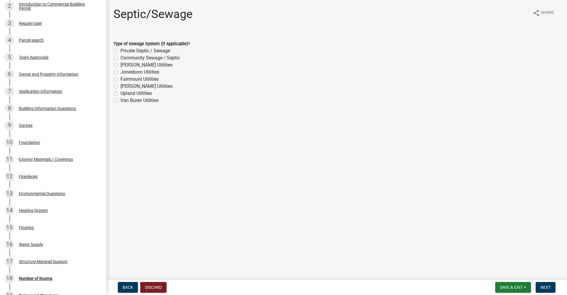
click at [120, 93] on label "Upland Utilities" at bounding box center [135, 93] width 31 height 7
click at [120, 93] on input "Upland Utilities" at bounding box center [122, 92] width 4 height 4
click at [543, 289] on span "Next" at bounding box center [545, 287] width 10 height 5
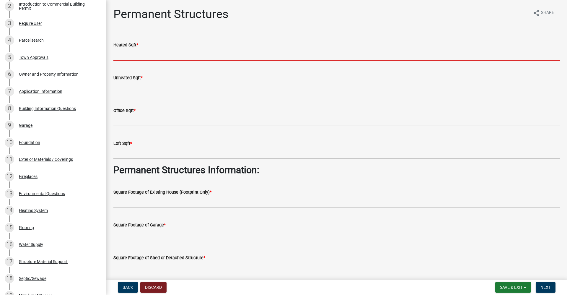
click at [121, 56] on input "text" at bounding box center [336, 54] width 446 height 12
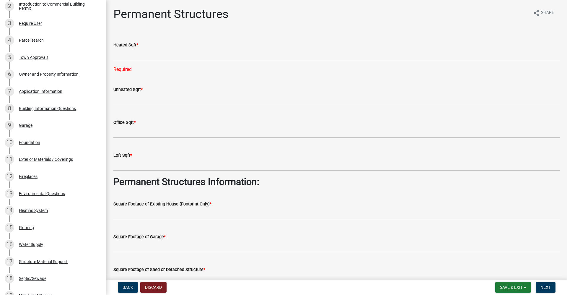
click at [111, 84] on div "Unheated Sqft *" at bounding box center [336, 91] width 455 height 27
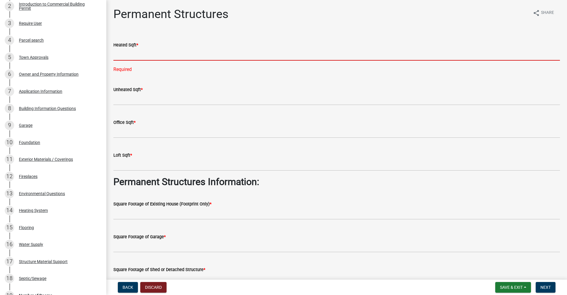
click at [125, 52] on input "text" at bounding box center [336, 54] width 446 height 12
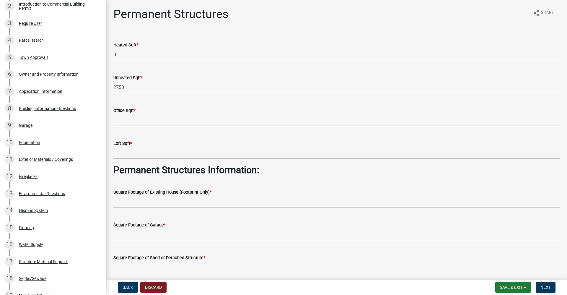
click at [142, 118] on input "text" at bounding box center [336, 120] width 446 height 12
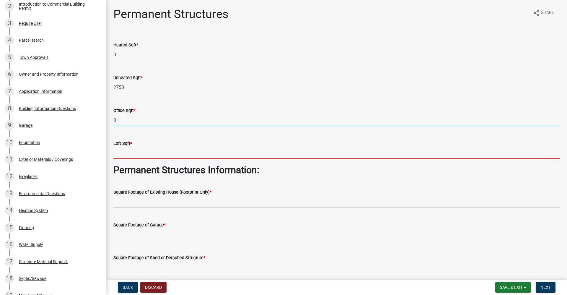
click at [131, 154] on input "text" at bounding box center [336, 153] width 446 height 12
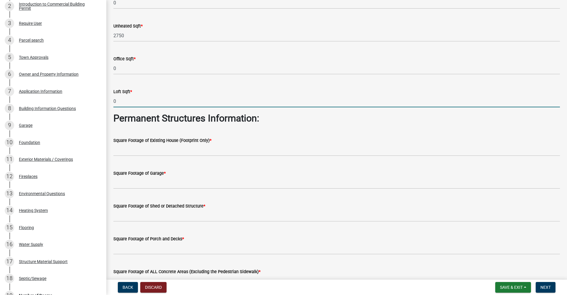
scroll to position [59, 0]
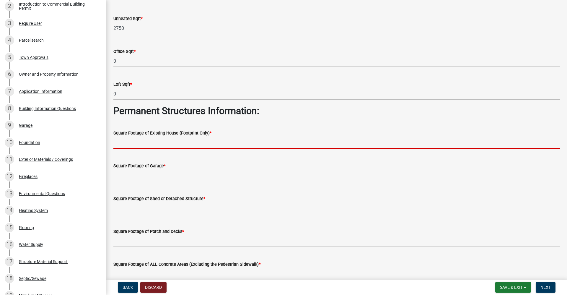
click at [135, 142] on input "text" at bounding box center [336, 142] width 446 height 12
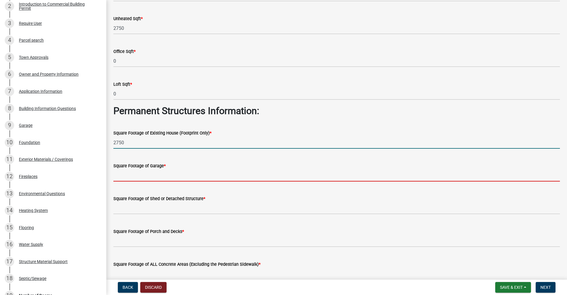
click at [143, 177] on input "text" at bounding box center [336, 175] width 446 height 12
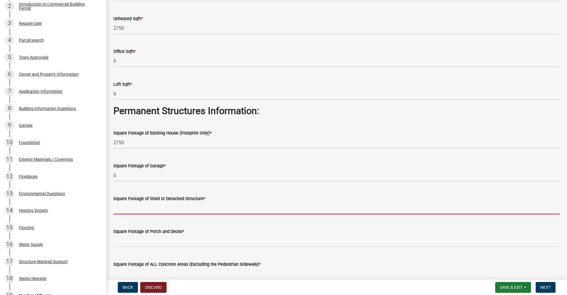
click at [138, 207] on input "text" at bounding box center [336, 208] width 446 height 12
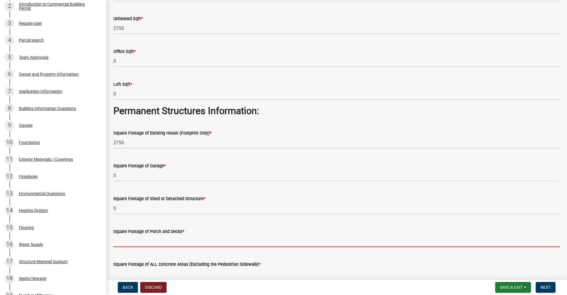
click at [127, 243] on input "text" at bounding box center [336, 241] width 446 height 12
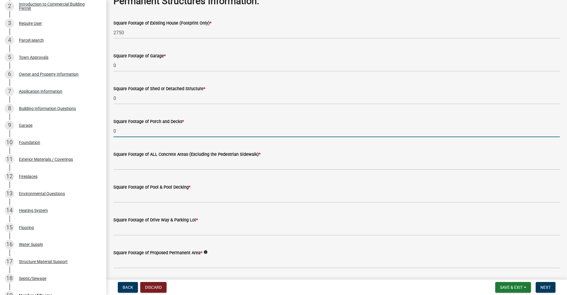
scroll to position [177, 0]
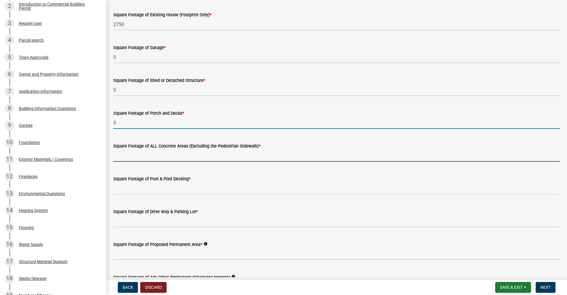
click at [123, 154] on input "text" at bounding box center [336, 155] width 446 height 12
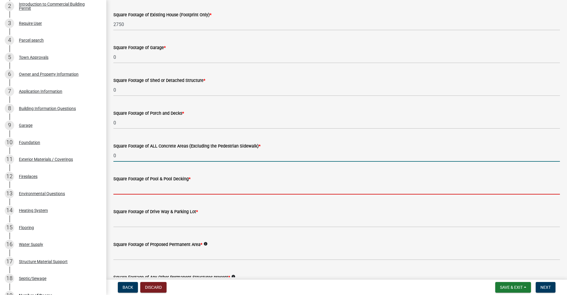
click at [119, 188] on input "text" at bounding box center [336, 188] width 446 height 12
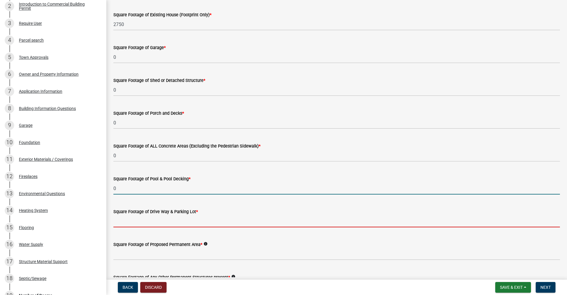
click at [123, 222] on input "text" at bounding box center [336, 221] width 446 height 12
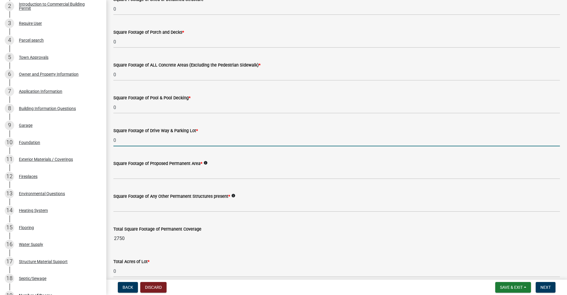
scroll to position [266, 0]
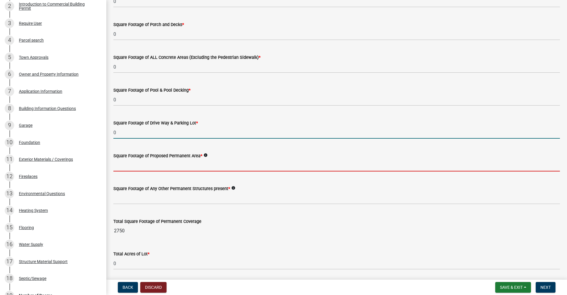
click at [124, 169] on input "text" at bounding box center [336, 165] width 446 height 12
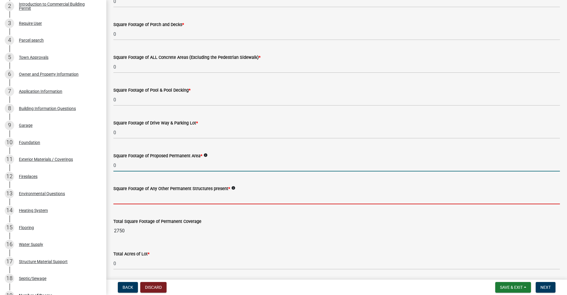
click at [136, 197] on input "text" at bounding box center [336, 198] width 446 height 12
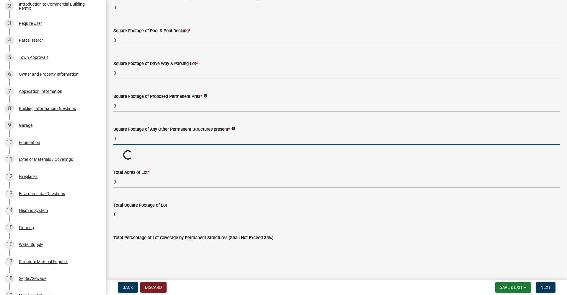
scroll to position [329, 0]
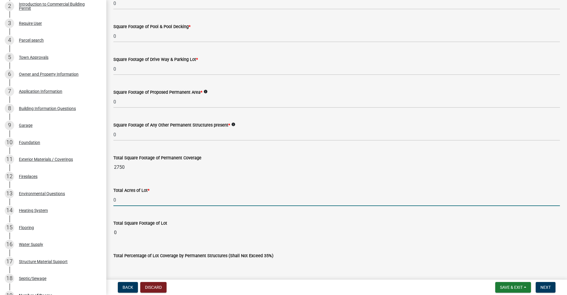
click at [117, 203] on input "0" at bounding box center [336, 200] width 446 height 12
drag, startPoint x: 116, startPoint y: 200, endPoint x: 111, endPoint y: 200, distance: 5.0
click at [111, 200] on div "Total Acres of Lot * 0" at bounding box center [336, 191] width 455 height 27
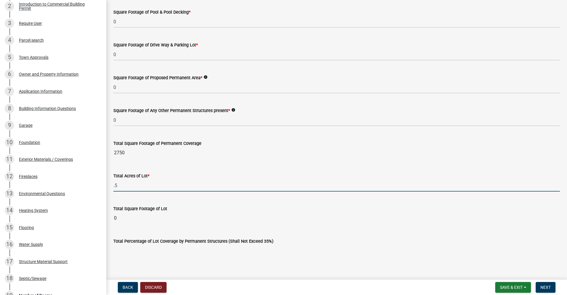
scroll to position [351, 0]
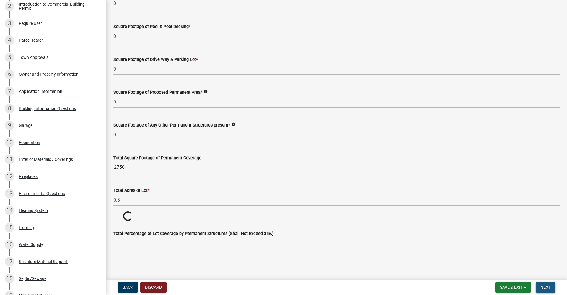
click at [549, 288] on span "Next" at bounding box center [545, 287] width 10 height 5
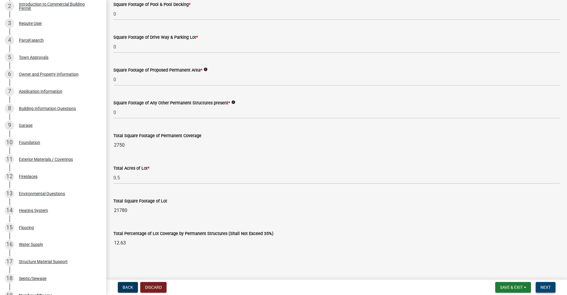
click at [548, 285] on span "Next" at bounding box center [545, 287] width 10 height 5
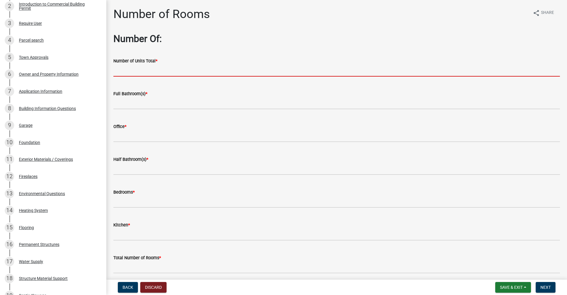
click at [138, 69] on input "text" at bounding box center [336, 70] width 446 height 12
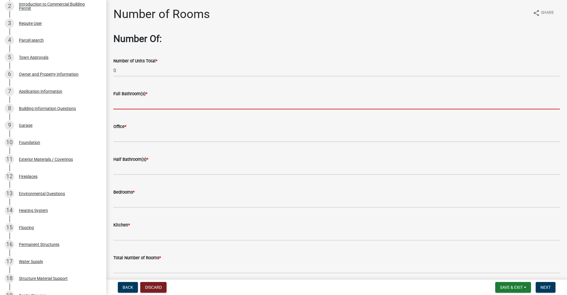
click at [129, 104] on input "text" at bounding box center [336, 103] width 446 height 12
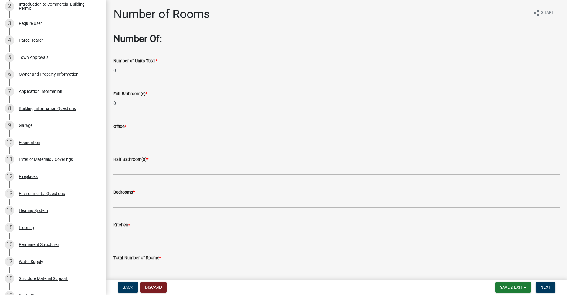
click at [130, 138] on input "text" at bounding box center [336, 136] width 446 height 12
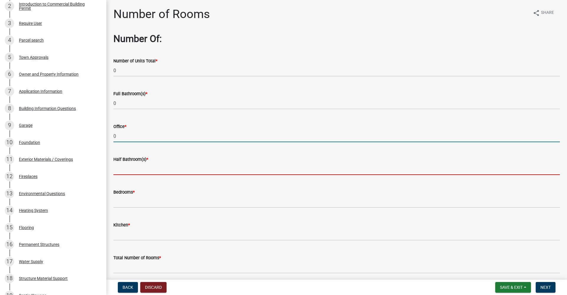
click at [120, 168] on input "text" at bounding box center [336, 169] width 446 height 12
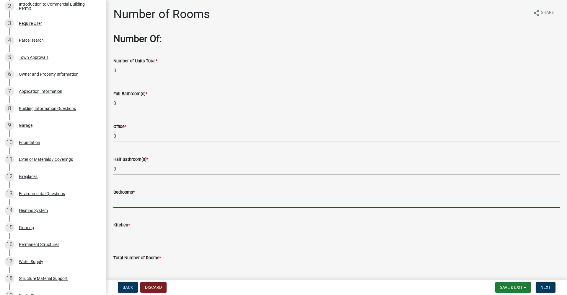
click at [121, 202] on input "text" at bounding box center [336, 201] width 446 height 12
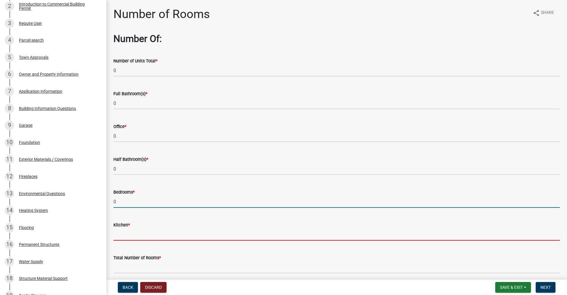
click at [120, 230] on input "text" at bounding box center [336, 234] width 446 height 12
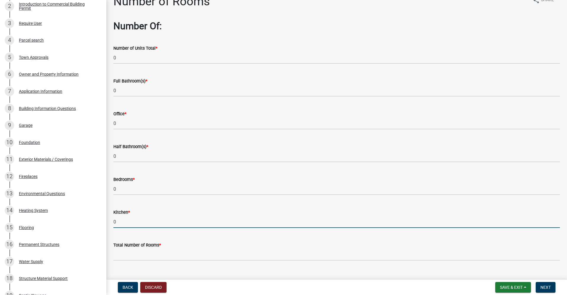
scroll to position [24, 0]
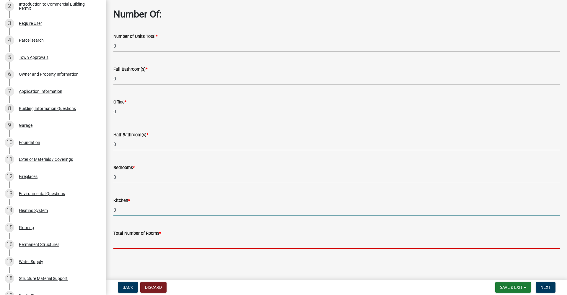
click at [136, 242] on input "text" at bounding box center [336, 242] width 446 height 12
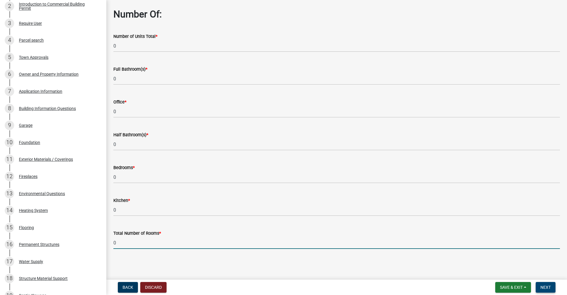
click at [546, 284] on button "Next" at bounding box center [545, 287] width 20 height 11
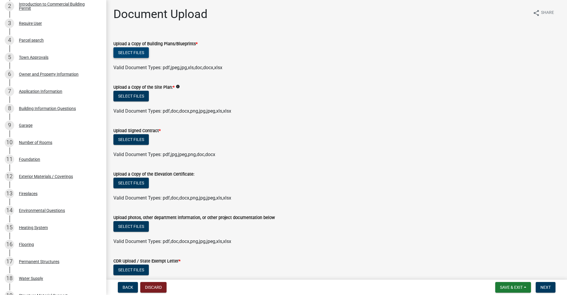
click at [137, 53] on button "Select files" at bounding box center [130, 52] width 35 height 11
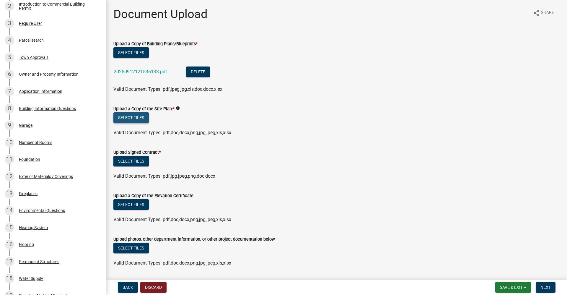
click at [140, 120] on button "Select files" at bounding box center [130, 117] width 35 height 11
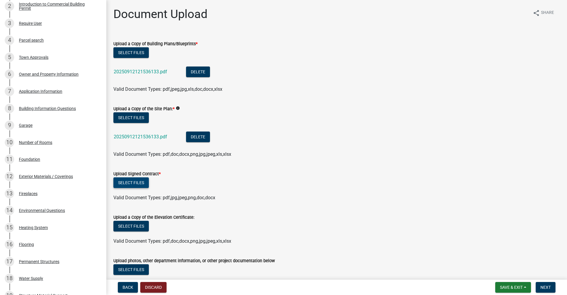
click at [138, 185] on button "Select files" at bounding box center [130, 182] width 35 height 11
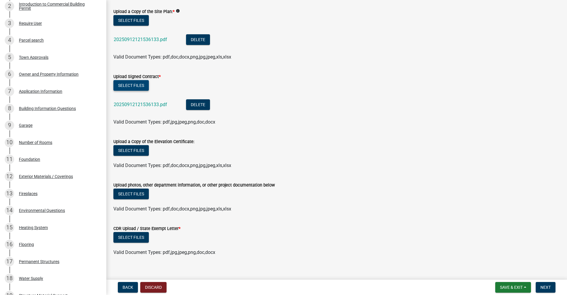
scroll to position [104, 0]
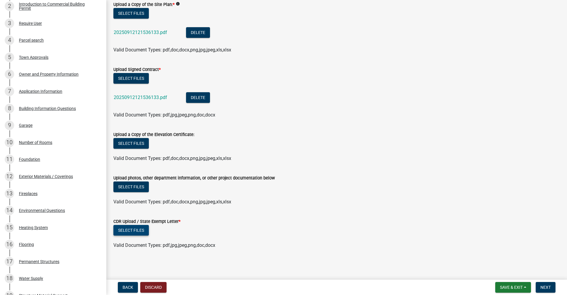
click at [130, 231] on button "Select files" at bounding box center [130, 230] width 35 height 11
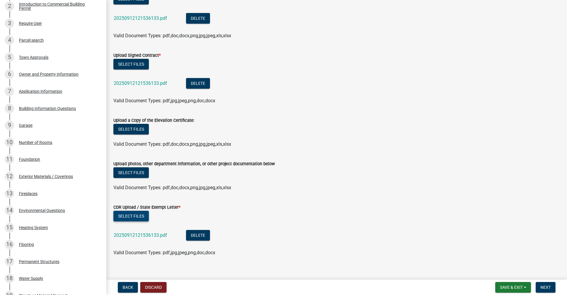
scroll to position [126, 0]
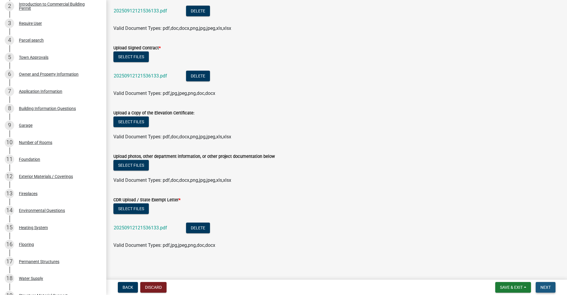
click at [544, 290] on button "Next" at bounding box center [545, 287] width 20 height 11
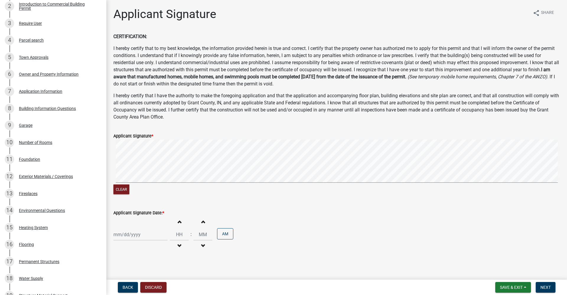
click at [133, 232] on div at bounding box center [140, 234] width 54 height 12
click at [156, 183] on div "12" at bounding box center [156, 183] width 9 height 9
click at [546, 286] on span "Next" at bounding box center [545, 287] width 10 height 5
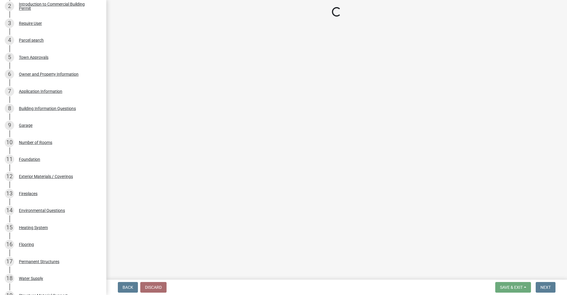
scroll to position [133, 0]
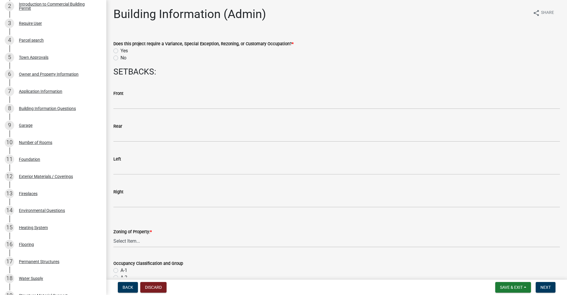
drag, startPoint x: 115, startPoint y: 58, endPoint x: 118, endPoint y: 66, distance: 8.5
click at [120, 58] on label "No" at bounding box center [123, 57] width 6 height 7
click at [120, 58] on input "No" at bounding box center [122, 56] width 4 height 4
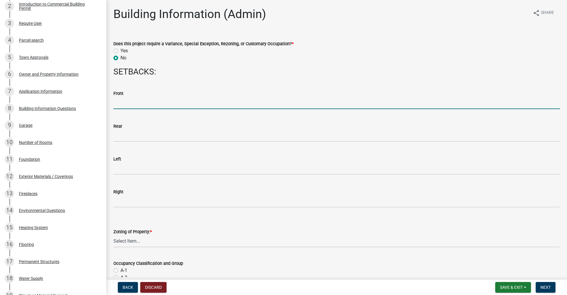
click at [120, 104] on input "text" at bounding box center [336, 103] width 446 height 12
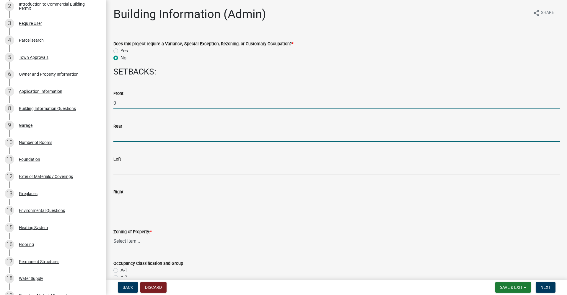
click at [121, 135] on input "text" at bounding box center [336, 136] width 446 height 12
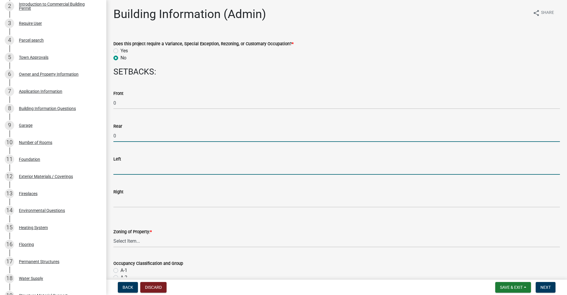
click at [124, 171] on input "text" at bounding box center [336, 168] width 446 height 12
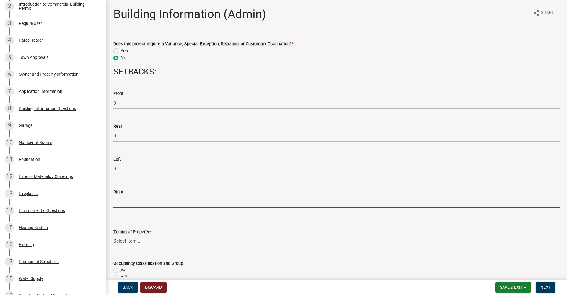
click at [120, 197] on input "text" at bounding box center [336, 201] width 446 height 12
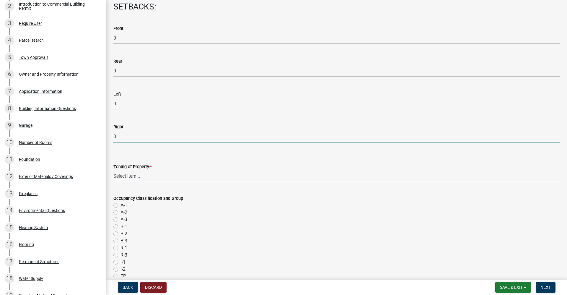
scroll to position [89, 0]
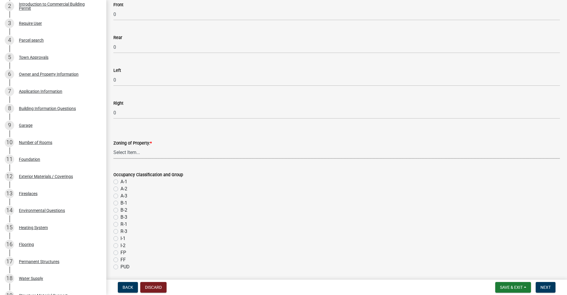
click at [121, 154] on select "Select Item... AG RS R1 R2 R3 R4 R5 PB NC LB CC GB I1 I2 I3 MH" at bounding box center [336, 152] width 446 height 12
click at [113, 146] on select "Select Item... AG RS R1 R2 R3 R4 R5 PB NC LB CC GB I1 I2 I3 MH" at bounding box center [336, 152] width 446 height 12
click at [120, 183] on label "A-1" at bounding box center [123, 181] width 7 height 7
click at [120, 182] on input "A-1" at bounding box center [122, 180] width 4 height 4
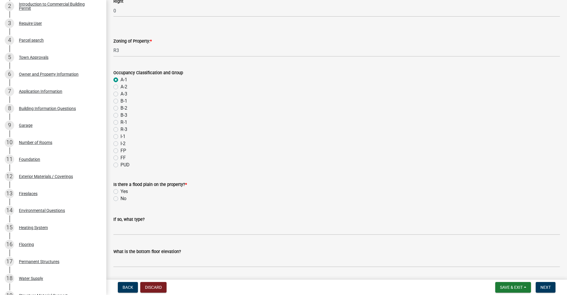
scroll to position [207, 0]
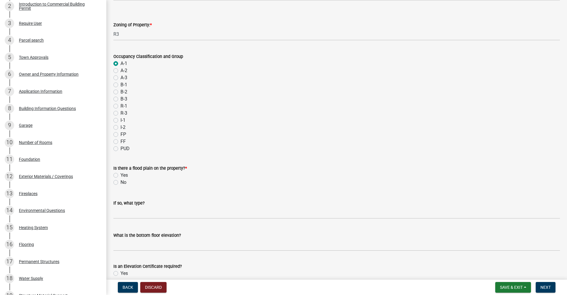
click at [118, 182] on div "No" at bounding box center [336, 182] width 446 height 7
click at [120, 182] on label "No" at bounding box center [123, 182] width 6 height 7
click at [120, 182] on input "No" at bounding box center [122, 181] width 4 height 4
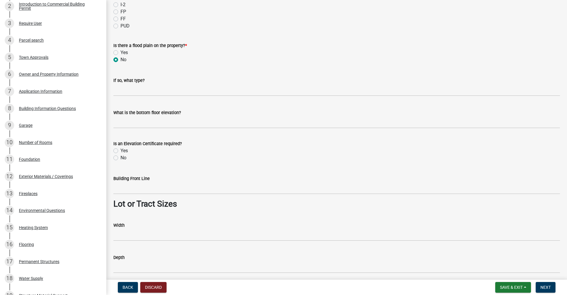
scroll to position [354, 0]
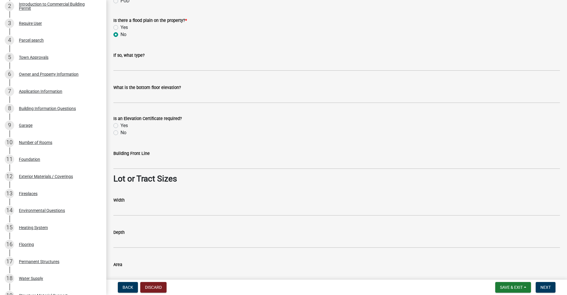
click at [120, 133] on label "No" at bounding box center [123, 132] width 6 height 7
click at [120, 133] on input "No" at bounding box center [122, 131] width 4 height 4
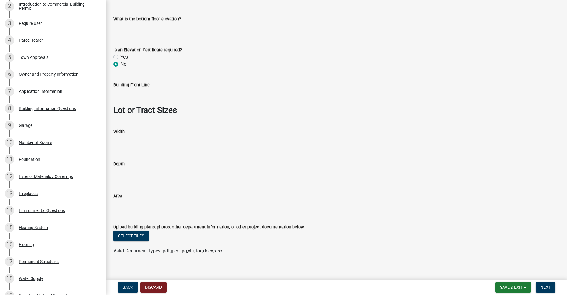
scroll to position [428, 0]
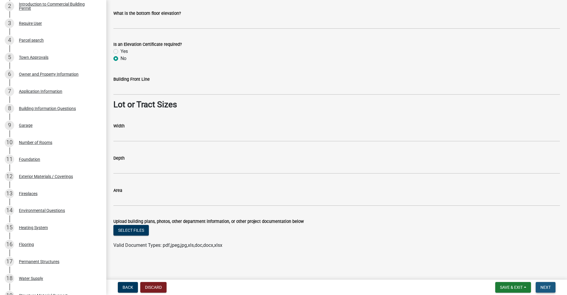
click at [545, 290] on button "Next" at bounding box center [545, 287] width 20 height 11
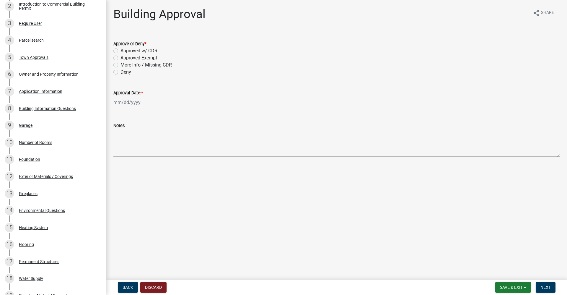
click at [120, 58] on label "Approved Exempt" at bounding box center [138, 57] width 37 height 7
click at [120, 58] on input "Approved Exempt" at bounding box center [122, 56] width 4 height 4
click at [124, 102] on div "Jan Feb Mar Apr May Jun Jul Aug Sep Oct Nov Dec 1525 1526 1527 1528 1529 1530 1…" at bounding box center [140, 102] width 54 height 12
click at [158, 144] on div "12" at bounding box center [156, 142] width 9 height 9
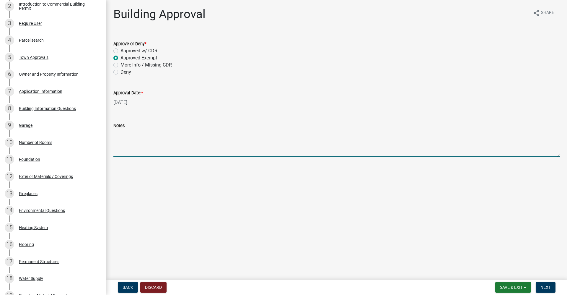
click at [135, 150] on textarea "Notes" at bounding box center [336, 143] width 446 height 28
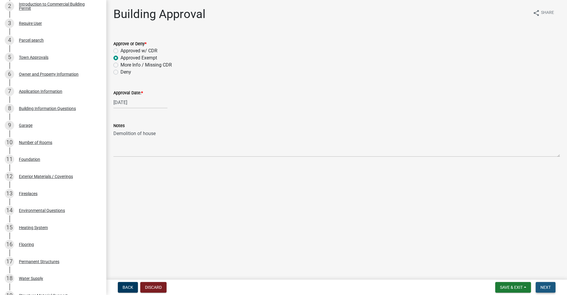
click at [547, 287] on span "Next" at bounding box center [545, 287] width 10 height 5
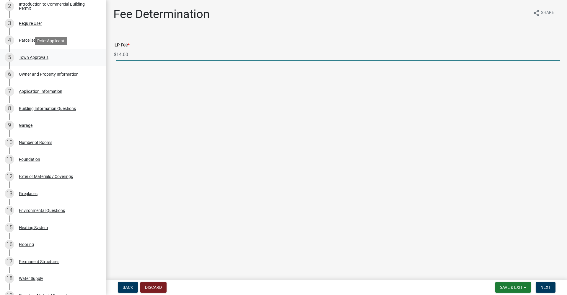
drag, startPoint x: 135, startPoint y: 55, endPoint x: 101, endPoint y: 53, distance: 33.4
click at [101, 53] on div "DRAFT - Commercial Building Permits CBP-2025-0037 Edit View Summary Notes Show …" at bounding box center [283, 147] width 567 height 295
click at [545, 290] on button "Next" at bounding box center [545, 287] width 20 height 11
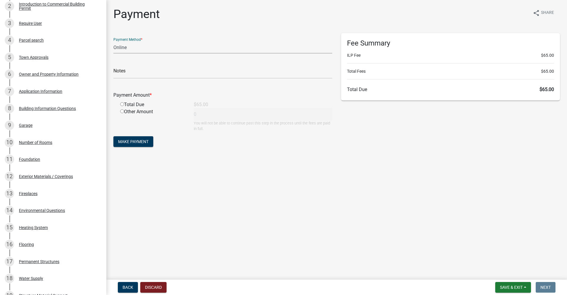
click at [126, 45] on select "Credit Card POS Check Cash Online" at bounding box center [222, 47] width 219 height 12
click at [113, 41] on select "Credit Card POS Check Cash Online" at bounding box center [222, 47] width 219 height 12
click at [140, 74] on input "text" at bounding box center [222, 72] width 219 height 12
click at [122, 104] on input "radio" at bounding box center [122, 104] width 4 height 4
click at [134, 143] on span "Make Payment" at bounding box center [133, 141] width 30 height 5
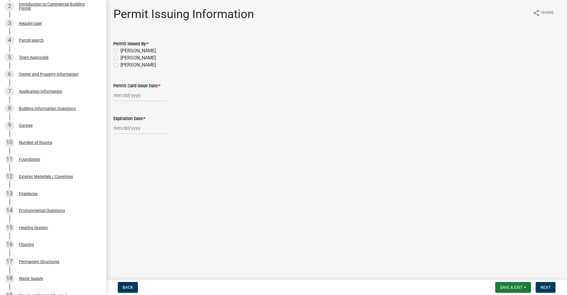
click at [120, 58] on label "Belinda Benefield" at bounding box center [137, 57] width 35 height 7
click at [120, 58] on input "Belinda Benefield" at bounding box center [122, 56] width 4 height 4
click at [136, 97] on div "Jan Feb Mar Apr May Jun Jul Aug Sep Oct Nov Dec 1525 1526 1527 1528 1529 1530 1…" at bounding box center [140, 95] width 54 height 12
click at [156, 135] on div "12" at bounding box center [156, 135] width 9 height 9
click at [130, 128] on div at bounding box center [140, 128] width 54 height 12
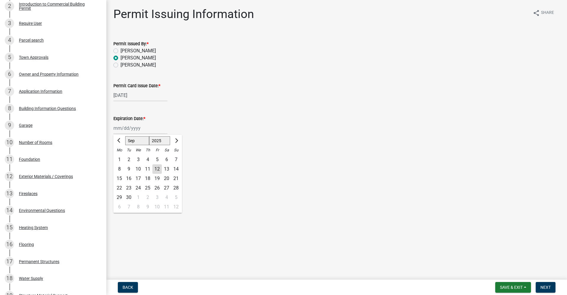
click at [166, 142] on select "1525 1526 1527 1528 1529 1530 1531 1532 1533 1534 1535 1536 1537 1538 1539 1540…" at bounding box center [159, 140] width 21 height 9
click at [149, 136] on select "1525 1526 1527 1528 1529 1530 1531 1532 1533 1534 1535 1536 1537 1538 1539 1540…" at bounding box center [159, 140] width 21 height 9
click at [166, 169] on div "12" at bounding box center [166, 168] width 9 height 9
click at [542, 288] on span "Next" at bounding box center [545, 287] width 10 height 5
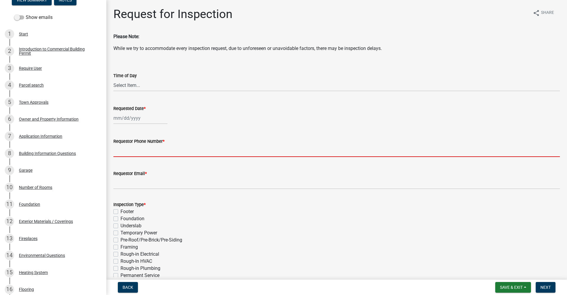
drag, startPoint x: 146, startPoint y: 152, endPoint x: 166, endPoint y: 128, distance: 30.8
click at [149, 151] on input "Requestor Phone Number *" at bounding box center [336, 151] width 446 height 12
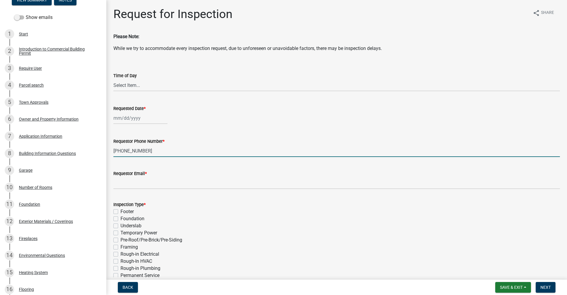
click at [125, 117] on div at bounding box center [140, 118] width 54 height 12
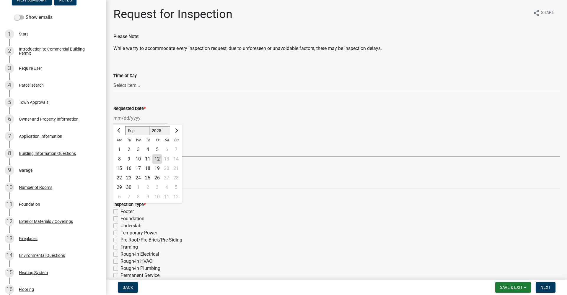
click at [120, 168] on div "15" at bounding box center [119, 168] width 9 height 9
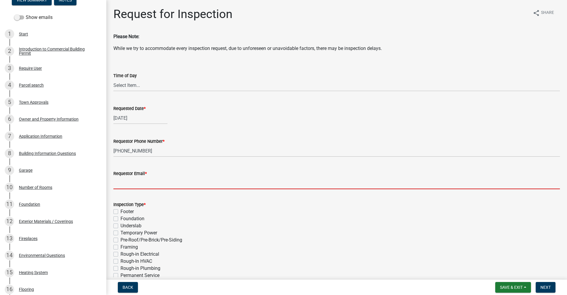
click at [122, 185] on input "Requestor Email *" at bounding box center [336, 183] width 446 height 12
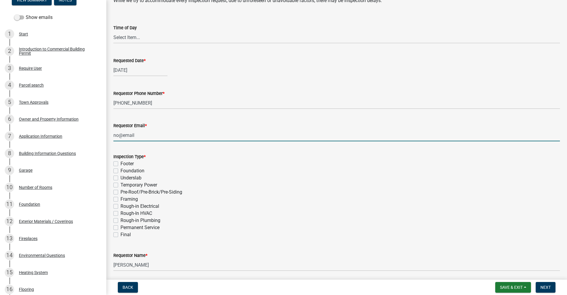
scroll to position [59, 0]
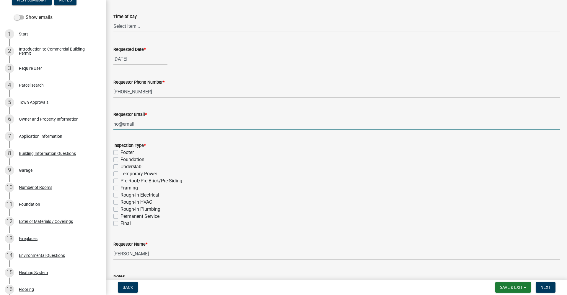
click at [120, 152] on label "Footer" at bounding box center [126, 152] width 13 height 7
click at [120, 152] on input "Footer" at bounding box center [122, 151] width 4 height 4
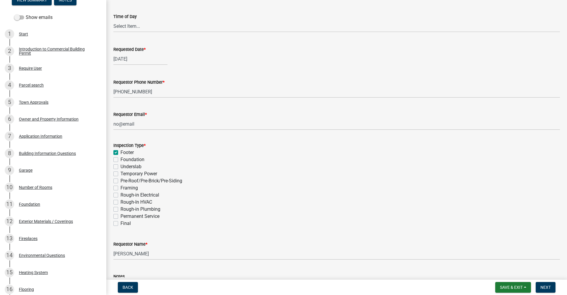
scroll to position [89, 0]
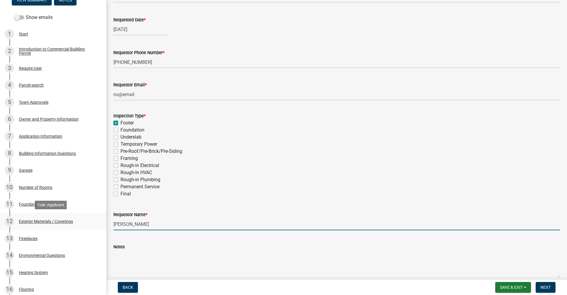
drag, startPoint x: 155, startPoint y: 225, endPoint x: 78, endPoint y: 225, distance: 77.0
click at [78, 225] on div "DRAFT - Commercial Building Permits CBP-2025-0037 Edit View Summary Notes Show …" at bounding box center [283, 147] width 567 height 295
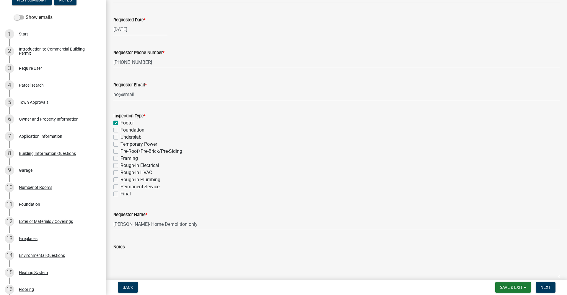
click at [124, 257] on textarea "Notes" at bounding box center [336, 264] width 446 height 28
click at [550, 288] on span "Next" at bounding box center [545, 287] width 10 height 5
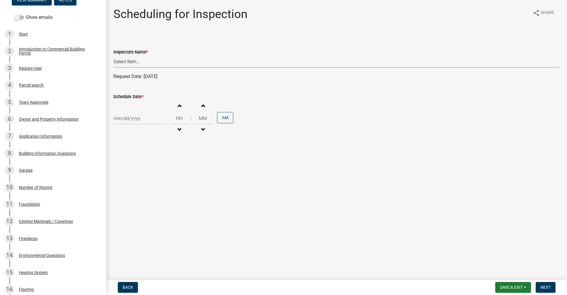
click at [137, 61] on select "Select Item... rberryhill (Randy Berryhill) jecouch (Jeffrey Couch) BBenefield …" at bounding box center [336, 61] width 446 height 12
click at [113, 55] on select "Select Item... rberryhill (Randy Berryhill) jecouch (Jeffrey Couch) BBenefield …" at bounding box center [336, 61] width 446 height 12
click at [140, 119] on div "Jan Feb Mar Apr May Jun Jul Aug Sep Oct Nov Dec 1525 1526 1527 1528 1529 1530 1…" at bounding box center [140, 118] width 54 height 12
click at [119, 169] on div "15" at bounding box center [119, 168] width 9 height 9
click at [545, 286] on span "Next" at bounding box center [545, 287] width 10 height 5
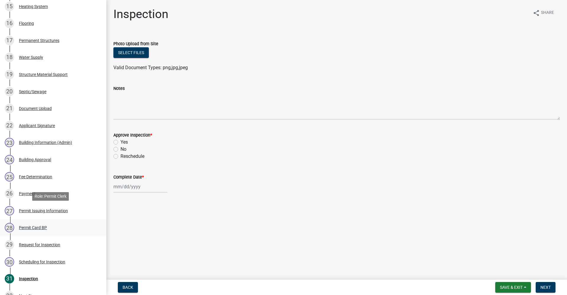
scroll to position [384, 0]
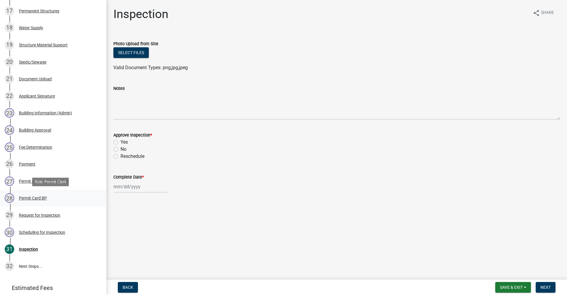
click at [36, 196] on div "Permit Card BP" at bounding box center [33, 198] width 28 height 4
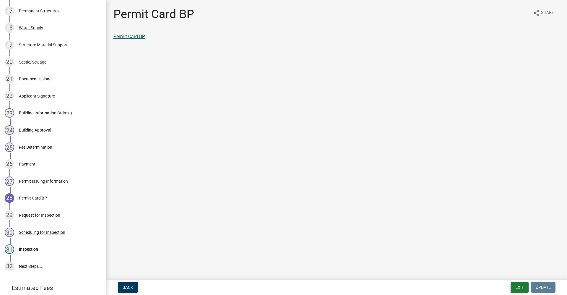
click at [124, 37] on link "Permit Card BP" at bounding box center [129, 37] width 32 height 6
click at [27, 248] on div "Inspection" at bounding box center [28, 249] width 19 height 4
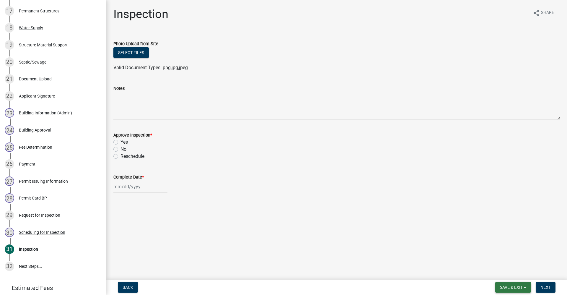
click at [507, 287] on span "Save & Exit" at bounding box center [511, 287] width 23 height 5
click at [514, 271] on button "Save & Exit" at bounding box center [506, 271] width 47 height 14
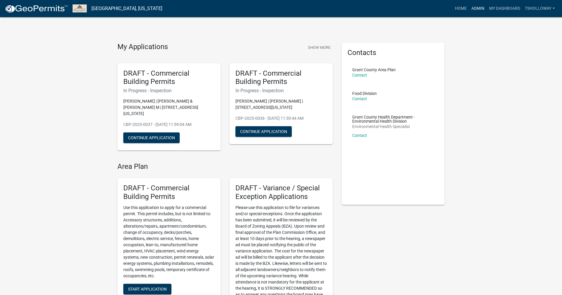
click at [477, 9] on link "Admin" at bounding box center [478, 8] width 18 height 11
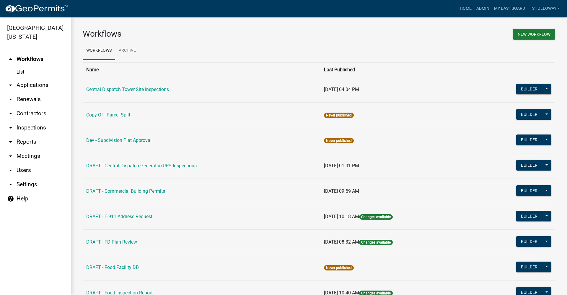
click at [28, 120] on link "arrow_drop_down Inspections" at bounding box center [35, 127] width 71 height 14
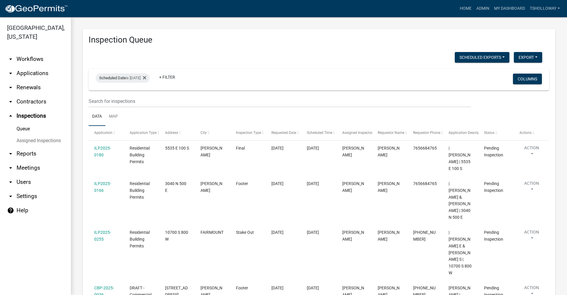
click at [38, 66] on link "arrow_drop_down Applications" at bounding box center [35, 73] width 71 height 14
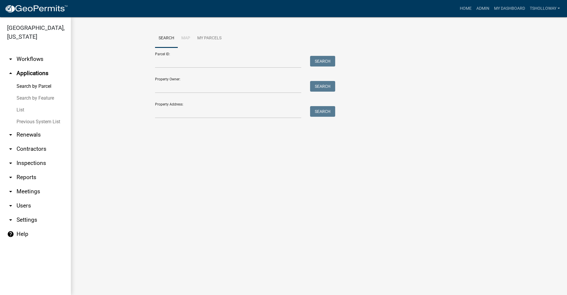
click at [20, 104] on link "List" at bounding box center [35, 110] width 71 height 12
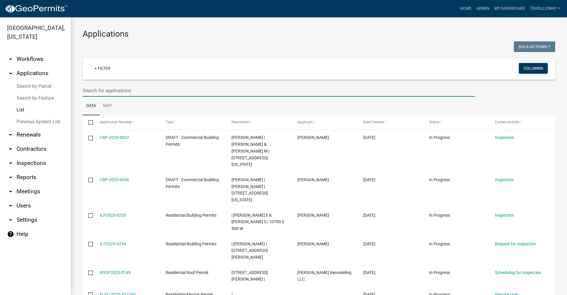
click at [95, 91] on input "text" at bounding box center [279, 90] width 392 height 12
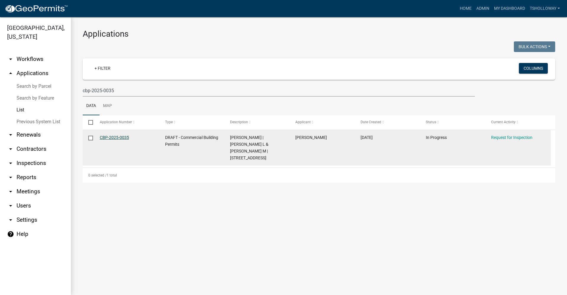
click at [114, 136] on link "CBP-2025-0035" at bounding box center [114, 137] width 29 height 5
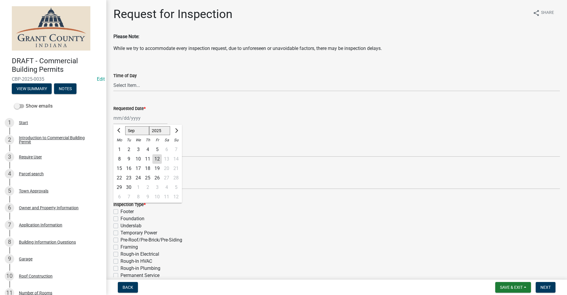
click at [122, 118] on div "Jan Feb Mar Apr May Jun Jul Aug Sep Oct Nov Dec 1525 1526 1527 1528 1529 1530 1…" at bounding box center [140, 118] width 54 height 12
click at [130, 168] on div "16" at bounding box center [128, 168] width 9 height 9
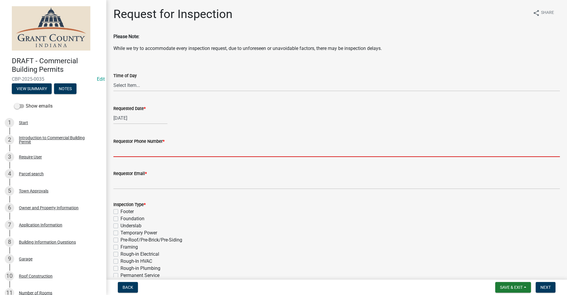
click at [127, 151] on input "Requestor Phone Number *" at bounding box center [336, 151] width 446 height 12
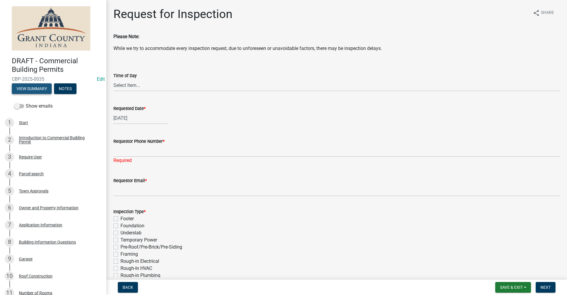
click at [29, 89] on button "View Summary" at bounding box center [32, 88] width 40 height 11
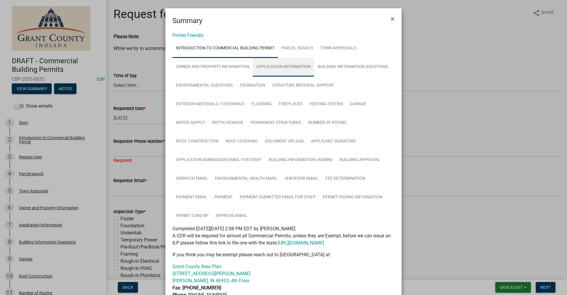
click at [281, 67] on link "Application Information" at bounding box center [283, 67] width 61 height 19
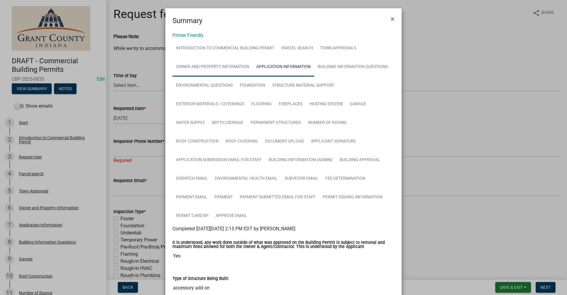
click at [216, 68] on link "Owner and Property Information" at bounding box center [212, 67] width 80 height 19
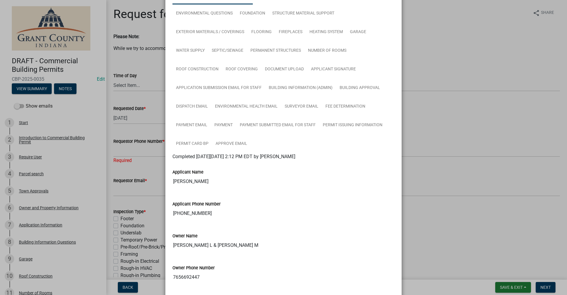
scroll to position [118, 0]
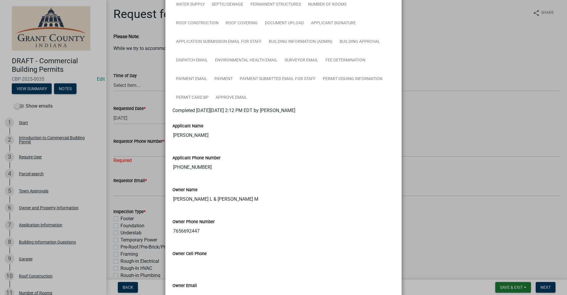
drag, startPoint x: 201, startPoint y: 166, endPoint x: 167, endPoint y: 165, distance: 33.7
click at [168, 165] on div "Applicant Phone Number 765-669-2447" at bounding box center [283, 162] width 231 height 32
drag, startPoint x: 167, startPoint y: 165, endPoint x: 176, endPoint y: 167, distance: 8.8
click at [143, 148] on ngb-modal-window "Summary × Printer Friendly Introduction to Commercial Building Permit Parcel se…" at bounding box center [283, 147] width 567 height 295
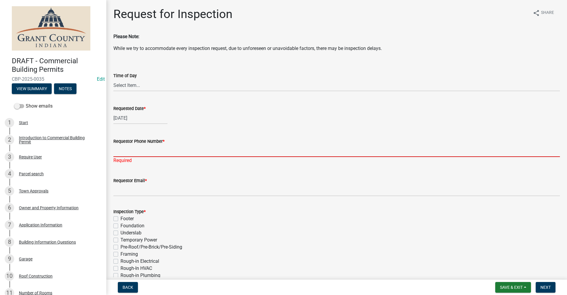
click at [141, 148] on input "Requestor Phone Number *" at bounding box center [336, 151] width 446 height 12
paste input "765-669-2447"
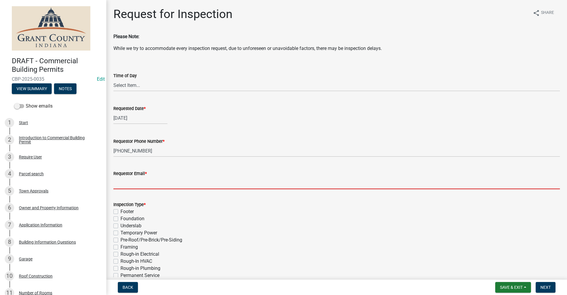
click at [120, 191] on wm-data-entity-input "Requestor Email *" at bounding box center [336, 177] width 446 height 32
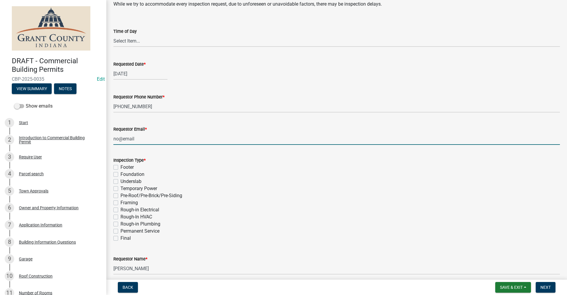
scroll to position [89, 0]
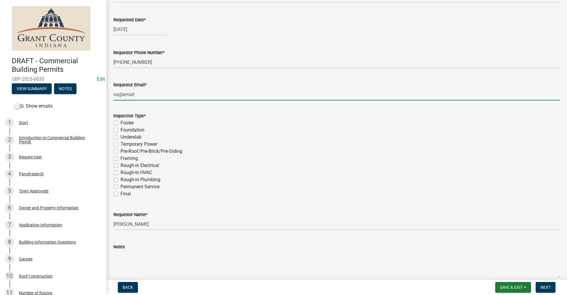
click at [120, 124] on label "Footer" at bounding box center [126, 122] width 13 height 7
click at [120, 123] on input "Footer" at bounding box center [122, 121] width 4 height 4
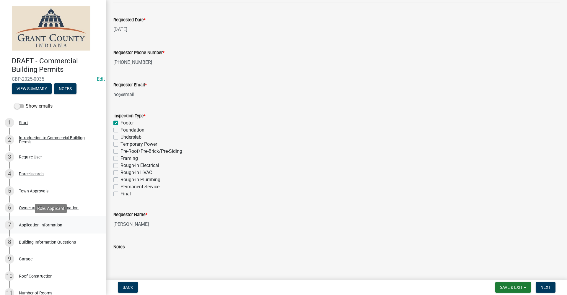
drag, startPoint x: 153, startPoint y: 224, endPoint x: 96, endPoint y: 225, distance: 57.0
click at [96, 225] on div "DRAFT - Commercial Building Permits CBP-2025-0035 Edit View Summary Notes Show …" at bounding box center [283, 147] width 567 height 295
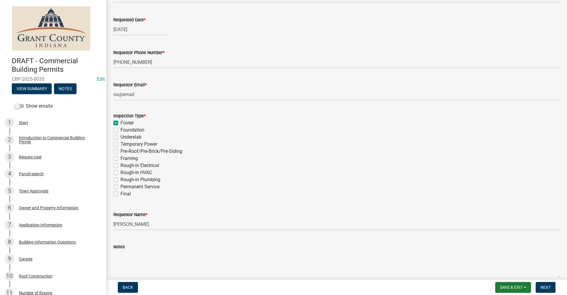
click at [129, 248] on div "Notes" at bounding box center [336, 246] width 446 height 7
click at [133, 244] on div "Notes" at bounding box center [336, 246] width 446 height 7
click at [130, 251] on textarea "Notes" at bounding box center [336, 264] width 446 height 28
click at [545, 287] on span "Next" at bounding box center [545, 287] width 10 height 5
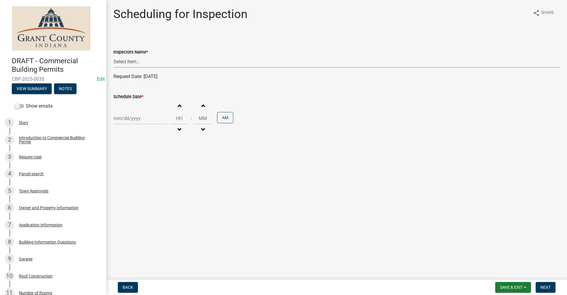
click at [128, 63] on select "Select Item... rberryhill (Randy Berryhill) jecouch (Jeffrey Couch) BBenefield …" at bounding box center [336, 61] width 446 height 12
click at [113, 55] on select "Select Item... rberryhill (Randy Berryhill) jecouch (Jeffrey Couch) BBenefield …" at bounding box center [336, 61] width 446 height 12
click at [125, 121] on div at bounding box center [140, 118] width 54 height 12
click at [130, 170] on div "16" at bounding box center [128, 168] width 9 height 9
click at [545, 288] on span "Next" at bounding box center [545, 287] width 10 height 5
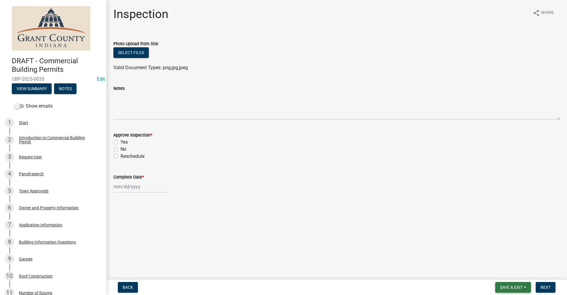
click at [511, 287] on span "Save & Exit" at bounding box center [511, 287] width 23 height 5
click at [496, 271] on button "Save & Exit" at bounding box center [506, 271] width 47 height 14
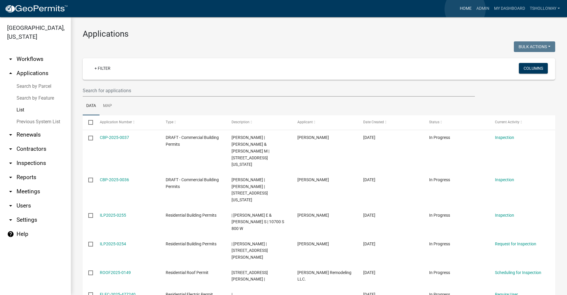
click at [465, 9] on link "Home" at bounding box center [465, 8] width 17 height 11
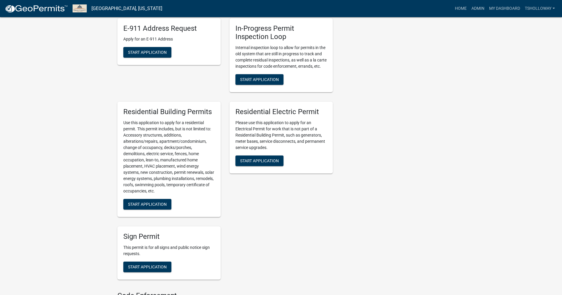
scroll to position [325, 0]
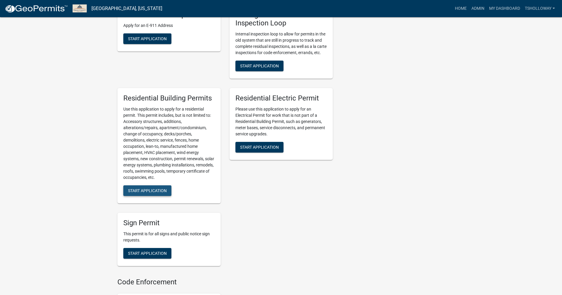
click at [157, 191] on span "Start Application" at bounding box center [147, 190] width 39 height 5
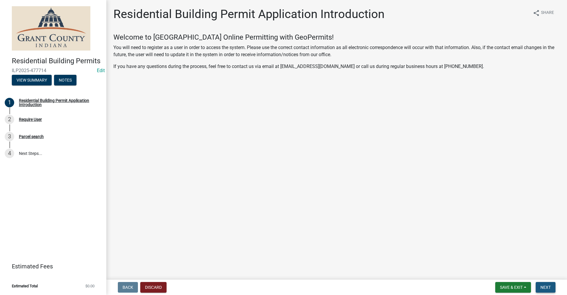
click at [542, 286] on span "Next" at bounding box center [545, 287] width 10 height 5
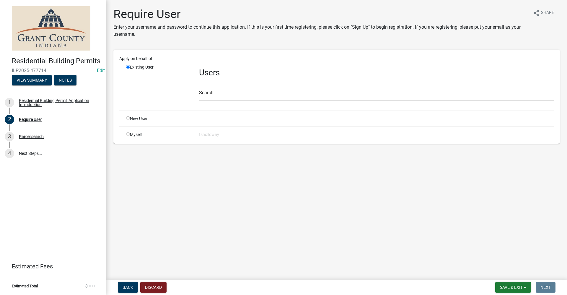
click at [126, 135] on input "radio" at bounding box center [128, 134] width 4 height 4
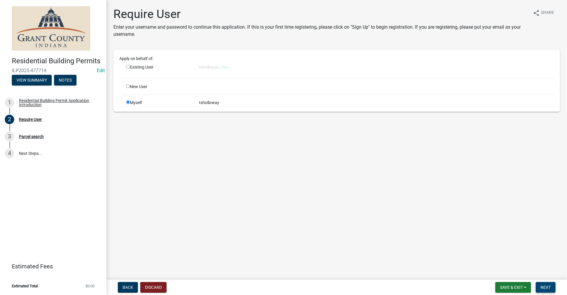
click at [544, 288] on span "Next" at bounding box center [545, 287] width 10 height 5
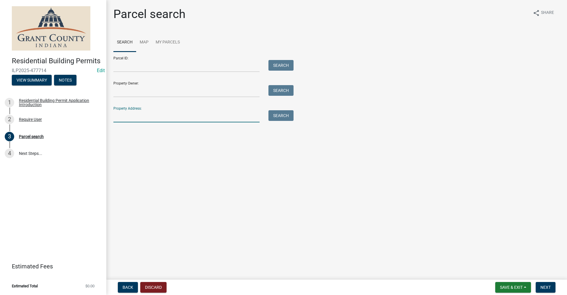
click at [130, 118] on input "Property Address:" at bounding box center [186, 116] width 146 height 12
click at [277, 118] on button "Search" at bounding box center [280, 115] width 25 height 11
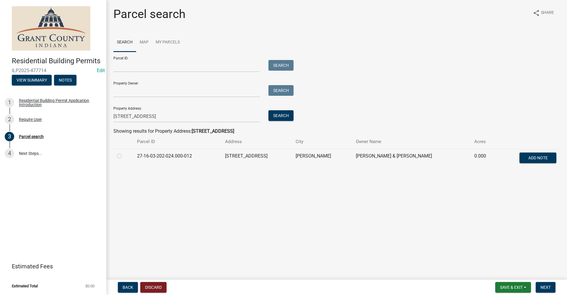
click at [124, 152] on label at bounding box center [124, 152] width 0 height 0
click at [124, 156] on input "radio" at bounding box center [126, 154] width 4 height 4
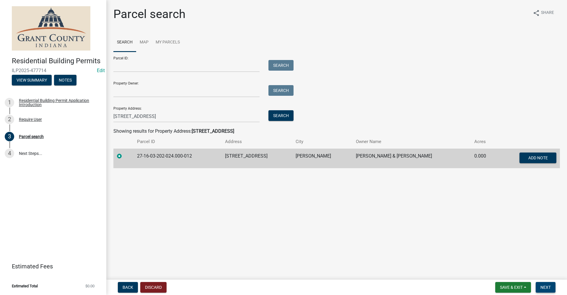
click at [545, 290] on button "Next" at bounding box center [545, 287] width 20 height 11
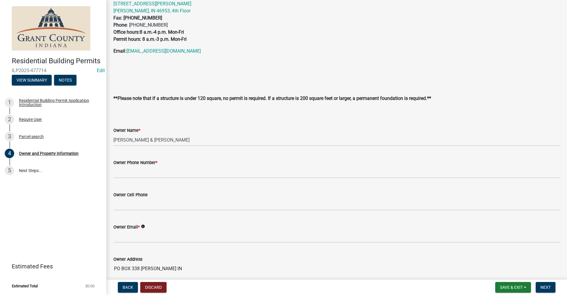
scroll to position [59, 0]
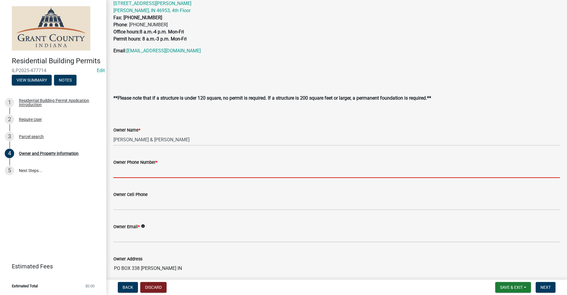
click at [136, 174] on input "Owner Phone Number *" at bounding box center [336, 172] width 446 height 12
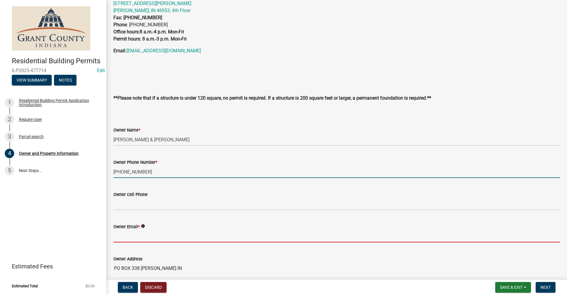
click at [123, 238] on input "Owner Email *" at bounding box center [336, 236] width 446 height 12
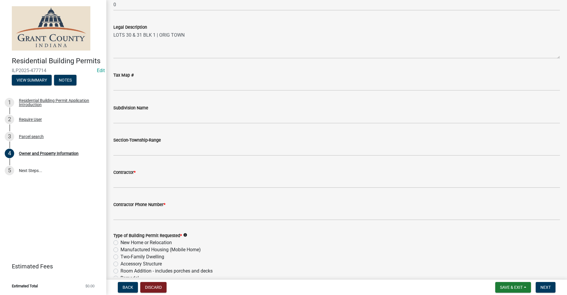
scroll to position [502, 0]
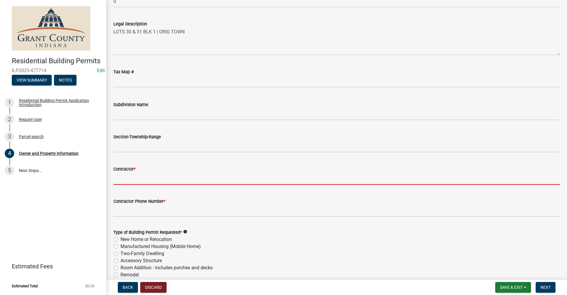
click at [138, 181] on input "Contractor *" at bounding box center [336, 178] width 446 height 12
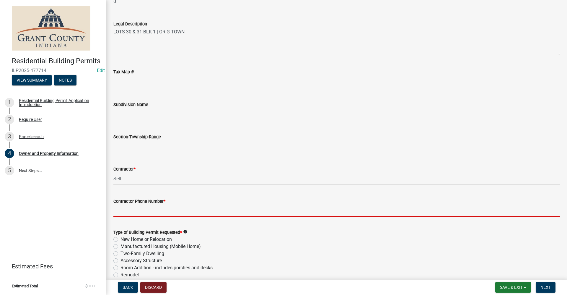
click at [127, 213] on input "Contractor Phone Number *" at bounding box center [336, 211] width 446 height 12
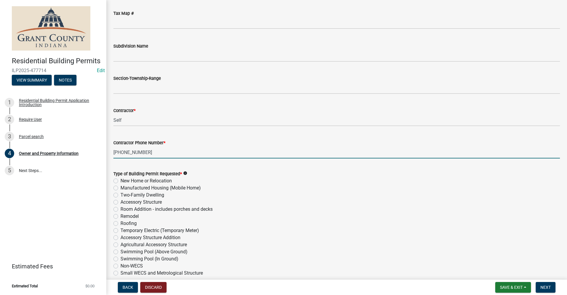
scroll to position [561, 0]
click at [120, 202] on label "Accessory Structure" at bounding box center [140, 201] width 41 height 7
click at [120, 202] on input "Accessory Structure" at bounding box center [122, 200] width 4 height 4
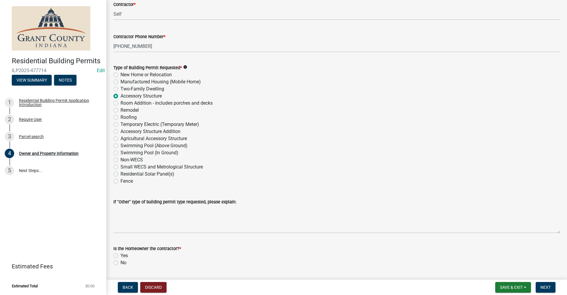
scroll to position [684, 0]
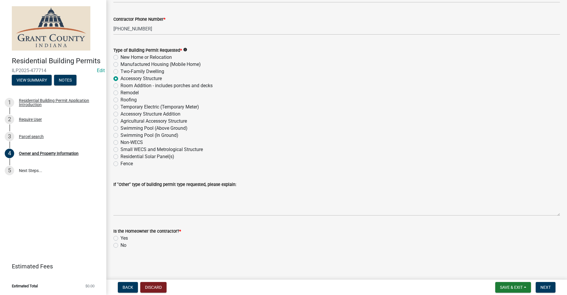
drag, startPoint x: 116, startPoint y: 236, endPoint x: 127, endPoint y: 239, distance: 12.2
click at [120, 236] on label "Yes" at bounding box center [123, 237] width 7 height 7
click at [120, 236] on input "Yes" at bounding box center [122, 236] width 4 height 4
click at [541, 286] on span "Next" at bounding box center [545, 287] width 10 height 5
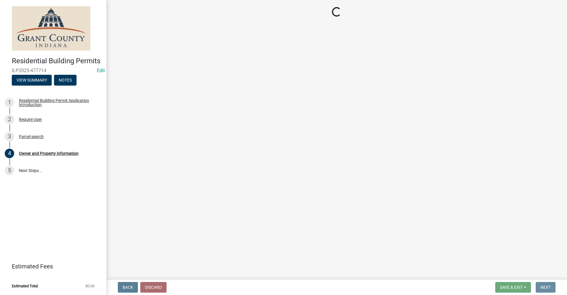
scroll to position [0, 0]
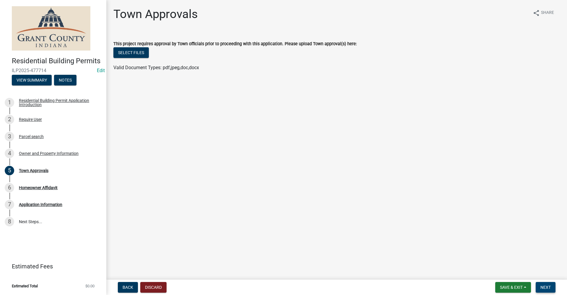
click at [550, 286] on button "Next" at bounding box center [545, 287] width 20 height 11
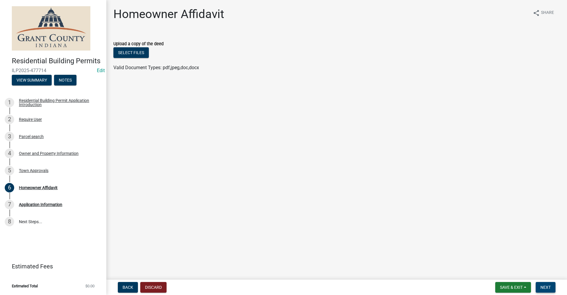
click at [546, 285] on span "Next" at bounding box center [545, 287] width 10 height 5
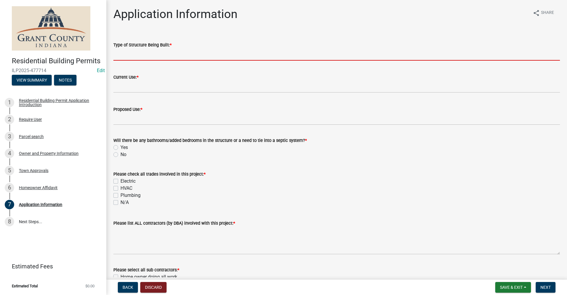
click at [130, 55] on input "Type of Structure Being Built: *" at bounding box center [336, 54] width 446 height 12
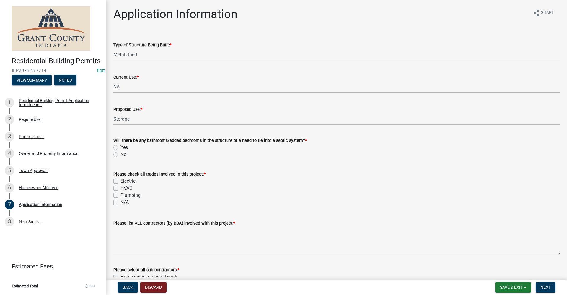
click at [288, 166] on form "Please check all trades involved in this project: * Electric HVAC Plumbing N/A" at bounding box center [336, 184] width 446 height 42
click at [120, 154] on label "No" at bounding box center [123, 154] width 6 height 7
click at [120, 154] on input "No" at bounding box center [122, 153] width 4 height 4
click at [120, 202] on label "N/A" at bounding box center [124, 202] width 8 height 7
click at [120, 202] on input "N/A" at bounding box center [122, 201] width 4 height 4
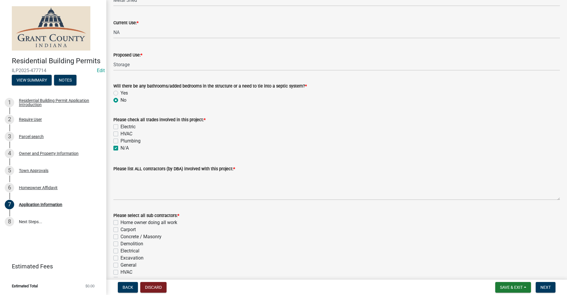
scroll to position [59, 0]
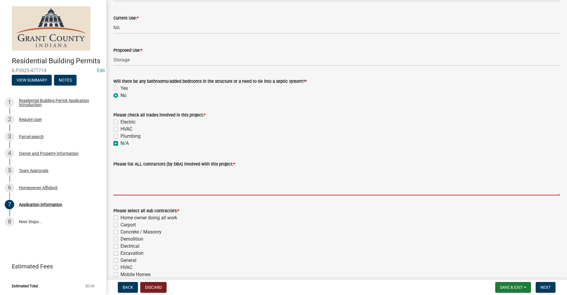
click at [142, 191] on textarea "Please list ALL contractors (by DBA) involved with this project: *" at bounding box center [336, 181] width 446 height 28
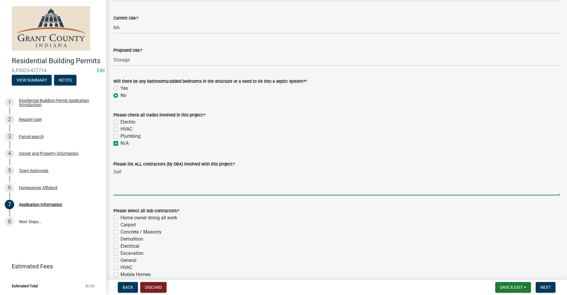
scroll to position [148, 0]
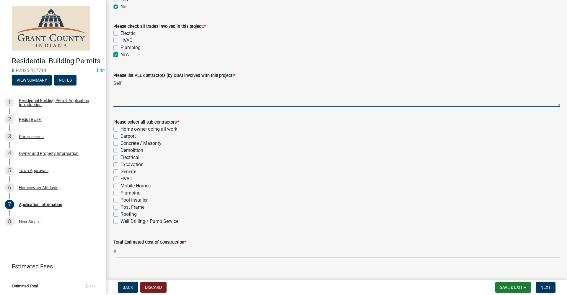
click at [120, 128] on label "Home owner doing all work" at bounding box center [148, 128] width 57 height 7
click at [120, 128] on input "Home owner doing all work" at bounding box center [122, 127] width 4 height 4
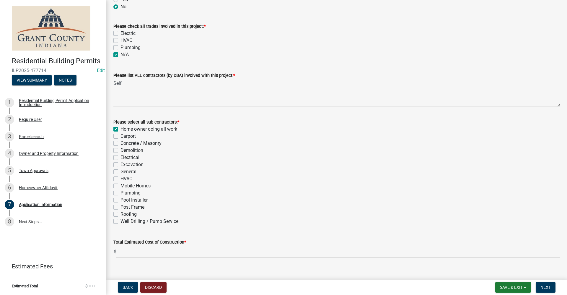
scroll to position [156, 0]
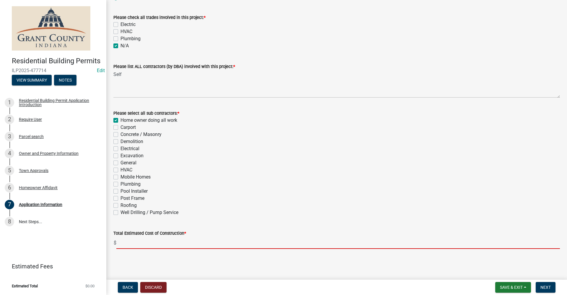
click at [143, 241] on input "text" at bounding box center [337, 242] width 443 height 12
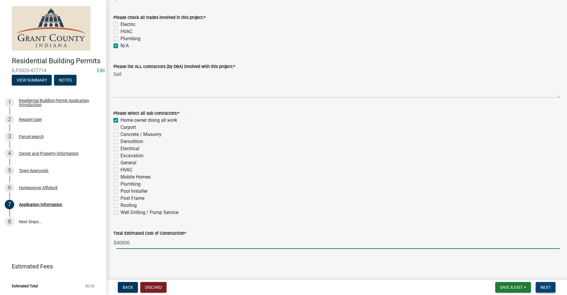
click at [544, 287] on span "Next" at bounding box center [545, 287] width 10 height 5
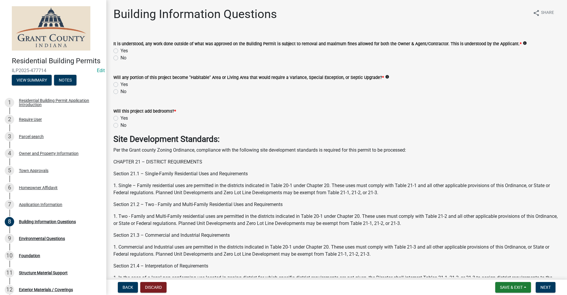
click at [120, 51] on label "Yes" at bounding box center [123, 50] width 7 height 7
click at [120, 51] on input "Yes" at bounding box center [122, 49] width 4 height 4
click at [120, 92] on label "No" at bounding box center [123, 91] width 6 height 7
click at [120, 92] on input "No" at bounding box center [122, 90] width 4 height 4
click at [120, 125] on label "No" at bounding box center [123, 125] width 6 height 7
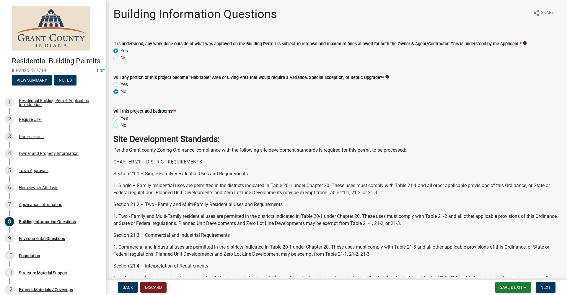
click at [120, 125] on input "No" at bounding box center [122, 124] width 4 height 4
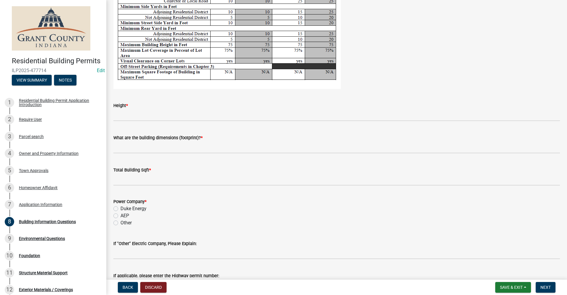
scroll to position [1151, 0]
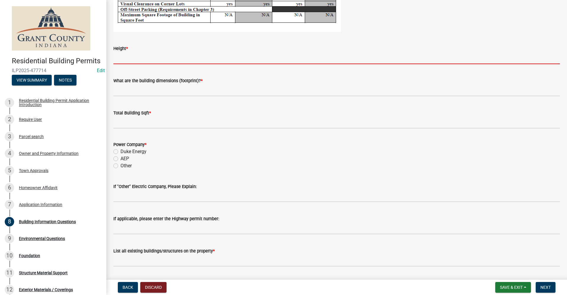
click at [140, 56] on input "Height *" at bounding box center [336, 58] width 446 height 12
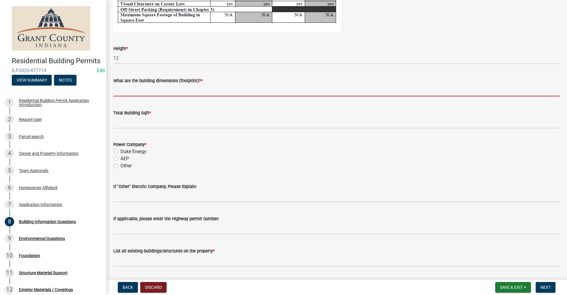
click at [116, 91] on input "What are the building dimensions (footprint)? *" at bounding box center [336, 90] width 446 height 12
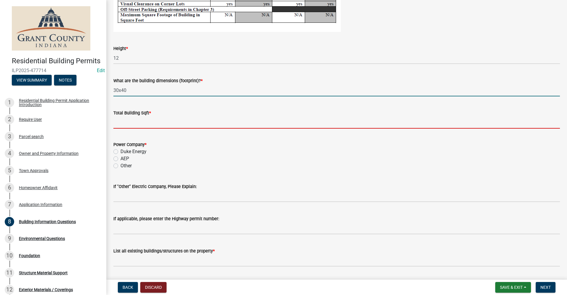
click at [123, 124] on input "text" at bounding box center [336, 122] width 446 height 12
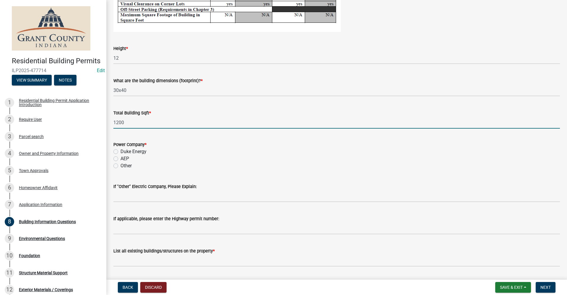
click at [120, 159] on label "AEP" at bounding box center [124, 158] width 9 height 7
click at [120, 159] on input "AEP" at bounding box center [122, 157] width 4 height 4
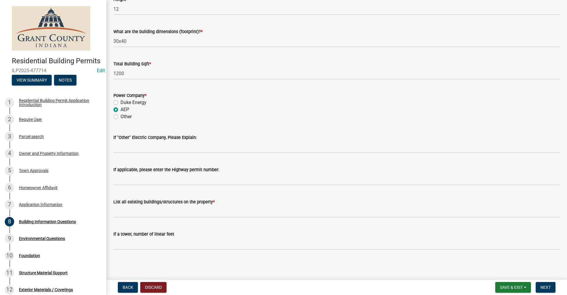
scroll to position [1201, 0]
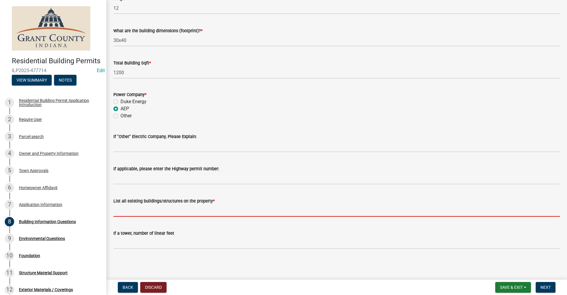
click at [135, 211] on input "List all existing buildings/structures on the property *" at bounding box center [336, 210] width 446 height 12
click at [117, 210] on input "List all existing buildings/structures on the property *" at bounding box center [336, 210] width 446 height 12
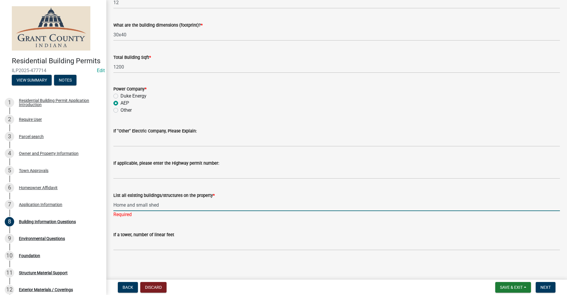
scroll to position [1208, 0]
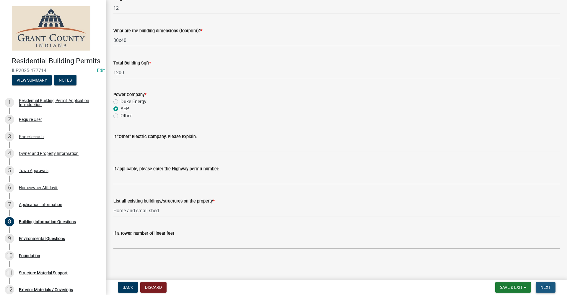
click at [551, 285] on button "Next" at bounding box center [545, 287] width 20 height 11
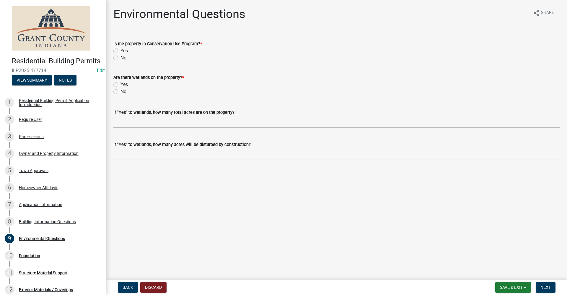
click at [113, 58] on div "Is the property in Conservation Use Program? * Yes No" at bounding box center [336, 47] width 455 height 28
drag, startPoint x: 113, startPoint y: 58, endPoint x: 117, endPoint y: 57, distance: 3.6
click at [120, 57] on label "No" at bounding box center [123, 57] width 6 height 7
click at [120, 57] on input "No" at bounding box center [122, 56] width 4 height 4
drag, startPoint x: 116, startPoint y: 92, endPoint x: 262, endPoint y: 173, distance: 166.8
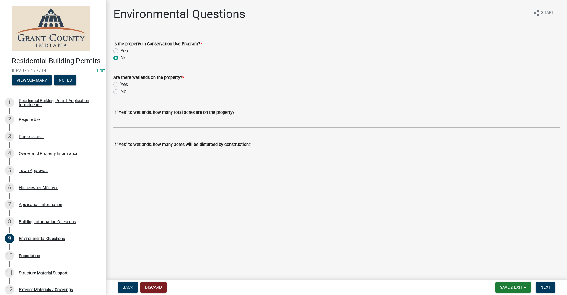
click at [120, 92] on label "No" at bounding box center [123, 91] width 6 height 7
click at [120, 92] on input "No" at bounding box center [122, 90] width 4 height 4
click at [546, 286] on span "Next" at bounding box center [545, 287] width 10 height 5
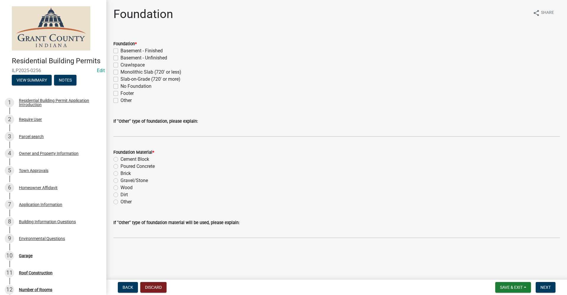
click at [120, 79] on label "Slab-on-Grade (720' or more)" at bounding box center [150, 79] width 60 height 7
click at [120, 79] on input "Slab-on-Grade (720' or more)" at bounding box center [122, 78] width 4 height 4
click at [120, 167] on label "Poured Concrete" at bounding box center [137, 166] width 34 height 7
click at [120, 166] on input "Poured Concrete" at bounding box center [122, 165] width 4 height 4
click at [546, 290] on button "Next" at bounding box center [545, 287] width 20 height 11
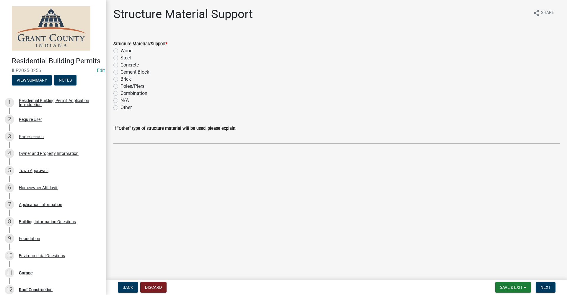
click at [120, 58] on label "Steel" at bounding box center [125, 57] width 10 height 7
click at [120, 58] on input "Steel" at bounding box center [122, 56] width 4 height 4
drag, startPoint x: 551, startPoint y: 288, endPoint x: 545, endPoint y: 289, distance: 6.8
click at [551, 288] on button "Next" at bounding box center [545, 287] width 20 height 11
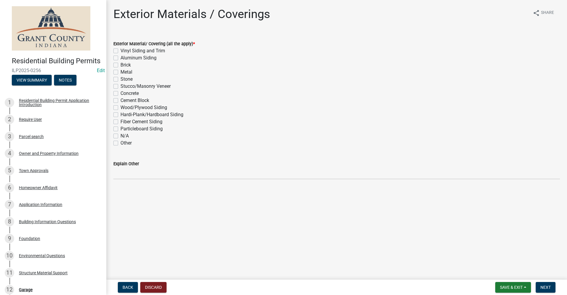
click at [120, 73] on label "Metal" at bounding box center [126, 71] width 12 height 7
click at [120, 72] on input "Metal" at bounding box center [122, 70] width 4 height 4
click at [544, 290] on button "Next" at bounding box center [545, 287] width 20 height 11
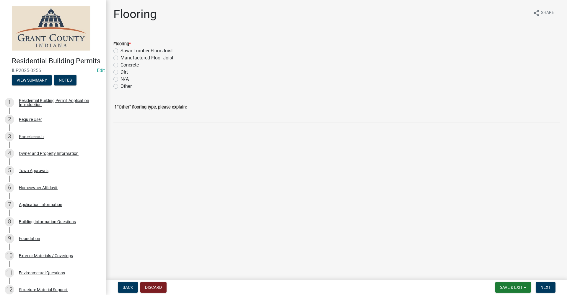
click at [120, 65] on label "Concrete" at bounding box center [129, 64] width 18 height 7
click at [120, 65] on input "Concrete" at bounding box center [122, 63] width 4 height 4
click at [548, 286] on span "Next" at bounding box center [545, 287] width 10 height 5
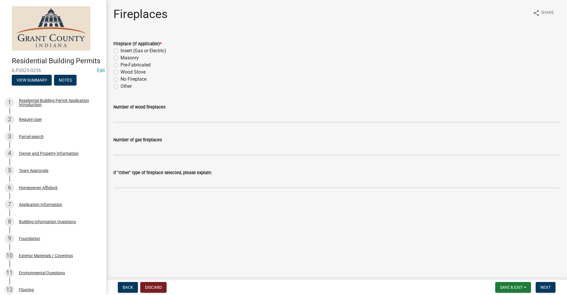
click at [120, 78] on label "No Fireplace" at bounding box center [133, 79] width 26 height 7
click at [120, 78] on input "No Fireplace" at bounding box center [122, 78] width 4 height 4
click at [548, 286] on span "Next" at bounding box center [545, 287] width 10 height 5
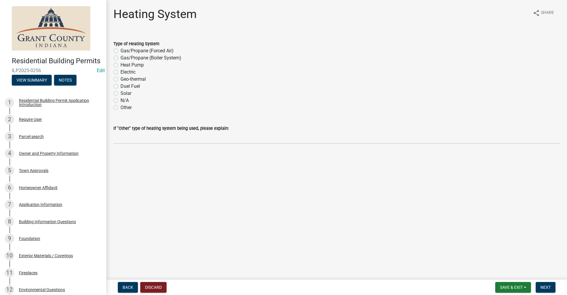
click at [120, 100] on label "N/A" at bounding box center [124, 100] width 8 height 7
click at [120, 100] on input "N/A" at bounding box center [122, 99] width 4 height 4
click at [547, 288] on span "Next" at bounding box center [545, 287] width 10 height 5
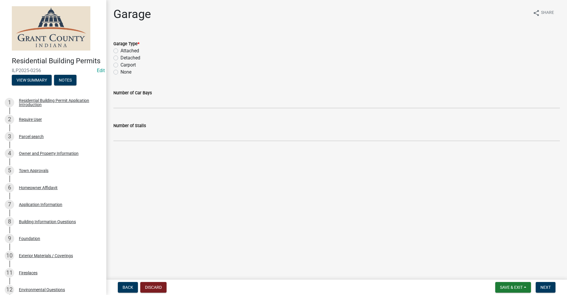
drag, startPoint x: 115, startPoint y: 73, endPoint x: 123, endPoint y: 78, distance: 9.4
click at [120, 73] on label "None" at bounding box center [125, 71] width 11 height 7
click at [120, 72] on input "None" at bounding box center [122, 70] width 4 height 4
click at [548, 288] on span "Next" at bounding box center [545, 287] width 10 height 5
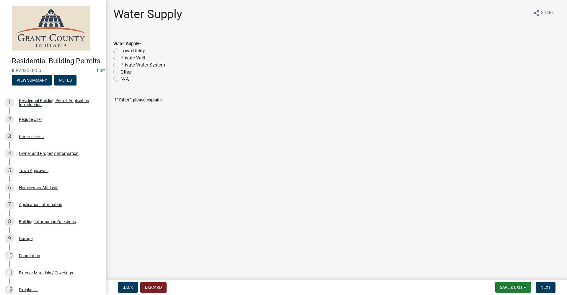
click at [120, 51] on label "Town Utility" at bounding box center [132, 50] width 24 height 7
click at [120, 51] on input "Town Utility" at bounding box center [122, 49] width 4 height 4
click at [549, 287] on span "Next" at bounding box center [545, 287] width 10 height 5
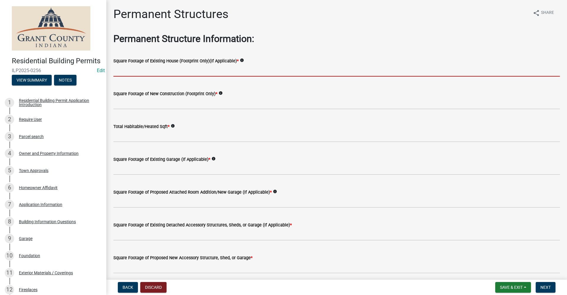
click at [167, 71] on input "text" at bounding box center [336, 70] width 446 height 12
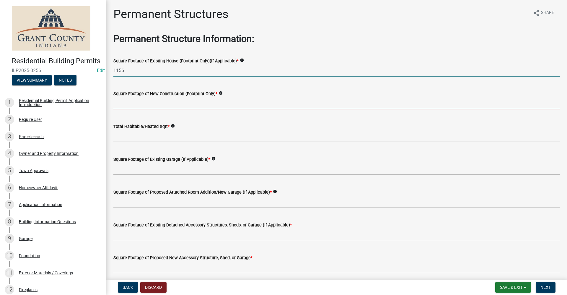
click at [169, 106] on input "text" at bounding box center [336, 103] width 446 height 12
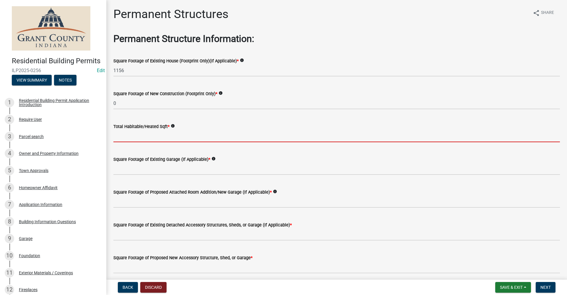
click at [133, 138] on input "text" at bounding box center [336, 136] width 446 height 12
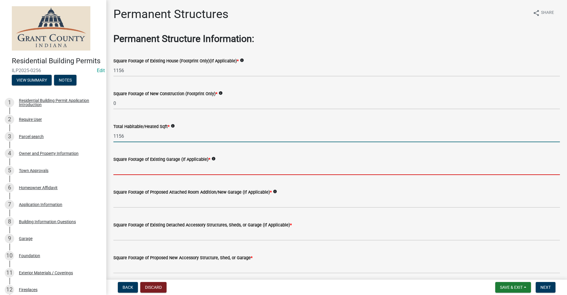
click at [141, 165] on input "text" at bounding box center [336, 169] width 446 height 12
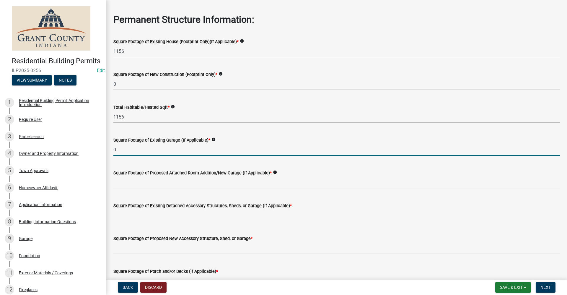
scroll to position [30, 0]
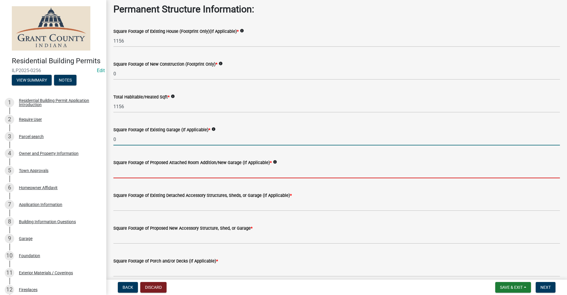
click at [158, 175] on input "text" at bounding box center [336, 172] width 446 height 12
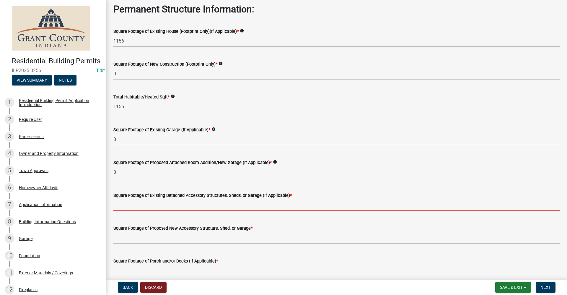
click at [146, 204] on input "text" at bounding box center [336, 205] width 446 height 12
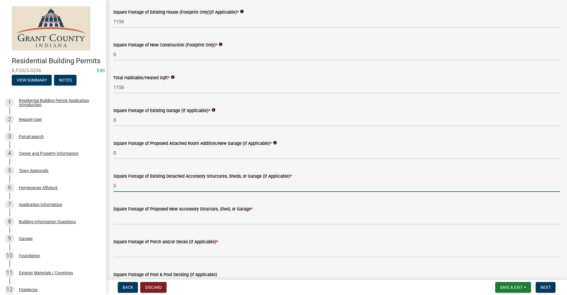
scroll to position [59, 0]
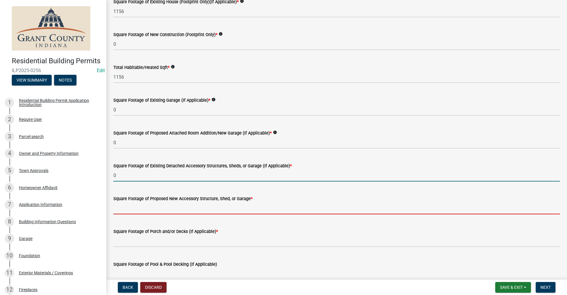
click at [165, 209] on input "text" at bounding box center [336, 208] width 446 height 12
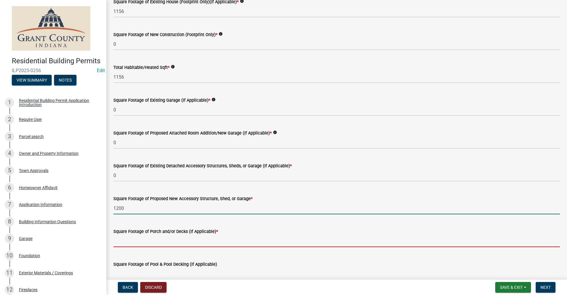
click at [166, 240] on input "text" at bounding box center [336, 241] width 446 height 12
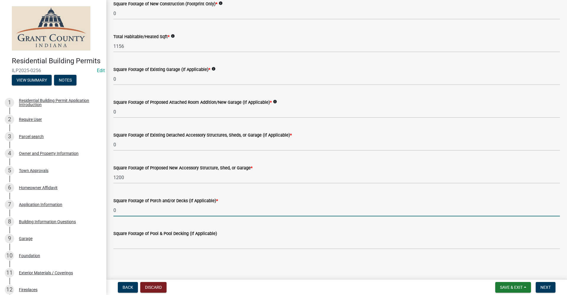
scroll to position [90, 0]
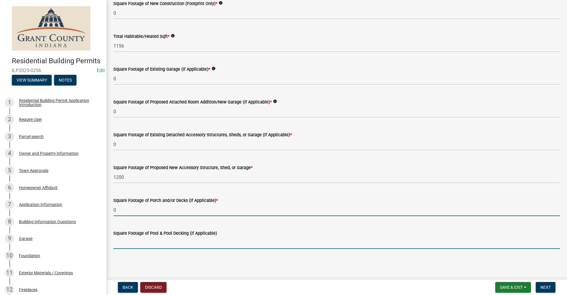
click at [149, 243] on input "text" at bounding box center [336, 242] width 446 height 12
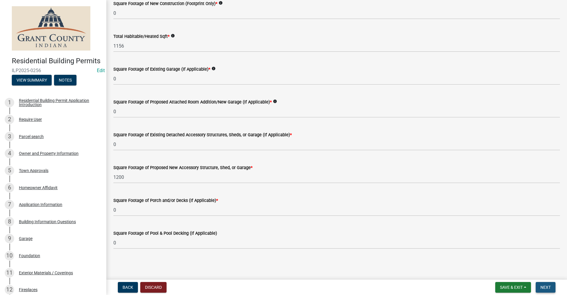
click at [549, 290] on button "Next" at bounding box center [545, 287] width 20 height 11
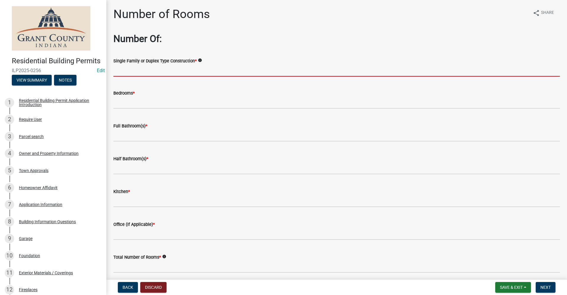
click at [146, 71] on input "Single Family or Duplex Type Construction *" at bounding box center [336, 70] width 446 height 12
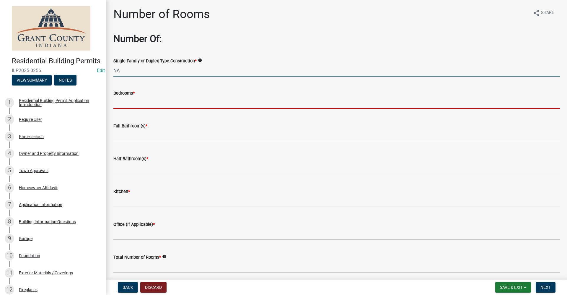
click at [138, 102] on input "text" at bounding box center [336, 103] width 446 height 12
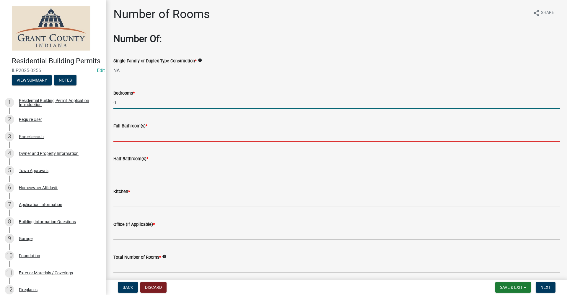
click at [126, 131] on input "text" at bounding box center [336, 135] width 446 height 12
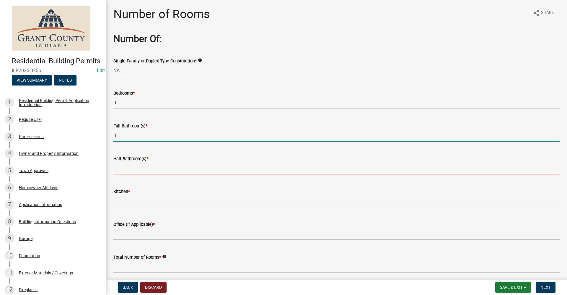
click at [120, 171] on input "text" at bounding box center [336, 168] width 446 height 12
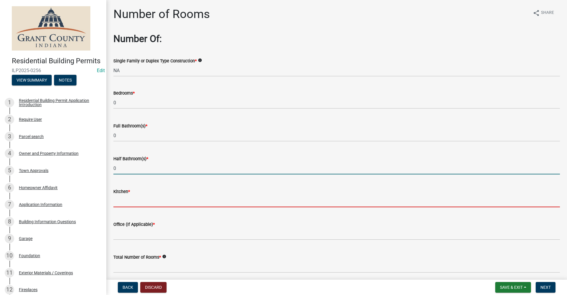
click at [122, 204] on input "text" at bounding box center [336, 201] width 446 height 12
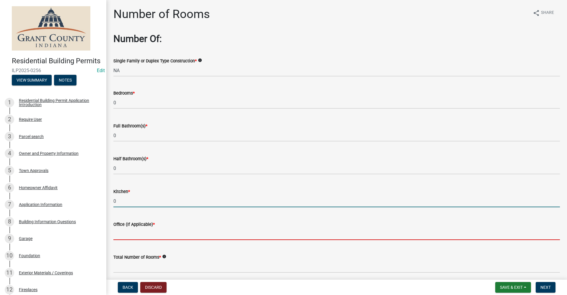
click at [127, 236] on input "text" at bounding box center [336, 234] width 446 height 12
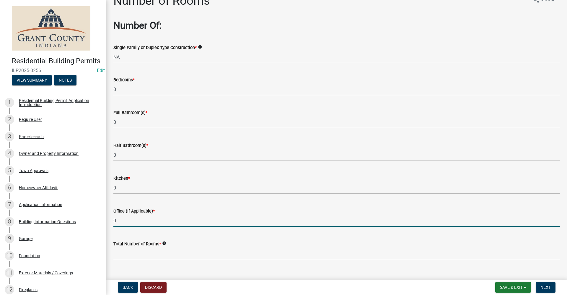
scroll to position [24, 0]
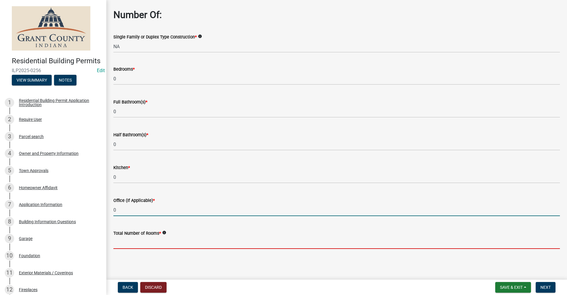
click at [135, 239] on input "text" at bounding box center [336, 242] width 446 height 12
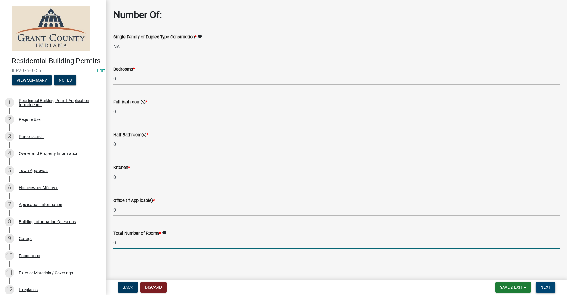
click at [546, 287] on span "Next" at bounding box center [545, 287] width 10 height 5
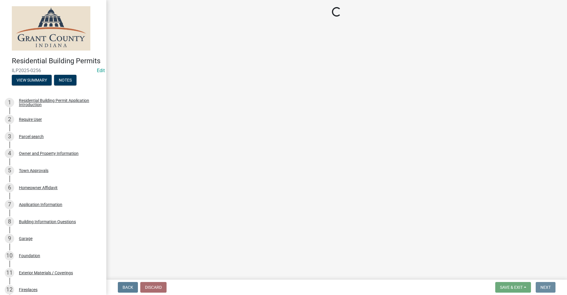
scroll to position [0, 0]
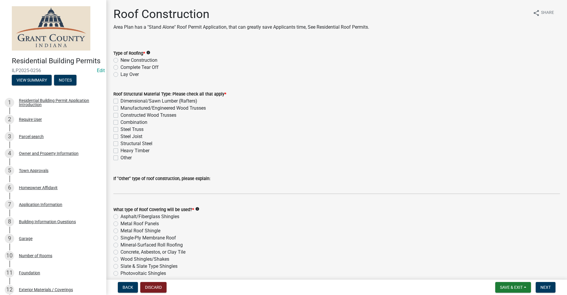
click at [120, 60] on label "New Construction" at bounding box center [138, 60] width 37 height 7
click at [120, 60] on input "New Construction" at bounding box center [122, 59] width 4 height 4
click at [120, 129] on label "Steel Truss" at bounding box center [131, 129] width 23 height 7
click at [120, 129] on input "Steel Truss" at bounding box center [122, 128] width 4 height 4
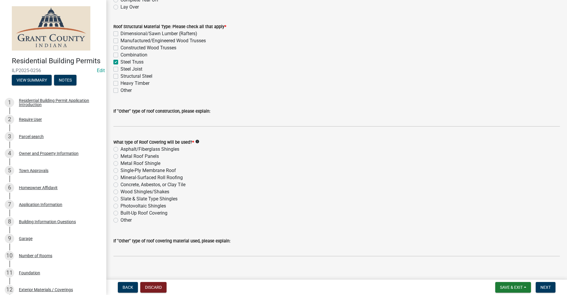
scroll to position [74, 0]
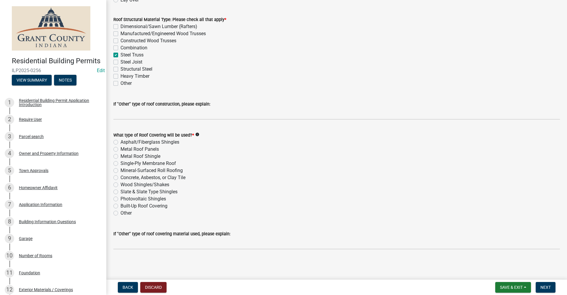
drag, startPoint x: 115, startPoint y: 150, endPoint x: 120, endPoint y: 149, distance: 5.6
click at [120, 149] on label "Metal Roof Panels" at bounding box center [139, 149] width 38 height 7
click at [120, 149] on input "Metal Roof Panels" at bounding box center [122, 148] width 4 height 4
click at [549, 288] on span "Next" at bounding box center [545, 287] width 10 height 5
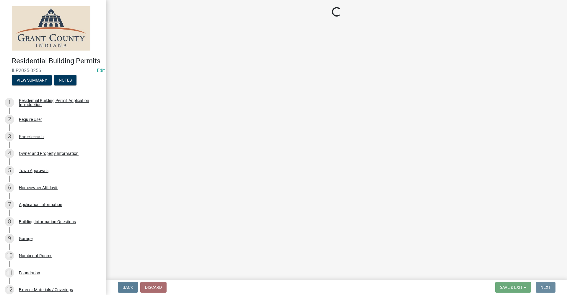
scroll to position [0, 0]
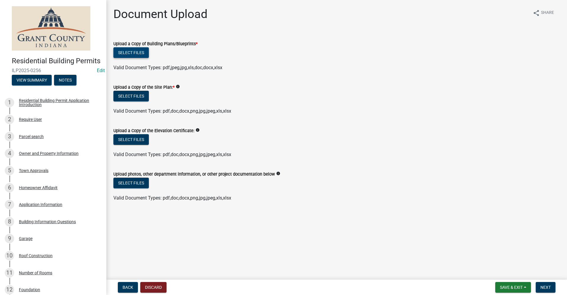
click at [134, 53] on button "Select files" at bounding box center [130, 52] width 35 height 11
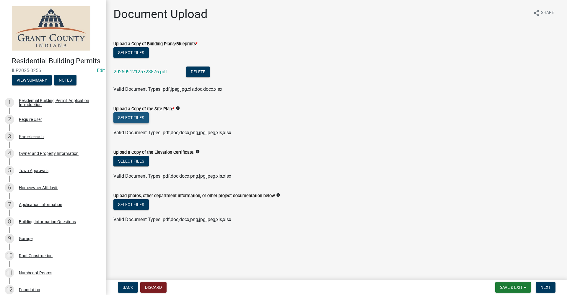
click at [132, 119] on button "Select files" at bounding box center [130, 117] width 35 height 11
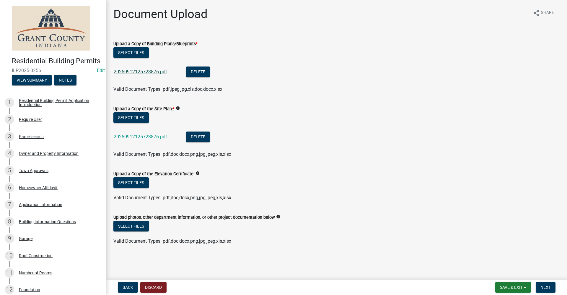
click at [139, 71] on link "20250912125723876.pdf" at bounding box center [140, 72] width 53 height 6
click at [545, 286] on span "Next" at bounding box center [545, 287] width 10 height 5
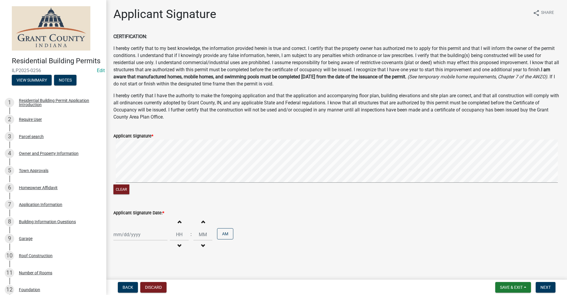
click at [132, 237] on div at bounding box center [140, 234] width 54 height 12
click at [158, 184] on div "12" at bounding box center [156, 183] width 9 height 9
click at [545, 286] on span "Next" at bounding box center [545, 287] width 10 height 5
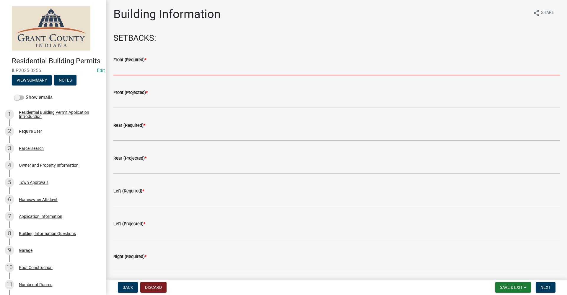
click at [135, 68] on input "text" at bounding box center [336, 69] width 446 height 12
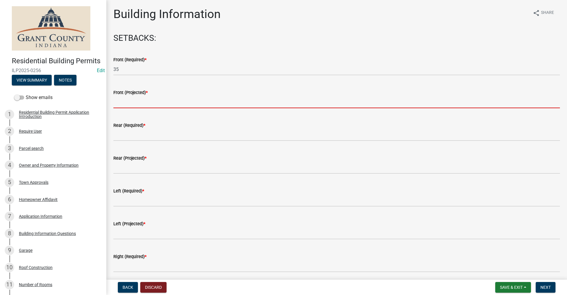
click at [136, 103] on input "text" at bounding box center [336, 102] width 446 height 12
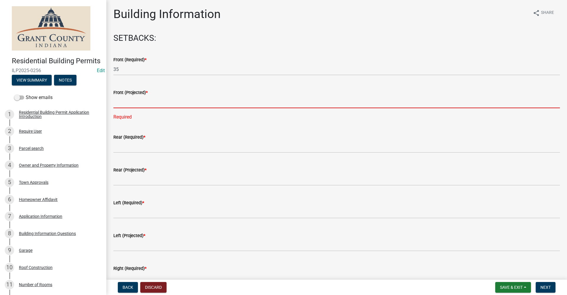
click at [120, 105] on input "text" at bounding box center [336, 102] width 446 height 12
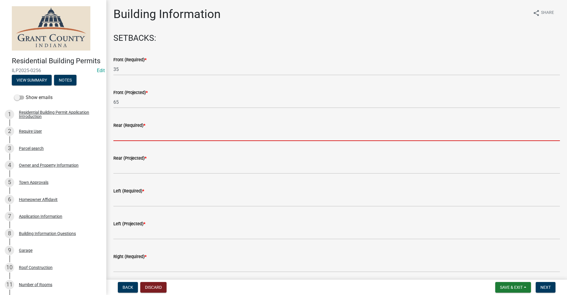
click at [129, 146] on wm-data-entity-input "Rear (Required) *" at bounding box center [336, 129] width 446 height 33
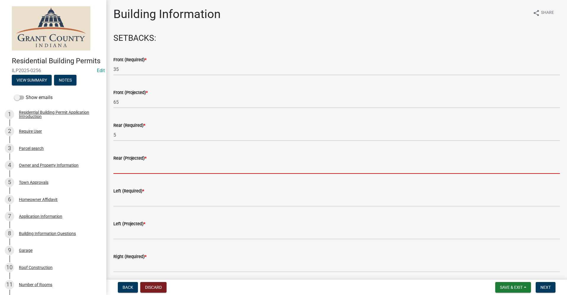
click at [132, 170] on input "text" at bounding box center [336, 167] width 446 height 12
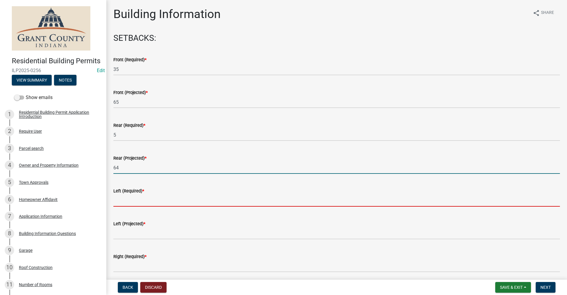
click at [135, 202] on input "text" at bounding box center [336, 200] width 446 height 12
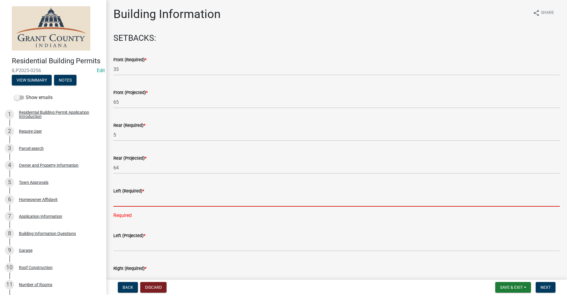
click at [126, 204] on input "text" at bounding box center [336, 200] width 446 height 12
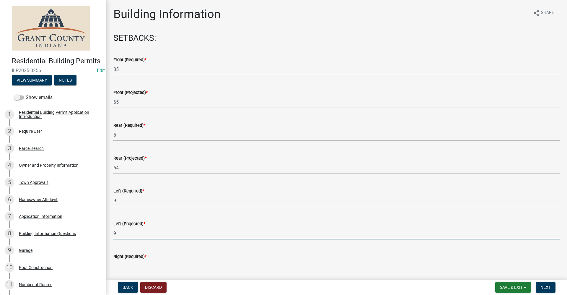
click at [113, 264] on div "Right (Required) *" at bounding box center [336, 257] width 455 height 27
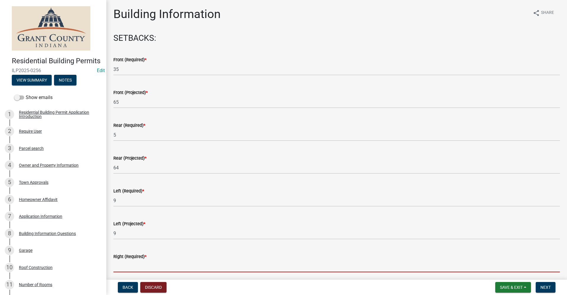
click at [118, 263] on input "text" at bounding box center [336, 266] width 446 height 12
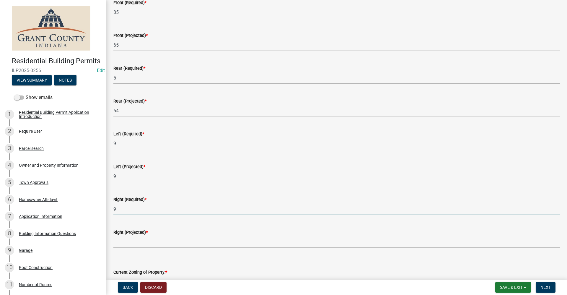
scroll to position [59, 0]
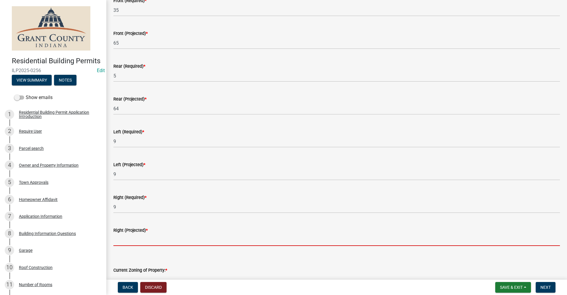
click at [131, 241] on input "text" at bounding box center [336, 239] width 446 height 12
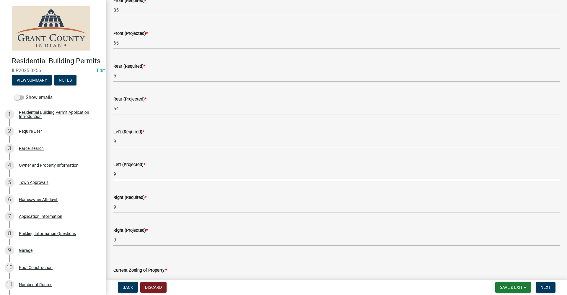
drag, startPoint x: 120, startPoint y: 174, endPoint x: 112, endPoint y: 173, distance: 7.7
click at [112, 173] on div "Left (Projected) * 9" at bounding box center [336, 166] width 455 height 27
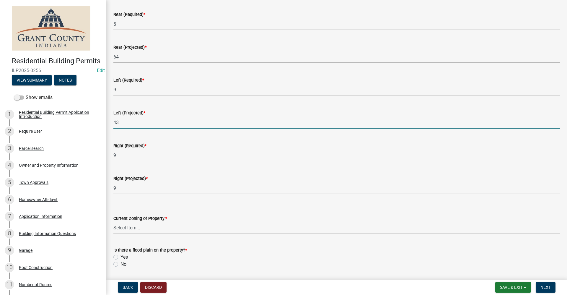
scroll to position [118, 0]
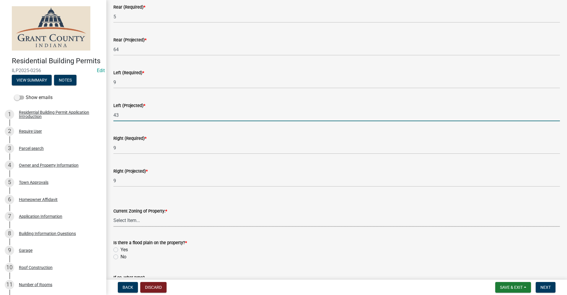
click at [132, 220] on select "Select Item... AG RS R1 R2 R3 R4 R5 PB NC LB CC GB I1 I2 I3 MH" at bounding box center [336, 220] width 446 height 12
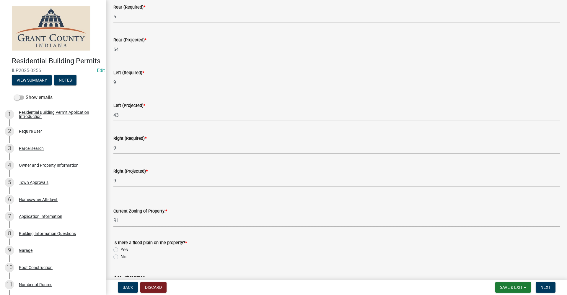
click at [113, 214] on select "Select Item... AG RS R1 R2 R3 R4 R5 PB NC LB CC GB I1 I2 I3 MH" at bounding box center [336, 220] width 446 height 12
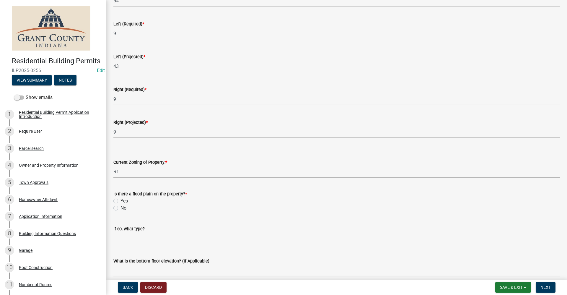
scroll to position [177, 0]
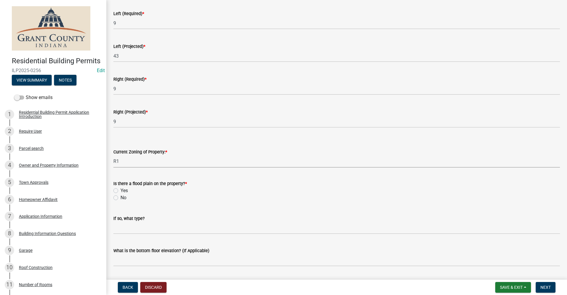
click at [120, 197] on label "No" at bounding box center [123, 197] width 6 height 7
click at [120, 197] on input "No" at bounding box center [122, 196] width 4 height 4
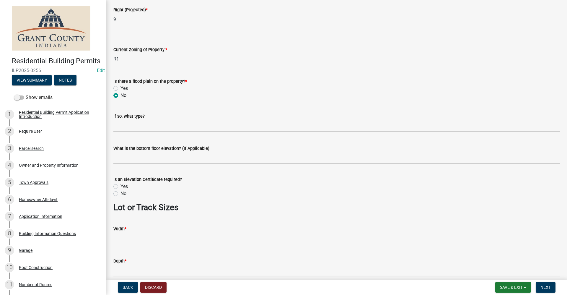
scroll to position [295, 0]
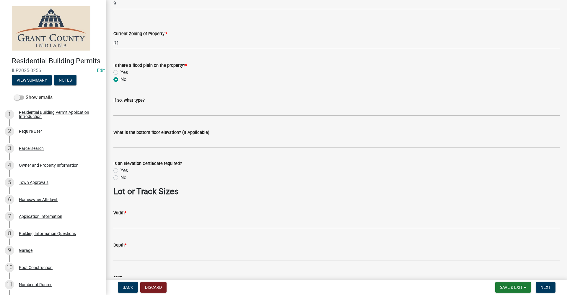
click at [120, 176] on label "No" at bounding box center [123, 177] width 6 height 7
click at [120, 176] on input "No" at bounding box center [122, 176] width 4 height 4
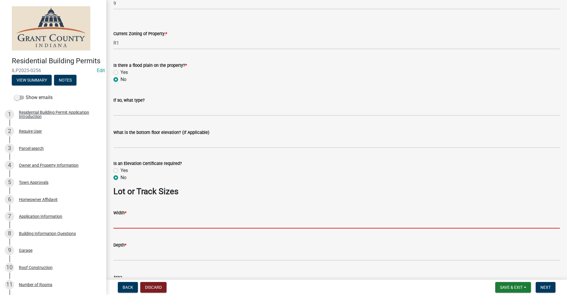
click at [139, 220] on input "Width *" at bounding box center [336, 222] width 446 height 12
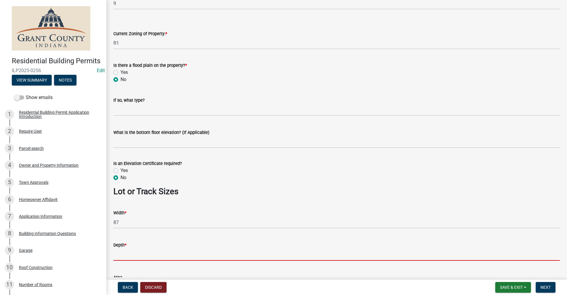
click at [126, 255] on input "Depth *" at bounding box center [336, 254] width 446 height 12
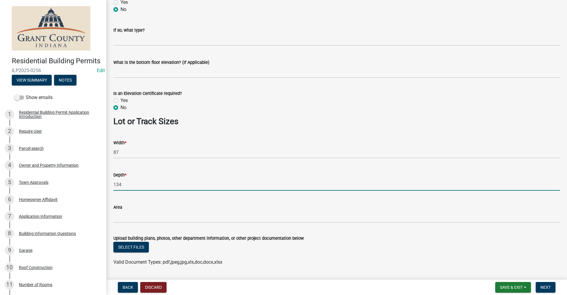
scroll to position [382, 0]
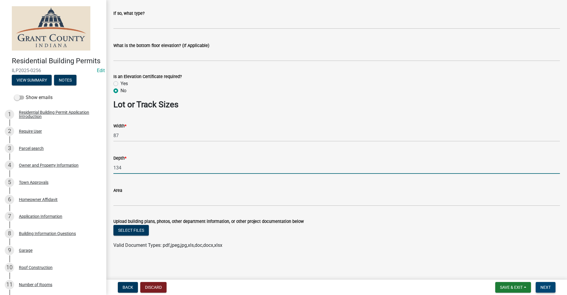
click at [547, 285] on span "Next" at bounding box center [545, 287] width 10 height 5
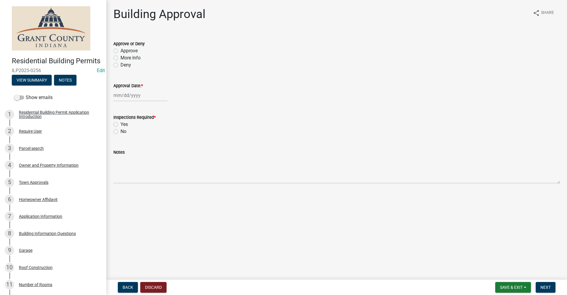
click at [120, 51] on label "Approve" at bounding box center [128, 50] width 17 height 7
click at [120, 51] on input "Approve" at bounding box center [122, 49] width 4 height 4
click at [125, 96] on div at bounding box center [140, 95] width 54 height 12
click at [158, 135] on div "12" at bounding box center [156, 135] width 9 height 9
click at [120, 123] on label "Yes" at bounding box center [123, 124] width 7 height 7
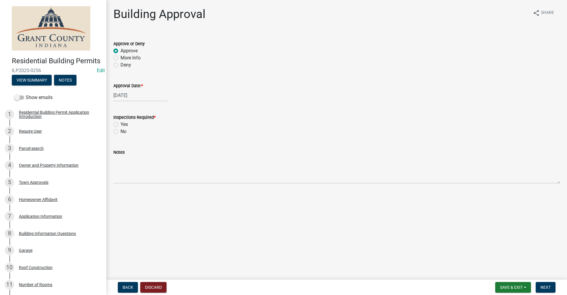
click at [120, 123] on input "Yes" at bounding box center [122, 123] width 4 height 4
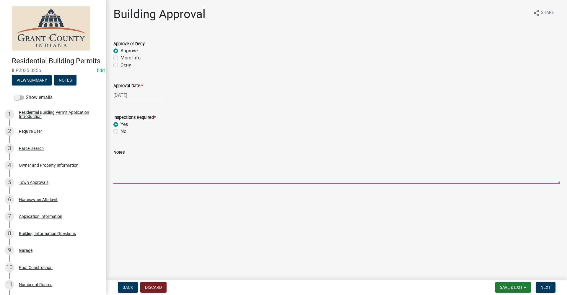
click at [122, 175] on textarea "Notes" at bounding box center [336, 170] width 446 height 28
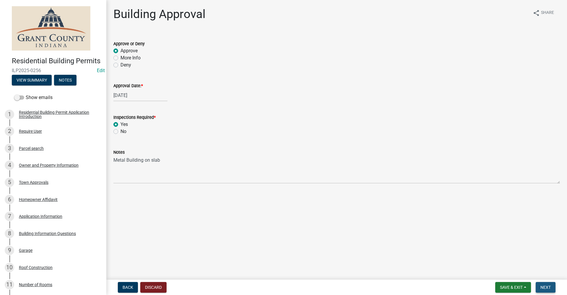
click at [542, 286] on span "Next" at bounding box center [545, 287] width 10 height 5
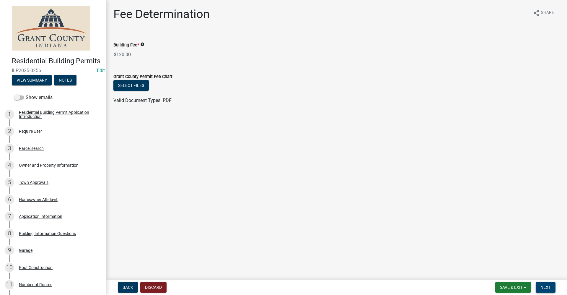
click at [546, 285] on span "Next" at bounding box center [545, 287] width 10 height 5
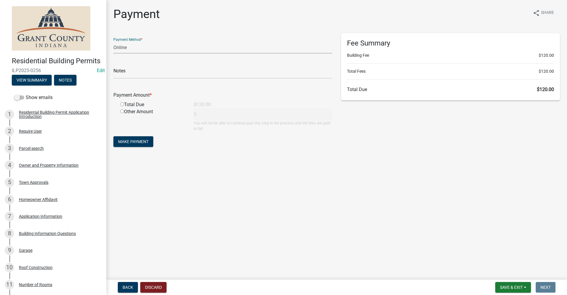
click at [128, 48] on select "Credit Card POS Check Cash Online" at bounding box center [222, 47] width 219 height 12
click at [113, 41] on select "Credit Card POS Check Cash Online" at bounding box center [222, 47] width 219 height 12
click at [126, 76] on input "text" at bounding box center [222, 72] width 219 height 12
click at [122, 104] on input "radio" at bounding box center [122, 104] width 4 height 4
click at [134, 141] on span "Make Payment" at bounding box center [133, 141] width 30 height 5
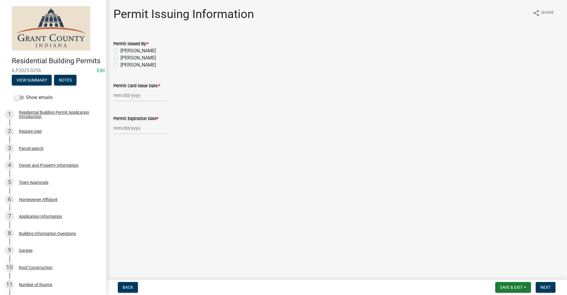
click at [120, 57] on label "Belinda Benefield" at bounding box center [137, 57] width 35 height 7
click at [120, 57] on input "Belinda Benefield" at bounding box center [122, 56] width 4 height 4
click at [118, 95] on div at bounding box center [140, 95] width 54 height 12
click at [155, 136] on div "12" at bounding box center [156, 135] width 9 height 9
click at [127, 130] on div "Jan Feb Mar Apr May Jun Jul Aug Sep Oct Nov Dec 1525 1526 1527 1528 1529 1530 1…" at bounding box center [140, 128] width 54 height 12
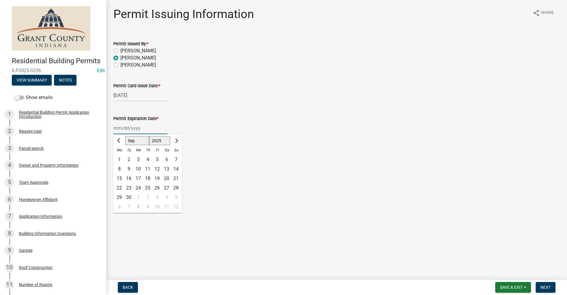
click at [166, 141] on select "1525 1526 1527 1528 1529 1530 1531 1532 1533 1534 1535 1536 1537 1538 1539 1540…" at bounding box center [159, 140] width 21 height 9
click at [149, 136] on select "1525 1526 1527 1528 1529 1530 1531 1532 1533 1534 1535 1536 1537 1538 1539 1540…" at bounding box center [159, 140] width 21 height 9
click at [164, 169] on div "12" at bounding box center [166, 168] width 9 height 9
click at [545, 288] on span "Next" at bounding box center [545, 287] width 10 height 5
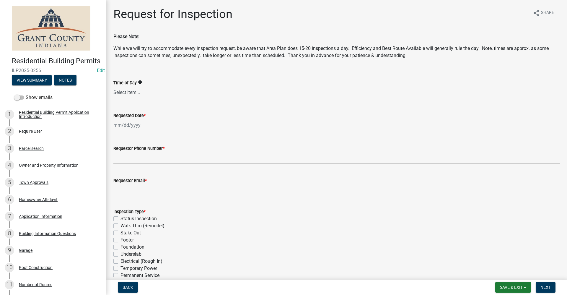
click at [115, 126] on div at bounding box center [140, 125] width 54 height 12
click at [157, 168] on div "12" at bounding box center [156, 165] width 9 height 9
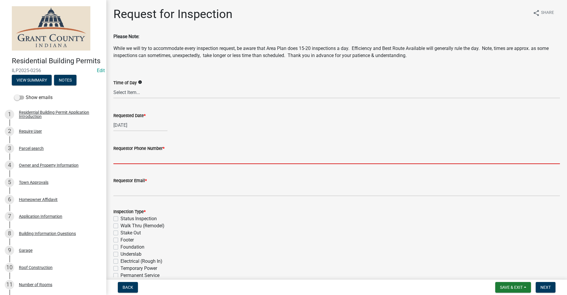
click at [125, 158] on input "Requestor Phone Number *" at bounding box center [336, 158] width 446 height 12
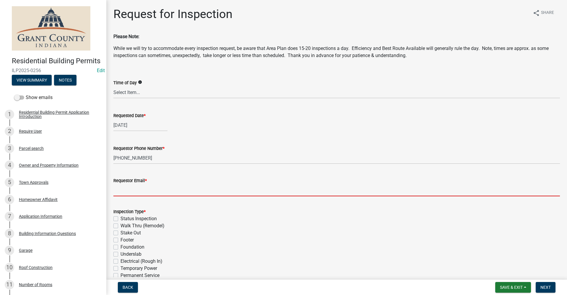
click at [127, 192] on input "Requestor Email *" at bounding box center [336, 190] width 446 height 12
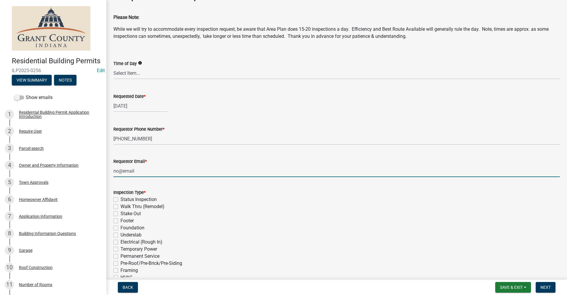
scroll to position [30, 0]
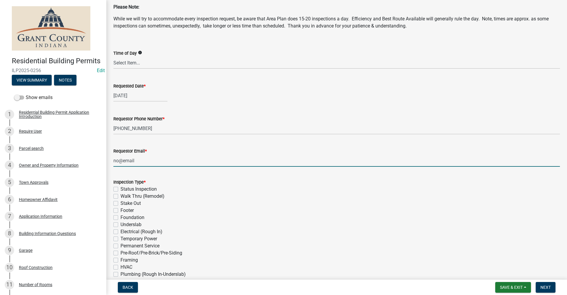
click at [120, 202] on label "Stake Out" at bounding box center [130, 203] width 20 height 7
click at [120, 202] on input "Stake Out" at bounding box center [122, 202] width 4 height 4
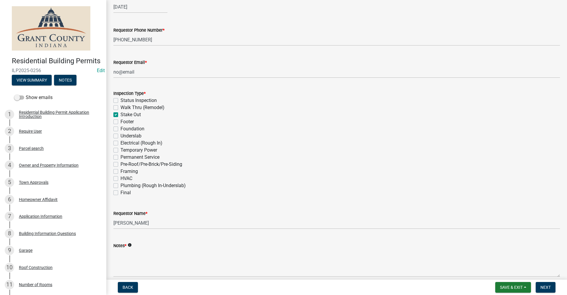
scroll to position [148, 0]
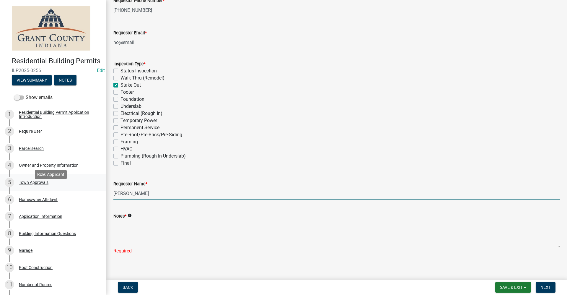
drag, startPoint x: 150, startPoint y: 193, endPoint x: 89, endPoint y: 194, distance: 60.8
click at [89, 194] on div "Residential Building Permits ILP2025-0256 Edit View Summary Notes Show emails 1…" at bounding box center [283, 147] width 567 height 295
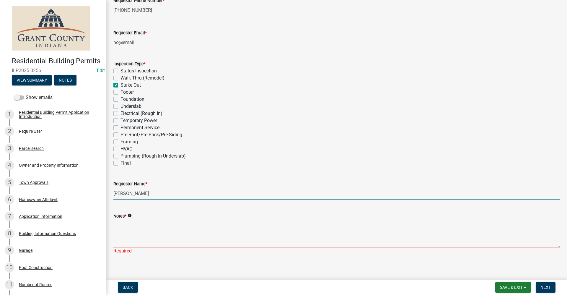
click at [122, 229] on textarea "Notes *" at bounding box center [336, 233] width 446 height 28
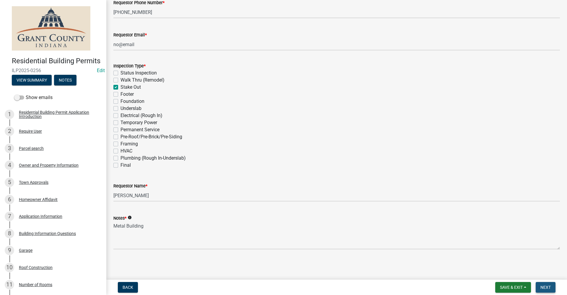
click at [550, 287] on span "Next" at bounding box center [545, 287] width 10 height 5
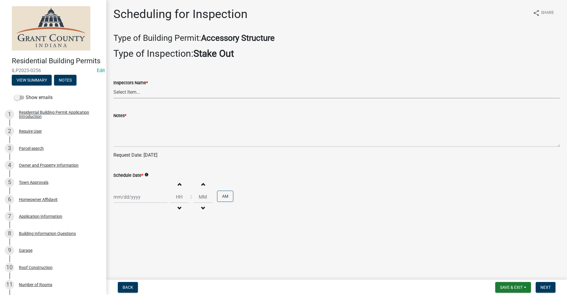
click at [134, 93] on select "Select Item... rberryhill (Randy Berryhill) jecouch (Jeffrey Couch) BBenefield …" at bounding box center [336, 92] width 446 height 12
click at [113, 86] on select "Select Item... rberryhill (Randy Berryhill) jecouch (Jeffrey Couch) BBenefield …" at bounding box center [336, 92] width 446 height 12
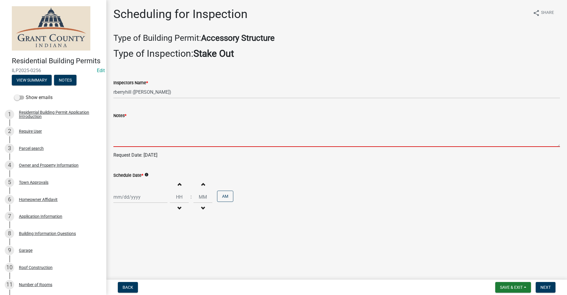
click at [119, 139] on textarea "Notes *" at bounding box center [336, 133] width 446 height 28
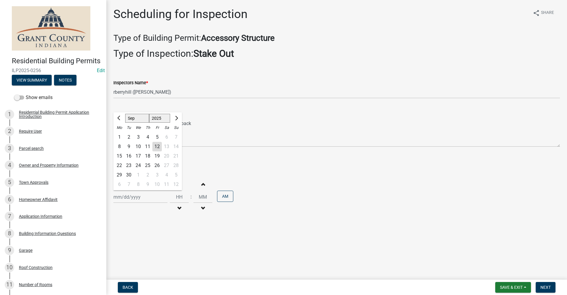
click at [124, 199] on div "Jan Feb Mar Apr May Jun Jul Aug Sep Oct Nov Dec 1525 1526 1527 1528 1529 1530 1…" at bounding box center [140, 197] width 54 height 12
click at [120, 157] on div "15" at bounding box center [119, 155] width 9 height 9
click at [547, 287] on span "Next" at bounding box center [545, 287] width 10 height 5
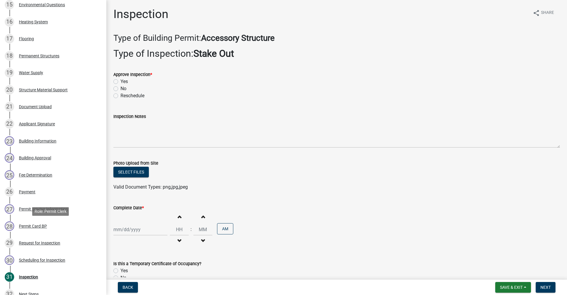
scroll to position [354, 0]
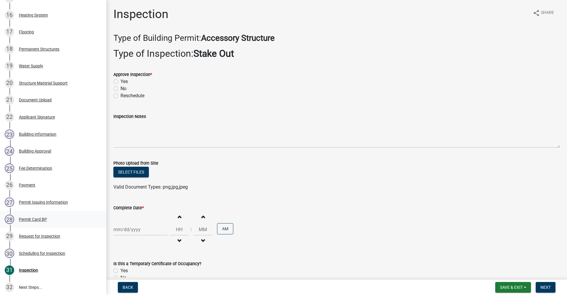
click at [30, 221] on div "Permit Card BP" at bounding box center [33, 219] width 28 height 4
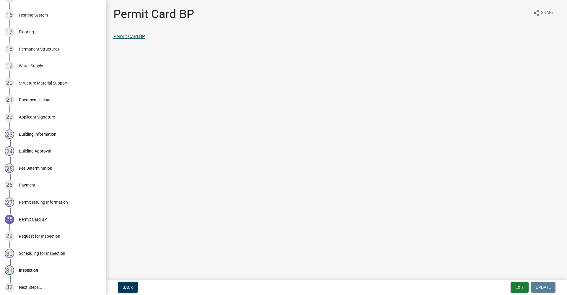
click at [135, 37] on link "Permit Card BP" at bounding box center [129, 37] width 32 height 6
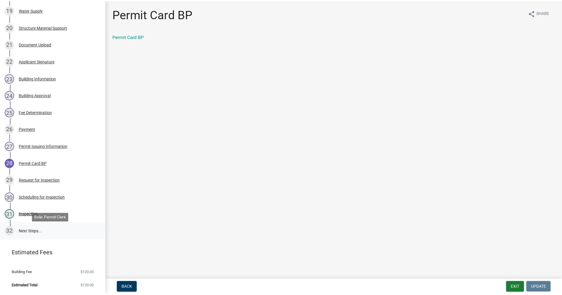
scroll to position [418, 0]
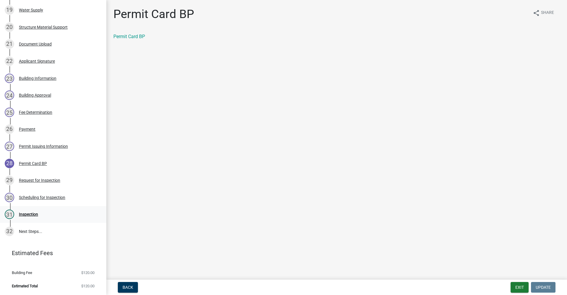
click at [34, 212] on div "Inspection" at bounding box center [28, 214] width 19 height 4
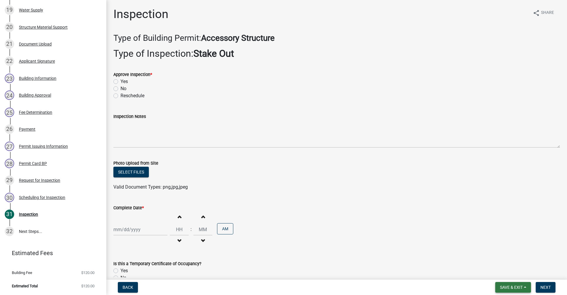
click at [508, 285] on span "Save & Exit" at bounding box center [511, 287] width 23 height 5
click at [505, 272] on button "Save & Exit" at bounding box center [506, 271] width 47 height 14
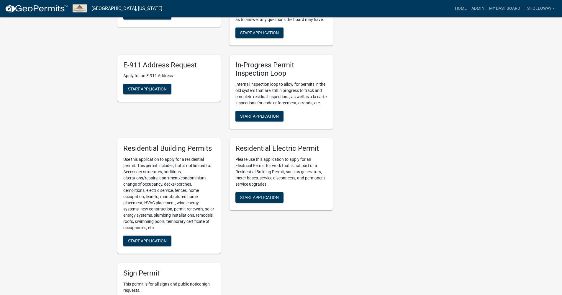
scroll to position [295, 0]
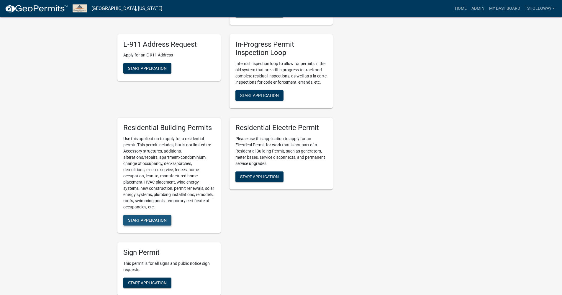
click at [145, 220] on span "Start Application" at bounding box center [147, 220] width 39 height 5
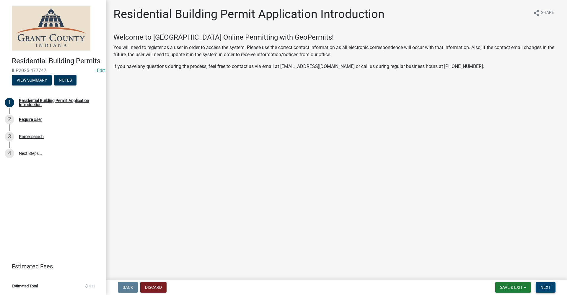
click at [542, 287] on span "Next" at bounding box center [545, 287] width 10 height 5
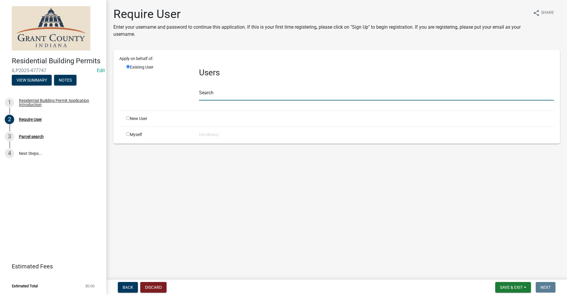
click at [211, 92] on input "text" at bounding box center [376, 94] width 355 height 12
click at [127, 135] on input "radio" at bounding box center [128, 134] width 4 height 4
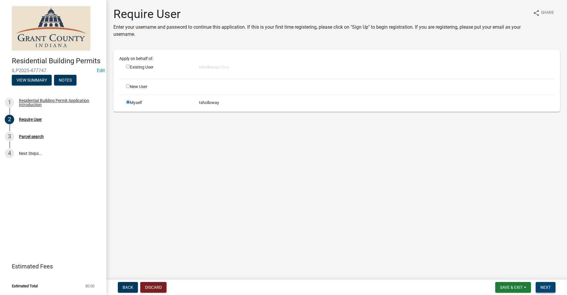
click at [542, 286] on span "Next" at bounding box center [545, 287] width 10 height 5
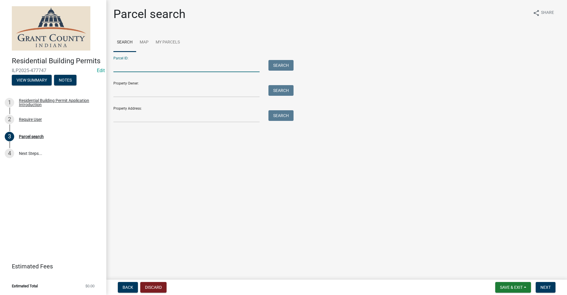
click at [119, 65] on input "Parcel ID:" at bounding box center [186, 66] width 146 height 12
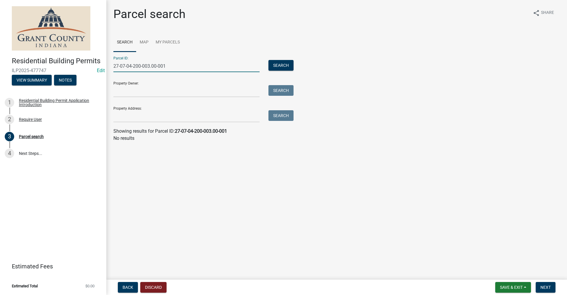
click at [156, 65] on input "27-07-04-200-003.00-001" at bounding box center [186, 66] width 146 height 12
click at [183, 64] on input "27-07-04-200-003.000-001" at bounding box center [186, 66] width 146 height 12
click at [284, 67] on button "Search" at bounding box center [280, 65] width 25 height 11
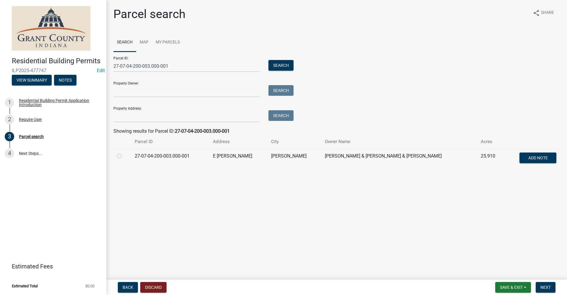
click at [124, 152] on label at bounding box center [124, 152] width 0 height 0
click at [124, 156] on input "radio" at bounding box center [126, 154] width 4 height 4
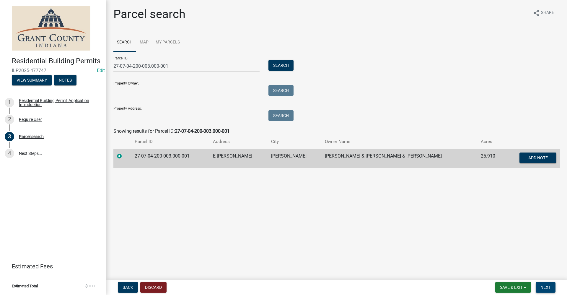
click at [545, 287] on span "Next" at bounding box center [545, 287] width 10 height 5
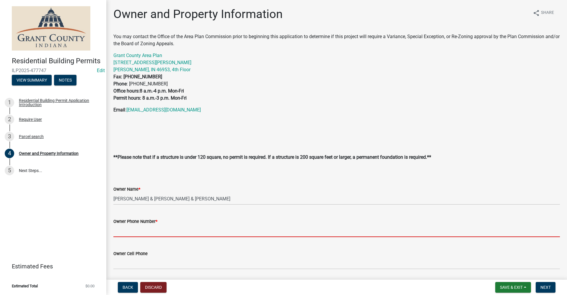
click at [129, 228] on input "Owner Phone Number *" at bounding box center [336, 231] width 446 height 12
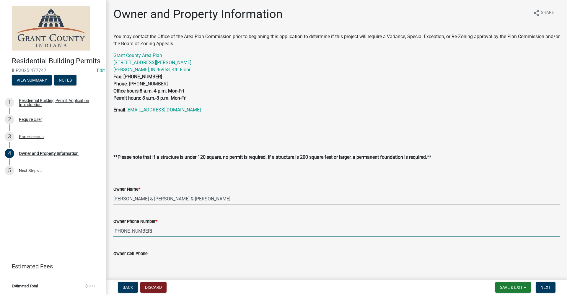
click at [131, 266] on input "Owner Cell Phone" at bounding box center [336, 263] width 446 height 12
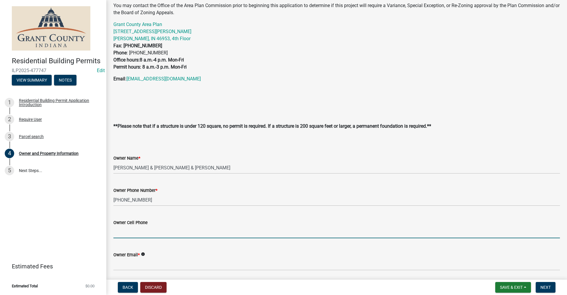
scroll to position [89, 0]
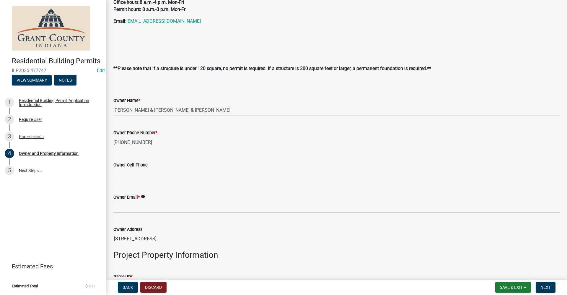
click at [112, 208] on div "Owner Email * info" at bounding box center [336, 198] width 455 height 27
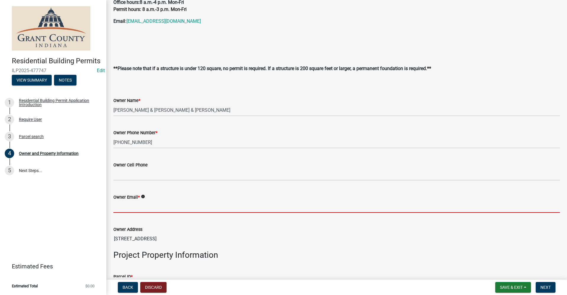
click at [116, 207] on input "Owner Email *" at bounding box center [336, 206] width 446 height 12
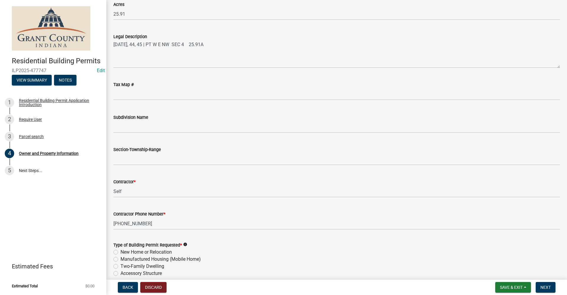
scroll to position [502, 0]
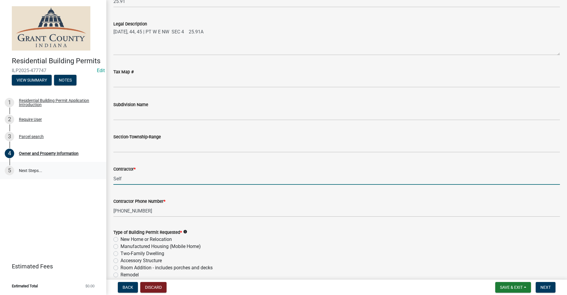
drag, startPoint x: 124, startPoint y: 180, endPoint x: 103, endPoint y: 179, distance: 21.3
click at [103, 179] on div "Residential Building Permits ILP2025-477747 Edit View Summary Notes 1 Residenti…" at bounding box center [283, 147] width 567 height 295
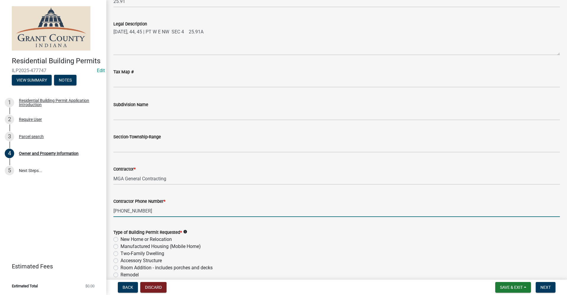
drag, startPoint x: 151, startPoint y: 210, endPoint x: 91, endPoint y: 213, distance: 60.6
click at [91, 212] on div "Residential Building Permits ILP2025-477747 Edit View Summary Notes 1 Residenti…" at bounding box center [283, 147] width 567 height 295
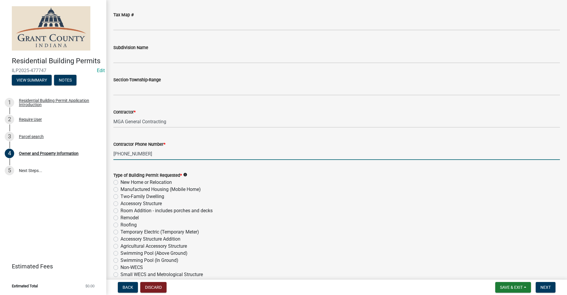
scroll to position [561, 0]
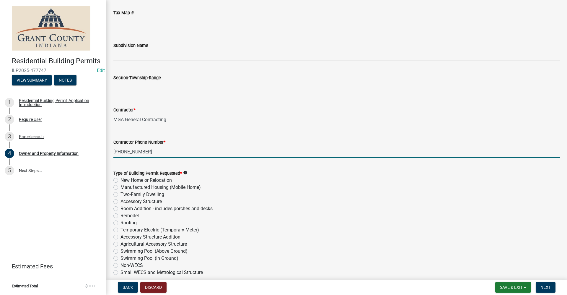
click at [120, 178] on label "New Home or Relocation" at bounding box center [145, 179] width 51 height 7
click at [120, 178] on input "New Home or Relocation" at bounding box center [122, 178] width 4 height 4
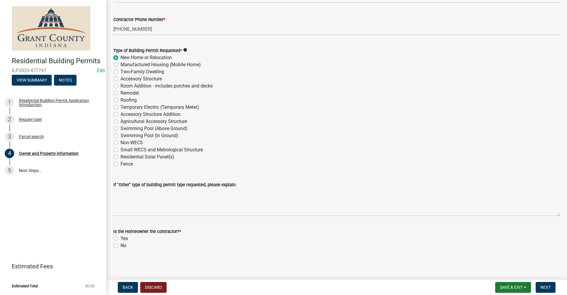
scroll to position [684, 0]
click at [120, 245] on label "No" at bounding box center [123, 244] width 6 height 7
click at [120, 245] on input "No" at bounding box center [122, 243] width 4 height 4
click at [545, 285] on span "Next" at bounding box center [545, 287] width 10 height 5
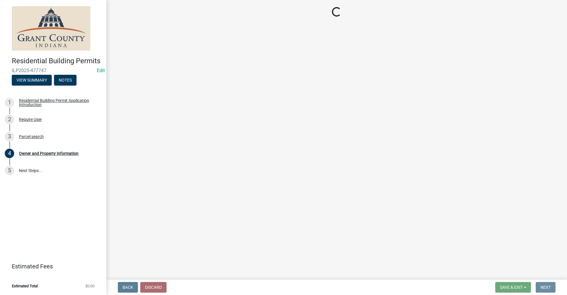
scroll to position [0, 0]
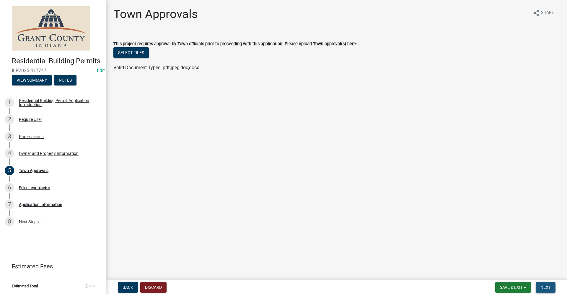
click at [543, 287] on span "Next" at bounding box center [545, 287] width 10 height 5
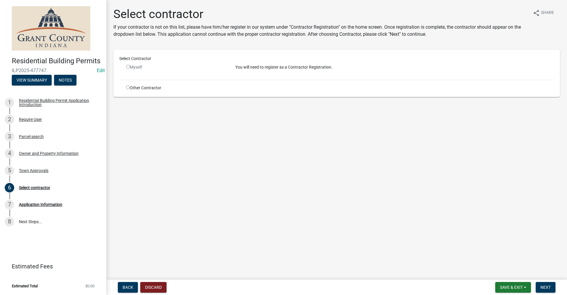
click at [127, 86] on input "radio" at bounding box center [128, 87] width 4 height 4
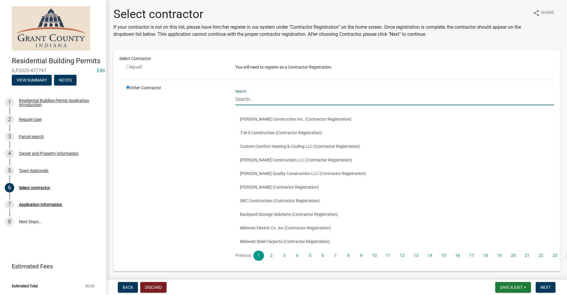
click at [239, 100] on input "Search" at bounding box center [394, 99] width 318 height 12
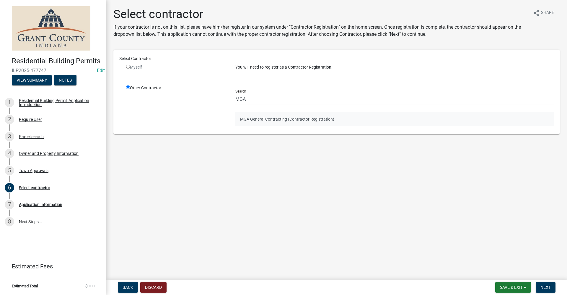
click at [308, 121] on button "MGA General Contracting (Contractor Registration)" at bounding box center [394, 119] width 318 height 14
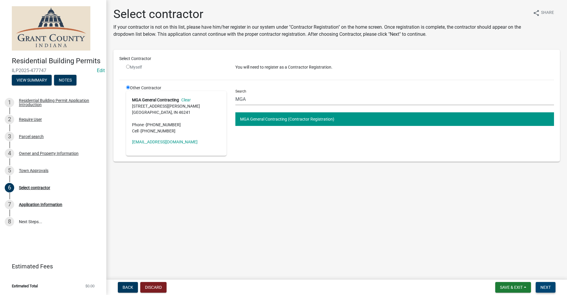
click at [550, 286] on span "Next" at bounding box center [545, 287] width 10 height 5
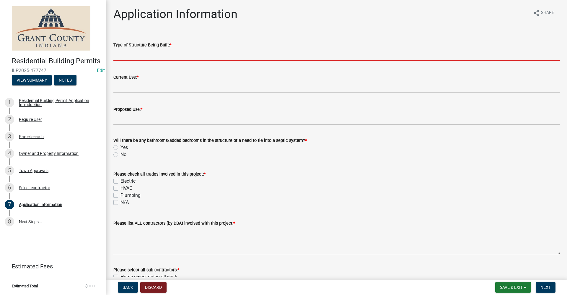
click at [127, 55] on input "Type of Structure Being Built: *" at bounding box center [336, 54] width 446 height 12
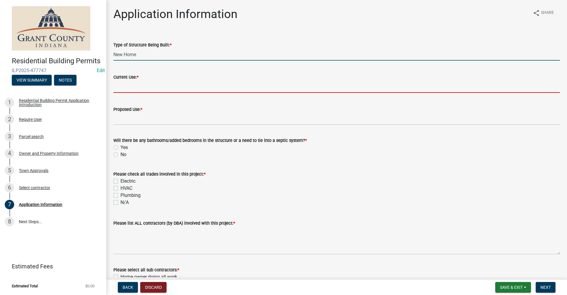
click at [134, 89] on input "Current Use: *" at bounding box center [336, 87] width 446 height 12
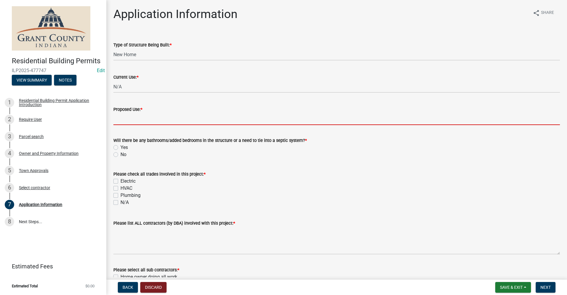
click at [132, 116] on input "Proposed Use: *" at bounding box center [336, 119] width 446 height 12
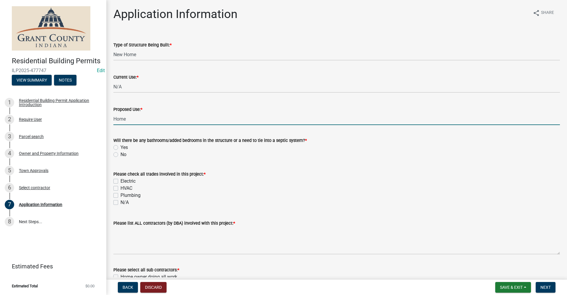
click at [120, 147] on label "Yes" at bounding box center [123, 147] width 7 height 7
click at [120, 147] on input "Yes" at bounding box center [122, 146] width 4 height 4
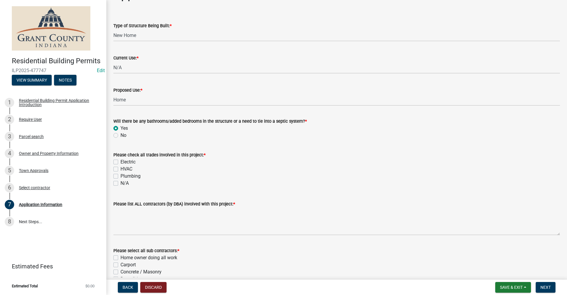
scroll to position [30, 0]
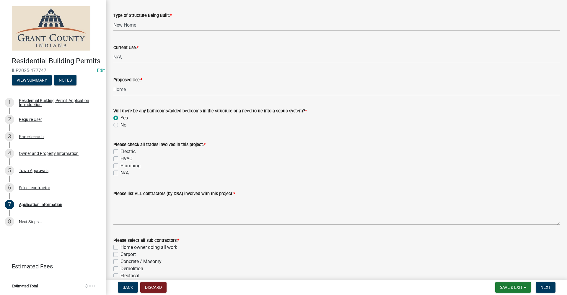
click at [120, 151] on label "Electric" at bounding box center [127, 151] width 15 height 7
click at [120, 151] on input "Electric" at bounding box center [122, 150] width 4 height 4
click at [120, 166] on label "Plumbing" at bounding box center [130, 165] width 20 height 7
click at [120, 166] on input "Plumbing" at bounding box center [122, 164] width 4 height 4
click at [120, 158] on label "HVAC" at bounding box center [126, 158] width 12 height 7
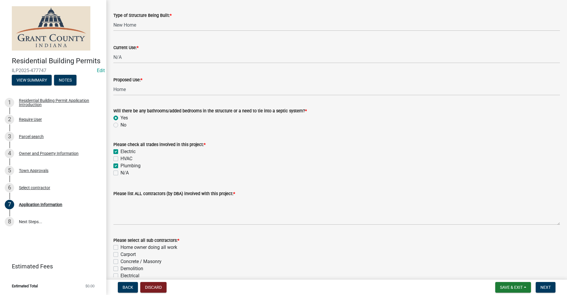
click at [120, 158] on input "HVAC" at bounding box center [122, 157] width 4 height 4
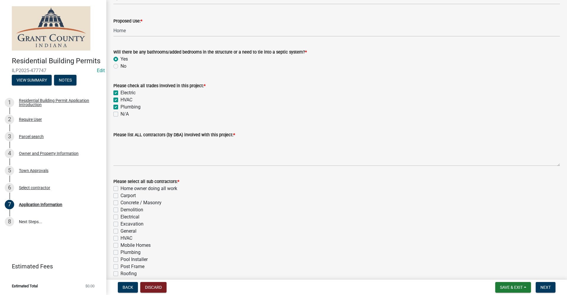
scroll to position [89, 0]
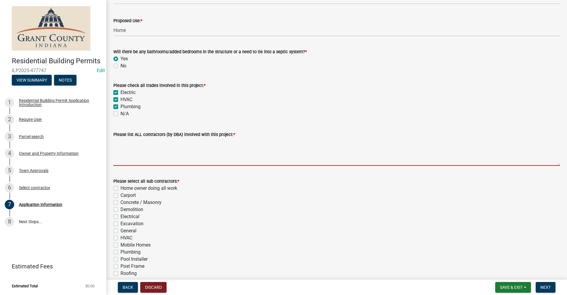
click at [123, 158] on textarea "Please list ALL contractors (by DBA) involved with this project: *" at bounding box center [336, 152] width 446 height 28
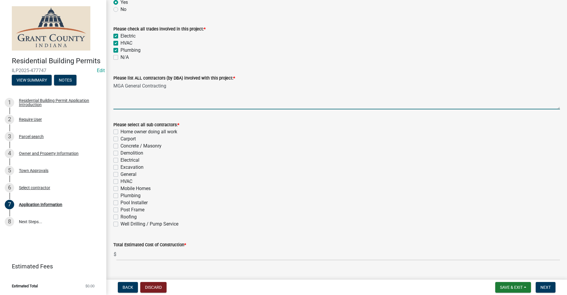
scroll to position [148, 0]
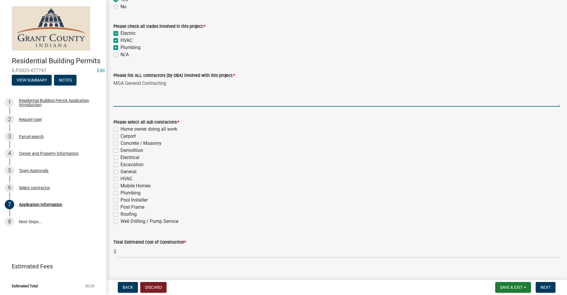
click at [120, 157] on label "Electrical" at bounding box center [129, 157] width 19 height 7
click at [120, 157] on input "Electrical" at bounding box center [122, 156] width 4 height 4
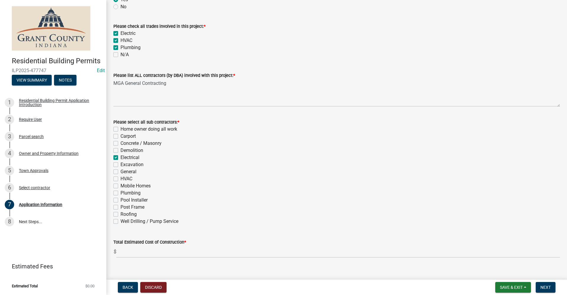
click at [120, 156] on label "Electrical" at bounding box center [129, 157] width 19 height 7
click at [120, 156] on input "Electrical" at bounding box center [122, 156] width 4 height 4
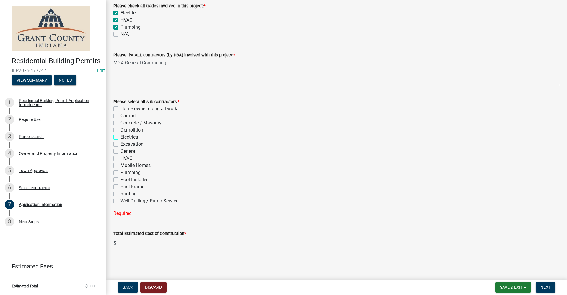
scroll to position [168, 0]
click at [120, 152] on label "General" at bounding box center [128, 150] width 16 height 7
click at [120, 151] on input "General" at bounding box center [122, 149] width 4 height 4
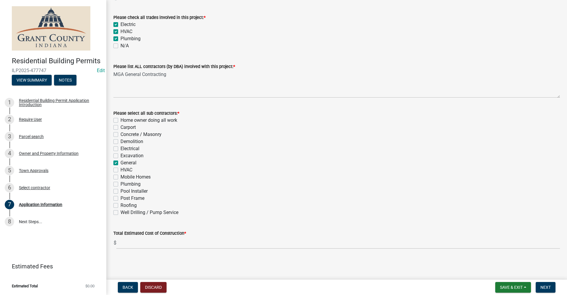
scroll to position [156, 0]
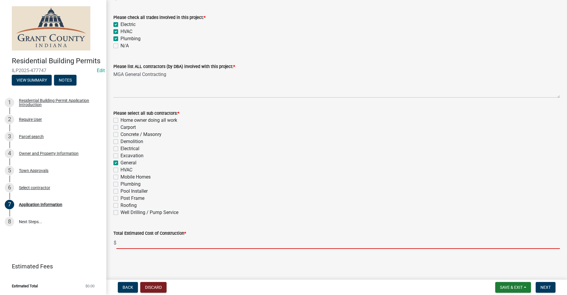
click at [133, 243] on input "text" at bounding box center [337, 242] width 443 height 12
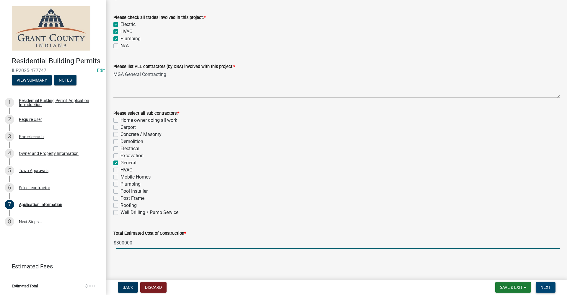
click at [545, 285] on span "Next" at bounding box center [545, 287] width 10 height 5
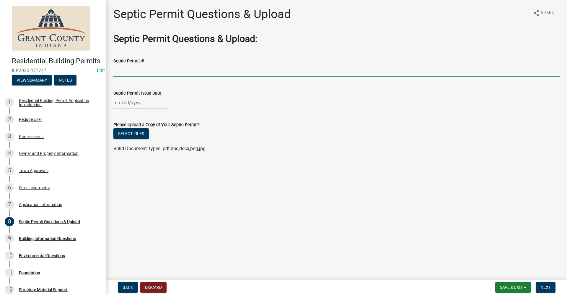
click at [138, 72] on input "Septic Permit #" at bounding box center [336, 70] width 446 height 12
click at [135, 105] on div at bounding box center [140, 103] width 54 height 12
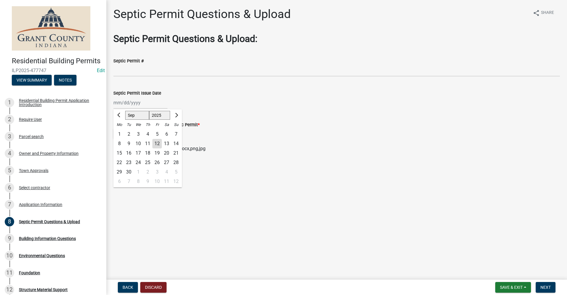
click at [147, 146] on div "11" at bounding box center [147, 143] width 9 height 9
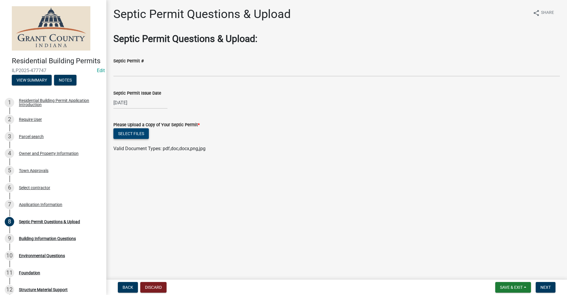
click at [140, 134] on button "Select files" at bounding box center [130, 133] width 35 height 11
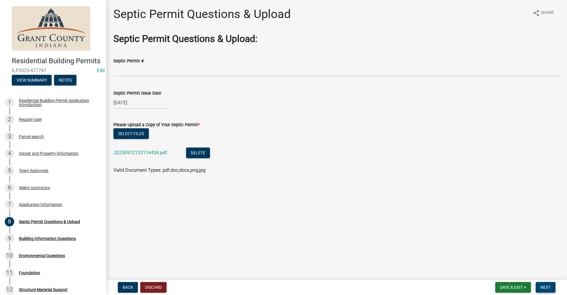
click at [547, 285] on span "Next" at bounding box center [545, 287] width 10 height 5
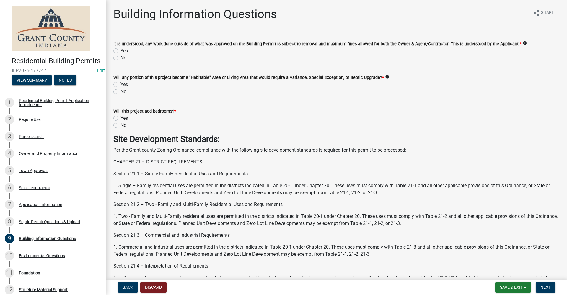
click at [120, 50] on label "Yes" at bounding box center [123, 50] width 7 height 7
click at [120, 50] on input "Yes" at bounding box center [122, 49] width 4 height 4
click at [120, 91] on label "No" at bounding box center [123, 91] width 6 height 7
click at [120, 91] on input "No" at bounding box center [122, 90] width 4 height 4
click at [120, 117] on label "Yes" at bounding box center [123, 118] width 7 height 7
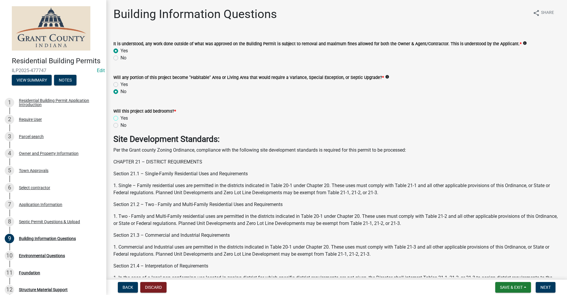
click at [120, 117] on input "Yes" at bounding box center [122, 117] width 4 height 4
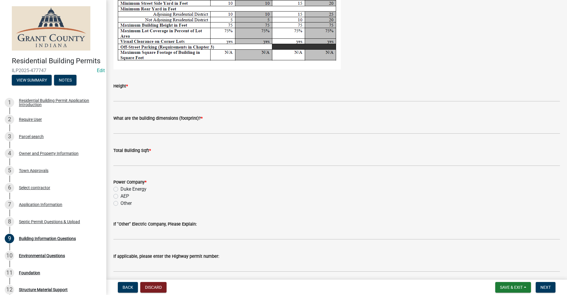
scroll to position [1122, 0]
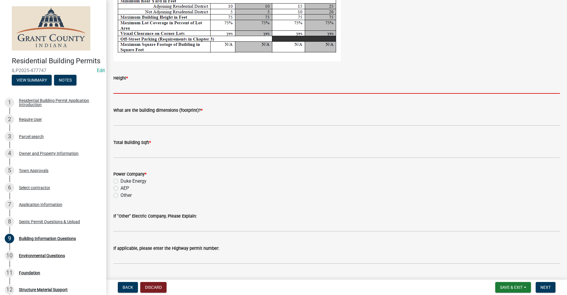
click at [122, 90] on input "Height *" at bounding box center [336, 87] width 446 height 12
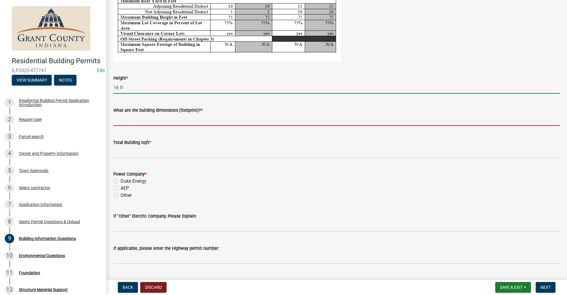
drag, startPoint x: 144, startPoint y: 121, endPoint x: 148, endPoint y: 120, distance: 3.6
click at [144, 121] on input "What are the building dimensions (footprint)? *" at bounding box center [336, 120] width 446 height 12
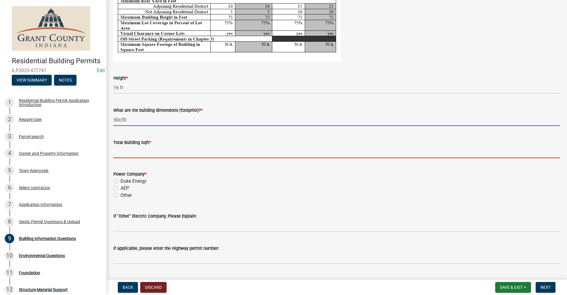
click at [125, 154] on input "text" at bounding box center [336, 152] width 446 height 12
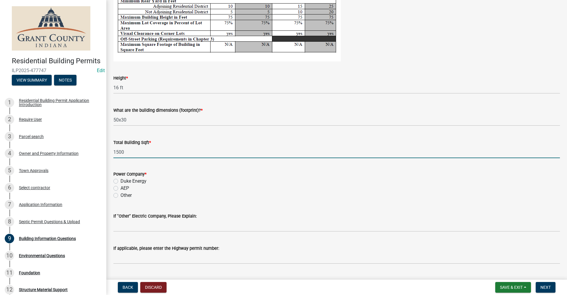
click at [120, 188] on label "AEP" at bounding box center [124, 187] width 9 height 7
click at [120, 188] on input "AEP" at bounding box center [122, 186] width 4 height 4
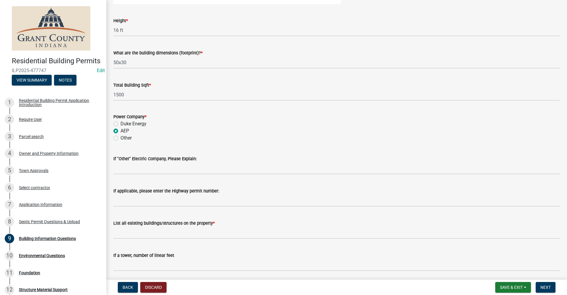
scroll to position [1201, 0]
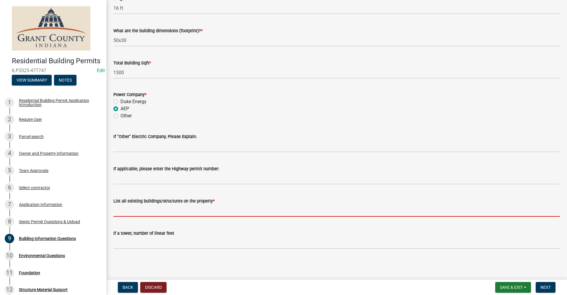
click at [124, 209] on input "List all existing buildings/structures on the property *" at bounding box center [336, 210] width 446 height 12
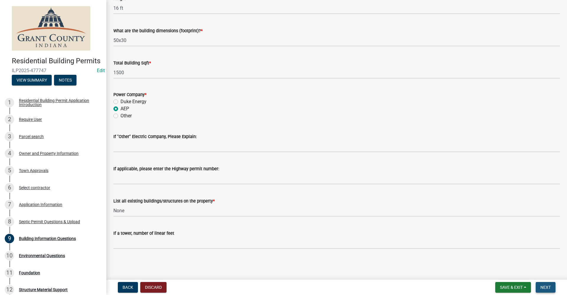
click at [541, 287] on span "Next" at bounding box center [545, 287] width 10 height 5
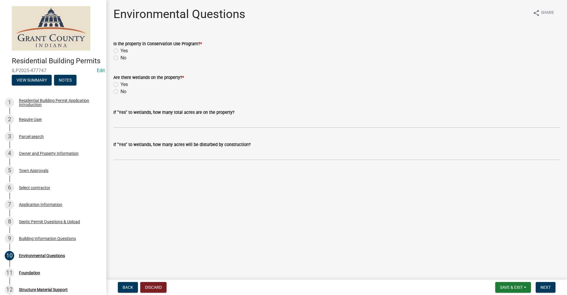
click at [120, 58] on label "No" at bounding box center [123, 57] width 6 height 7
click at [120, 58] on input "No" at bounding box center [122, 56] width 4 height 4
drag, startPoint x: 116, startPoint y: 91, endPoint x: 119, endPoint y: 94, distance: 4.4
click at [120, 91] on label "No" at bounding box center [123, 91] width 6 height 7
click at [120, 91] on input "No" at bounding box center [122, 90] width 4 height 4
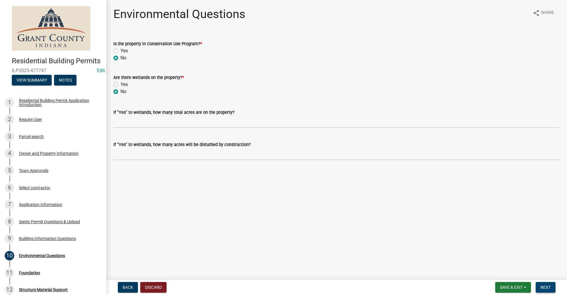
click at [549, 287] on span "Next" at bounding box center [545, 287] width 10 height 5
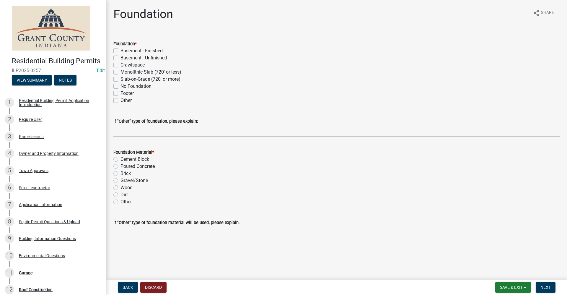
click at [120, 79] on label "Slab-on-Grade (720' or more)" at bounding box center [150, 79] width 60 height 7
click at [120, 79] on input "Slab-on-Grade (720' or more)" at bounding box center [122, 78] width 4 height 4
click at [120, 166] on label "Poured Concrete" at bounding box center [137, 166] width 34 height 7
click at [120, 166] on input "Poured Concrete" at bounding box center [122, 165] width 4 height 4
click at [546, 287] on span "Next" at bounding box center [545, 287] width 10 height 5
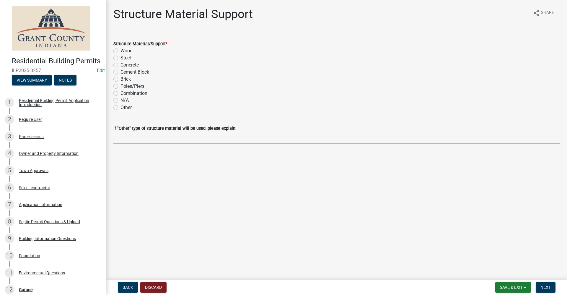
click at [120, 51] on label "Wood" at bounding box center [126, 50] width 12 height 7
click at [120, 51] on input "Wood" at bounding box center [122, 49] width 4 height 4
click at [545, 287] on span "Next" at bounding box center [545, 287] width 10 height 5
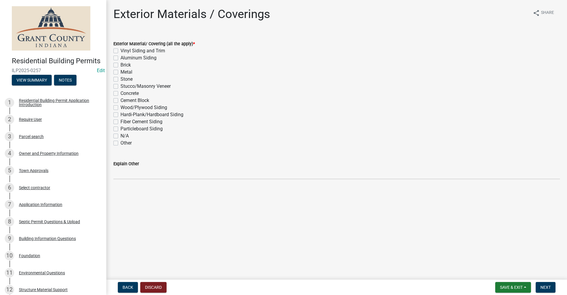
click at [120, 107] on label "Wood/Plywood Siding" at bounding box center [143, 107] width 47 height 7
click at [120, 107] on input "Wood/Plywood Siding" at bounding box center [122, 106] width 4 height 4
click at [546, 288] on span "Next" at bounding box center [545, 287] width 10 height 5
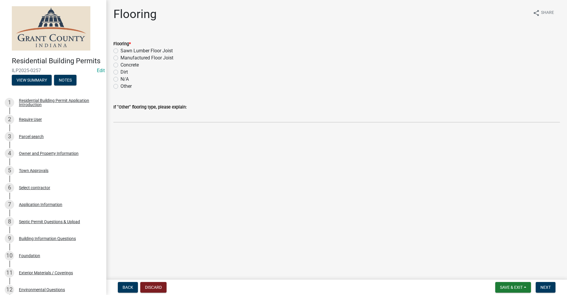
click at [120, 65] on label "Concrete" at bounding box center [129, 64] width 18 height 7
click at [120, 65] on input "Concrete" at bounding box center [122, 63] width 4 height 4
click at [541, 287] on span "Next" at bounding box center [545, 287] width 10 height 5
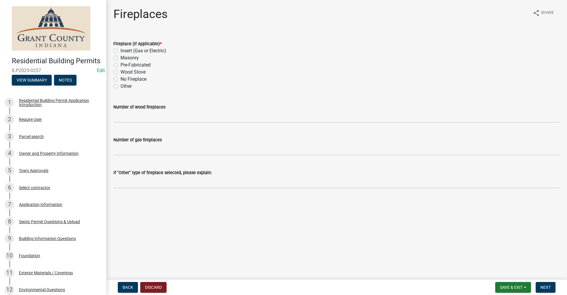
click at [120, 79] on label "No Fireplace" at bounding box center [133, 79] width 26 height 7
click at [120, 79] on input "No Fireplace" at bounding box center [122, 78] width 4 height 4
click at [542, 289] on span "Next" at bounding box center [545, 287] width 10 height 5
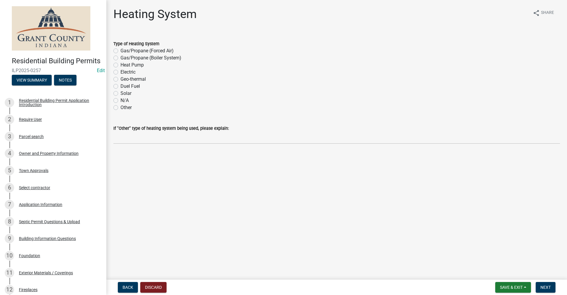
click at [120, 66] on label "Heat Pump" at bounding box center [131, 64] width 23 height 7
click at [120, 65] on input "Heat Pump" at bounding box center [122, 63] width 4 height 4
click at [546, 285] on span "Next" at bounding box center [545, 287] width 10 height 5
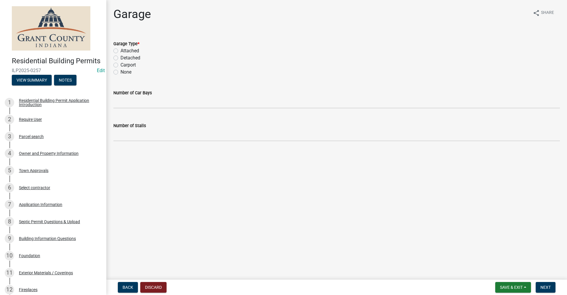
click at [120, 72] on label "None" at bounding box center [125, 71] width 11 height 7
click at [120, 72] on input "None" at bounding box center [122, 70] width 4 height 4
click at [543, 287] on span "Next" at bounding box center [545, 287] width 10 height 5
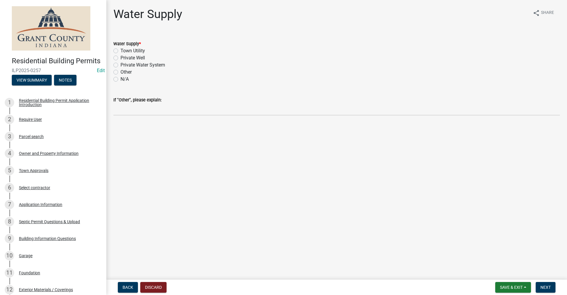
click at [120, 57] on label "Private Well" at bounding box center [132, 57] width 24 height 7
click at [120, 57] on input "Private Well" at bounding box center [122, 56] width 4 height 4
click at [544, 286] on span "Next" at bounding box center [545, 287] width 10 height 5
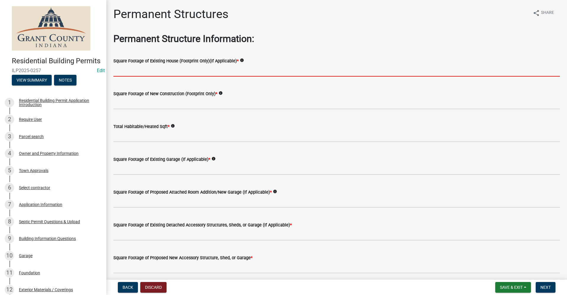
click at [141, 69] on input "text" at bounding box center [336, 70] width 446 height 12
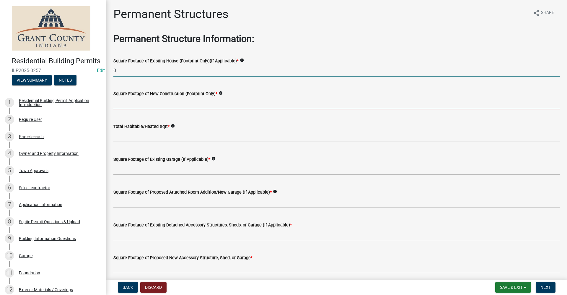
click at [134, 103] on input "text" at bounding box center [336, 103] width 446 height 12
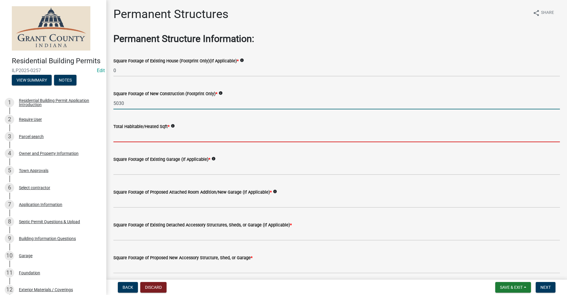
click at [141, 134] on input "text" at bounding box center [336, 136] width 446 height 12
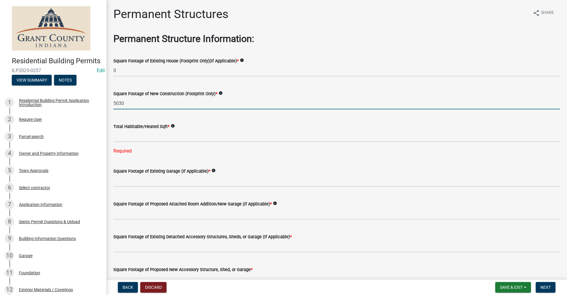
drag, startPoint x: 126, startPoint y: 103, endPoint x: 104, endPoint y: 105, distance: 21.9
click at [104, 105] on div "Residential Building Permits ILP2025-0257 Edit View Summary Notes 1 Residential…" at bounding box center [283, 147] width 567 height 295
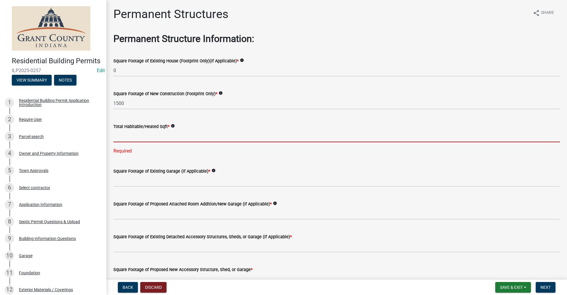
click at [127, 137] on input "text" at bounding box center [336, 136] width 446 height 12
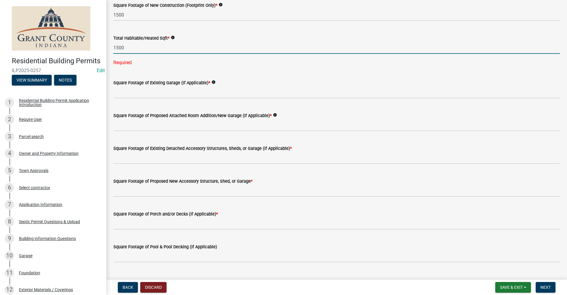
scroll to position [89, 0]
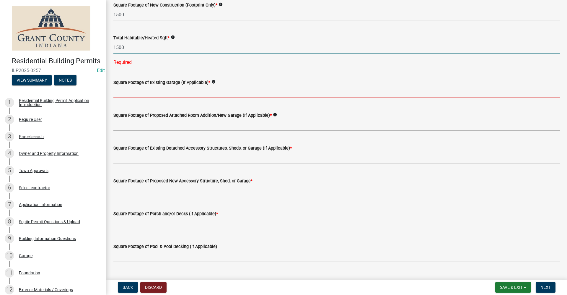
click at [132, 90] on wm-data-entity-input "Square Footage of Existing Garage (If Applicable) * info" at bounding box center [336, 87] width 446 height 33
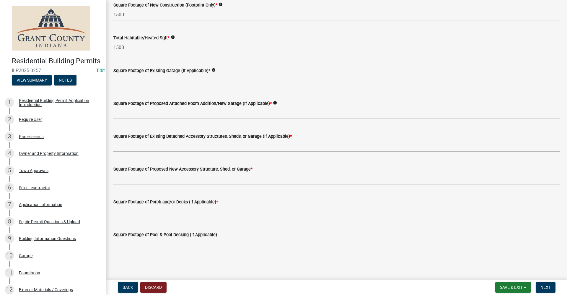
click at [120, 81] on input "text" at bounding box center [336, 80] width 446 height 12
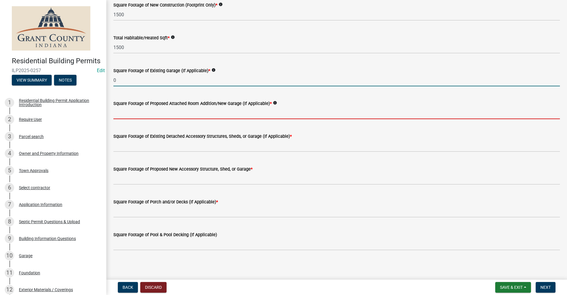
click at [124, 113] on input "text" at bounding box center [336, 113] width 446 height 12
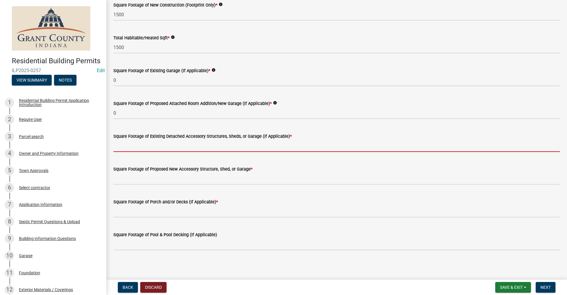
click at [138, 147] on input "text" at bounding box center [336, 146] width 446 height 12
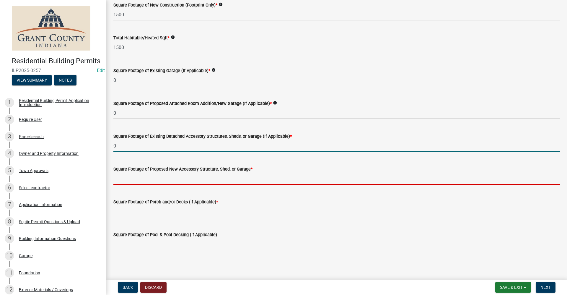
click at [126, 179] on input "text" at bounding box center [336, 178] width 446 height 12
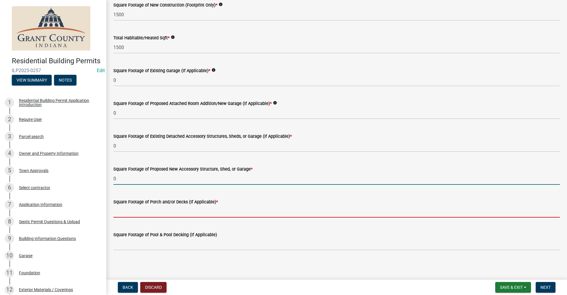
click at [119, 214] on input "text" at bounding box center [336, 211] width 446 height 12
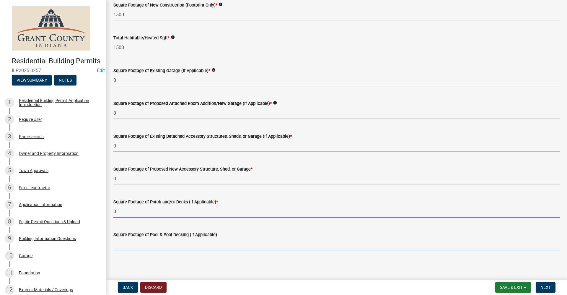
click at [118, 239] on input "text" at bounding box center [336, 244] width 446 height 12
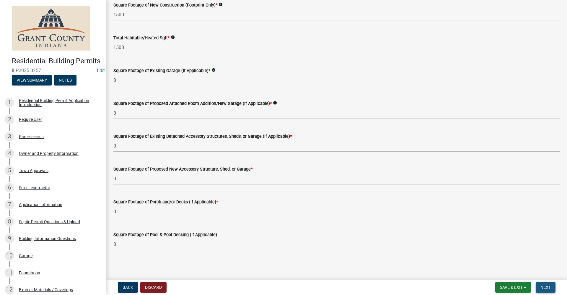
click at [549, 285] on span "Next" at bounding box center [545, 287] width 10 height 5
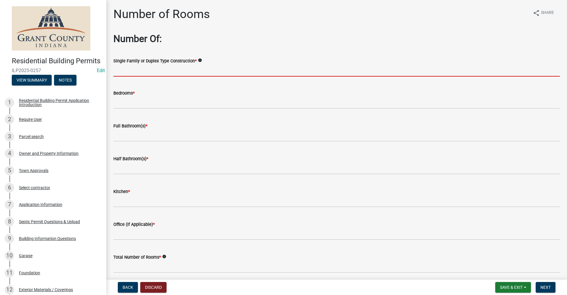
click at [129, 70] on input "Single Family or Duplex Type Construction *" at bounding box center [336, 70] width 446 height 12
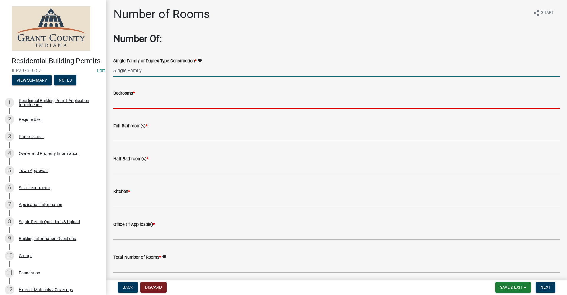
click at [147, 105] on input "text" at bounding box center [336, 103] width 446 height 12
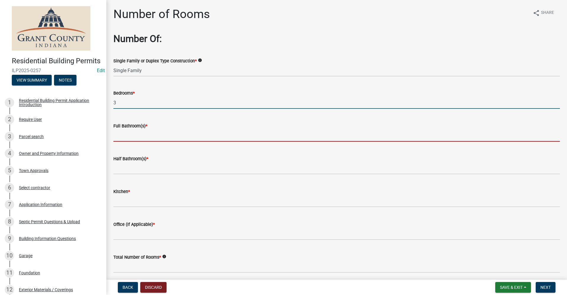
click at [124, 134] on input "text" at bounding box center [336, 135] width 446 height 12
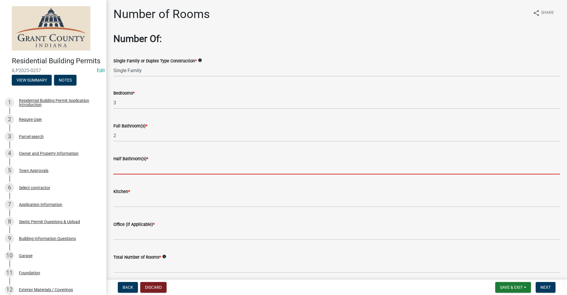
click at [130, 168] on input "text" at bounding box center [336, 168] width 446 height 12
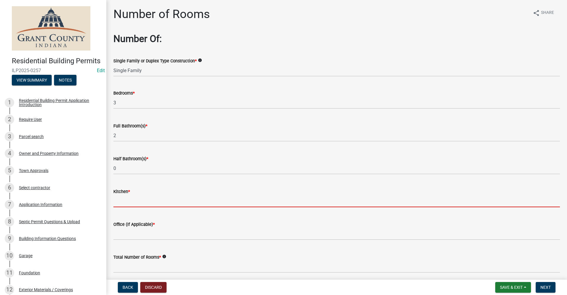
click at [129, 197] on input "text" at bounding box center [336, 201] width 446 height 12
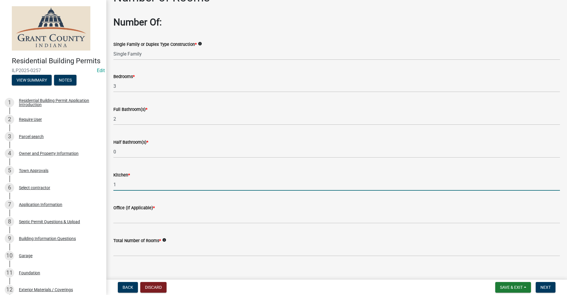
scroll to position [24, 0]
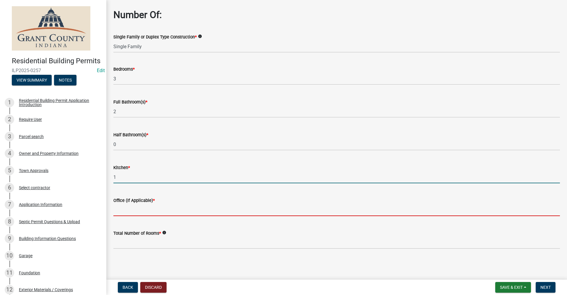
click at [140, 212] on input "text" at bounding box center [336, 210] width 446 height 12
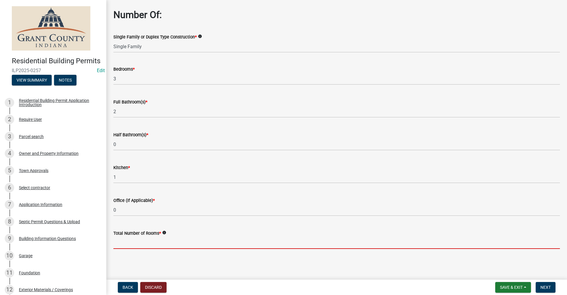
click at [143, 244] on input "text" at bounding box center [336, 242] width 446 height 12
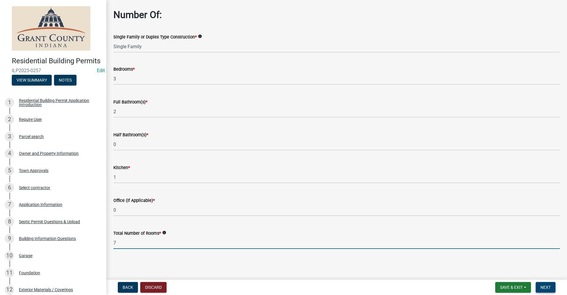
click at [545, 285] on span "Next" at bounding box center [545, 287] width 10 height 5
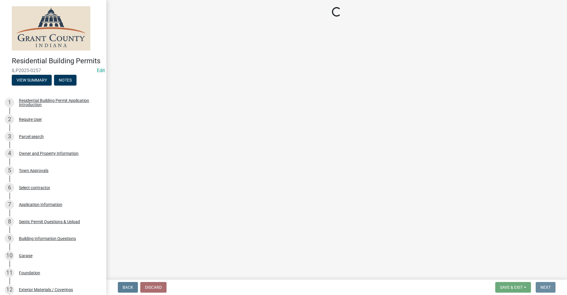
scroll to position [0, 0]
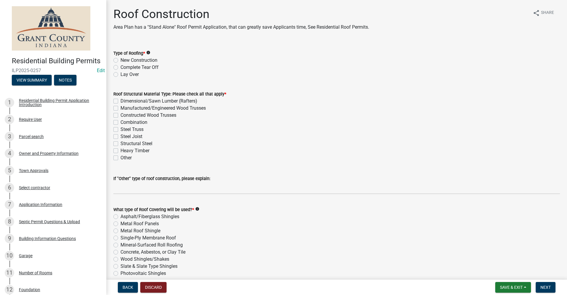
click at [120, 60] on label "New Construction" at bounding box center [138, 60] width 37 height 7
click at [120, 60] on input "New Construction" at bounding box center [122, 59] width 4 height 4
click at [120, 100] on label "Dimensional/Sawn Lumber (Rafters)" at bounding box center [158, 100] width 77 height 7
click at [120, 100] on input "Dimensional/Sawn Lumber (Rafters)" at bounding box center [122, 99] width 4 height 4
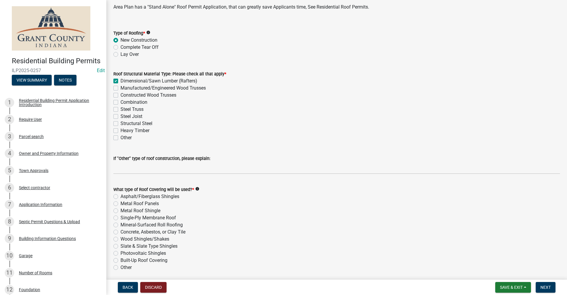
scroll to position [59, 0]
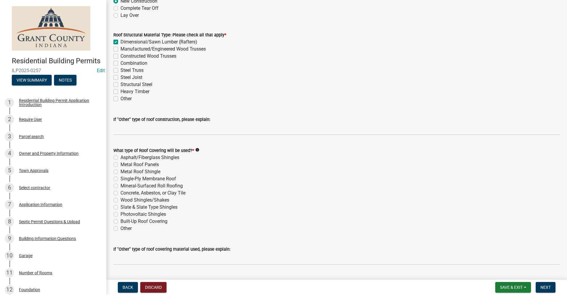
click at [120, 157] on label "Asphalt/Fiberglass Shingles" at bounding box center [149, 157] width 59 height 7
click at [120, 157] on input "Asphalt/Fiberglass Shingles" at bounding box center [122, 156] width 4 height 4
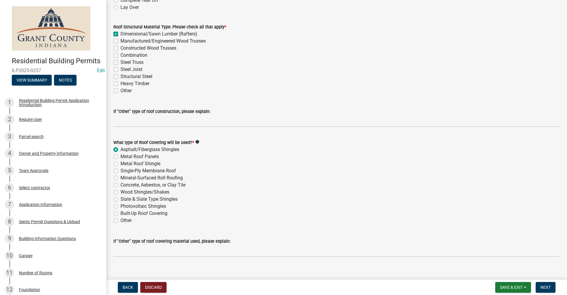
scroll to position [74, 0]
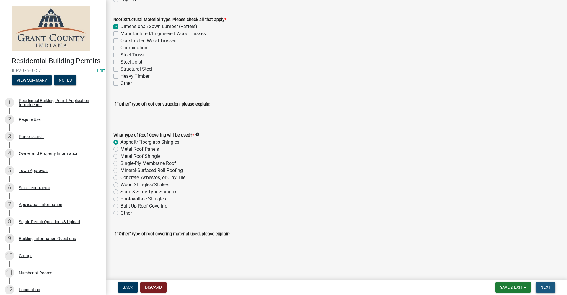
click at [540, 287] on span "Next" at bounding box center [545, 287] width 10 height 5
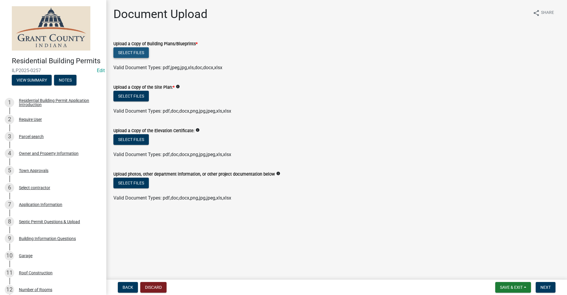
click at [127, 54] on button "Select files" at bounding box center [130, 52] width 35 height 11
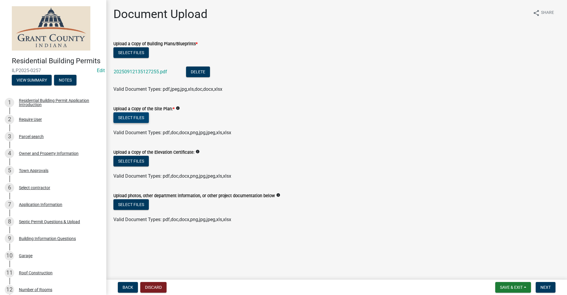
click at [136, 118] on button "Select files" at bounding box center [130, 117] width 35 height 11
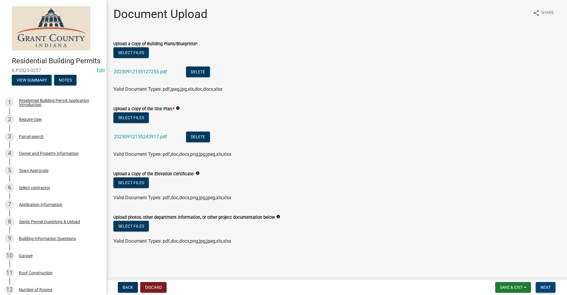
click at [548, 285] on span "Next" at bounding box center [545, 287] width 10 height 5
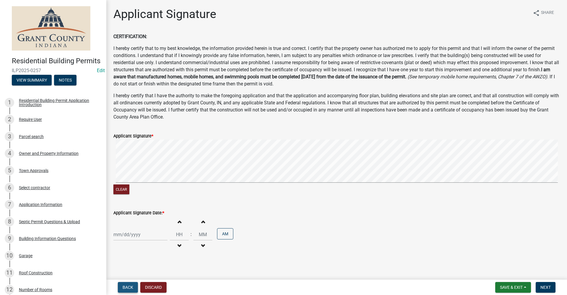
click at [131, 285] on span "Back" at bounding box center [127, 287] width 11 height 5
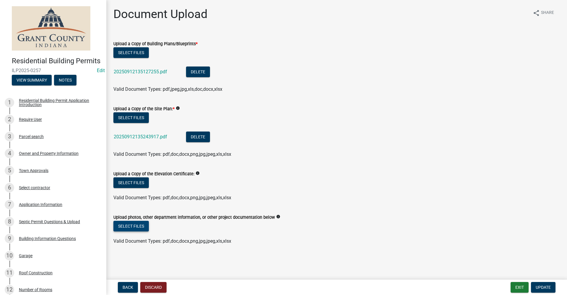
click at [133, 224] on button "Select files" at bounding box center [130, 225] width 35 height 11
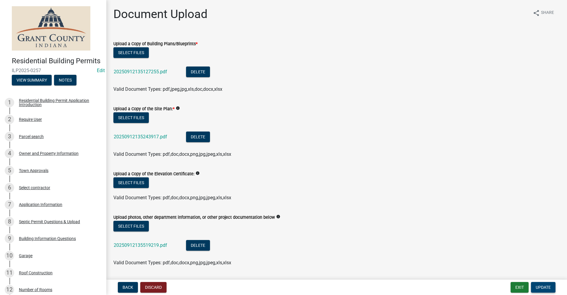
click at [541, 286] on span "Update" at bounding box center [542, 287] width 15 height 5
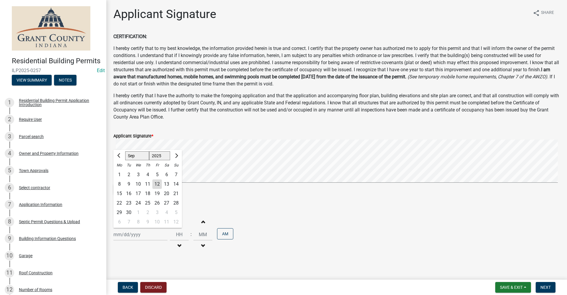
click at [130, 235] on div "Jan Feb Mar Apr May Jun Jul Aug Sep Oct Nov Dec 1525 1526 1527 1528 1529 1530 1…" at bounding box center [140, 234] width 54 height 12
click at [156, 184] on div "12" at bounding box center [156, 183] width 9 height 9
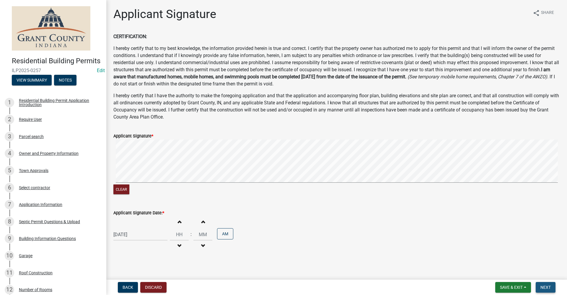
click at [542, 288] on span "Next" at bounding box center [545, 287] width 10 height 5
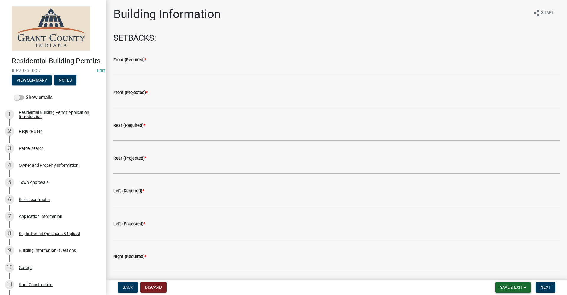
click at [501, 290] on button "Save & Exit" at bounding box center [513, 287] width 36 height 11
click at [497, 273] on button "Save & Exit" at bounding box center [506, 271] width 47 height 14
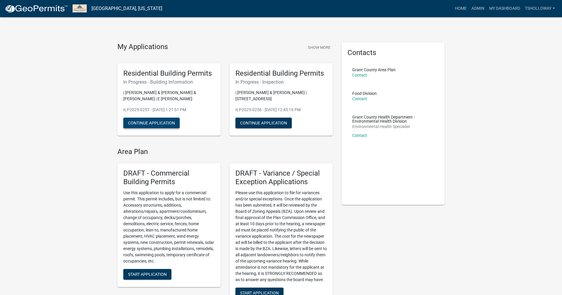
click at [147, 122] on button "Continue Application" at bounding box center [151, 122] width 56 height 11
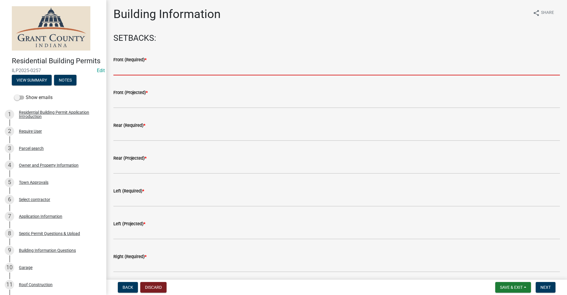
click at [119, 71] on input "text" at bounding box center [336, 69] width 446 height 12
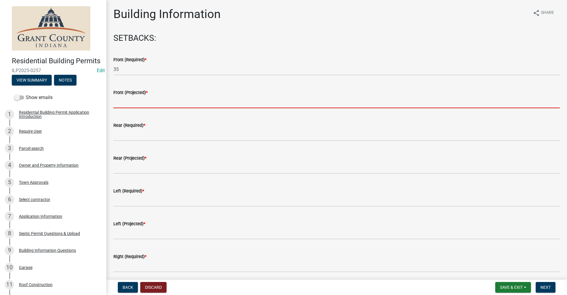
click at [132, 102] on input "text" at bounding box center [336, 102] width 446 height 12
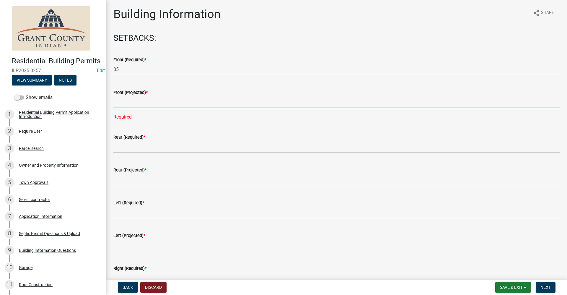
click at [134, 103] on input "text" at bounding box center [336, 102] width 446 height 12
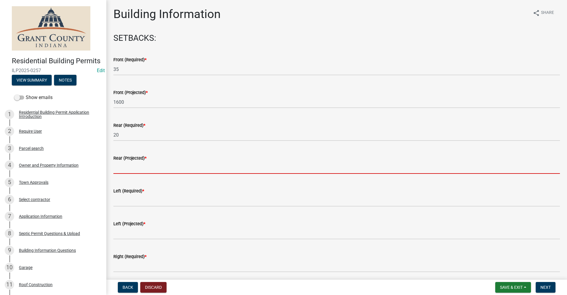
click at [123, 166] on input "text" at bounding box center [336, 167] width 446 height 12
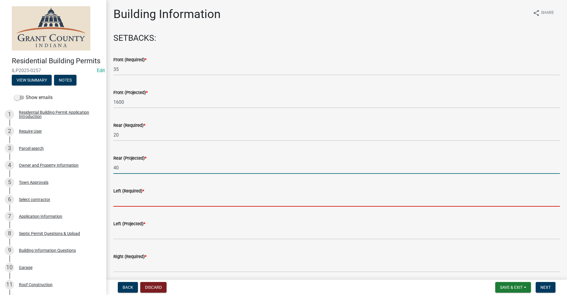
click at [122, 203] on input "text" at bounding box center [336, 200] width 446 height 12
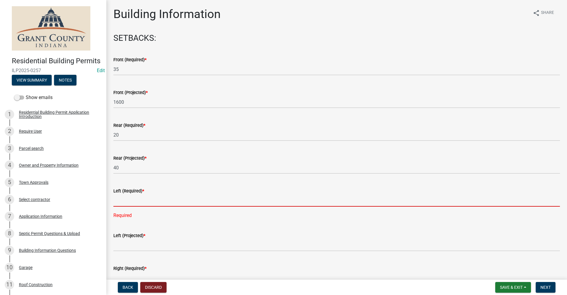
click at [121, 202] on input "text" at bounding box center [336, 200] width 446 height 12
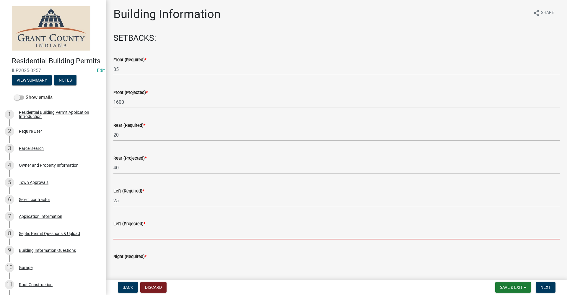
click at [120, 236] on input "text" at bounding box center [336, 233] width 446 height 12
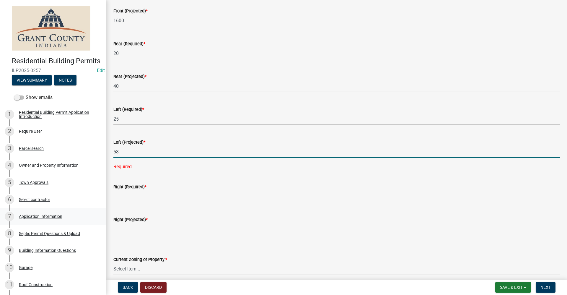
scroll to position [89, 0]
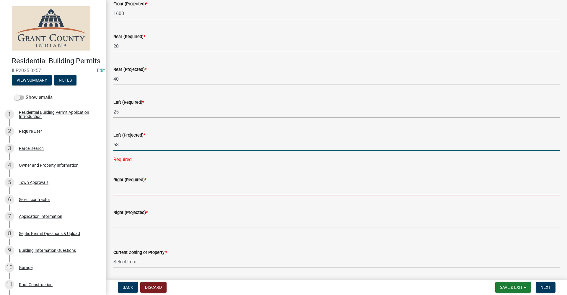
click at [124, 191] on wm-data-entity-input-list "SETBACKS: Front (Required) * 35 Front (Projected) * 1600 Rear (Required) * 20 R…" at bounding box center [336, 252] width 446 height 614
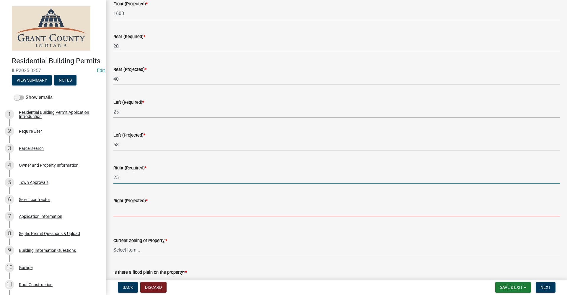
click at [122, 208] on input "text" at bounding box center [336, 210] width 446 height 12
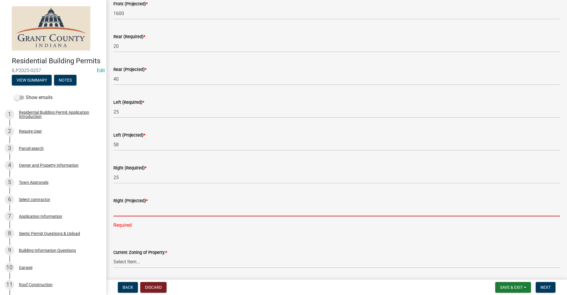
click at [122, 211] on input "text" at bounding box center [336, 210] width 446 height 12
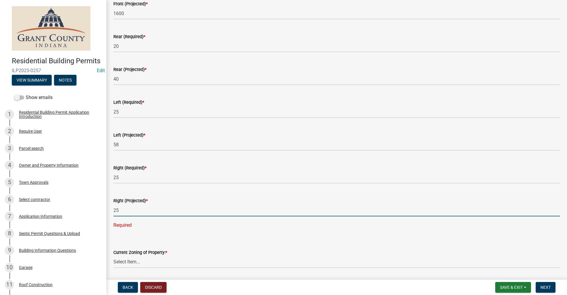
scroll to position [118, 0]
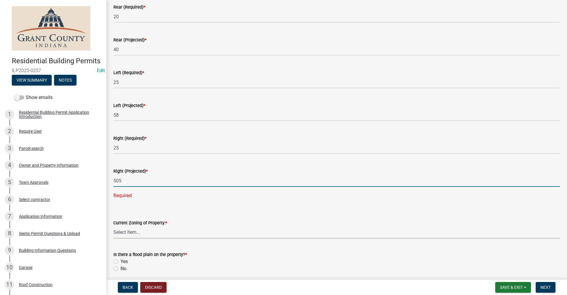
click at [178, 230] on wm-data-entity-input "Current Zoning of Property: * Select Item... AG RS R1 R2 R3 R4 R5 PB NC LB CC G…" at bounding box center [336, 224] width 446 height 40
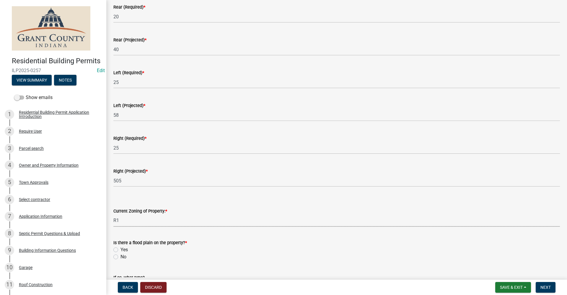
click at [113, 214] on select "Select Item... AG RS R1 R2 R3 R4 R5 PB NC LB CC GB I1 I2 I3 MH" at bounding box center [336, 220] width 446 height 12
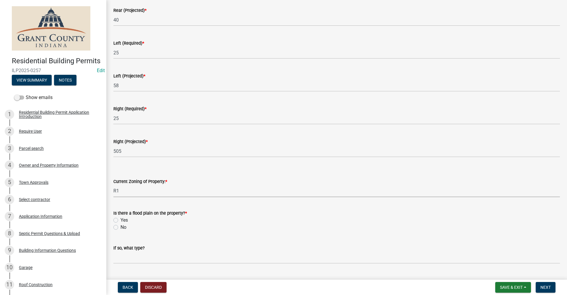
click at [120, 228] on label "No" at bounding box center [123, 226] width 6 height 7
click at [120, 227] on input "No" at bounding box center [122, 225] width 4 height 4
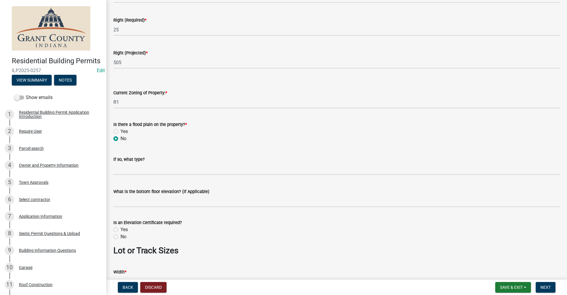
scroll to position [266, 0]
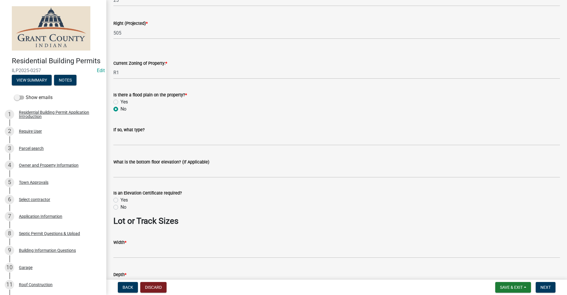
click at [120, 207] on label "No" at bounding box center [123, 206] width 6 height 7
click at [120, 207] on input "No" at bounding box center [122, 205] width 4 height 4
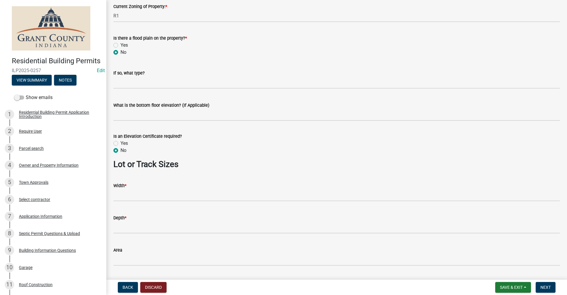
scroll to position [325, 0]
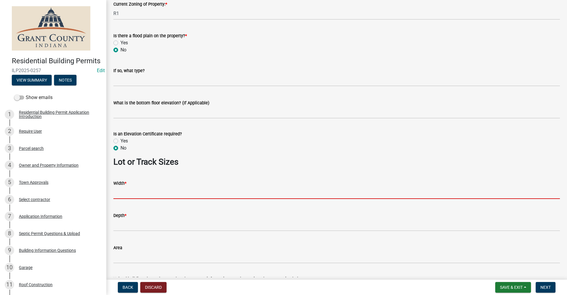
click at [133, 192] on input "Width *" at bounding box center [336, 193] width 446 height 12
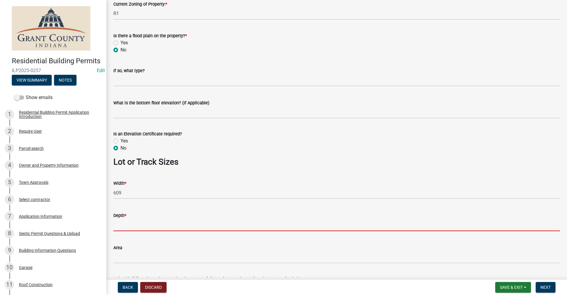
click at [133, 224] on input "Depth *" at bounding box center [336, 225] width 446 height 12
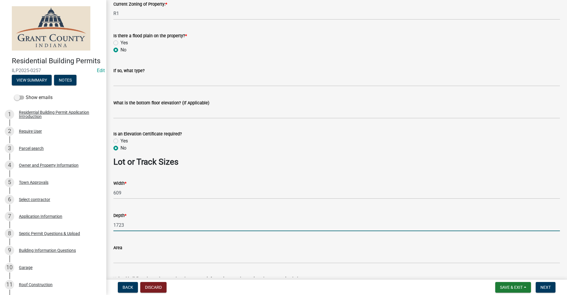
click at [192, 248] on div "Area" at bounding box center [336, 247] width 446 height 7
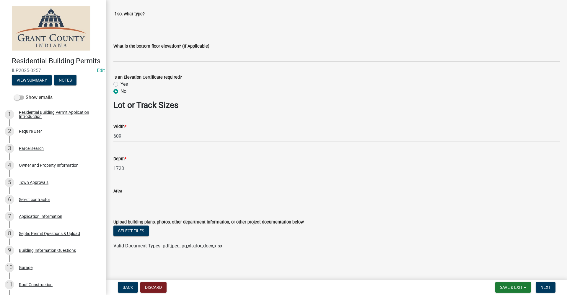
scroll to position [382, 0]
click at [548, 289] on span "Next" at bounding box center [545, 287] width 10 height 5
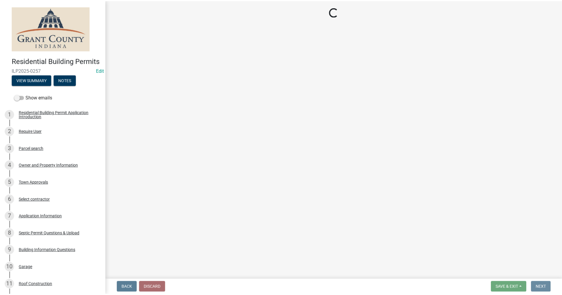
scroll to position [0, 0]
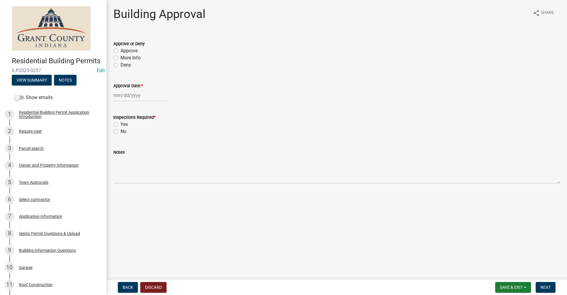
click at [120, 50] on label "Approve" at bounding box center [128, 50] width 17 height 7
click at [120, 50] on input "Approve" at bounding box center [122, 49] width 4 height 4
click at [124, 95] on div at bounding box center [140, 95] width 54 height 12
click at [156, 136] on div "12" at bounding box center [156, 135] width 9 height 9
click at [120, 123] on label "Yes" at bounding box center [123, 124] width 7 height 7
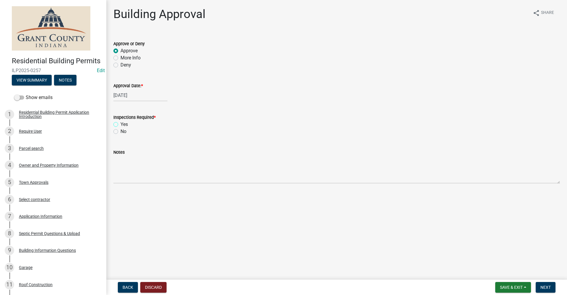
click at [120, 123] on input "Yes" at bounding box center [122, 123] width 4 height 4
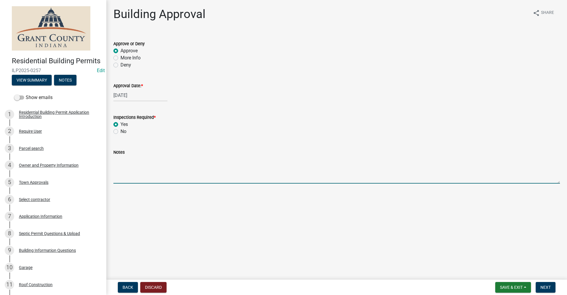
click at [118, 173] on textarea "Notes" at bounding box center [336, 170] width 446 height 28
click at [548, 285] on span "Next" at bounding box center [545, 287] width 10 height 5
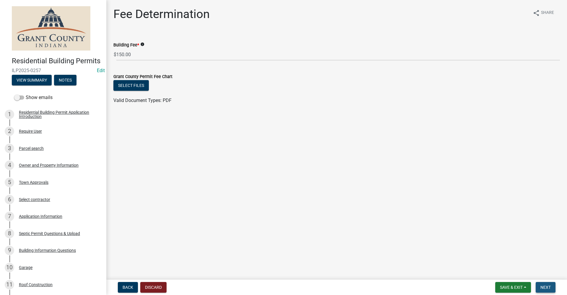
click at [545, 288] on span "Next" at bounding box center [545, 287] width 10 height 5
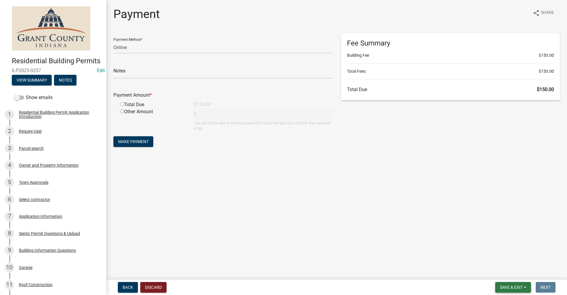
click at [511, 288] on span "Save & Exit" at bounding box center [511, 287] width 23 height 5
click at [503, 273] on button "Save & Exit" at bounding box center [506, 271] width 47 height 14
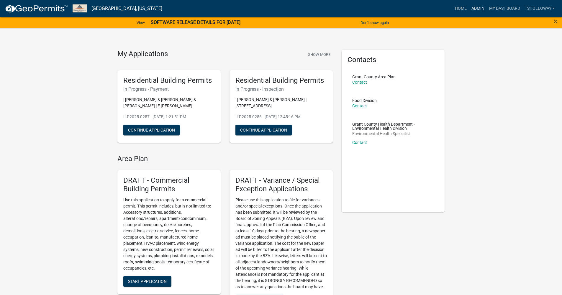
click at [476, 8] on link "Admin" at bounding box center [478, 8] width 18 height 11
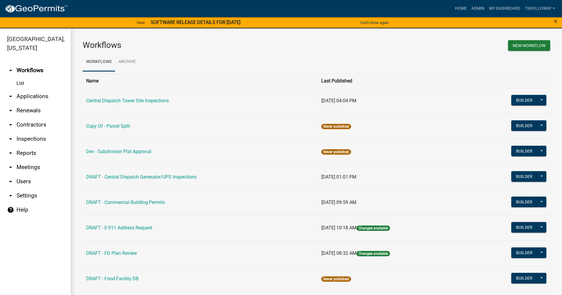
click at [35, 132] on link "arrow_drop_down Inspections" at bounding box center [35, 139] width 71 height 14
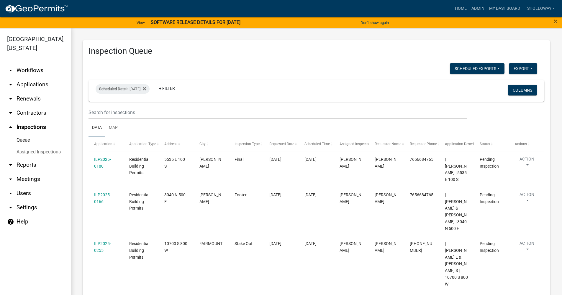
click at [35, 77] on link "arrow_drop_down Applications" at bounding box center [35, 84] width 71 height 14
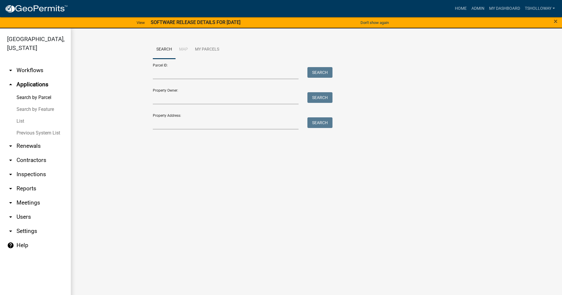
click at [18, 115] on link "List" at bounding box center [35, 121] width 71 height 12
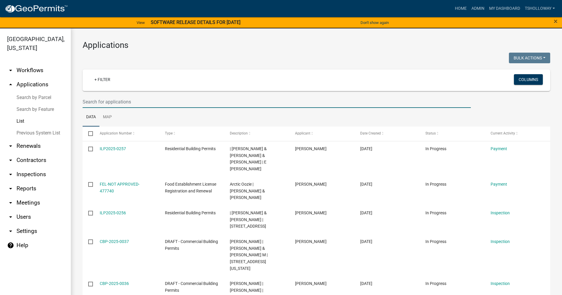
click at [92, 100] on input "text" at bounding box center [277, 102] width 388 height 12
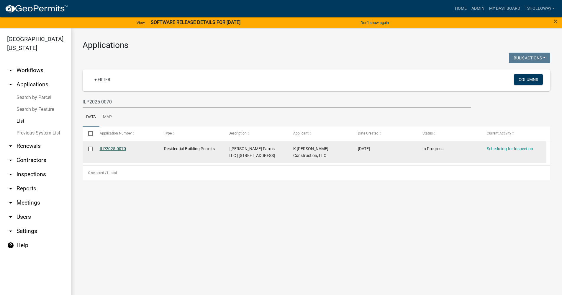
click at [106, 147] on link "ILP2025-0070" at bounding box center [113, 148] width 26 height 5
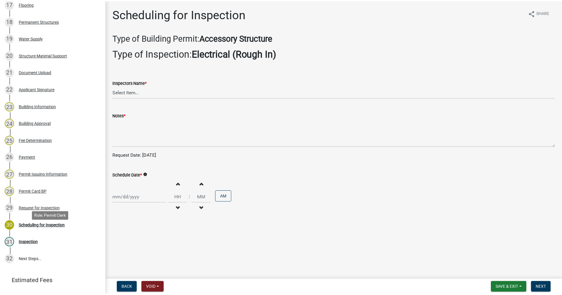
scroll to position [384, 0]
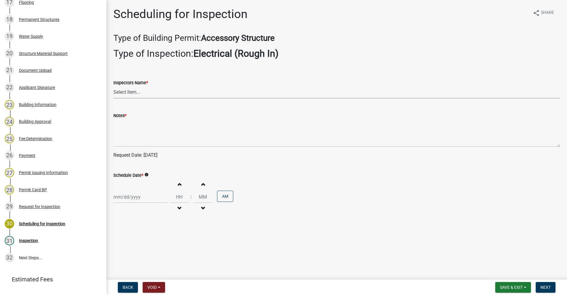
click at [139, 94] on select "Select Item... rberryhill (Randy Berryhill) jecouch (Jeffrey Couch) BBenefield …" at bounding box center [336, 92] width 446 height 12
click at [113, 86] on select "Select Item... rberryhill (Randy Berryhill) jecouch (Jeffrey Couch) BBenefield …" at bounding box center [336, 92] width 446 height 12
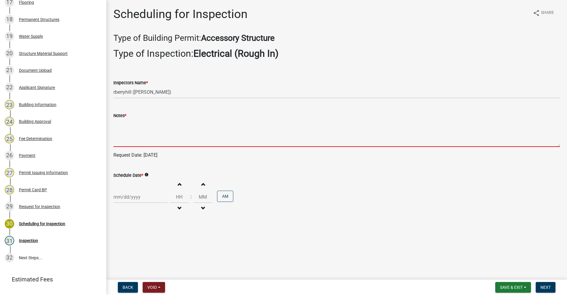
click at [125, 139] on textarea "Notes *" at bounding box center [336, 133] width 446 height 28
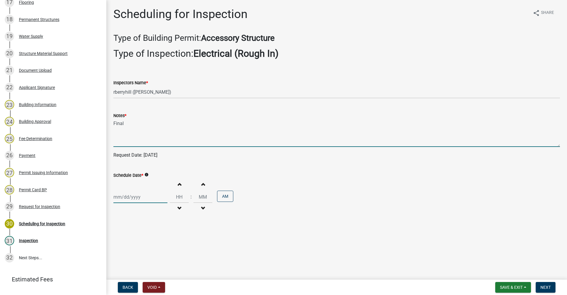
click at [121, 197] on div at bounding box center [140, 197] width 54 height 12
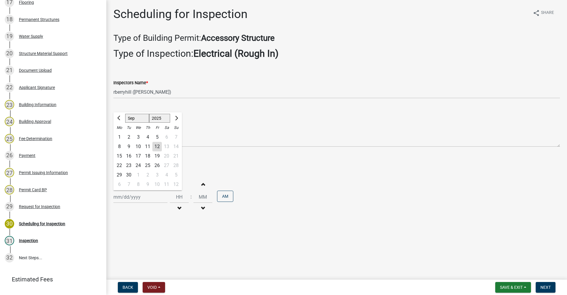
click at [120, 154] on div "15" at bounding box center [119, 155] width 9 height 9
click at [544, 287] on span "Next" at bounding box center [545, 287] width 10 height 5
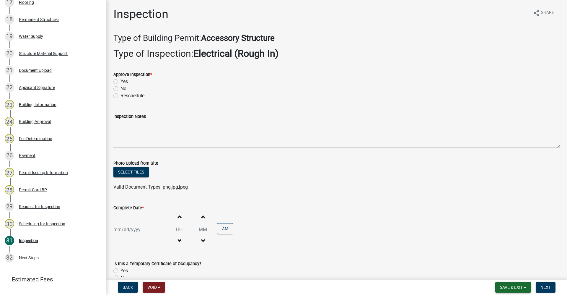
click at [507, 289] on span "Save & Exit" at bounding box center [511, 287] width 23 height 5
click at [501, 275] on button "Save & Exit" at bounding box center [506, 271] width 47 height 14
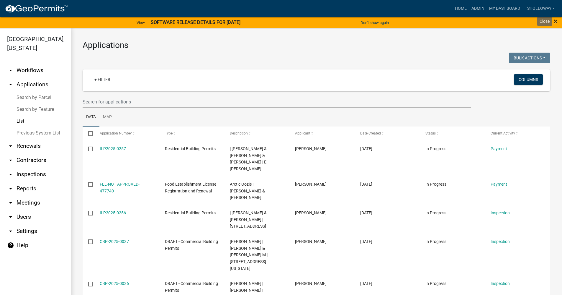
click at [555, 22] on span "×" at bounding box center [556, 21] width 4 height 8
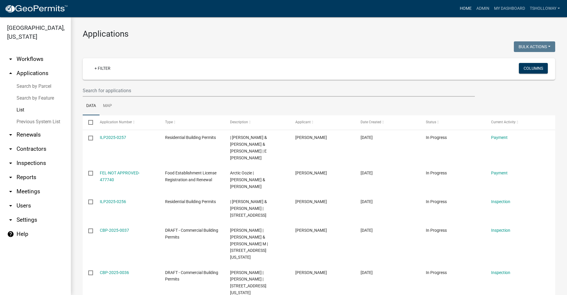
click at [460, 10] on link "Home" at bounding box center [465, 8] width 17 height 11
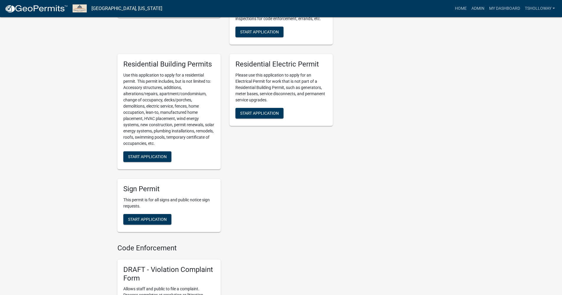
scroll to position [354, 0]
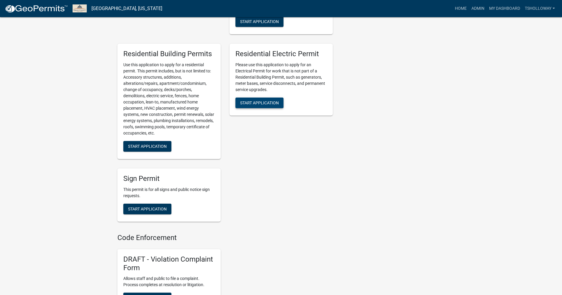
click at [259, 108] on button "Start Application" at bounding box center [260, 102] width 48 height 11
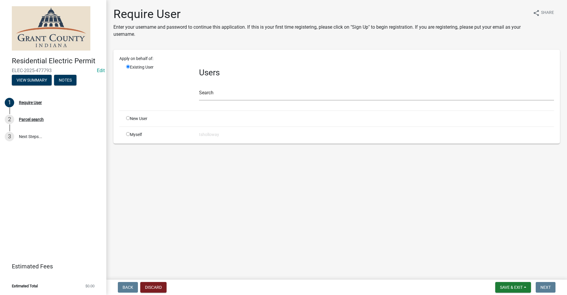
drag, startPoint x: 129, startPoint y: 134, endPoint x: 135, endPoint y: 138, distance: 7.4
click at [129, 134] on input "radio" at bounding box center [128, 134] width 4 height 4
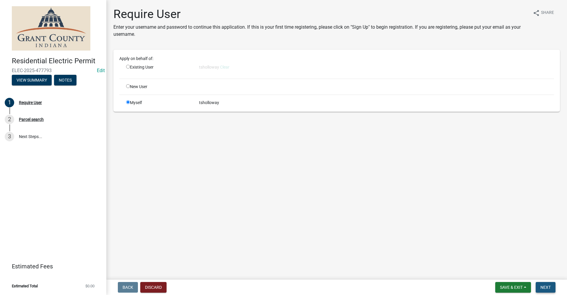
click at [545, 286] on span "Next" at bounding box center [545, 287] width 10 height 5
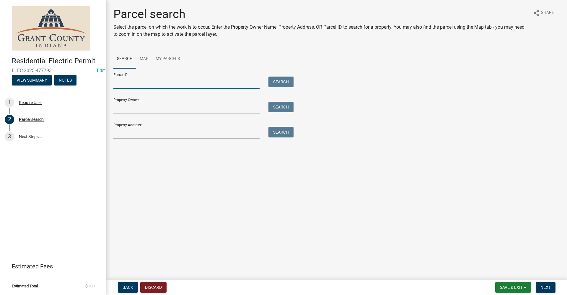
click at [125, 81] on input "Parcel ID:" at bounding box center [186, 82] width 146 height 12
click at [287, 79] on button "Search" at bounding box center [280, 81] width 25 height 11
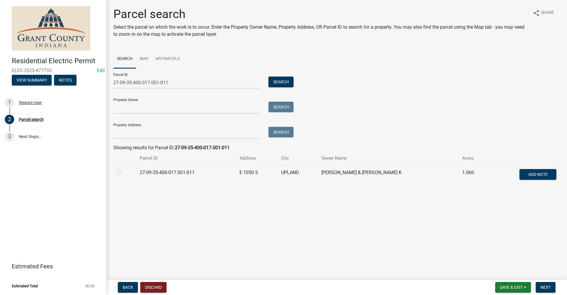
click at [124, 169] on label at bounding box center [124, 169] width 0 height 0
click at [124, 173] on input "radio" at bounding box center [126, 171] width 4 height 4
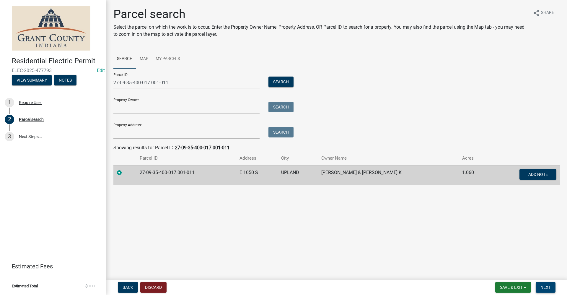
click at [548, 285] on span "Next" at bounding box center [545, 287] width 10 height 5
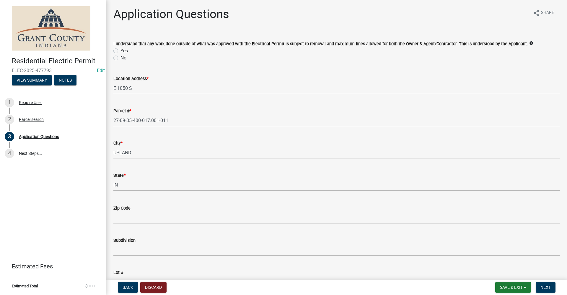
click at [120, 50] on label "Yes" at bounding box center [123, 50] width 7 height 7
click at [120, 50] on input "Yes" at bounding box center [122, 49] width 4 height 4
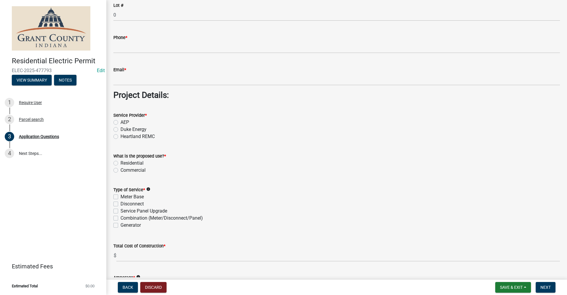
scroll to position [443, 0]
click at [120, 121] on label "AEP" at bounding box center [124, 121] width 9 height 7
click at [120, 121] on input "AEP" at bounding box center [122, 120] width 4 height 4
click at [120, 162] on label "Residential" at bounding box center [131, 162] width 23 height 7
click at [120, 162] on input "Residential" at bounding box center [122, 161] width 4 height 4
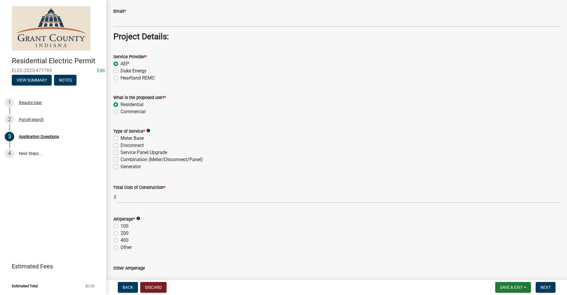
scroll to position [502, 0]
click at [120, 158] on label "Combination (Meter/Disconnect/Panel)" at bounding box center [161, 158] width 82 height 7
click at [120, 158] on input "Combination (Meter/Disconnect/Panel)" at bounding box center [122, 157] width 4 height 4
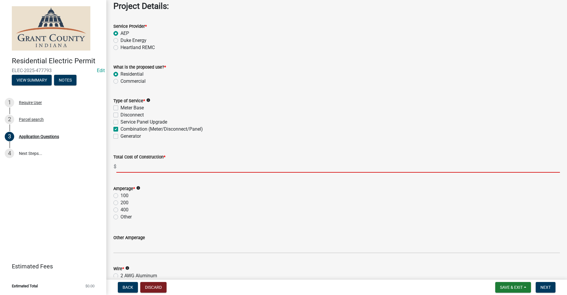
click at [127, 166] on input "text" at bounding box center [337, 166] width 443 height 12
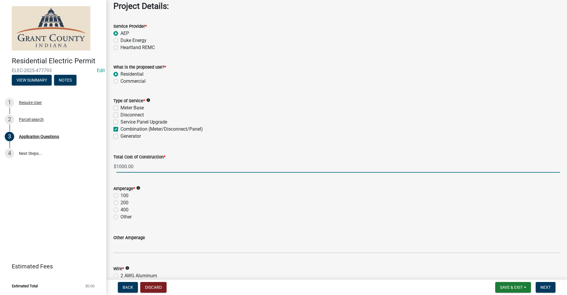
click at [120, 202] on label "200" at bounding box center [124, 202] width 8 height 7
click at [120, 202] on input "200" at bounding box center [122, 201] width 4 height 4
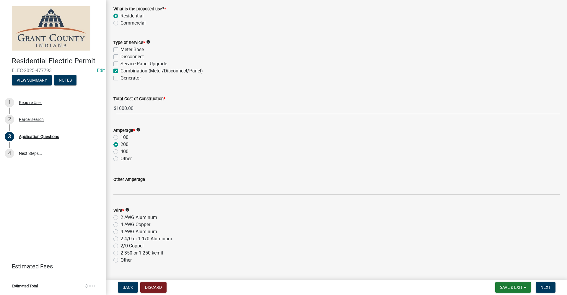
scroll to position [590, 0]
click at [120, 217] on label "2 AWG Aluminum" at bounding box center [138, 216] width 37 height 7
click at [120, 217] on input "2 AWG Aluminum" at bounding box center [122, 215] width 4 height 4
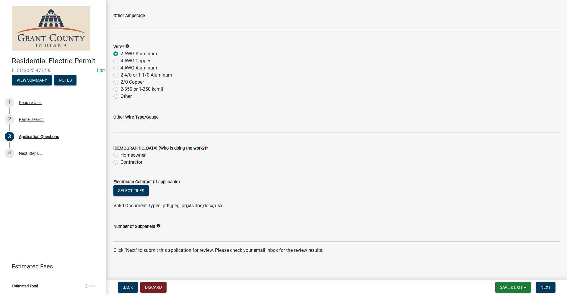
scroll to position [757, 0]
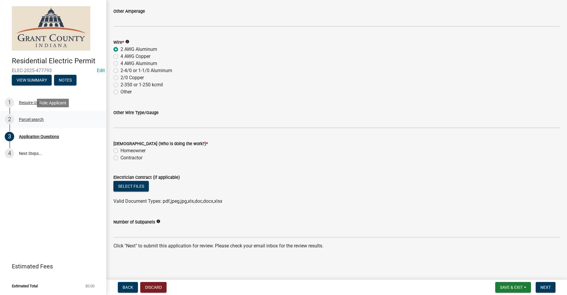
click at [32, 120] on div "Parcel search" at bounding box center [31, 119] width 25 height 4
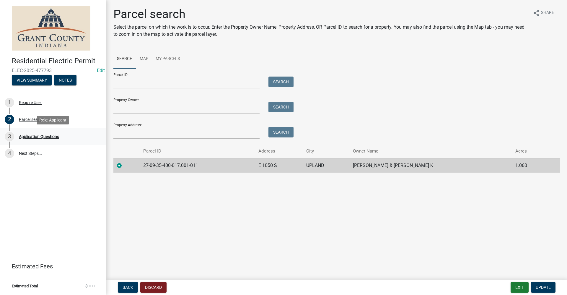
click at [50, 138] on div "Application Questions" at bounding box center [39, 136] width 40 height 4
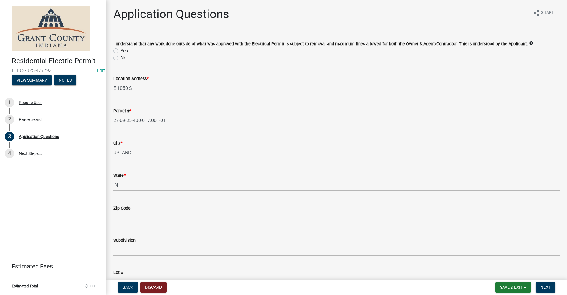
click at [120, 51] on label "Yes" at bounding box center [123, 50] width 7 height 7
click at [120, 51] on input "Yes" at bounding box center [122, 49] width 4 height 4
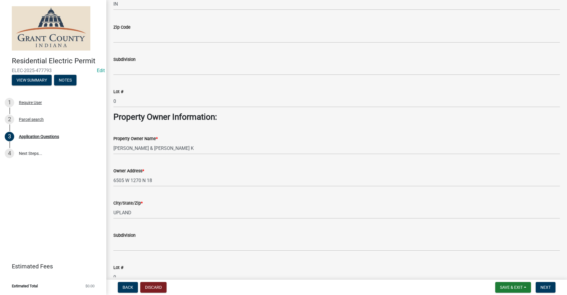
scroll to position [89, 0]
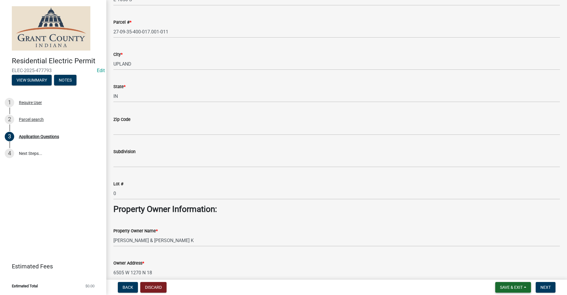
click at [507, 285] on span "Save & Exit" at bounding box center [511, 287] width 23 height 5
click at [502, 271] on button "Save & Exit" at bounding box center [506, 271] width 47 height 14
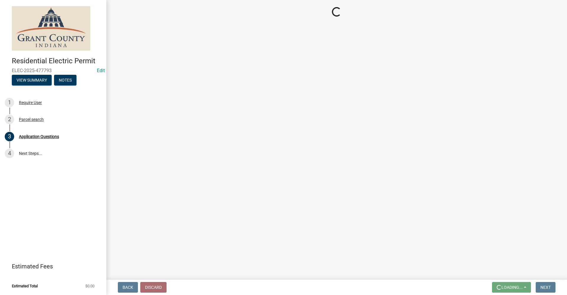
scroll to position [0, 0]
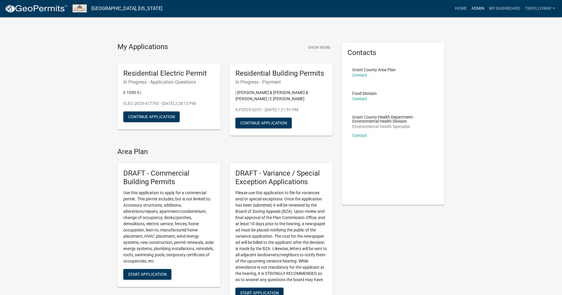
click at [477, 8] on link "Admin" at bounding box center [478, 8] width 18 height 11
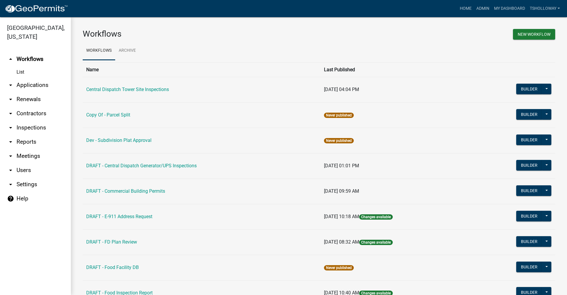
click at [28, 78] on link "arrow_drop_down Applications" at bounding box center [35, 85] width 71 height 14
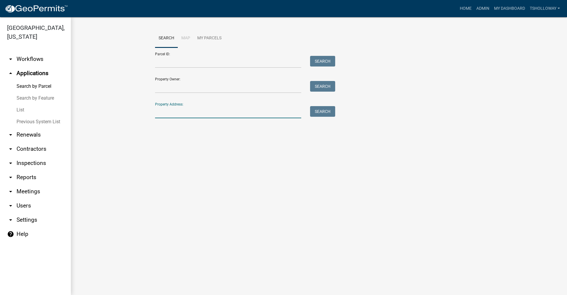
click at [166, 112] on input "Property Address:" at bounding box center [228, 112] width 146 height 12
click at [190, 56] on input "Parcel ID:" at bounding box center [228, 62] width 146 height 12
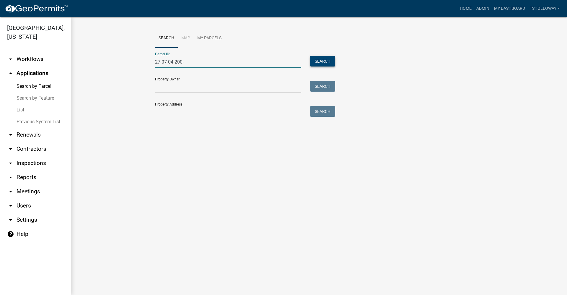
click at [318, 61] on button "Search" at bounding box center [322, 61] width 25 height 11
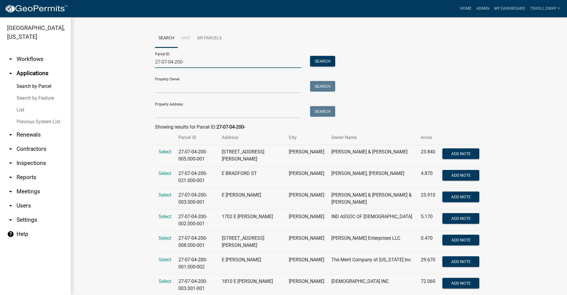
click at [182, 63] on input "27-07-04-200-" at bounding box center [228, 62] width 146 height 12
click at [315, 61] on button "Search" at bounding box center [322, 61] width 25 height 11
click at [185, 61] on input "27-07-04-200-" at bounding box center [228, 62] width 146 height 12
click at [318, 61] on button "Search" at bounding box center [322, 61] width 25 height 11
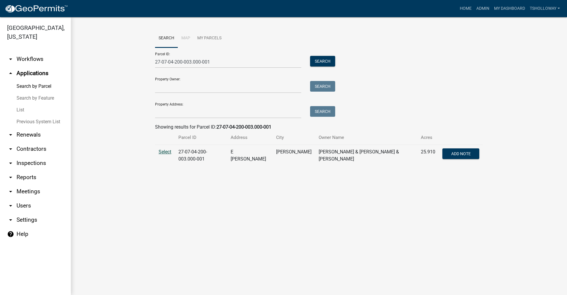
click at [164, 151] on span "Select" at bounding box center [164, 152] width 13 height 6
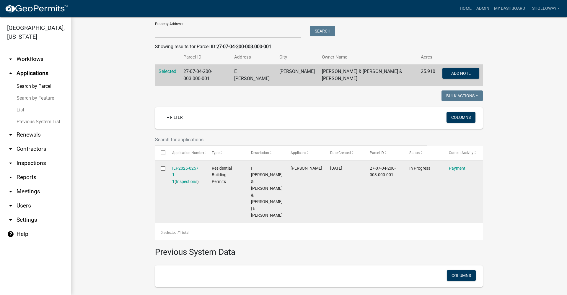
scroll to position [89, 0]
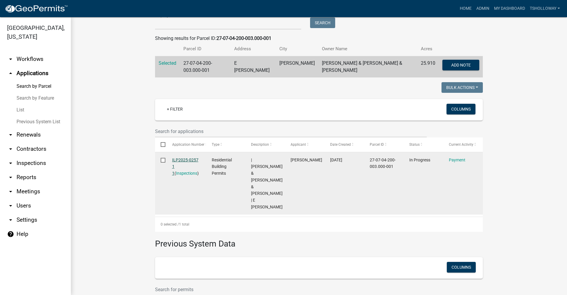
click at [178, 159] on link "ILP2025-0257 1 1" at bounding box center [185, 166] width 26 height 18
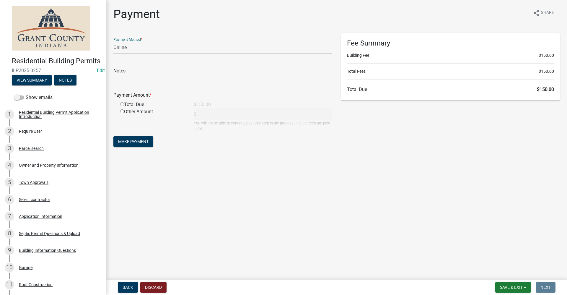
click at [122, 42] on select "Credit Card POS Check Cash Online" at bounding box center [222, 47] width 219 height 12
click at [113, 41] on select "Credit Card POS Check Cash Online" at bounding box center [222, 47] width 219 height 12
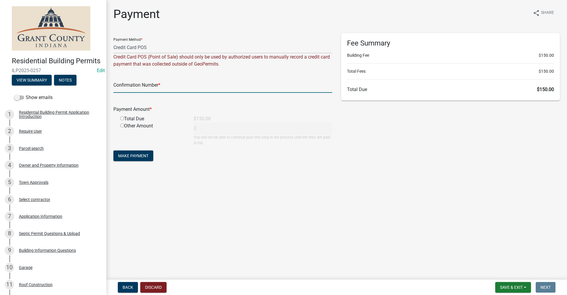
click at [123, 89] on input "text" at bounding box center [222, 87] width 219 height 12
paste input "14966998"
click at [121, 118] on input "radio" at bounding box center [122, 118] width 4 height 4
click at [143, 154] on span "Make Payment" at bounding box center [133, 155] width 30 height 5
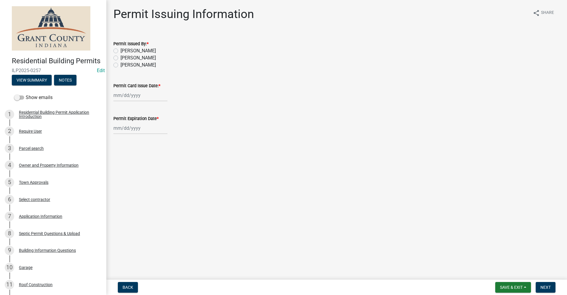
click at [120, 57] on label "Belinda Benefield" at bounding box center [137, 57] width 35 height 7
click at [120, 57] on input "Belinda Benefield" at bounding box center [122, 56] width 4 height 4
click at [127, 96] on div at bounding box center [140, 95] width 54 height 12
click at [158, 136] on div "12" at bounding box center [156, 135] width 9 height 9
click at [120, 127] on div "Jan Feb Mar Apr May Jun Jul Aug Sep Oct Nov Dec 1525 1526 1527 1528 1529 1530 1…" at bounding box center [140, 128] width 54 height 12
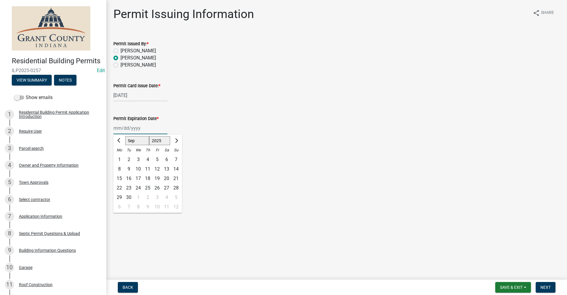
click at [162, 139] on select "1525 1526 1527 1528 1529 1530 1531 1532 1533 1534 1535 1536 1537 1538 1539 1540…" at bounding box center [159, 140] width 21 height 9
click at [149, 136] on select "1525 1526 1527 1528 1529 1530 1531 1532 1533 1534 1535 1536 1537 1538 1539 1540…" at bounding box center [159, 140] width 21 height 9
click at [212, 152] on main "Permit Issuing Information share Share Permit Issued By: * Nolan Baker Belinda …" at bounding box center [336, 138] width 460 height 277
click at [125, 128] on div "Jan Feb Mar Apr May Jun Jul Aug Sep Oct Nov Dec 1525 1526 1527 1528 1529 1530 1…" at bounding box center [140, 128] width 54 height 12
click at [168, 138] on select "1525 1526 1527 1528 1529 1530 1531 1532 1533 1534 1535 1536 1537 1538 1539 1540…" at bounding box center [159, 140] width 21 height 9
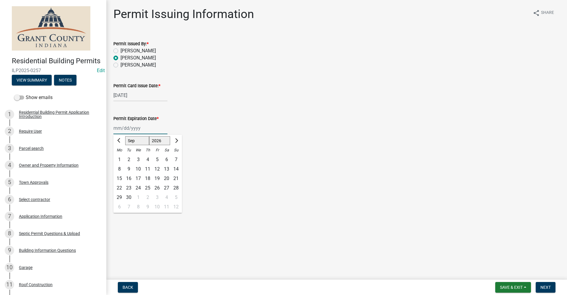
click at [149, 136] on select "1525 1526 1527 1528 1529 1530 1531 1532 1533 1534 1535 1536 1537 1538 1539 1540…" at bounding box center [159, 140] width 21 height 9
click at [166, 169] on div "12" at bounding box center [166, 168] width 9 height 9
click at [550, 288] on span "Next" at bounding box center [545, 287] width 10 height 5
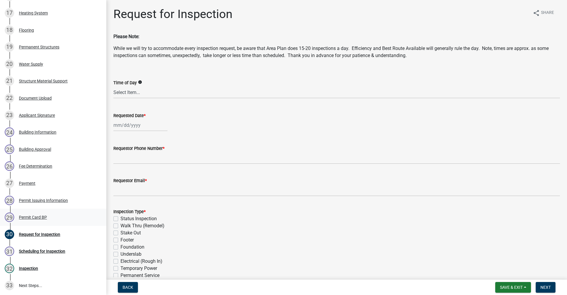
scroll to position [372, 0]
click at [30, 220] on div "Permit Card BP" at bounding box center [33, 217] width 28 height 4
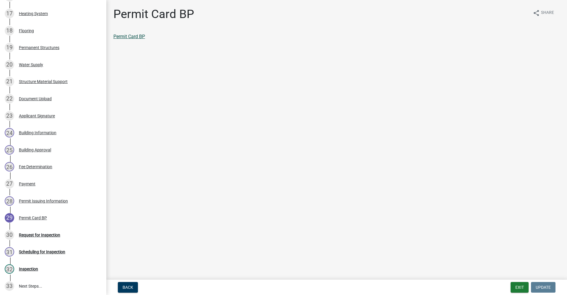
click at [124, 37] on link "Permit Card BP" at bounding box center [129, 37] width 32 height 6
click at [129, 36] on link "Permit Card BP" at bounding box center [129, 37] width 32 height 6
click at [48, 237] on div "Request for Inspection" at bounding box center [39, 235] width 41 height 4
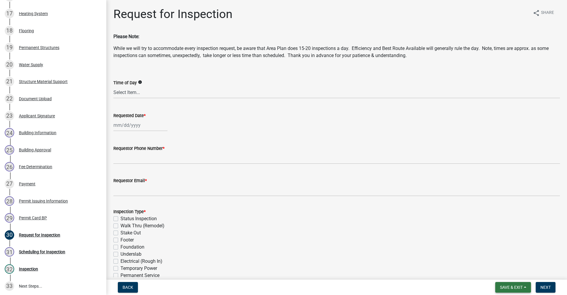
click at [516, 284] on button "Save & Exit" at bounding box center [513, 287] width 36 height 11
click at [509, 271] on button "Save & Exit" at bounding box center [506, 271] width 47 height 14
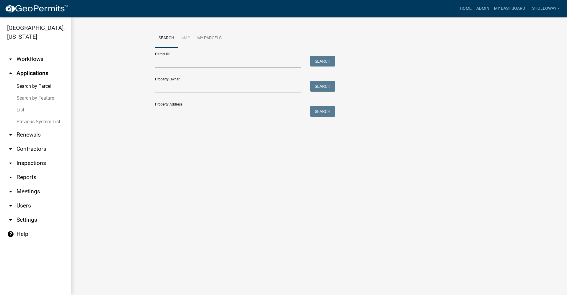
click at [32, 142] on link "arrow_drop_down Contractors" at bounding box center [35, 149] width 71 height 14
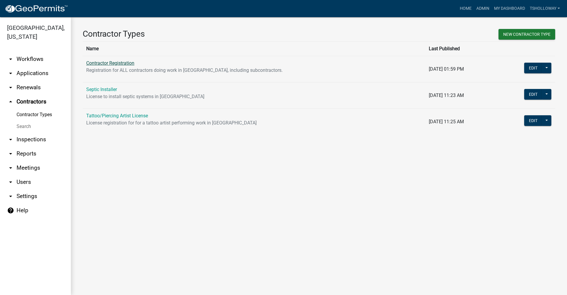
click at [112, 64] on link "Contractor Registration" at bounding box center [110, 63] width 48 height 6
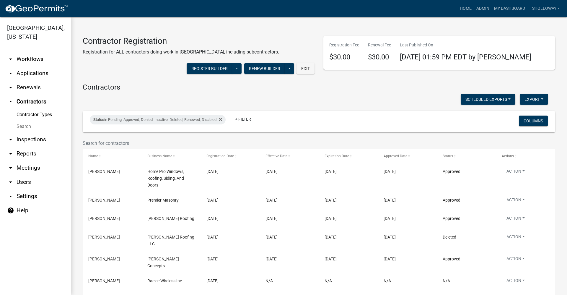
click at [102, 142] on input "text" at bounding box center [279, 143] width 392 height 12
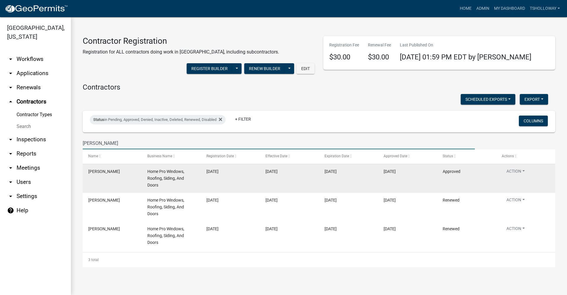
click at [148, 181] on div "Home Pro Windows, Roofing, Siding, And Doors" at bounding box center [171, 178] width 48 height 20
click at [522, 173] on button "Action" at bounding box center [515, 172] width 28 height 9
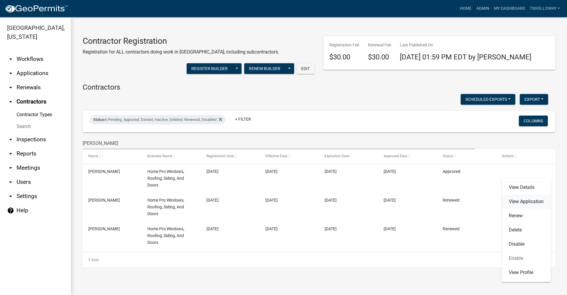
click at [516, 202] on link "View Application" at bounding box center [525, 201] width 49 height 14
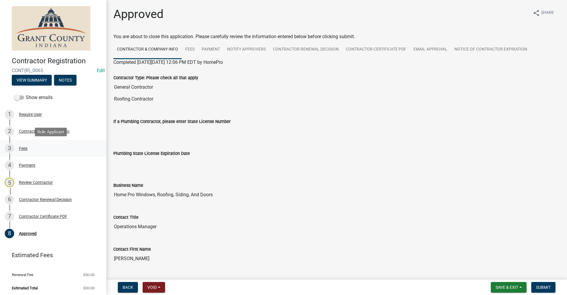
click at [23, 150] on div "Fees" at bounding box center [23, 148] width 9 height 4
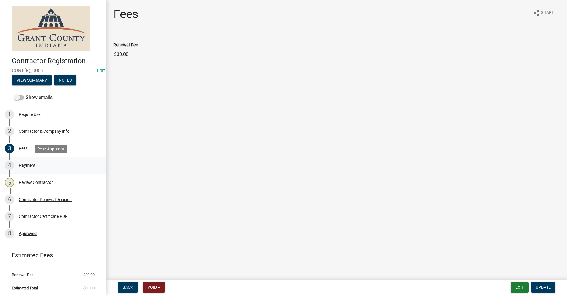
click at [27, 164] on div "Payment" at bounding box center [27, 165] width 17 height 4
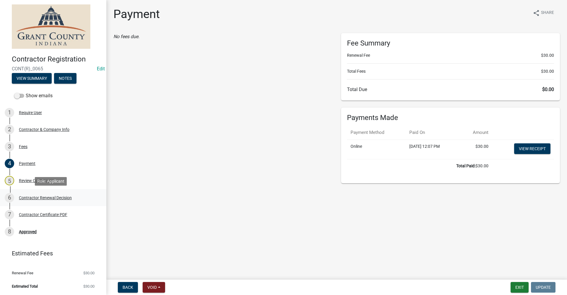
scroll to position [2, 0]
click at [517, 289] on button "Exit" at bounding box center [519, 287] width 18 height 11
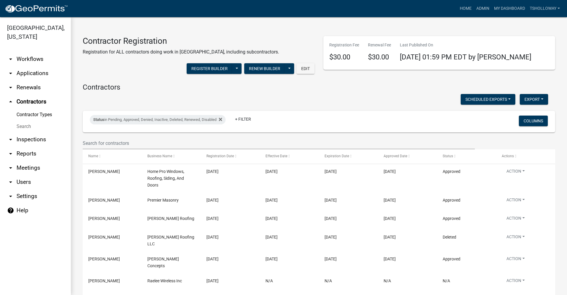
click at [31, 66] on link "arrow_drop_down Applications" at bounding box center [35, 73] width 71 height 14
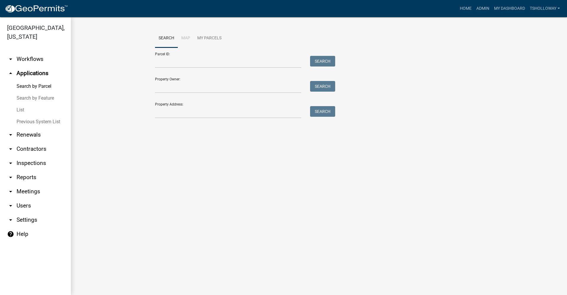
click at [17, 104] on link "List" at bounding box center [35, 110] width 71 height 12
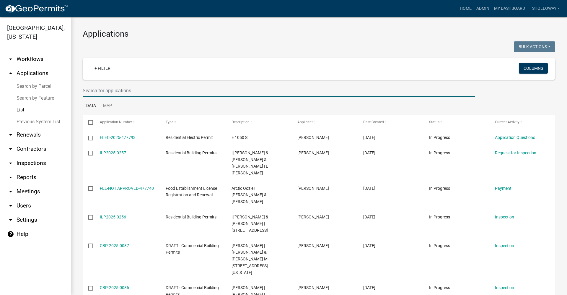
click at [95, 90] on input "text" at bounding box center [279, 90] width 392 height 12
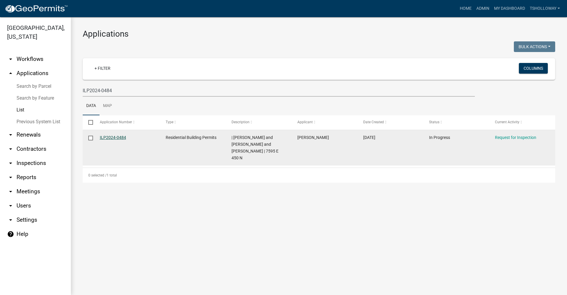
click at [107, 137] on link "ILP2024-0484" at bounding box center [113, 137] width 26 height 5
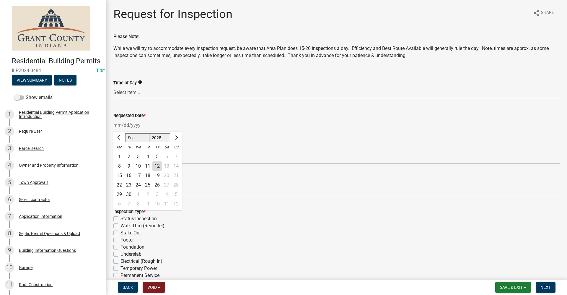
click at [135, 125] on div "Jan Feb Mar Apr May Jun Jul Aug Sep Oct Nov Dec 1525 1526 1527 1528 1529 1530 1…" at bounding box center [140, 125] width 54 height 12
click at [120, 176] on div "15" at bounding box center [119, 175] width 9 height 9
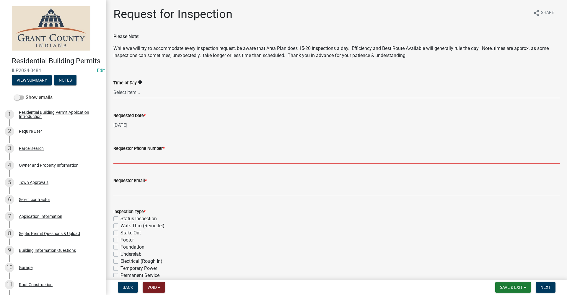
click at [141, 156] on input "Requestor Phone Number *" at bounding box center [336, 158] width 446 height 12
click at [43, 85] on button "View Summary" at bounding box center [32, 80] width 40 height 11
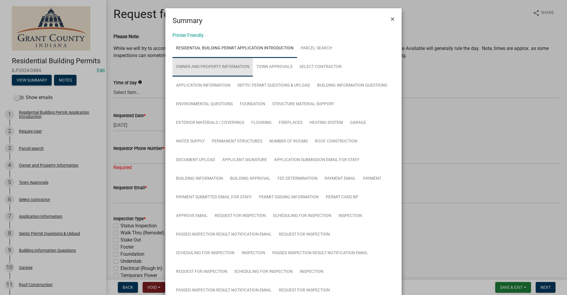
click at [216, 66] on link "Owner and Property Information" at bounding box center [212, 67] width 80 height 19
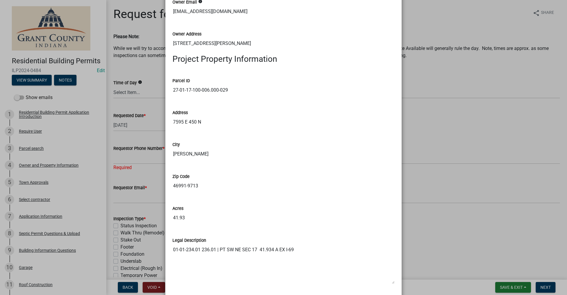
scroll to position [649, 0]
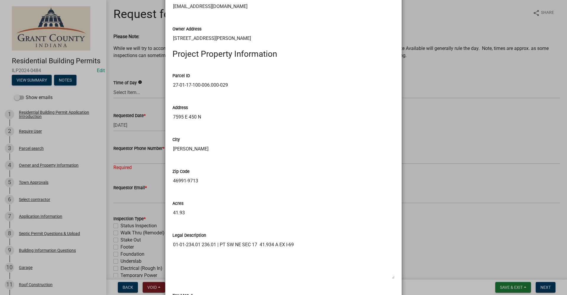
drag, startPoint x: 197, startPoint y: 180, endPoint x: 172, endPoint y: 178, distance: 24.9
click at [172, 178] on input "46991-9713" at bounding box center [283, 181] width 222 height 12
click at [134, 156] on ngb-modal-window "Summary × Printer Friendly Residential Building Permit Application Introduction…" at bounding box center [283, 147] width 567 height 295
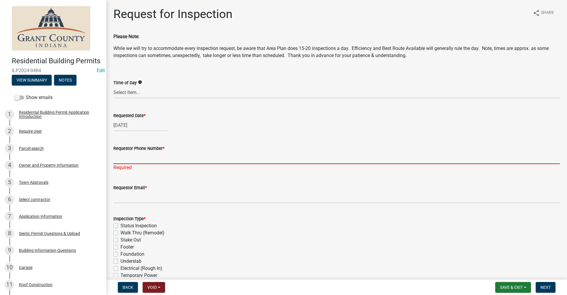
drag, startPoint x: 128, startPoint y: 156, endPoint x: 120, endPoint y: 156, distance: 8.3
paste input "46991-9713"
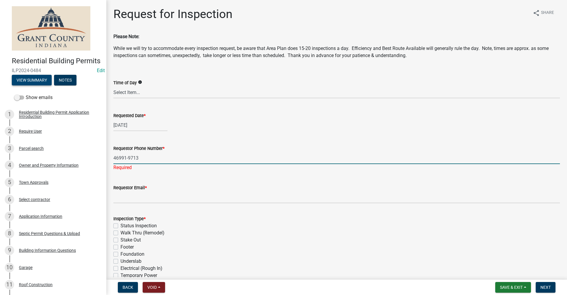
click at [33, 85] on button "View Summary" at bounding box center [32, 80] width 40 height 11
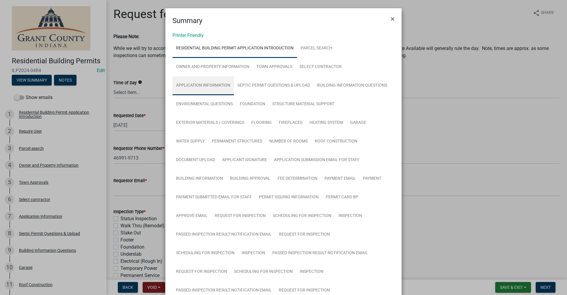
click at [200, 88] on link "Application Information" at bounding box center [202, 85] width 61 height 19
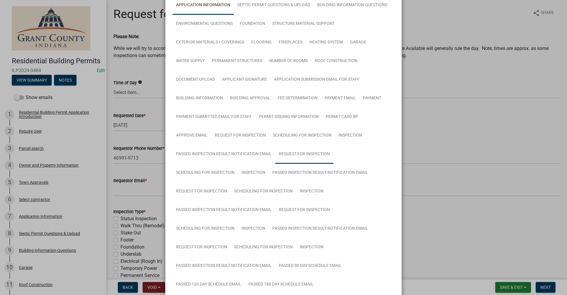
scroll to position [0, 0]
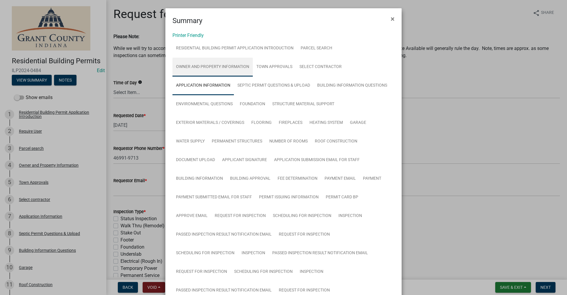
click at [188, 66] on link "Owner and Property Information" at bounding box center [212, 67] width 80 height 19
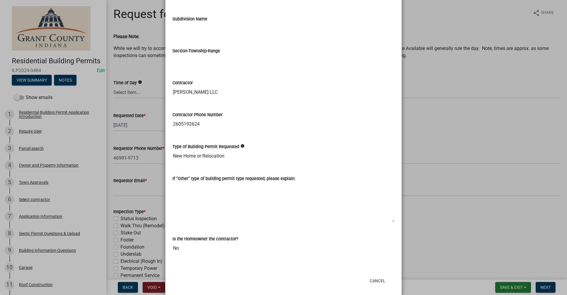
scroll to position [966, 0]
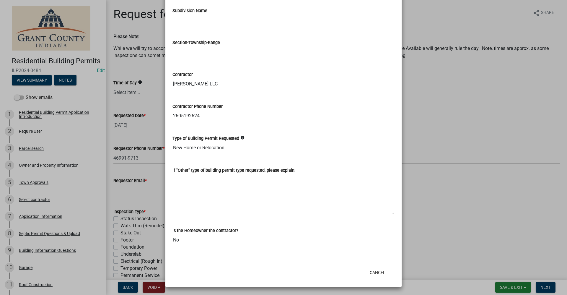
drag, startPoint x: 197, startPoint y: 114, endPoint x: 170, endPoint y: 110, distance: 27.1
click at [172, 110] on input "2605192624" at bounding box center [283, 116] width 222 height 12
drag, startPoint x: 170, startPoint y: 110, endPoint x: 179, endPoint y: 116, distance: 10.1
click at [145, 158] on ngb-modal-window "Summary × Printer Friendly Residential Building Permit Application Introduction…" at bounding box center [283, 147] width 567 height 295
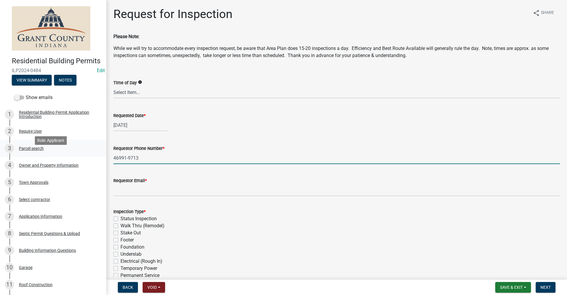
drag, startPoint x: 140, startPoint y: 156, endPoint x: 96, endPoint y: 151, distance: 43.9
click at [96, 151] on div "Residential Building Permits ILP2024-0484 Edit View Summary Notes Show emails 1…" at bounding box center [283, 147] width 567 height 295
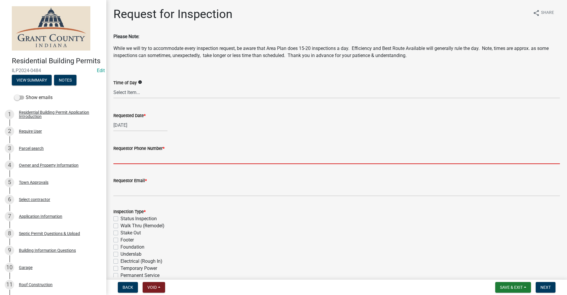
paste input "2605192624"
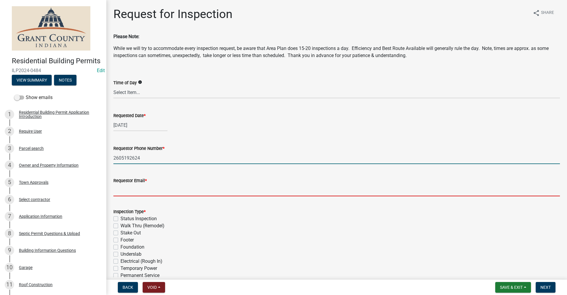
click at [128, 191] on input "Requestor Email *" at bounding box center [336, 190] width 446 height 12
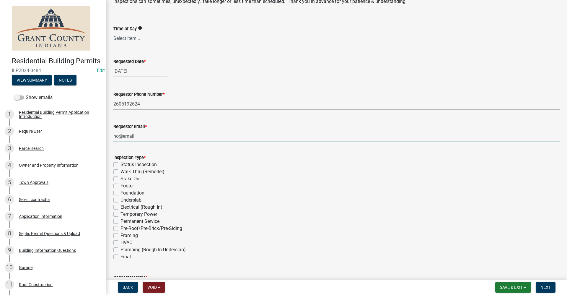
scroll to position [59, 0]
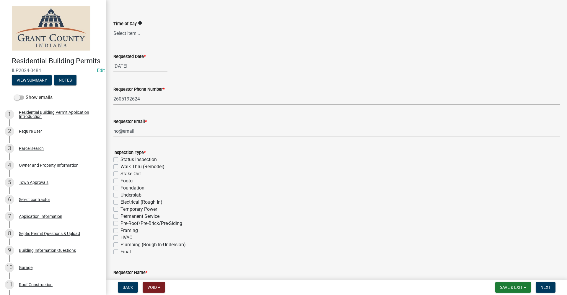
click at [120, 215] on label "Permanent Service" at bounding box center [139, 215] width 39 height 7
click at [120, 215] on input "Permanent Service" at bounding box center [122, 214] width 4 height 4
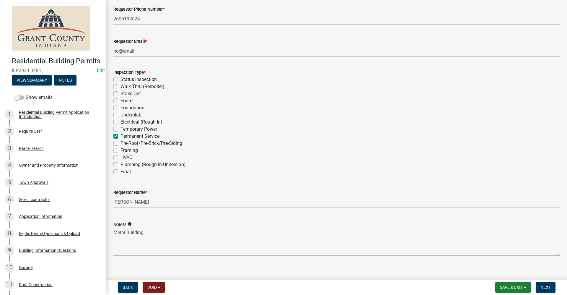
scroll to position [146, 0]
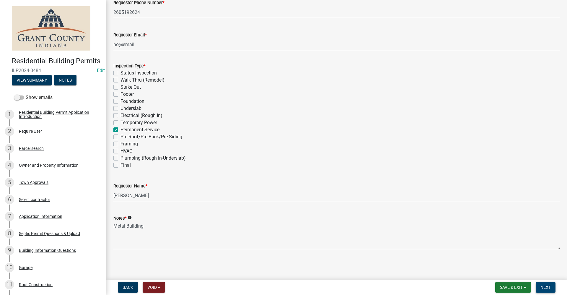
click at [545, 285] on span "Next" at bounding box center [545, 287] width 10 height 5
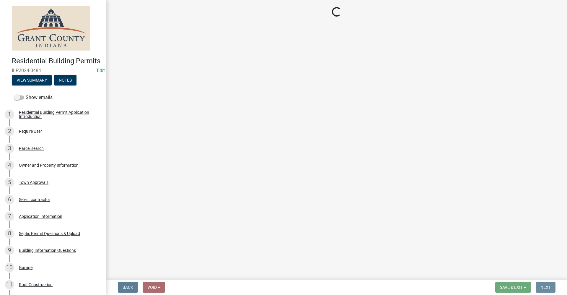
scroll to position [0, 0]
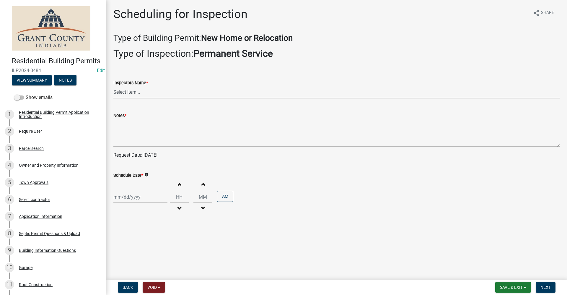
drag, startPoint x: 143, startPoint y: 93, endPoint x: 145, endPoint y: 96, distance: 3.2
click at [145, 96] on select "Select Item... rberryhill (Randy Berryhill) jecouch (Jeffrey Couch) BBenefield …" at bounding box center [336, 92] width 446 height 12
click at [113, 86] on select "Select Item... rberryhill (Randy Berryhill) jecouch (Jeffrey Couch) BBenefield …" at bounding box center [336, 92] width 446 height 12
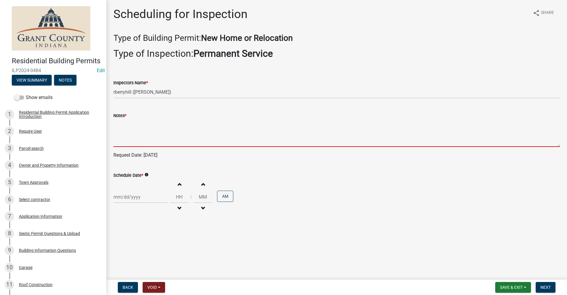
click at [122, 126] on textarea "Notes *" at bounding box center [336, 133] width 446 height 28
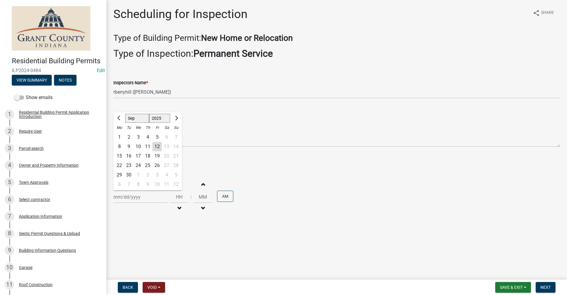
click at [125, 196] on div "Jan Feb Mar Apr May Jun Jul Aug Sep Oct Nov Dec 1525 1526 1527 1528 1529 1530 1…" at bounding box center [140, 197] width 54 height 12
click at [119, 156] on div "15" at bounding box center [119, 155] width 9 height 9
click at [539, 283] on button "Next" at bounding box center [545, 287] width 20 height 11
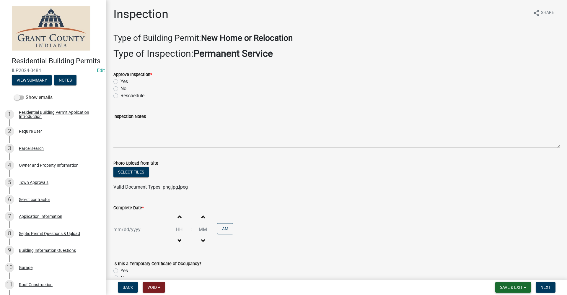
click at [508, 285] on span "Save & Exit" at bounding box center [511, 287] width 23 height 5
click at [501, 275] on button "Save & Exit" at bounding box center [506, 271] width 47 height 14
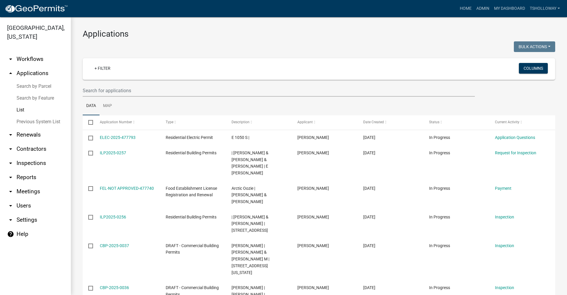
click at [31, 66] on link "arrow_drop_up Applications" at bounding box center [35, 73] width 71 height 14
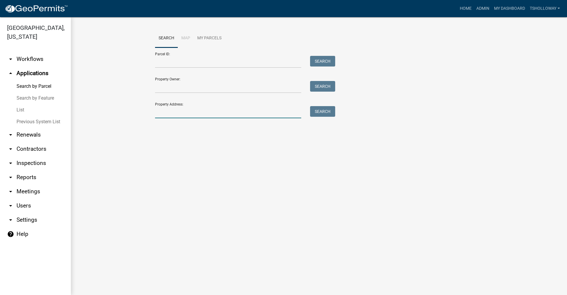
click at [173, 111] on input "Property Address:" at bounding box center [228, 112] width 146 height 12
click at [179, 112] on input "963" at bounding box center [228, 112] width 146 height 12
click at [329, 110] on button "Search" at bounding box center [322, 111] width 25 height 11
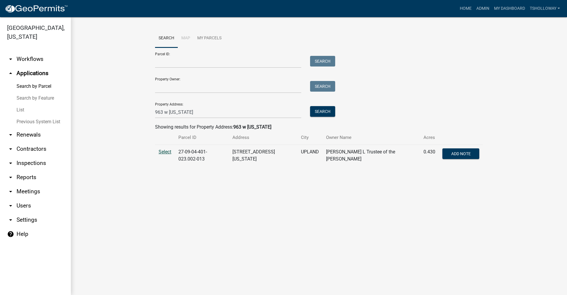
click at [164, 152] on span "Select" at bounding box center [164, 152] width 13 height 6
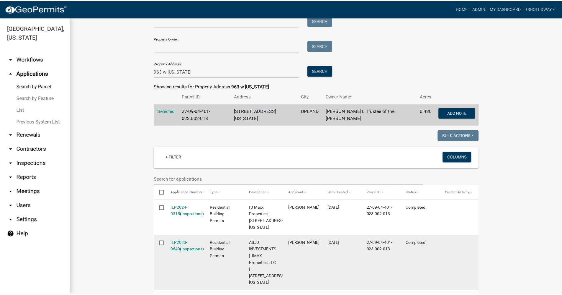
scroll to position [148, 0]
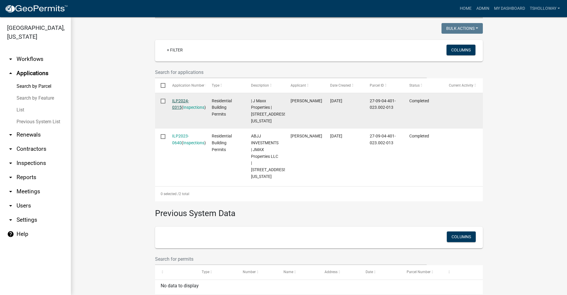
click at [180, 98] on link "ILP2024-0315" at bounding box center [180, 104] width 17 height 12
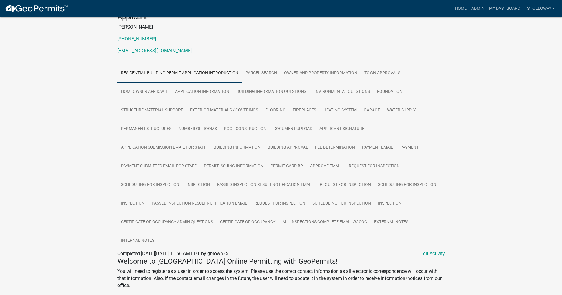
scroll to position [78, 0]
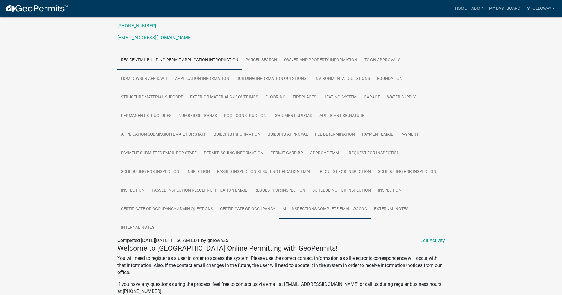
click at [327, 210] on link "All Inspections Complete Email W/ COC" at bounding box center [325, 209] width 92 height 19
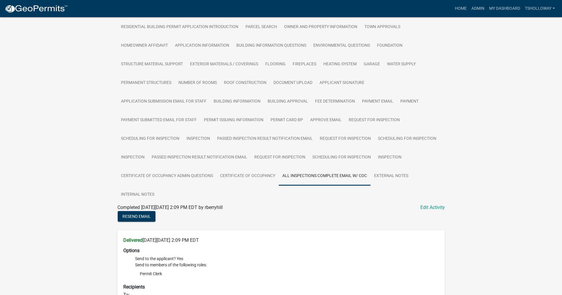
scroll to position [128, 0]
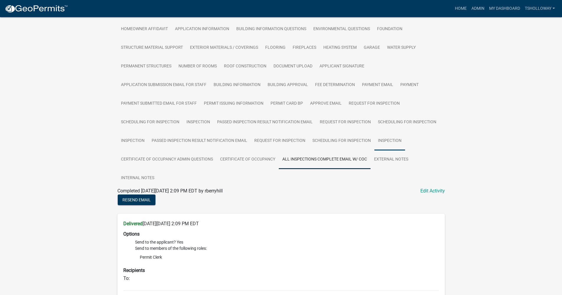
click at [395, 143] on link "Inspection" at bounding box center [390, 140] width 31 height 19
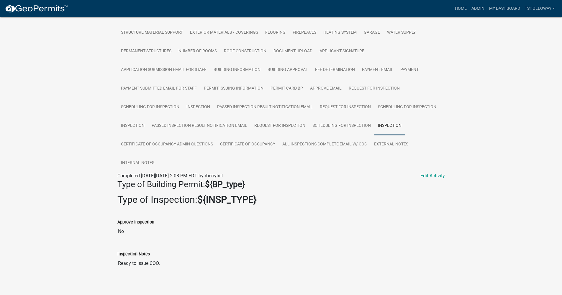
scroll to position [89, 0]
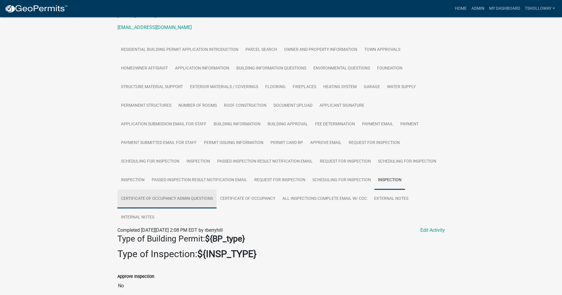
click at [151, 200] on link "Certificate of Occupancy Admin Questions" at bounding box center [166, 198] width 99 height 19
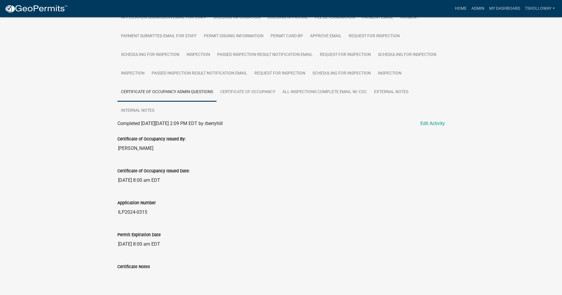
scroll to position [181, 0]
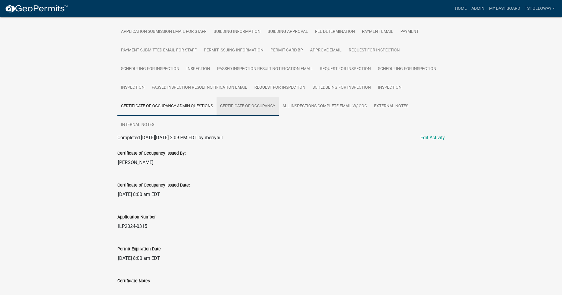
click at [243, 106] on link "Certificate of Occupancy" at bounding box center [248, 106] width 62 height 19
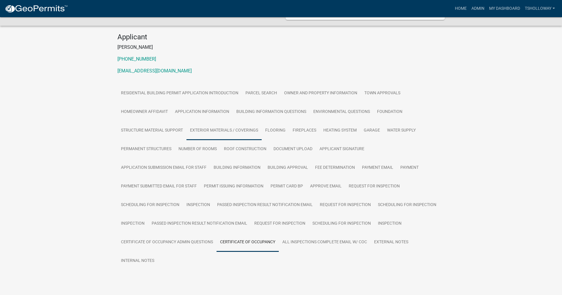
scroll to position [59, 0]
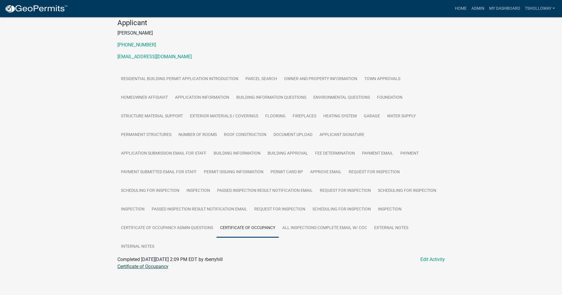
click at [154, 266] on link "Certificate of Occupancy" at bounding box center [142, 266] width 51 height 6
click at [230, 191] on link "Passed Inspection Result Notification Email" at bounding box center [265, 190] width 103 height 19
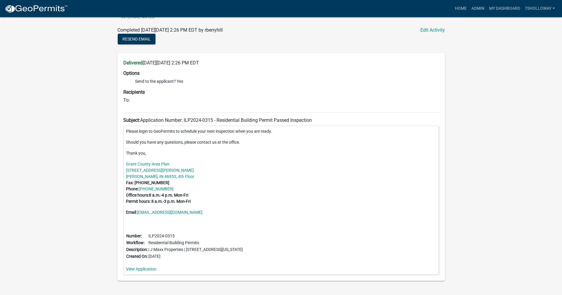
scroll to position [295, 0]
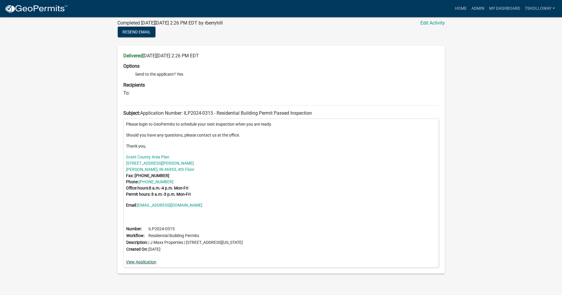
click at [142, 260] on link "View Application" at bounding box center [141, 261] width 30 height 5
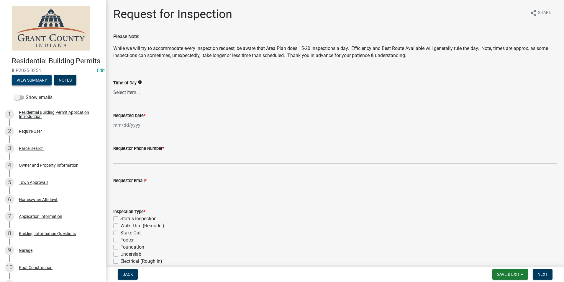
click at [30, 85] on button "View Summary" at bounding box center [32, 80] width 40 height 11
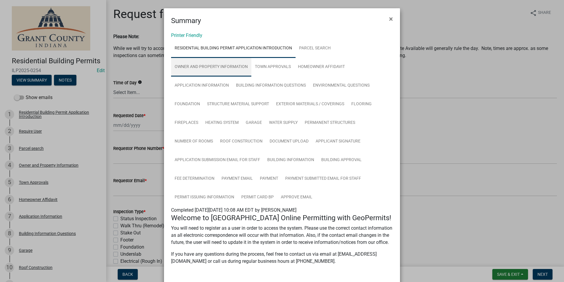
click at [200, 67] on link "Owner and Property Information" at bounding box center [211, 67] width 80 height 19
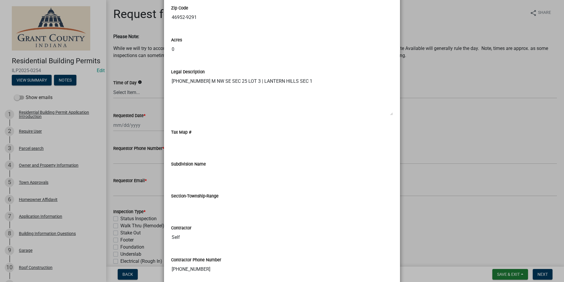
scroll to position [605, 0]
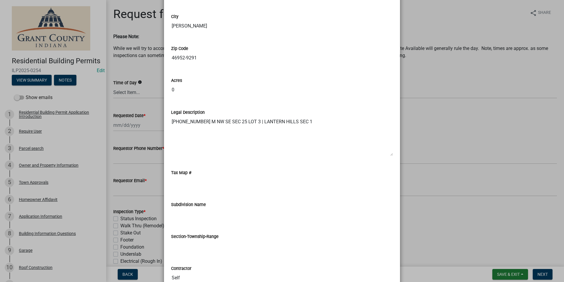
click at [32, 173] on ngb-modal-window "Summary × Printer Friendly Residential Building Permit Application Introduction…" at bounding box center [282, 141] width 564 height 282
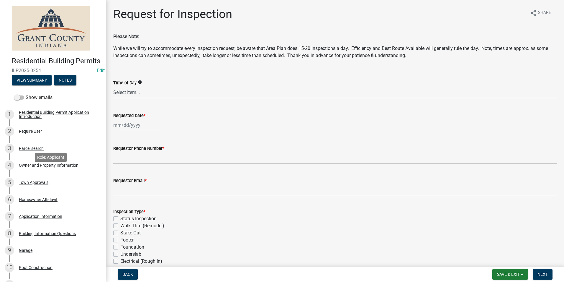
click at [32, 167] on div "Owner and Property Information" at bounding box center [49, 165] width 60 height 4
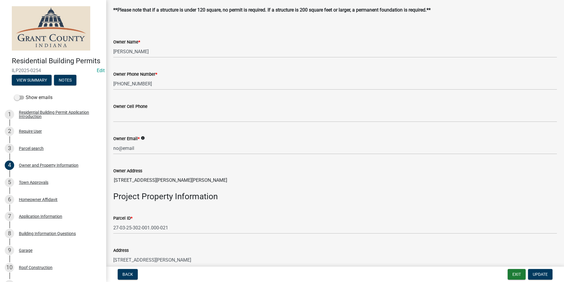
scroll to position [148, 0]
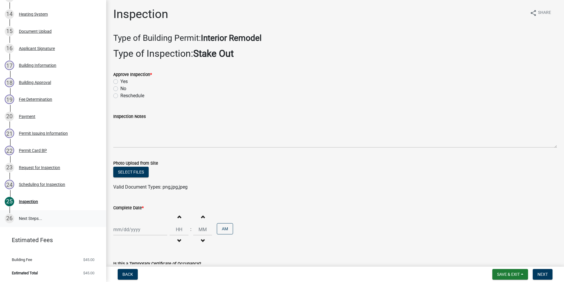
scroll to position [329, 0]
click at [27, 116] on div "Payment" at bounding box center [27, 116] width 17 height 4
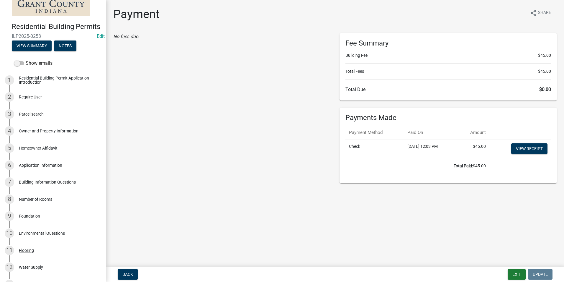
scroll to position [24, 0]
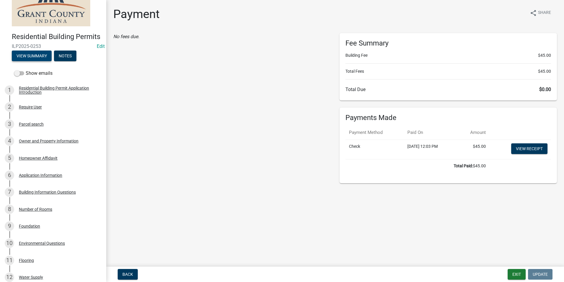
click at [37, 61] on button "View Summary" at bounding box center [32, 55] width 40 height 11
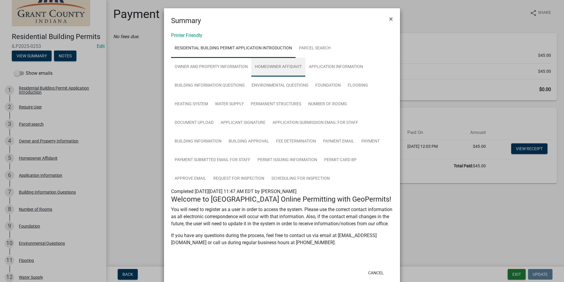
click at [270, 70] on link "Homeowner Affidavit" at bounding box center [278, 67] width 54 height 19
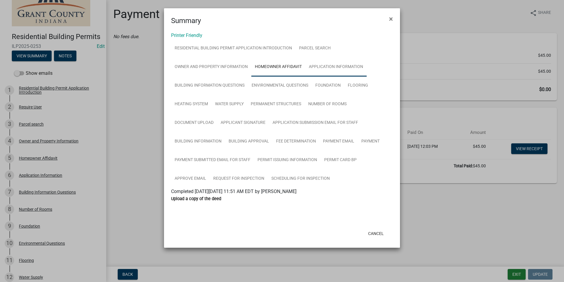
click at [316, 68] on link "Application Information" at bounding box center [335, 67] width 61 height 19
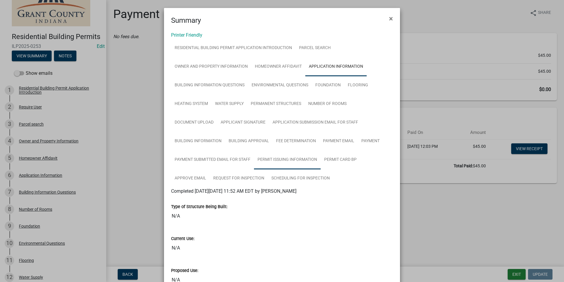
scroll to position [0, 0]
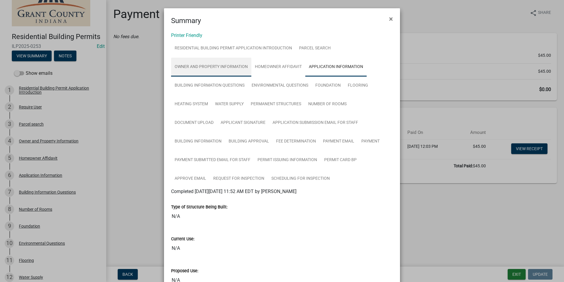
click at [199, 67] on link "Owner and Property Information" at bounding box center [211, 67] width 80 height 19
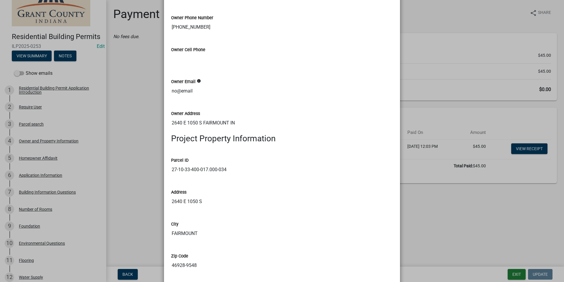
scroll to position [384, 0]
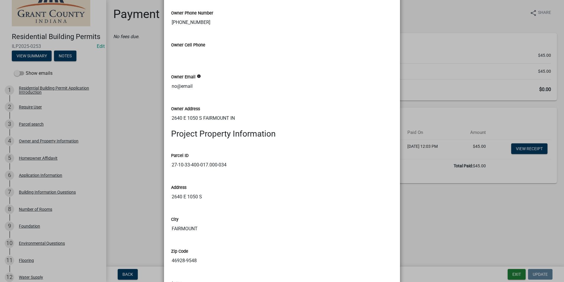
click at [124, 105] on ngb-modal-window "Summary × Printer Friendly Residential Building Permit Application Introduction…" at bounding box center [282, 141] width 564 height 282
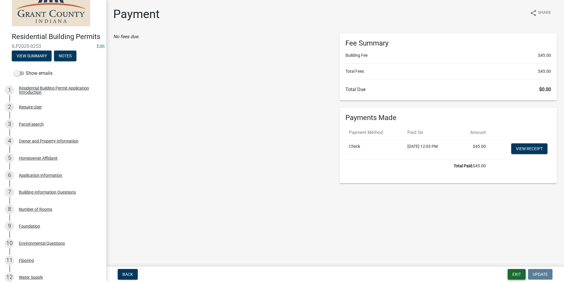
click at [519, 273] on button "Exit" at bounding box center [517, 274] width 18 height 11
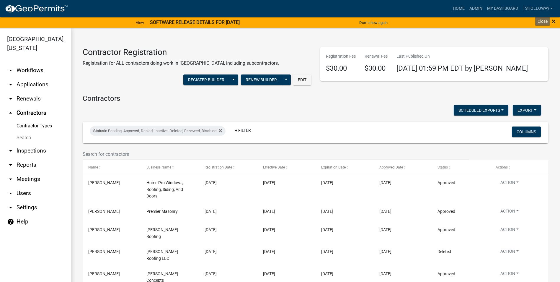
click at [553, 21] on span "×" at bounding box center [554, 21] width 4 height 8
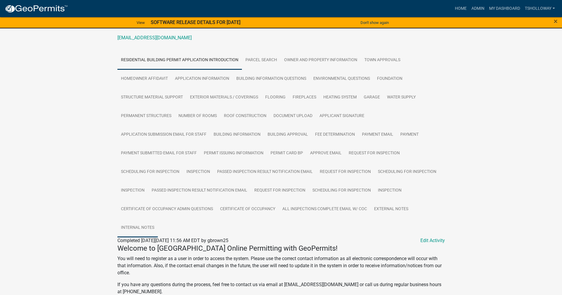
scroll to position [89, 0]
click at [134, 192] on link "Inspection" at bounding box center [132, 190] width 31 height 19
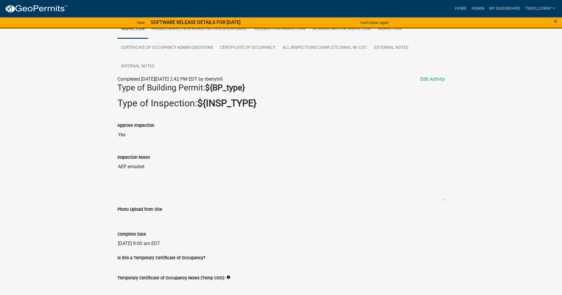
scroll to position [118, 0]
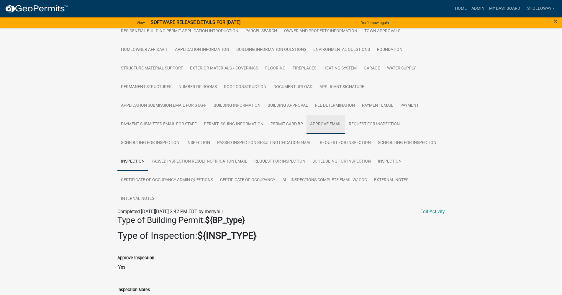
click at [325, 124] on link "Approve Email" at bounding box center [326, 124] width 39 height 19
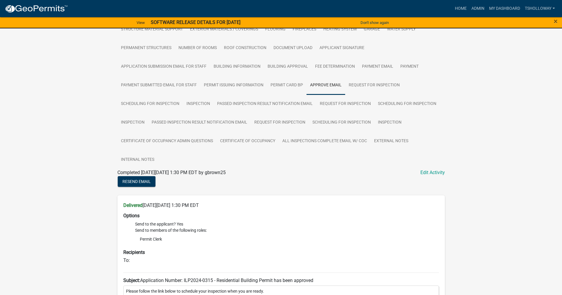
scroll to position [103, 0]
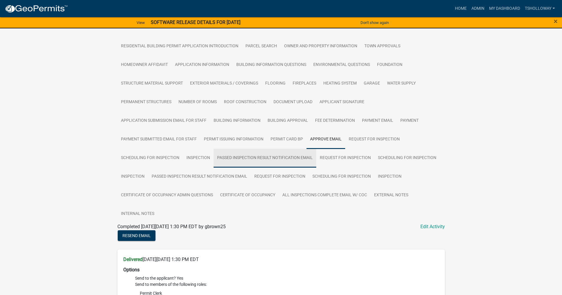
click at [233, 159] on link "Passed Inspection Result Notification Email" at bounding box center [265, 157] width 103 height 19
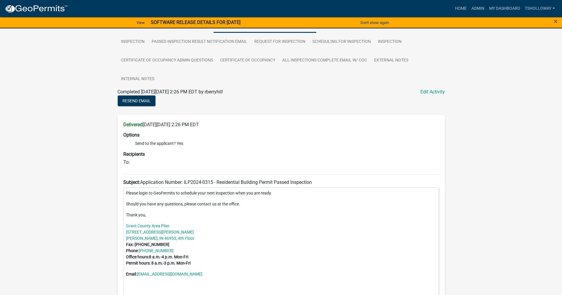
scroll to position [199, 0]
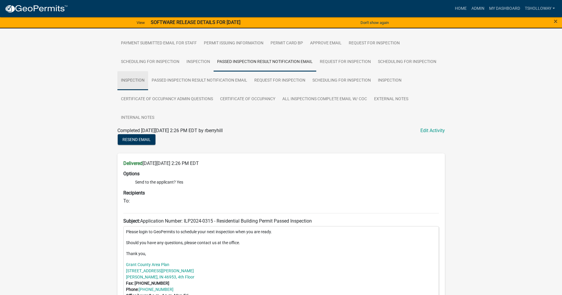
click at [134, 81] on link "Inspection" at bounding box center [132, 80] width 31 height 19
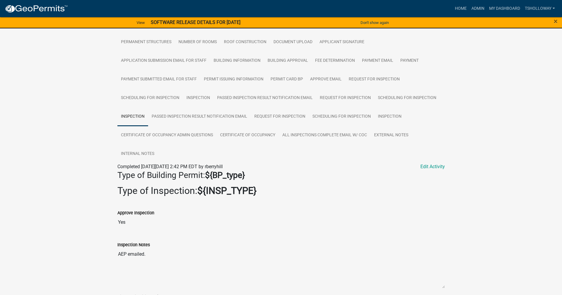
scroll to position [154, 0]
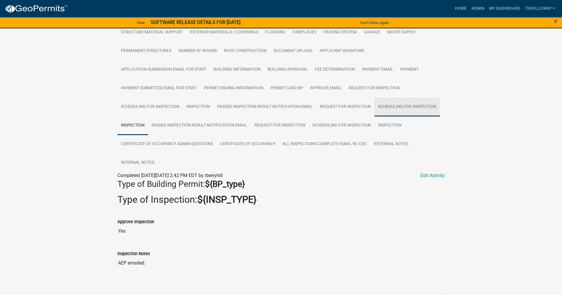
click at [398, 106] on link "Scheduling for Inspection" at bounding box center [408, 106] width 66 height 19
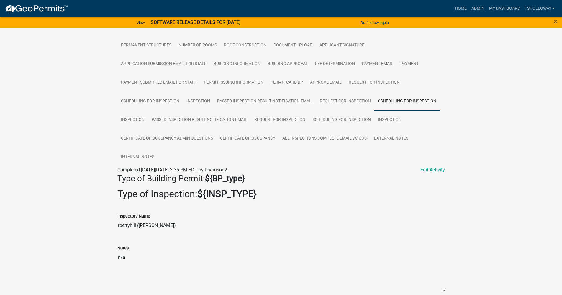
scroll to position [112, 0]
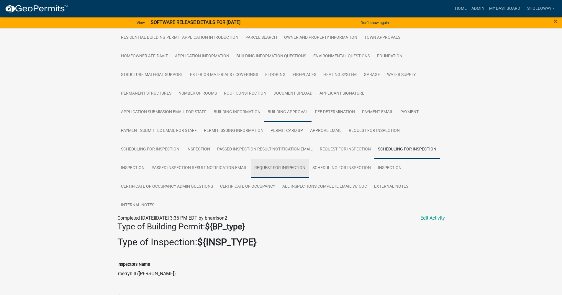
click at [274, 167] on link "Request for Inspection" at bounding box center [280, 167] width 58 height 19
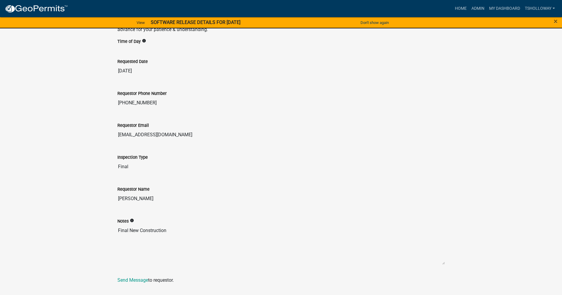
scroll to position [346, 0]
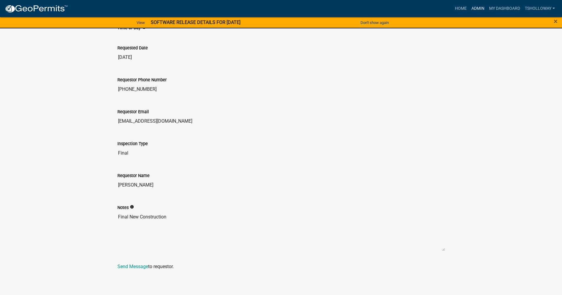
click at [476, 7] on link "Admin" at bounding box center [478, 8] width 18 height 11
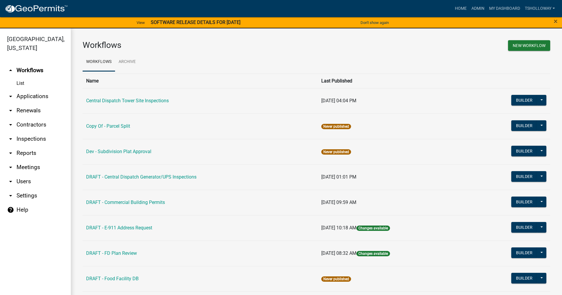
click at [34, 89] on link "arrow_drop_down Applications" at bounding box center [35, 96] width 71 height 14
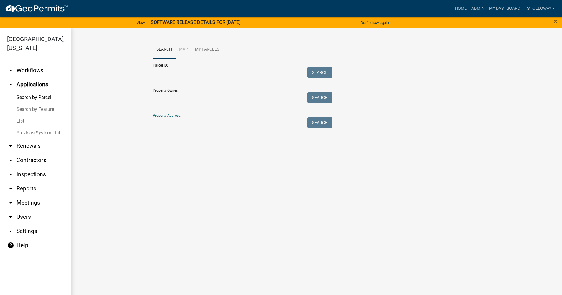
click at [171, 124] on input "Property Address:" at bounding box center [226, 123] width 146 height 12
type input "963 w [US_STATE]"
click at [331, 126] on button "Search" at bounding box center [320, 122] width 25 height 11
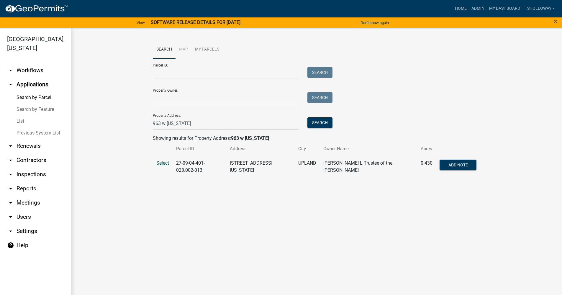
click at [160, 164] on span "Select" at bounding box center [162, 163] width 13 height 6
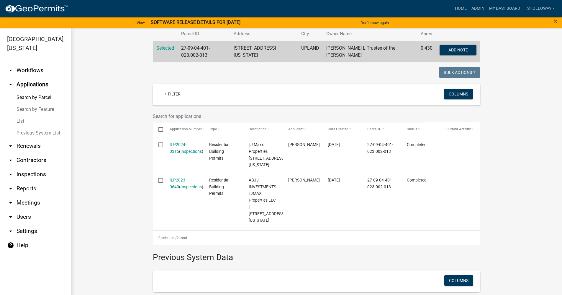
scroll to position [118, 0]
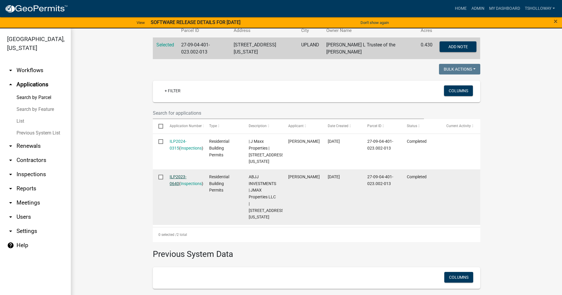
click at [177, 176] on link "ILP2023-0640" at bounding box center [178, 180] width 17 height 12
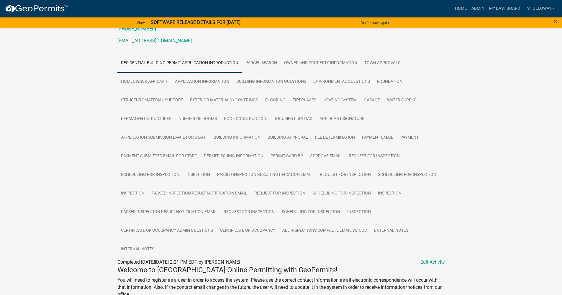
scroll to position [138, 0]
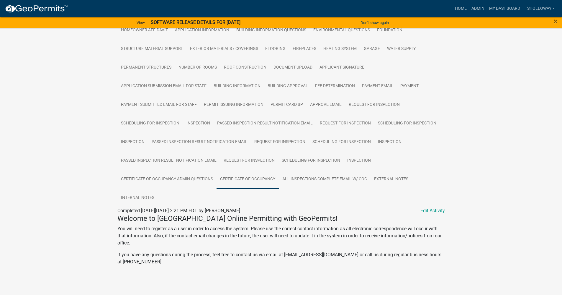
click at [231, 180] on link "Certificate of Occupancy" at bounding box center [248, 179] width 62 height 19
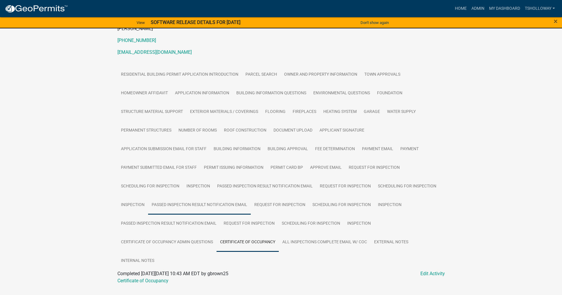
scroll to position [89, 0]
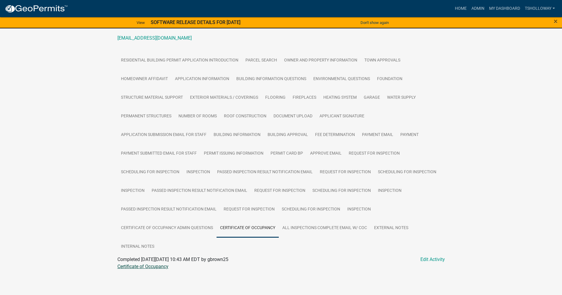
click at [133, 267] on link "Certificate of Occupancy" at bounding box center [142, 266] width 51 height 6
click at [223, 153] on link "Permit Issuing Information" at bounding box center [233, 153] width 67 height 19
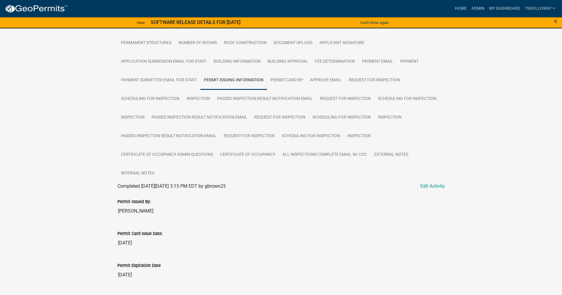
scroll to position [177, 0]
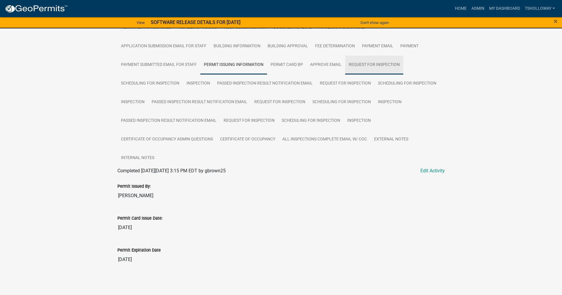
click at [359, 65] on link "Request for Inspection" at bounding box center [374, 64] width 58 height 19
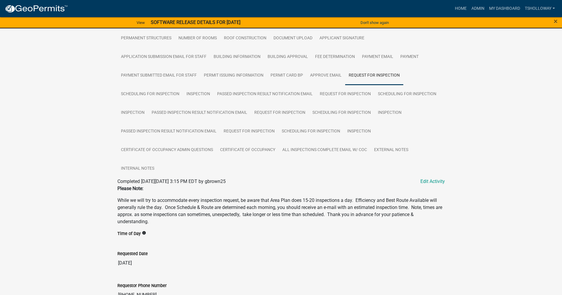
scroll to position [166, 0]
click at [135, 93] on link "Scheduling for Inspection" at bounding box center [150, 95] width 66 height 19
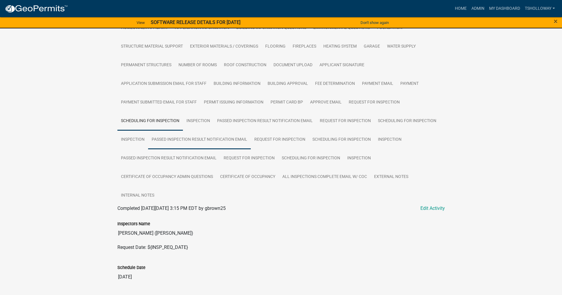
scroll to position [157, 0]
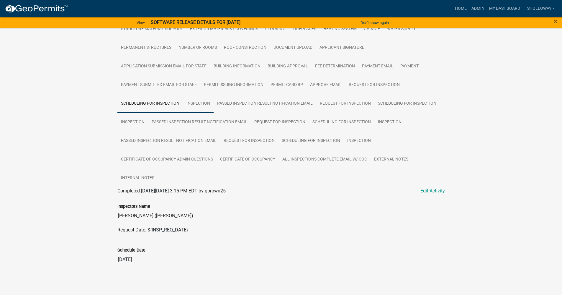
click at [200, 104] on link "Inspection" at bounding box center [198, 103] width 31 height 19
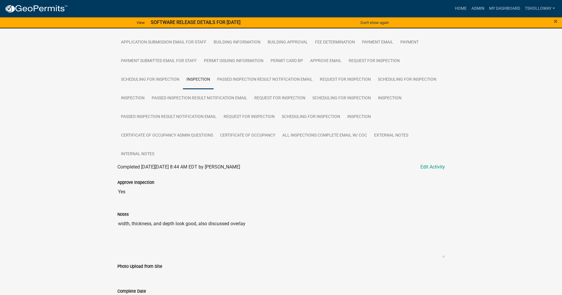
scroll to position [171, 0]
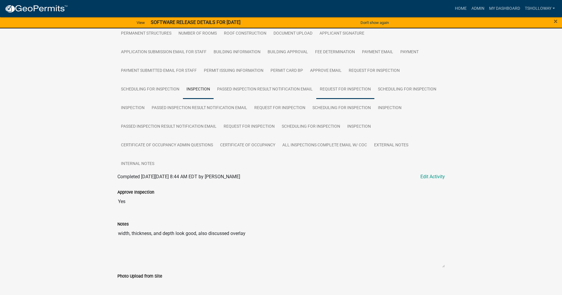
click at [331, 91] on link "Request for Inspection" at bounding box center [345, 89] width 58 height 19
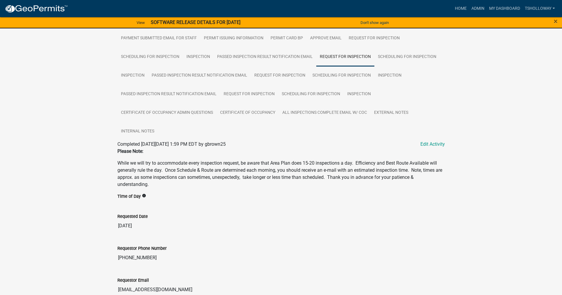
scroll to position [136, 0]
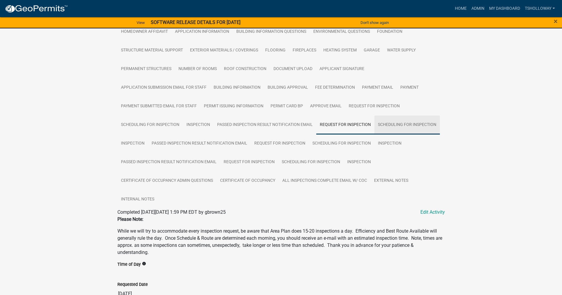
click at [405, 126] on link "Scheduling for Inspection" at bounding box center [408, 124] width 66 height 19
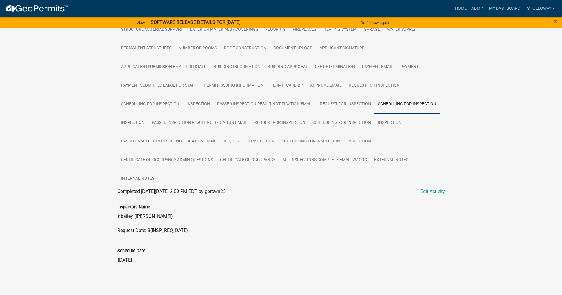
scroll to position [157, 0]
click at [134, 122] on link "Inspection" at bounding box center [132, 122] width 31 height 19
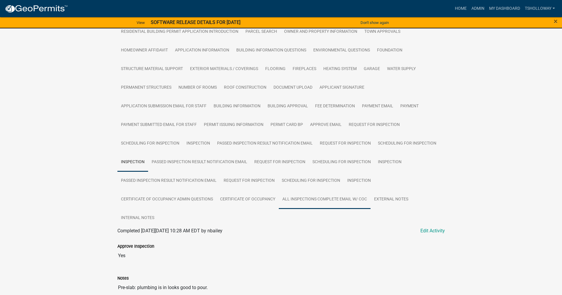
scroll to position [118, 0]
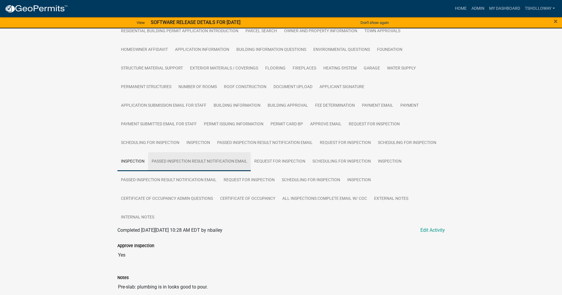
click at [182, 163] on link "Passed Inspection Result Notification Email" at bounding box center [199, 161] width 103 height 19
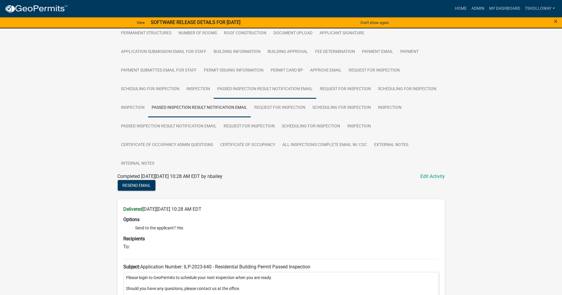
scroll to position [181, 0]
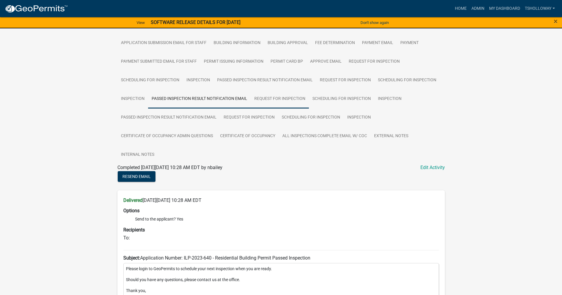
click at [288, 99] on link "Request for Inspection" at bounding box center [280, 98] width 58 height 19
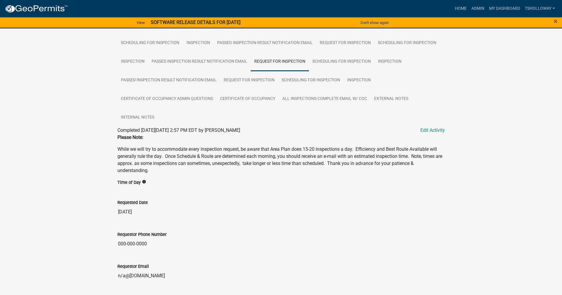
scroll to position [213, 0]
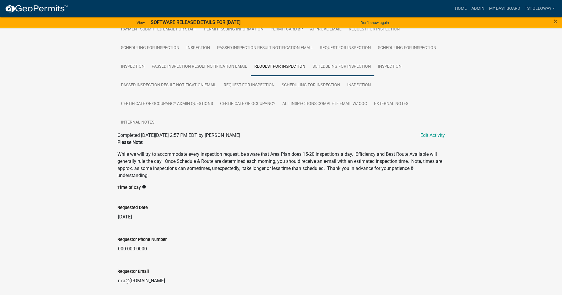
click at [331, 66] on link "Scheduling for Inspection" at bounding box center [342, 66] width 66 height 19
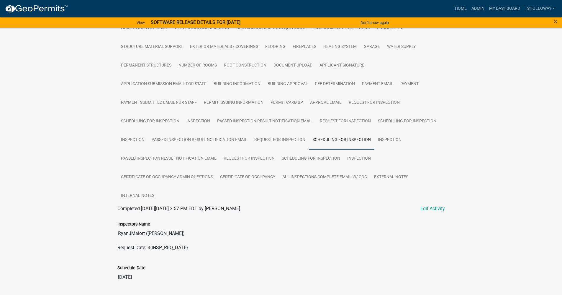
scroll to position [157, 0]
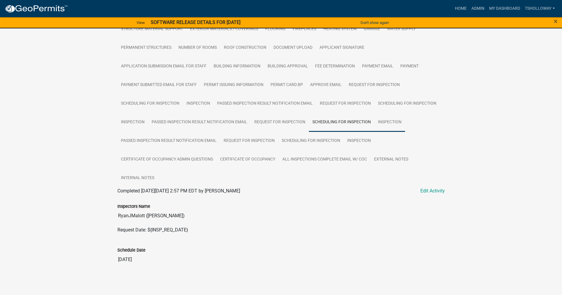
click at [386, 123] on link "Inspection" at bounding box center [390, 122] width 31 height 19
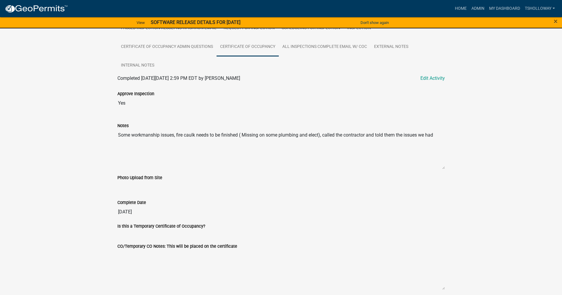
scroll to position [171, 0]
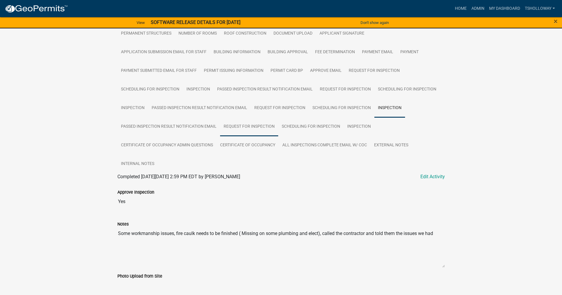
click at [247, 127] on link "Request for Inspection" at bounding box center [249, 126] width 58 height 19
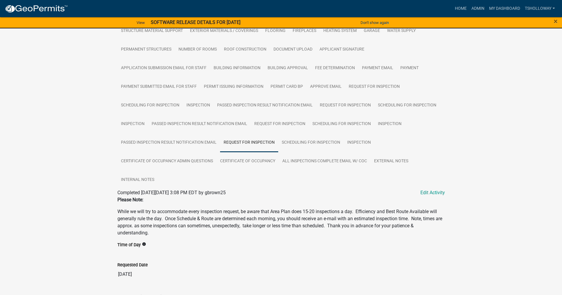
scroll to position [151, 0]
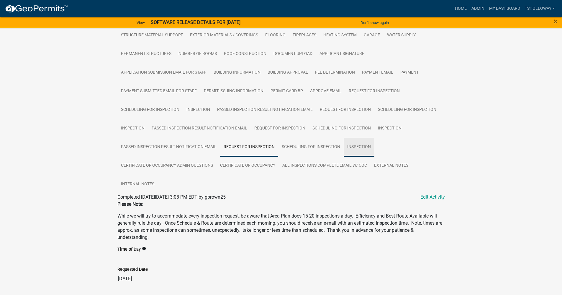
click at [365, 148] on link "Inspection" at bounding box center [359, 147] width 31 height 19
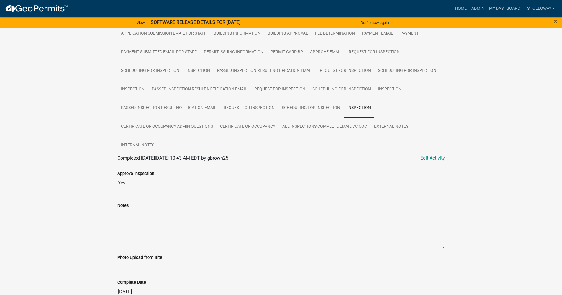
scroll to position [201, 0]
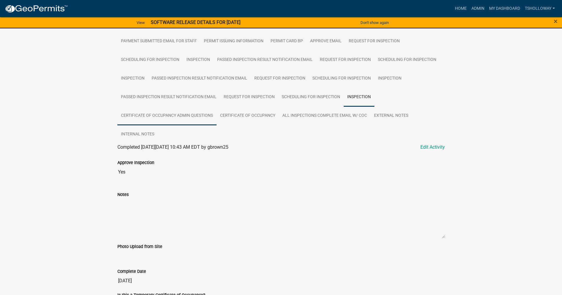
click at [149, 116] on link "Certificate of Occupancy Admin Questions" at bounding box center [166, 115] width 99 height 19
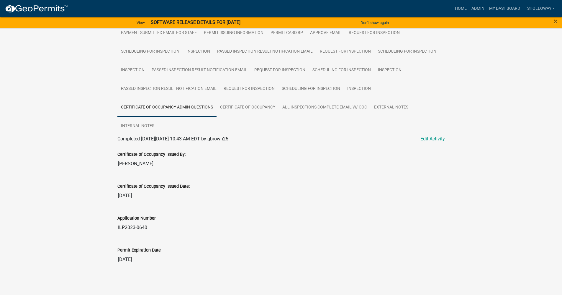
scroll to position [150, 0]
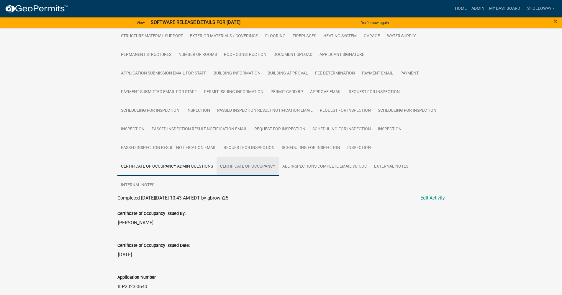
click at [255, 169] on link "Certificate of Occupancy" at bounding box center [248, 166] width 62 height 19
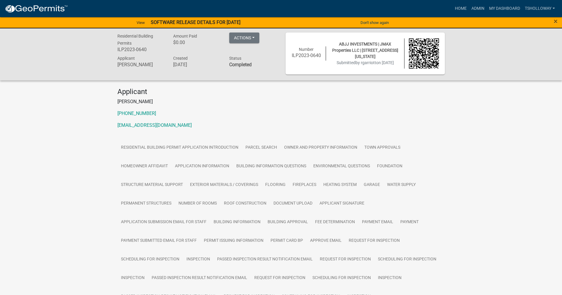
scroll to position [0, 0]
